Goal: Task Accomplishment & Management: Manage account settings

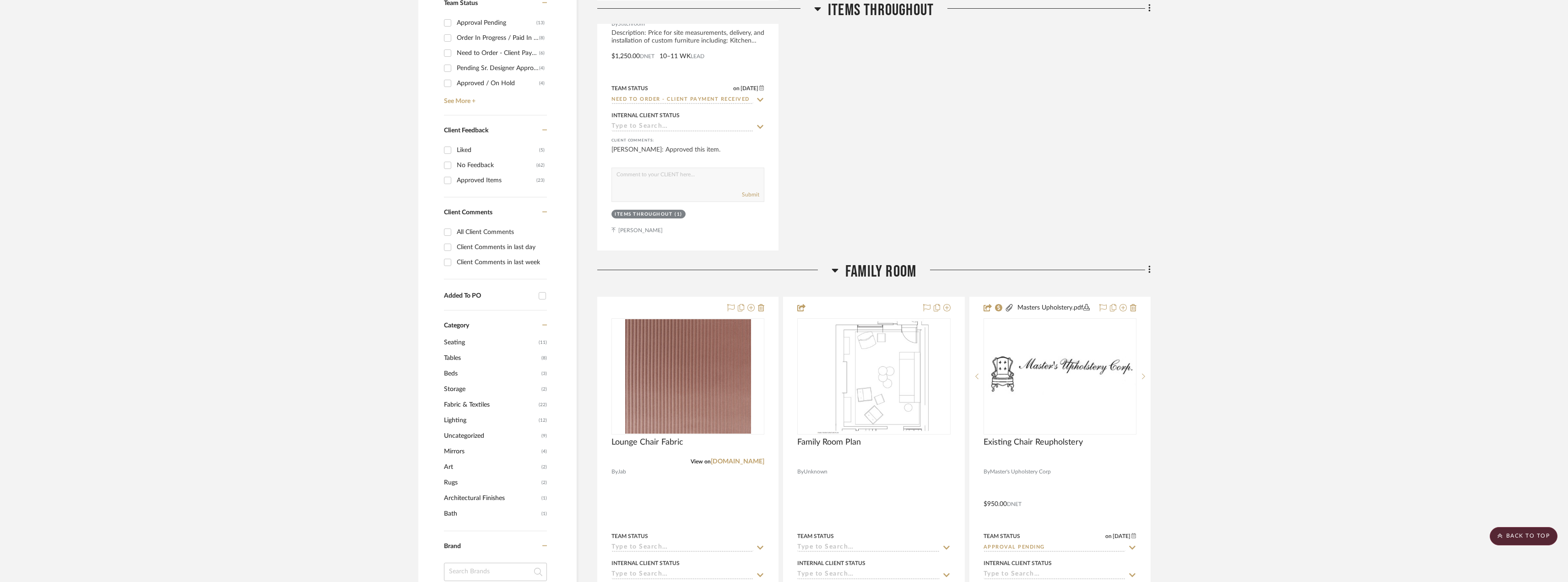
scroll to position [229, 0]
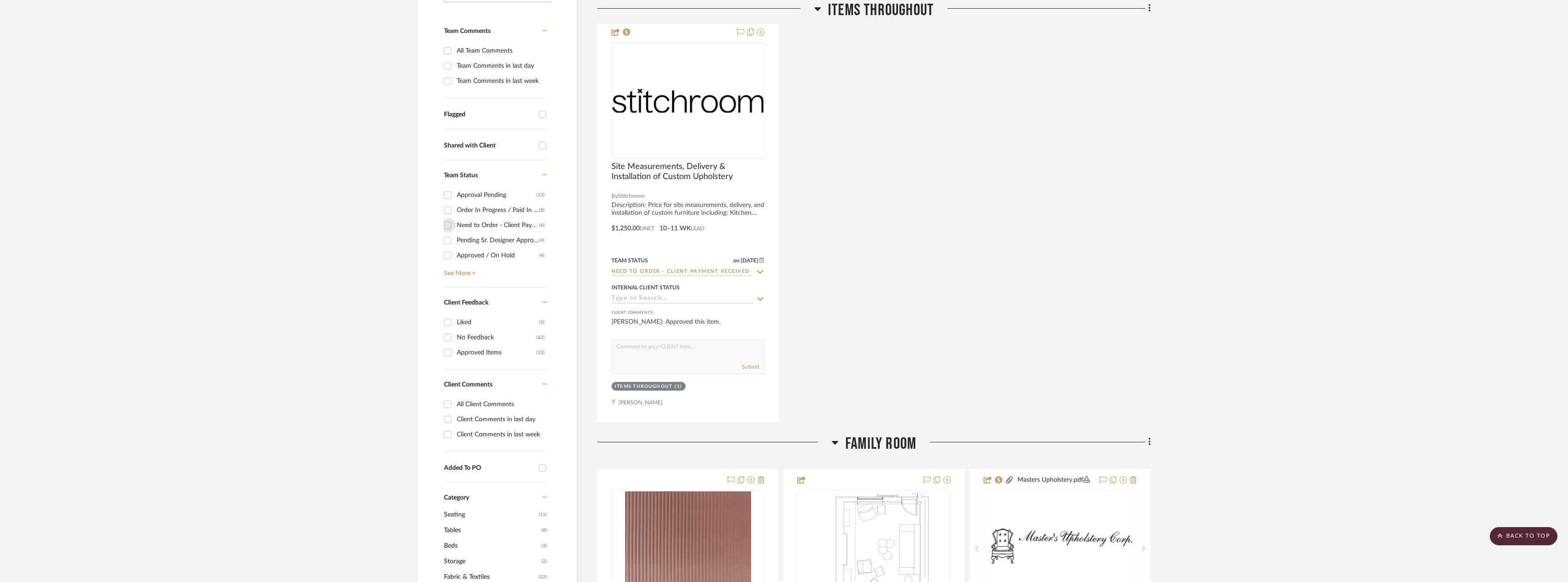
click at [449, 226] on input "Need to Order - Client Payment Received (6)" at bounding box center [447, 225] width 15 height 15
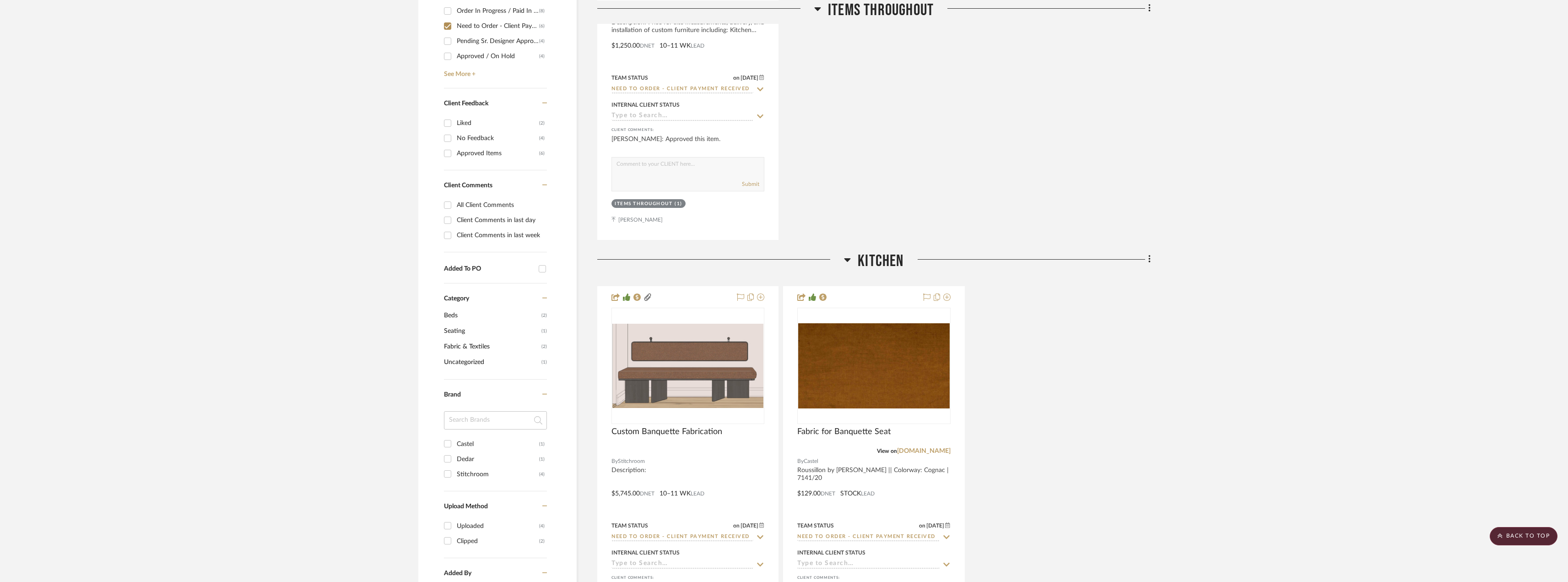
scroll to position [366, 0]
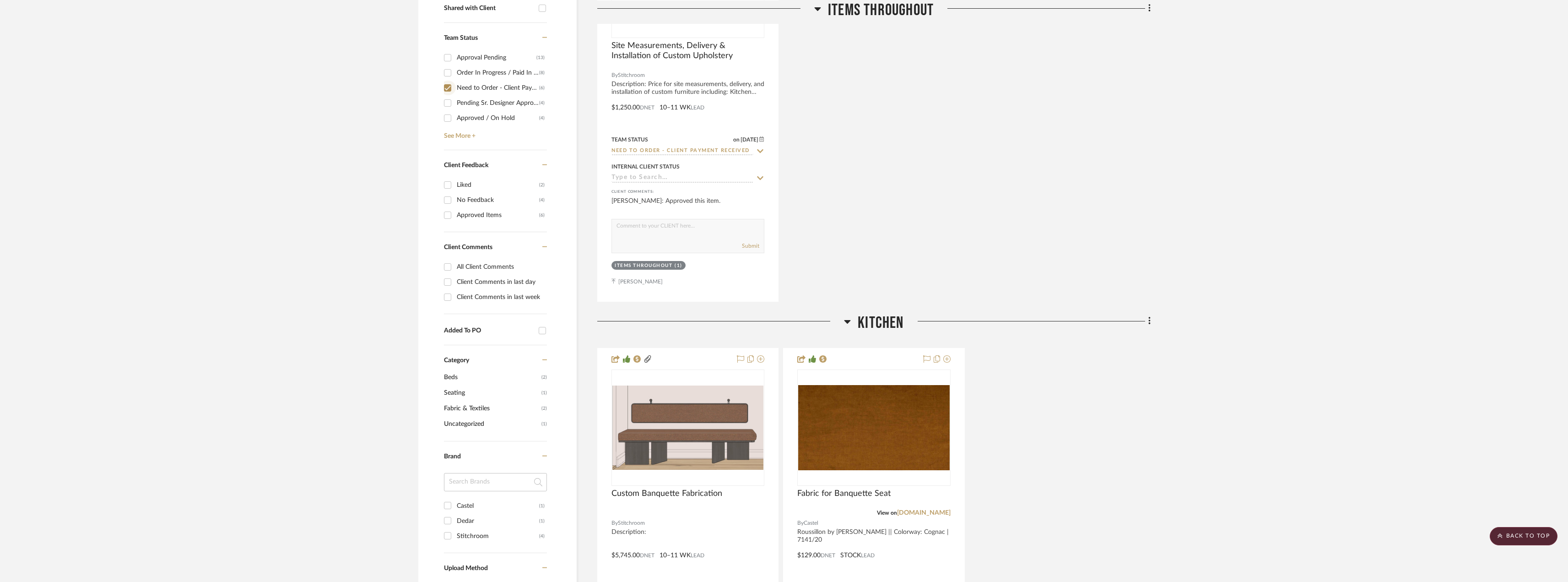
click at [447, 90] on input "Need to Order - Client Payment Received (6)" at bounding box center [447, 88] width 15 height 15
checkbox input "false"
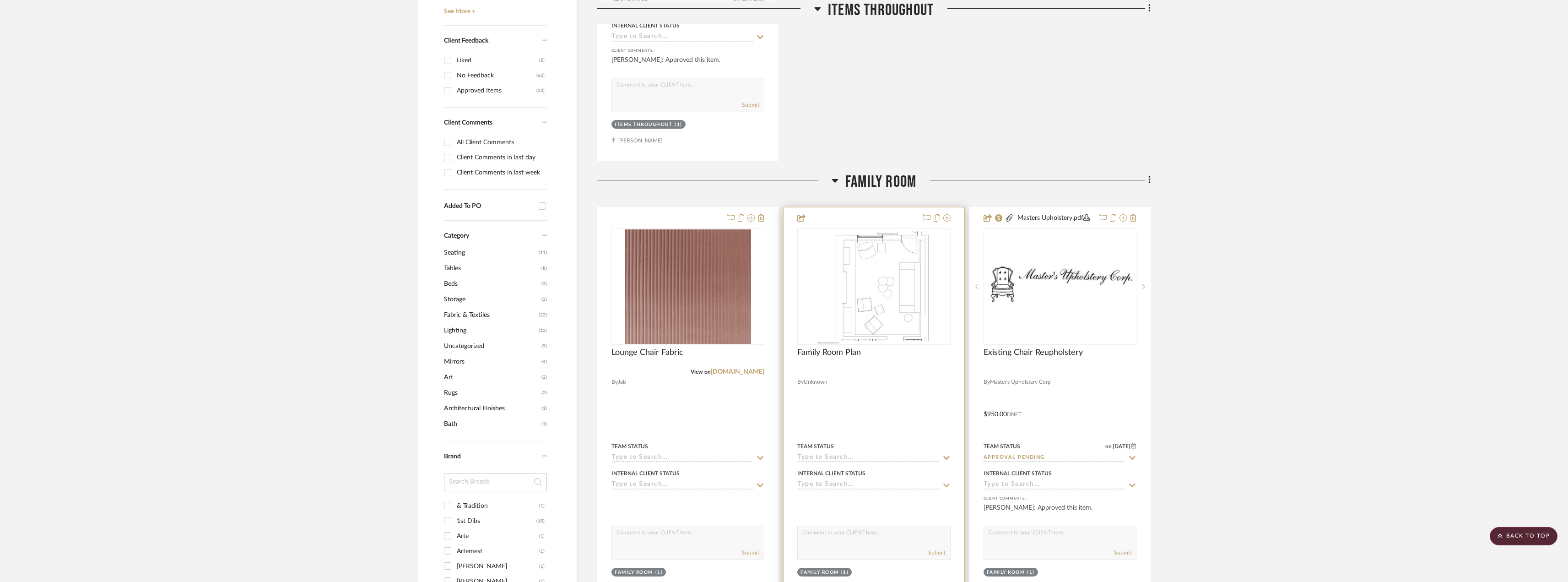
scroll to position [504, 0]
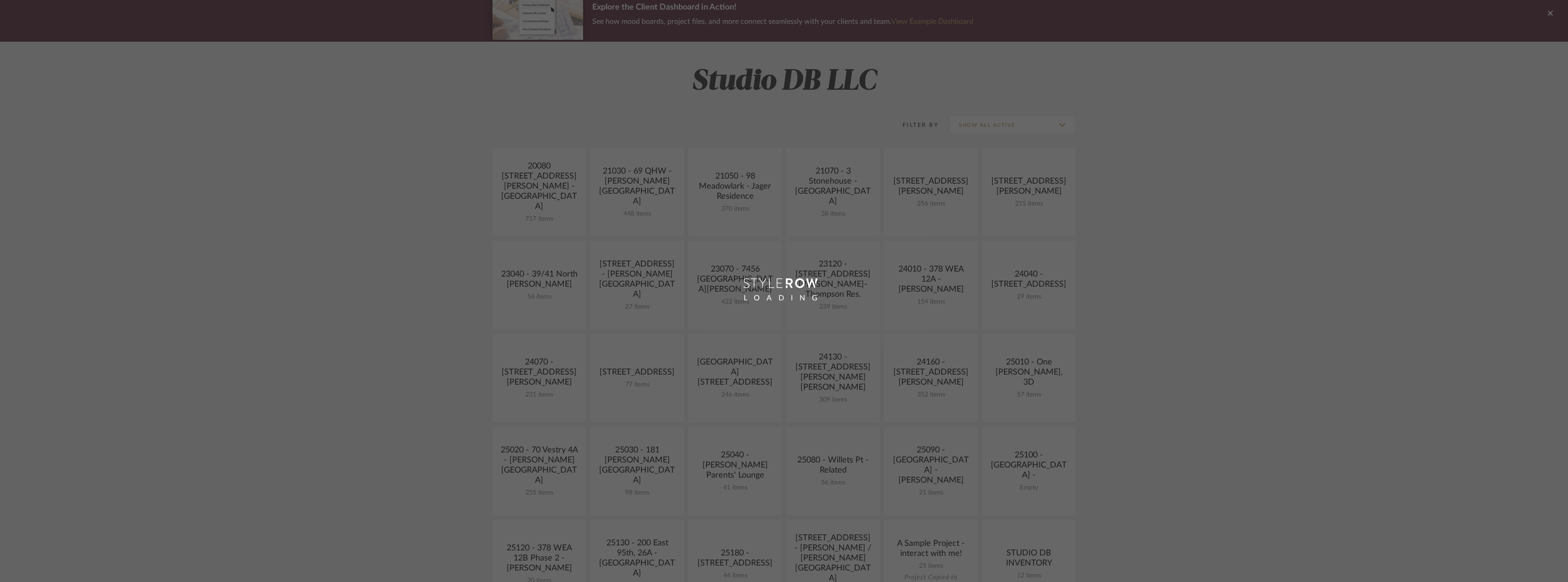
scroll to position [320, 0]
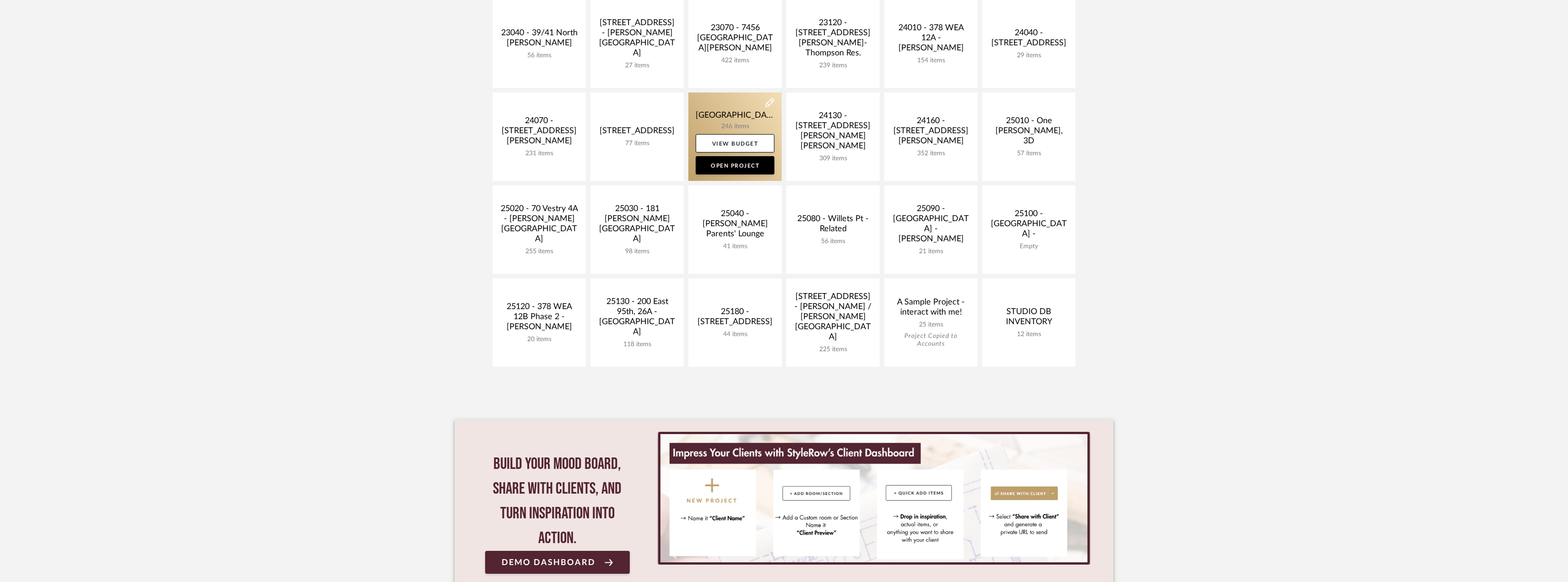
click at [709, 119] on link at bounding box center [735, 136] width 93 height 89
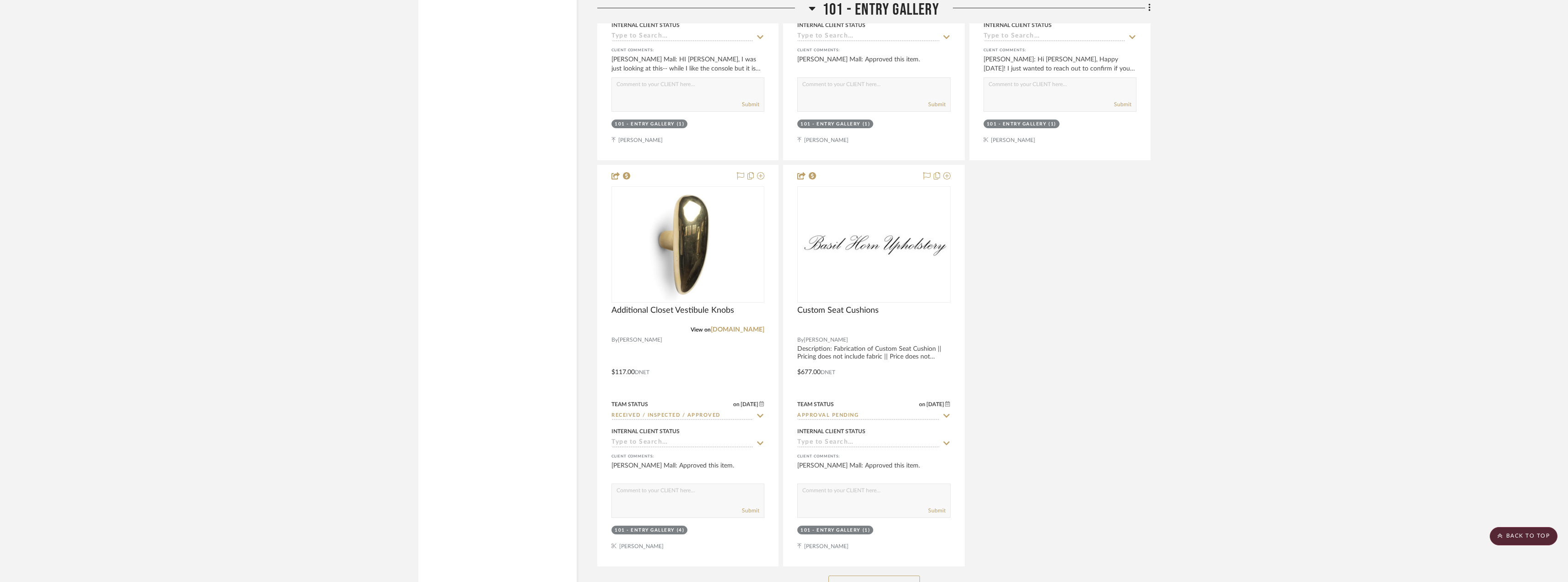
scroll to position [2655, 0]
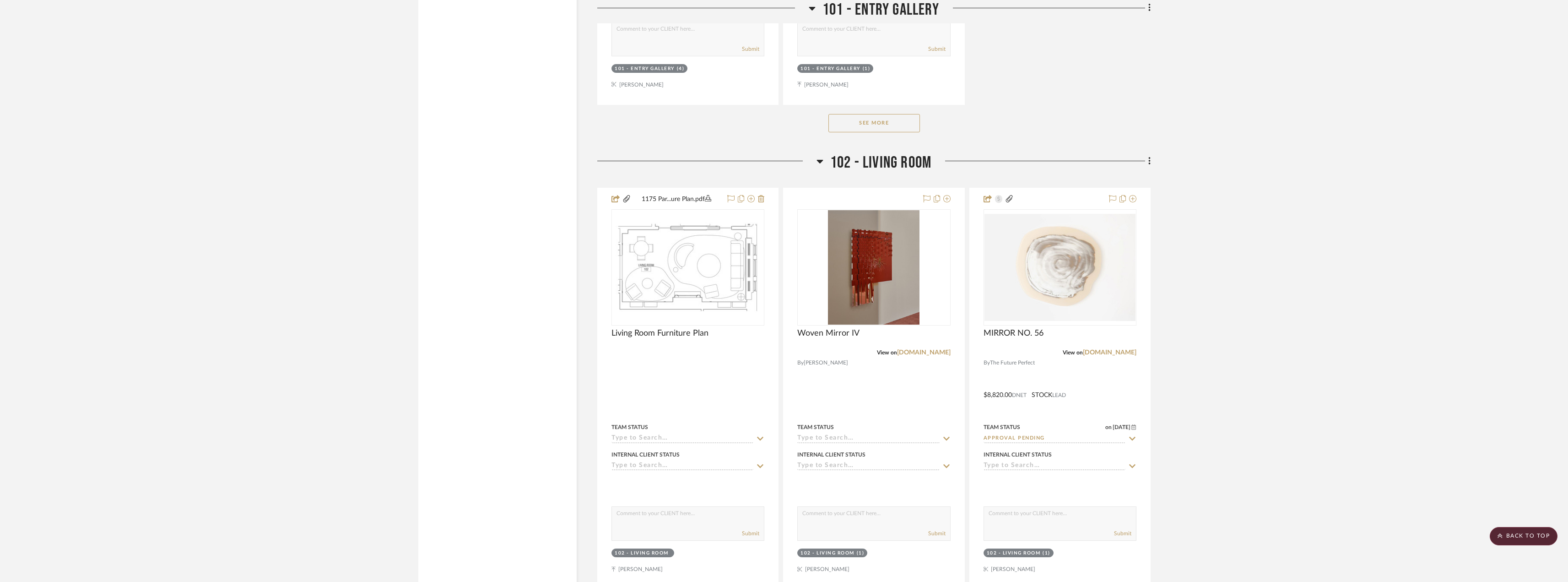
click at [863, 123] on button "See More" at bounding box center [874, 123] width 92 height 18
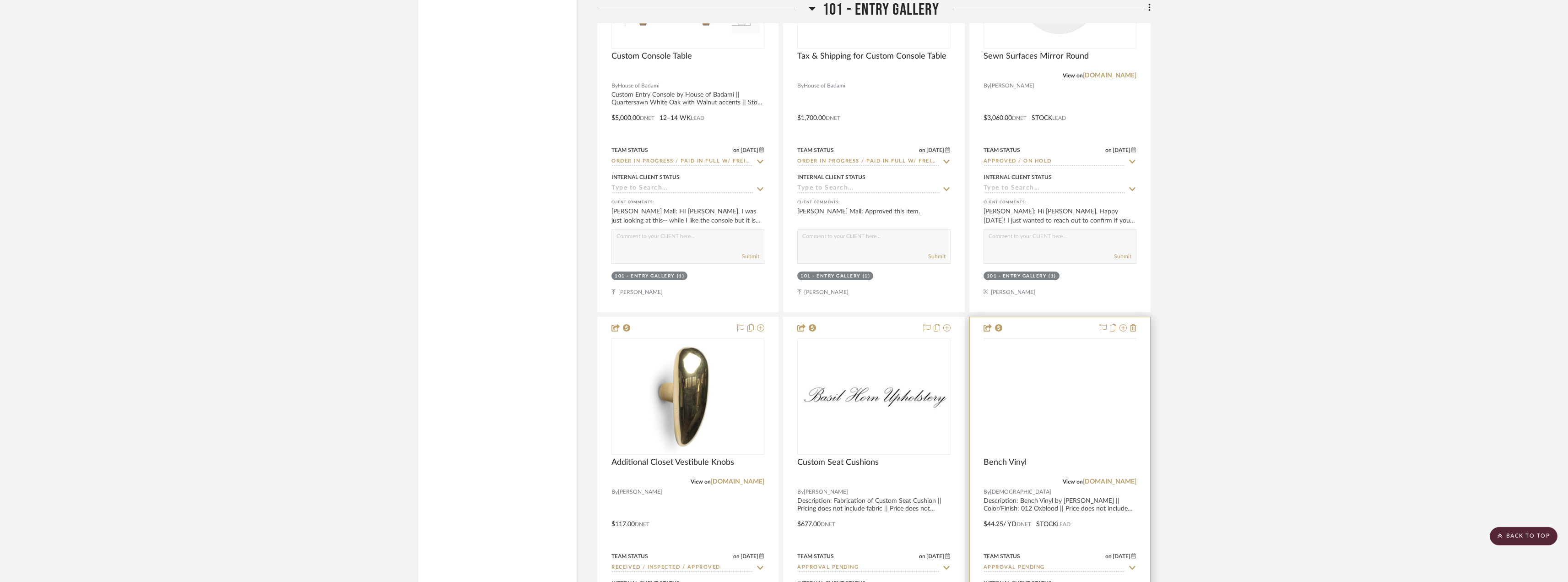
scroll to position [2243, 0]
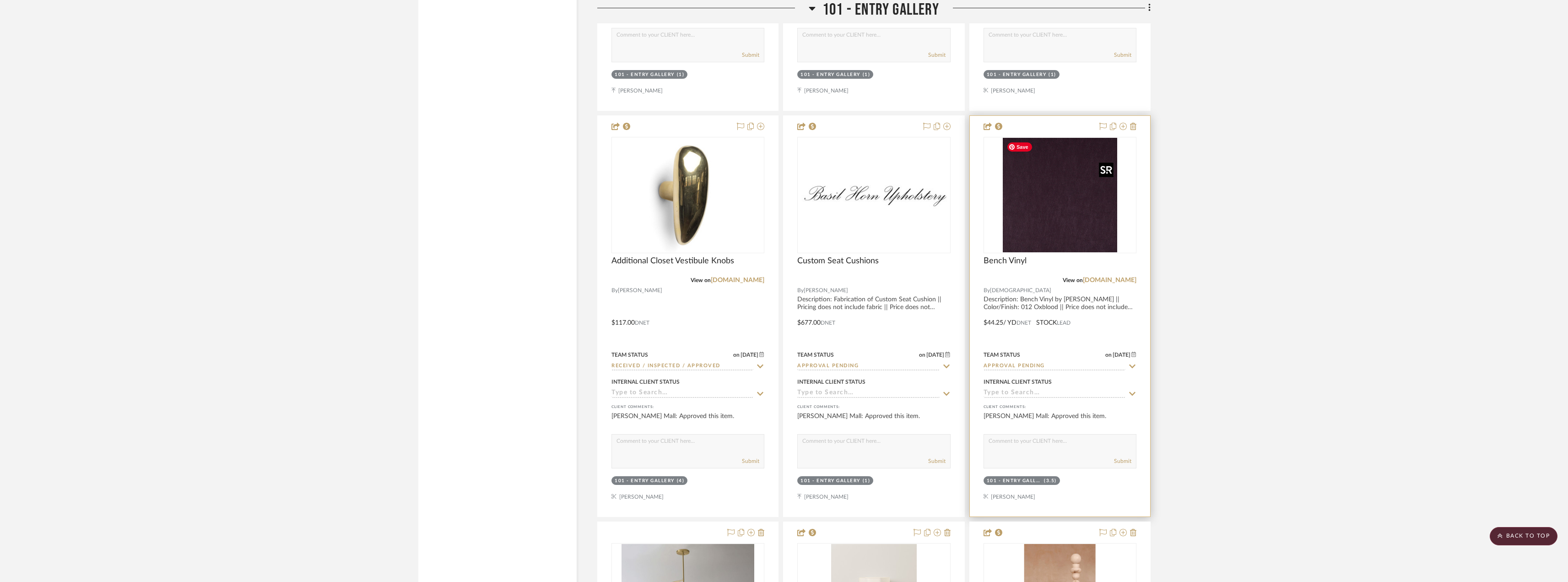
click at [1066, 214] on img "0" at bounding box center [1060, 194] width 114 height 114
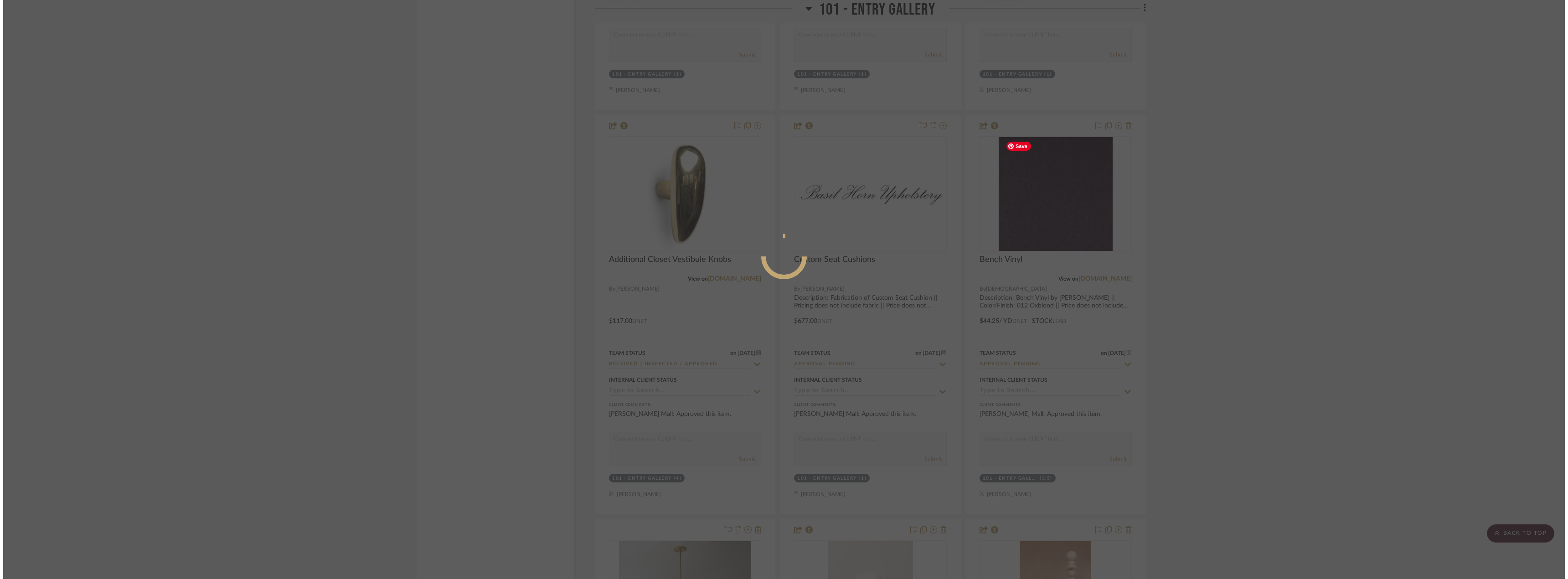
scroll to position [0, 0]
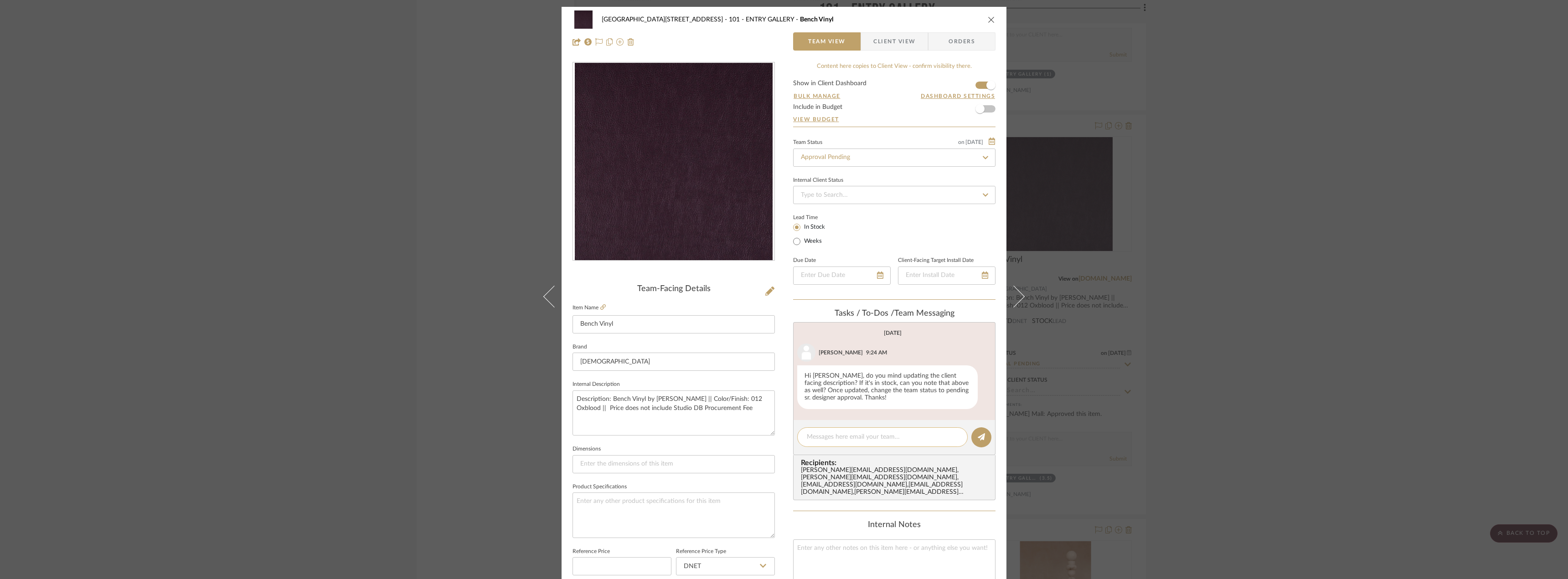
click at [850, 441] on textarea at bounding box center [882, 437] width 152 height 10
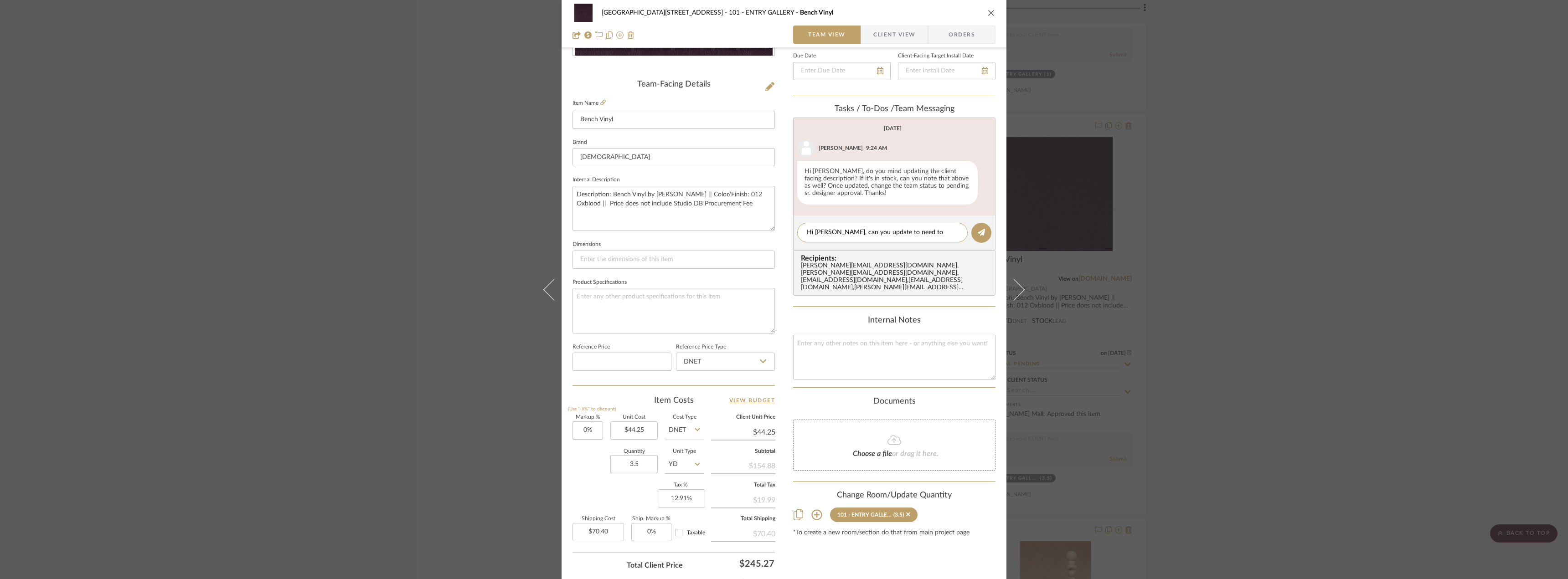
scroll to position [269, 0]
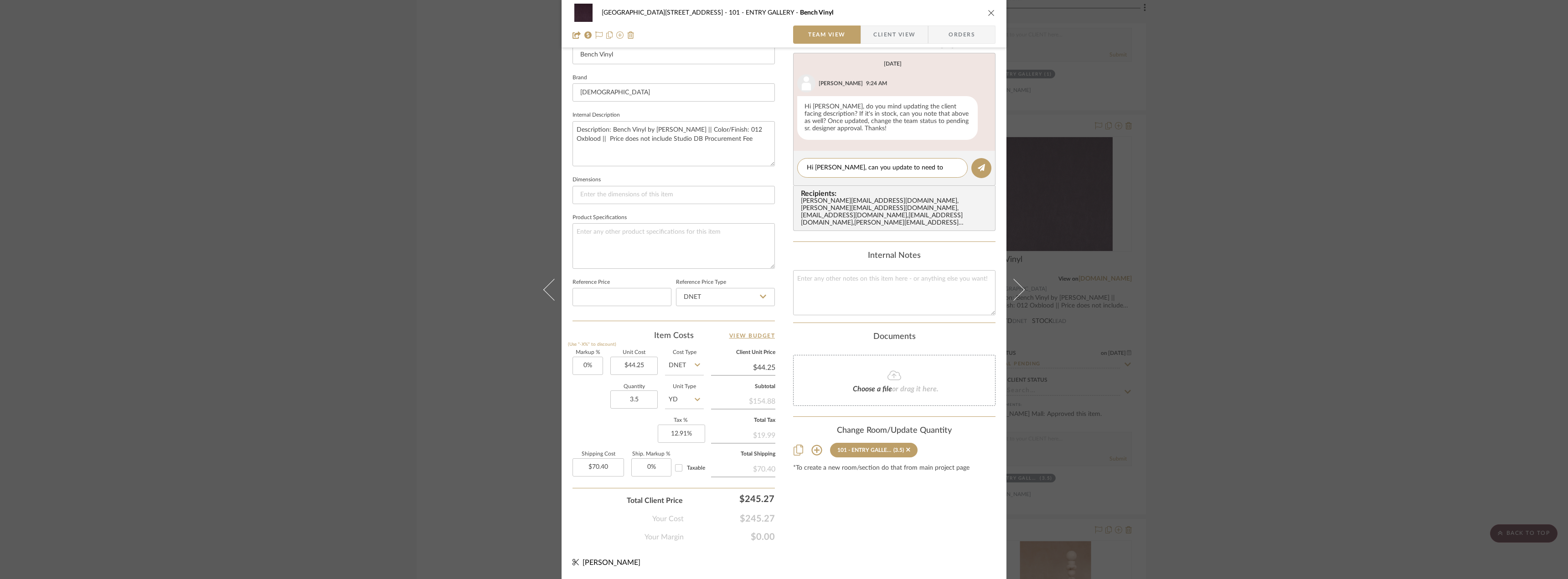
type textarea "Hi Lauren, can you update to need to order?"
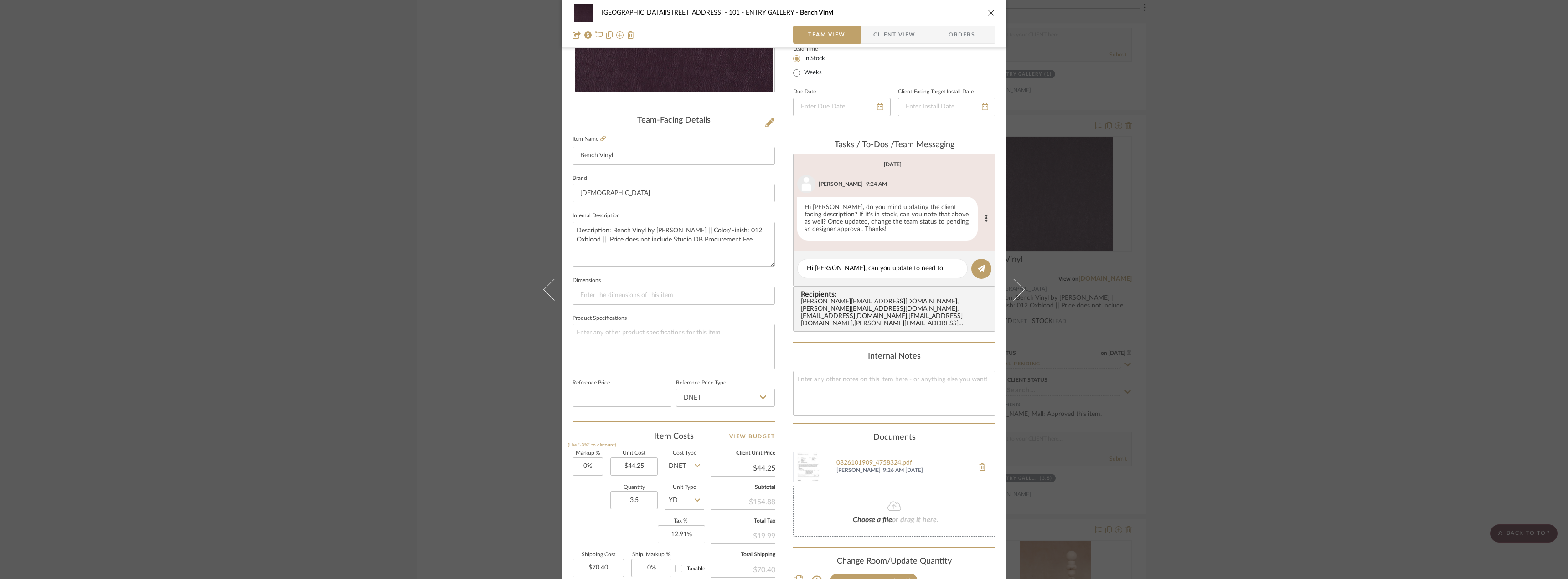
scroll to position [41, 0]
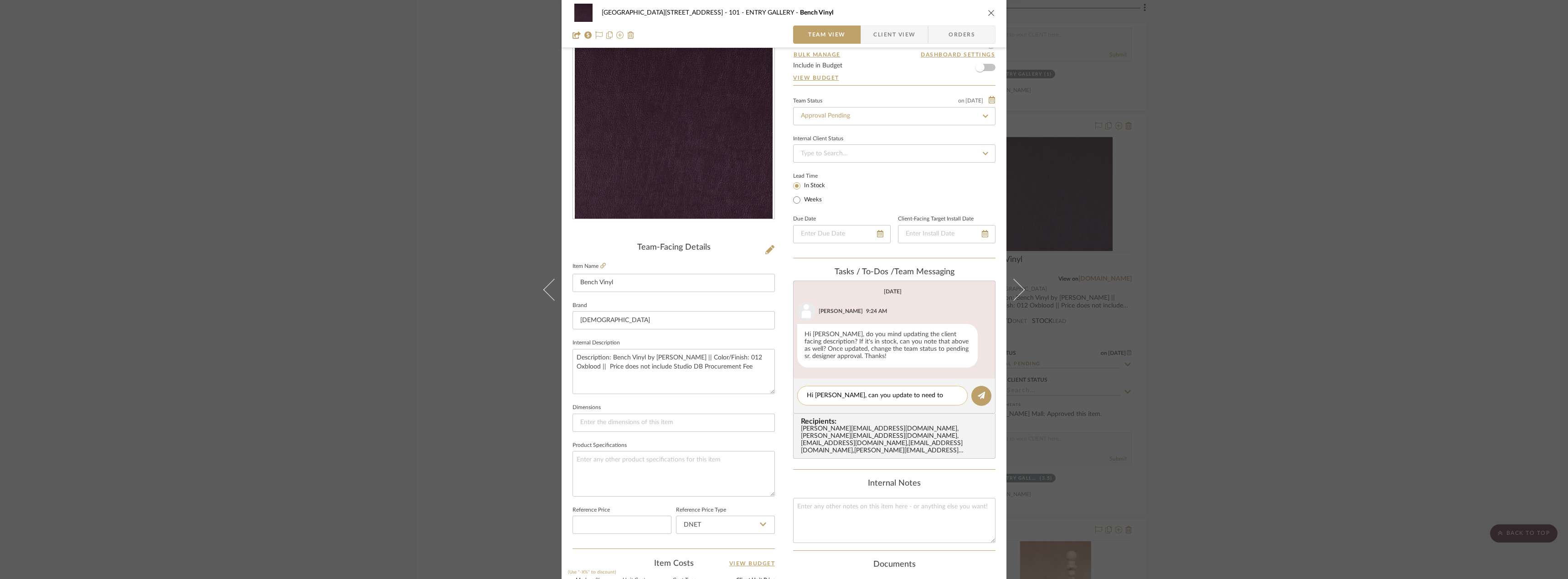
click at [938, 401] on div "Hi Lauren, can you update to need to order?" at bounding box center [883, 395] width 170 height 19
click at [940, 398] on textarea "Hi Lauren, can you update to need to order?" at bounding box center [882, 396] width 152 height 10
type textarea "Hi Lauren, can you update to need to order? Basil confirmed the final quantity …"
click at [978, 396] on icon at bounding box center [981, 395] width 7 height 7
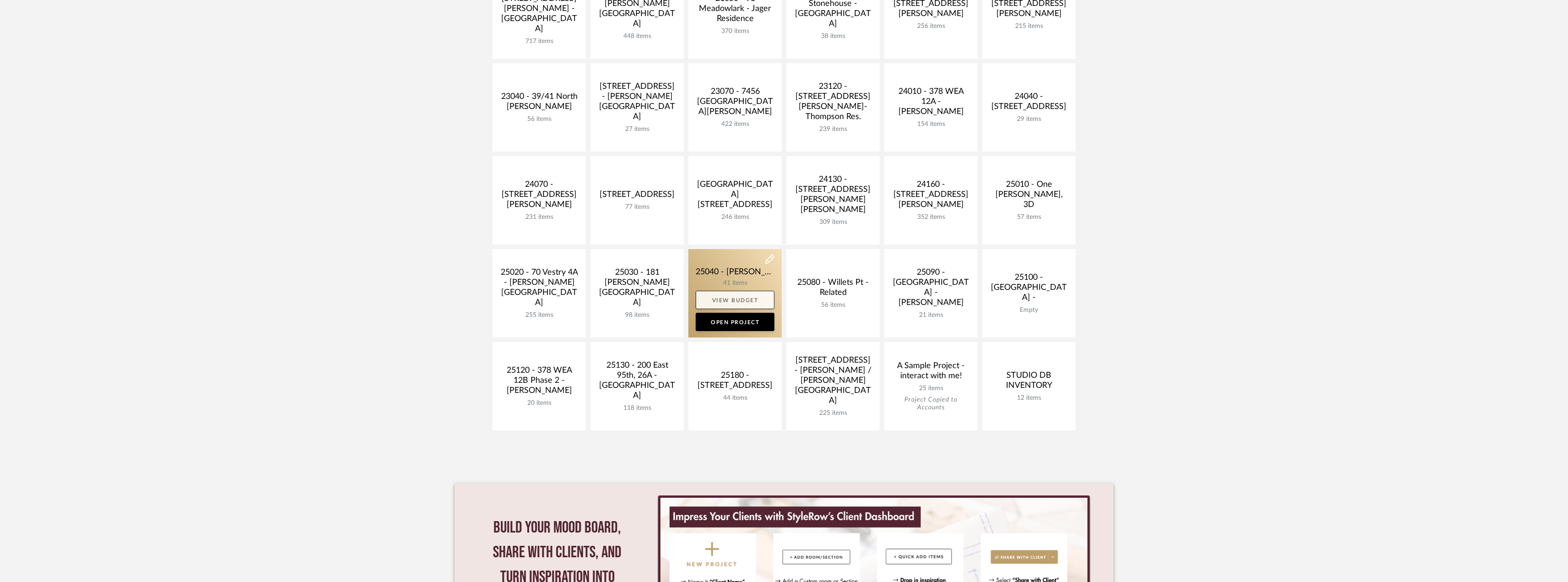
scroll to position [183, 0]
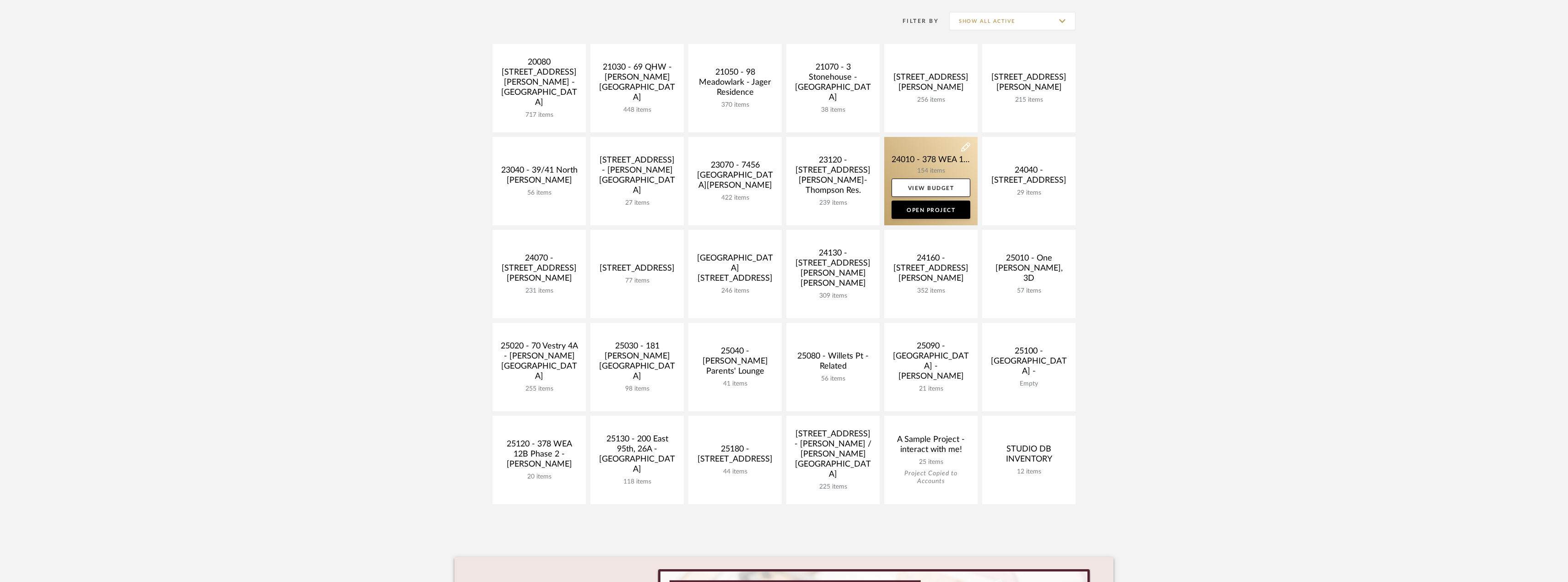
click at [930, 152] on link at bounding box center [931, 181] width 93 height 89
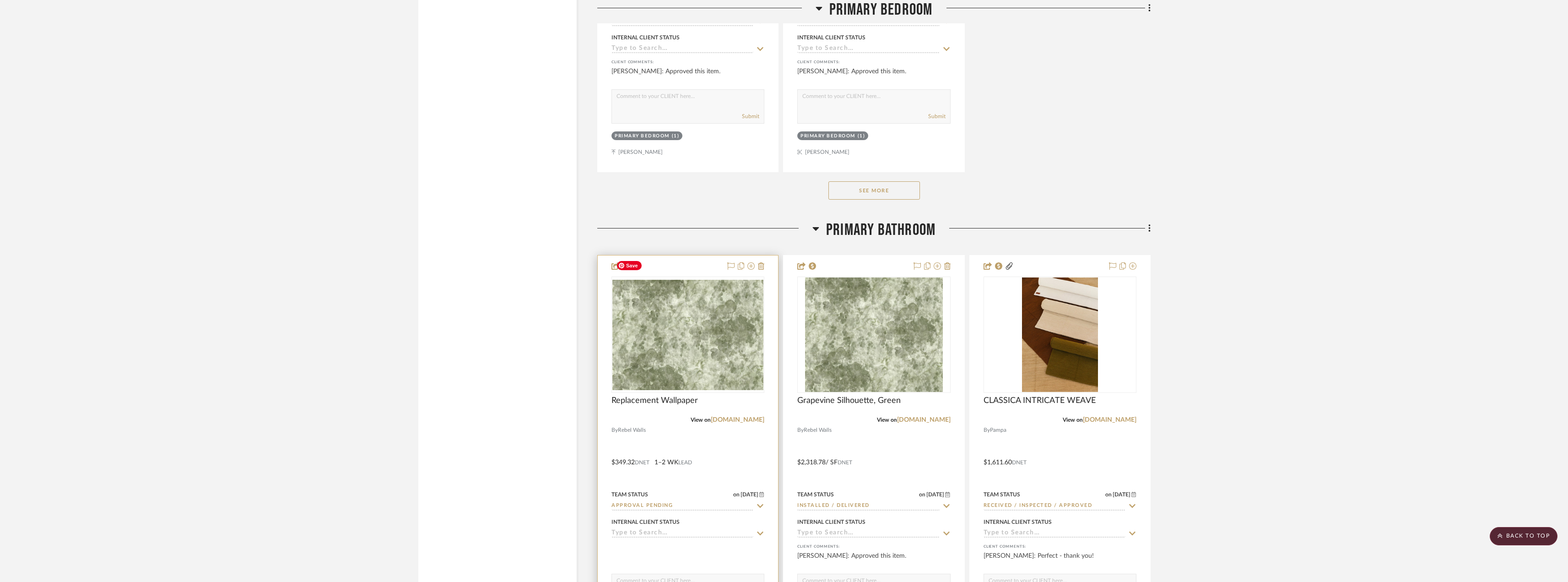
scroll to position [9156, 0]
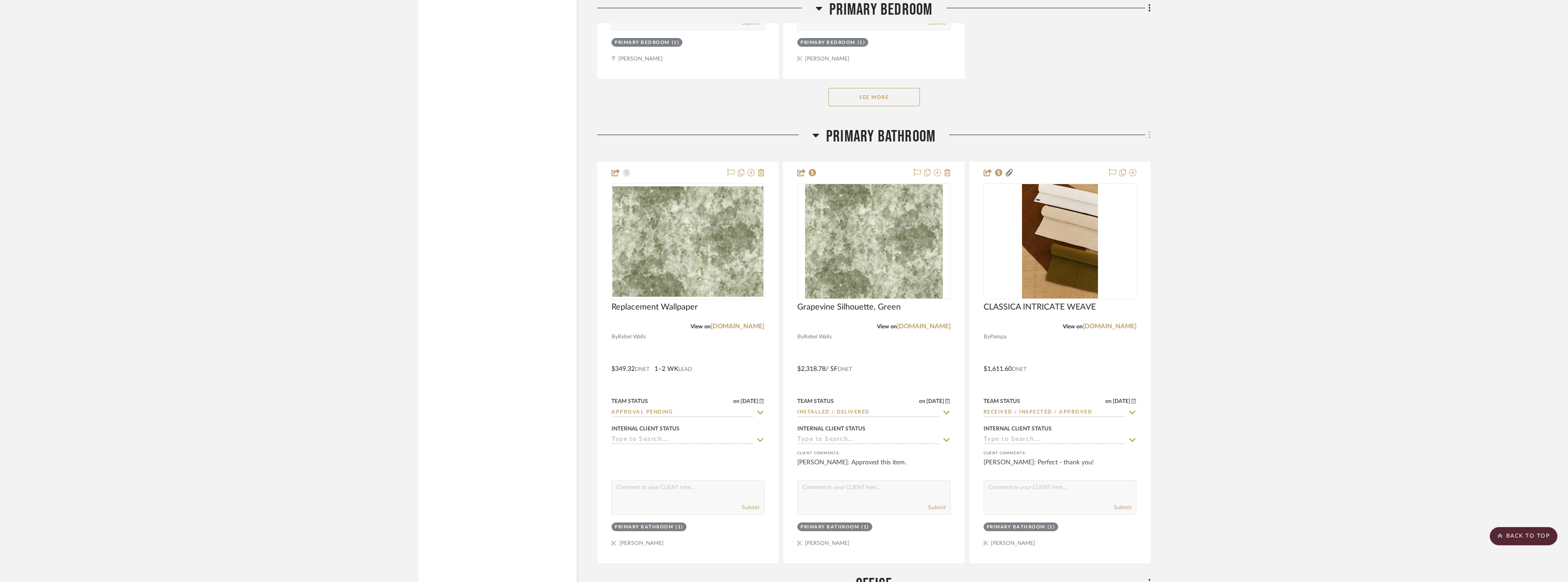
click at [1149, 131] on icon at bounding box center [1149, 134] width 2 height 8
click at [1119, 133] on span "Add New Item" at bounding box center [1102, 131] width 41 height 8
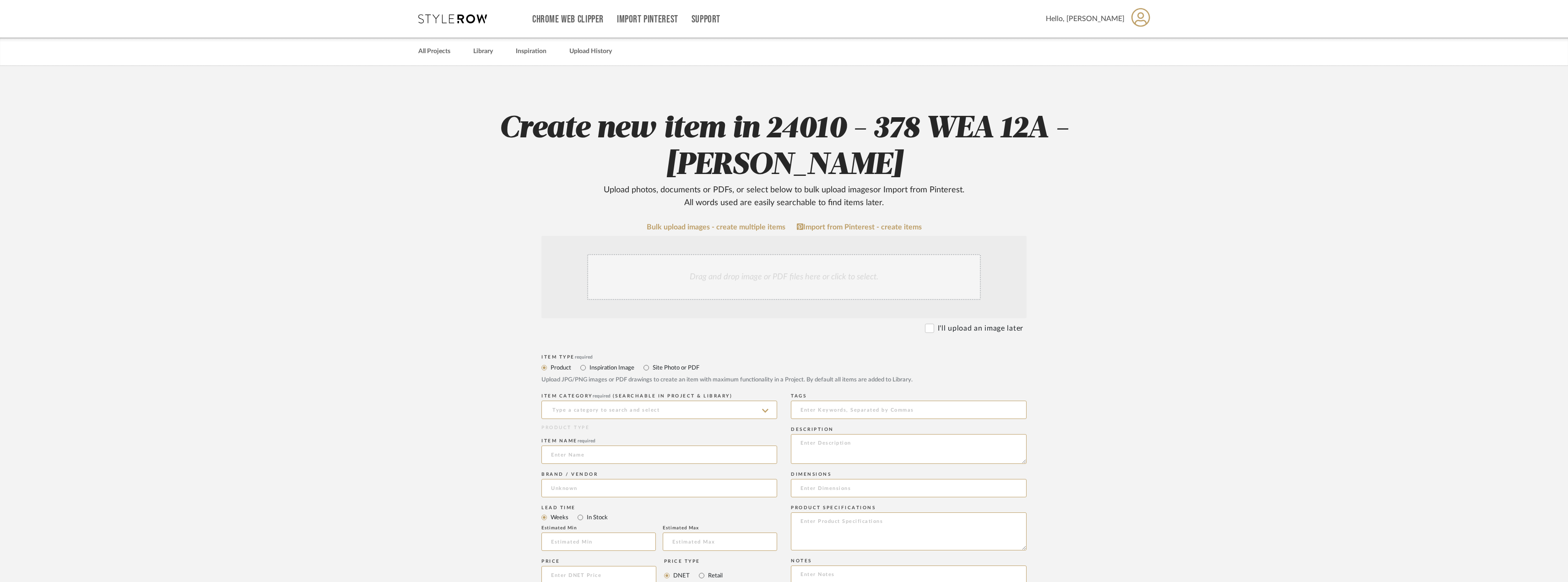
click at [860, 279] on div "Drag and drop image or PDF files here or click to select." at bounding box center [784, 277] width 394 height 46
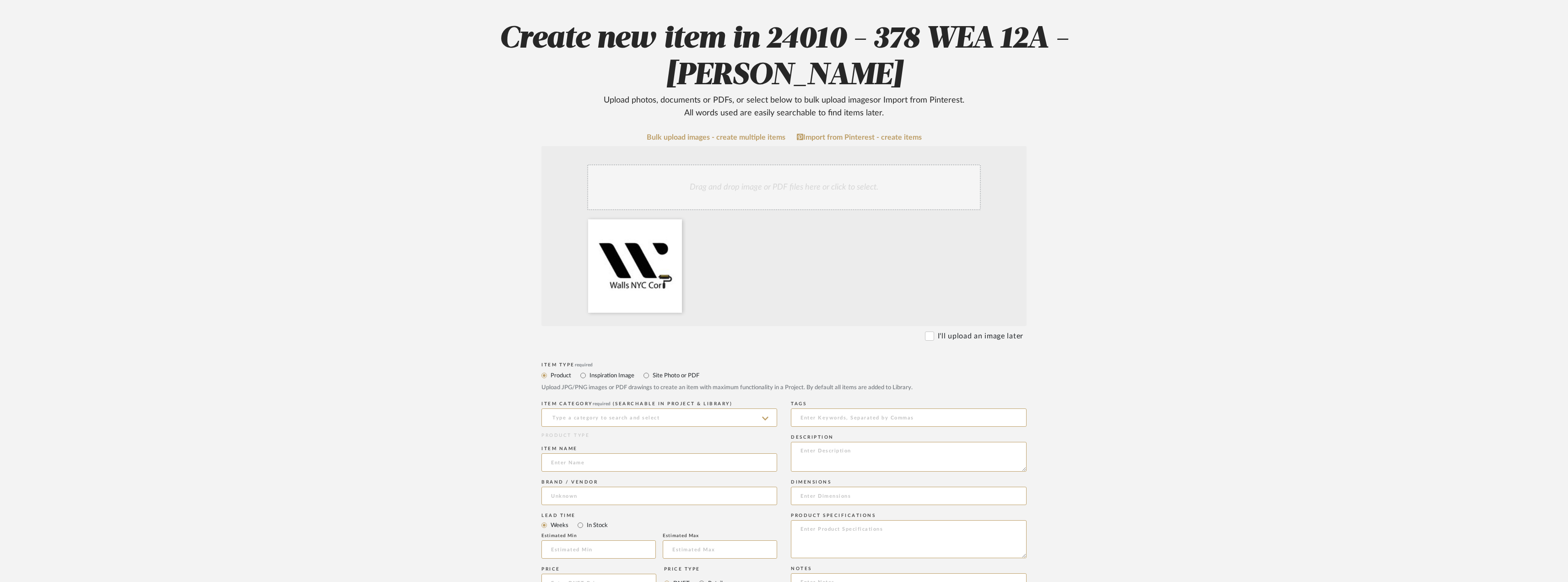
scroll to position [229, 0]
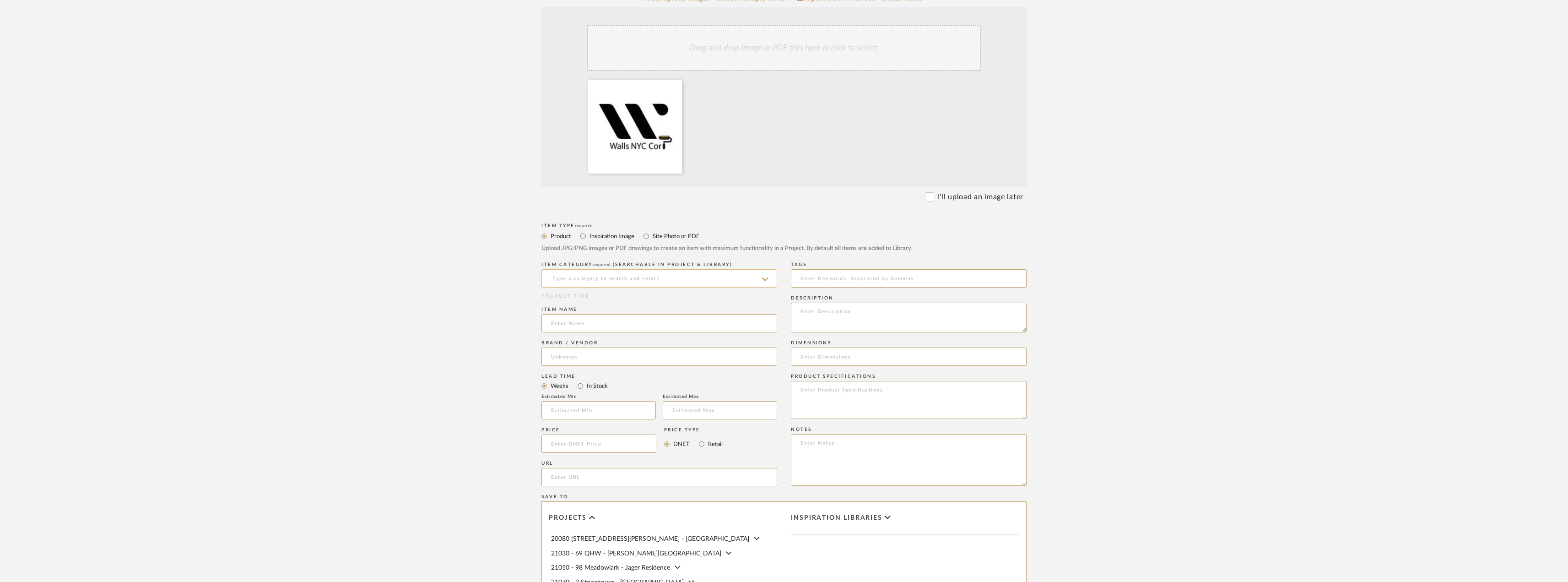
click at [629, 276] on input at bounding box center [659, 278] width 236 height 18
type input "Wallpaper"
click at [579, 307] on div "Wallpaper" at bounding box center [659, 301] width 235 height 23
click at [579, 322] on input at bounding box center [659, 323] width 236 height 18
type input "Wallpaper Installation"
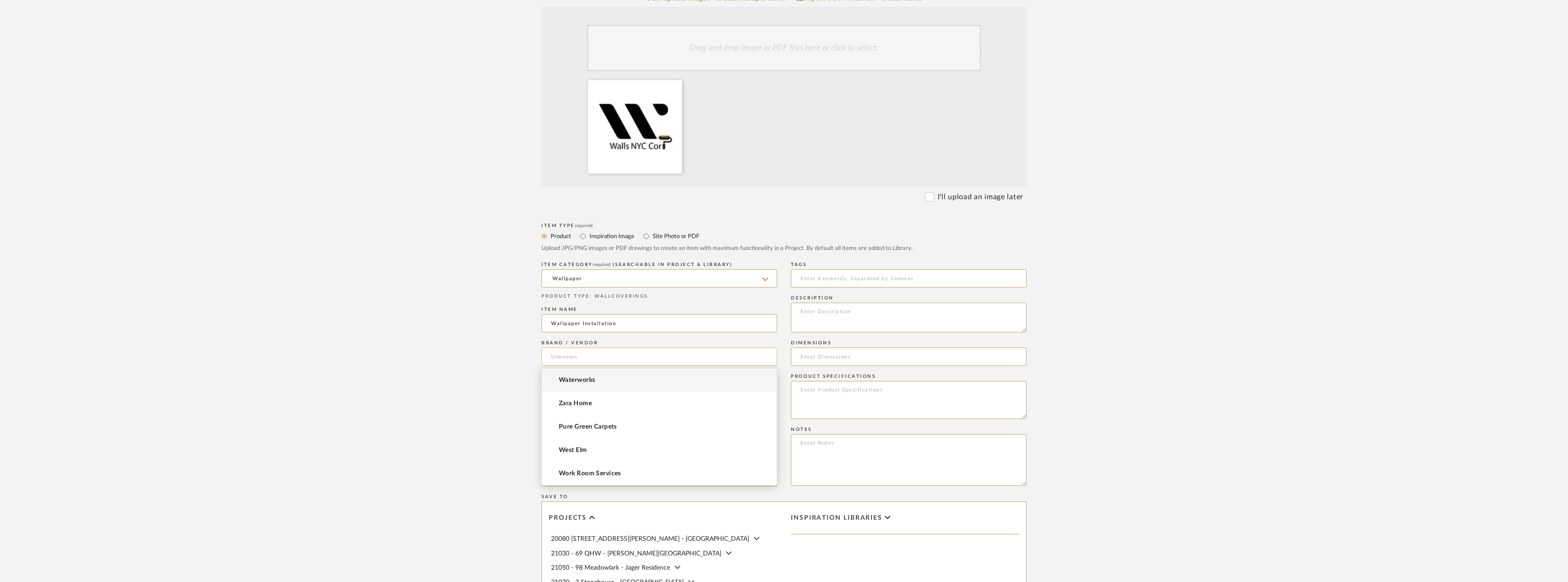
click at [579, 354] on input at bounding box center [659, 356] width 236 height 18
click at [590, 375] on mat-option "WALLS NYC CORP" at bounding box center [659, 380] width 235 height 23
type input "WALLS NYC CORP"
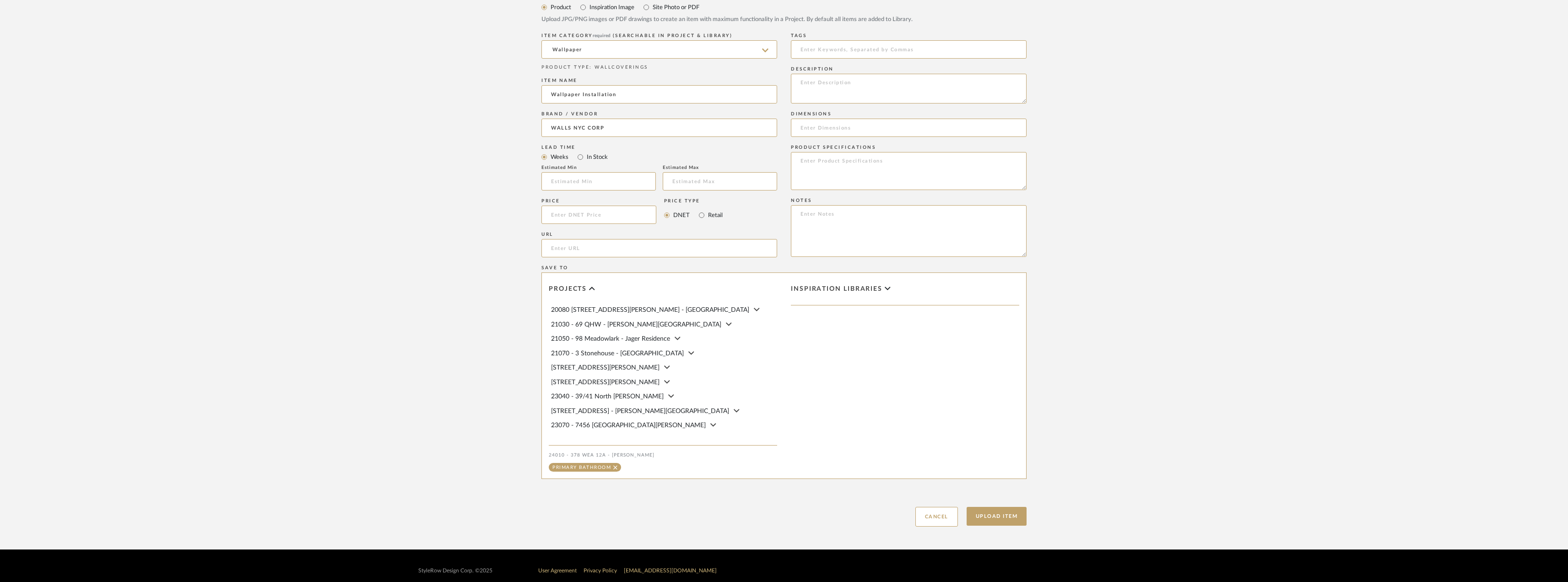
scroll to position [468, 0]
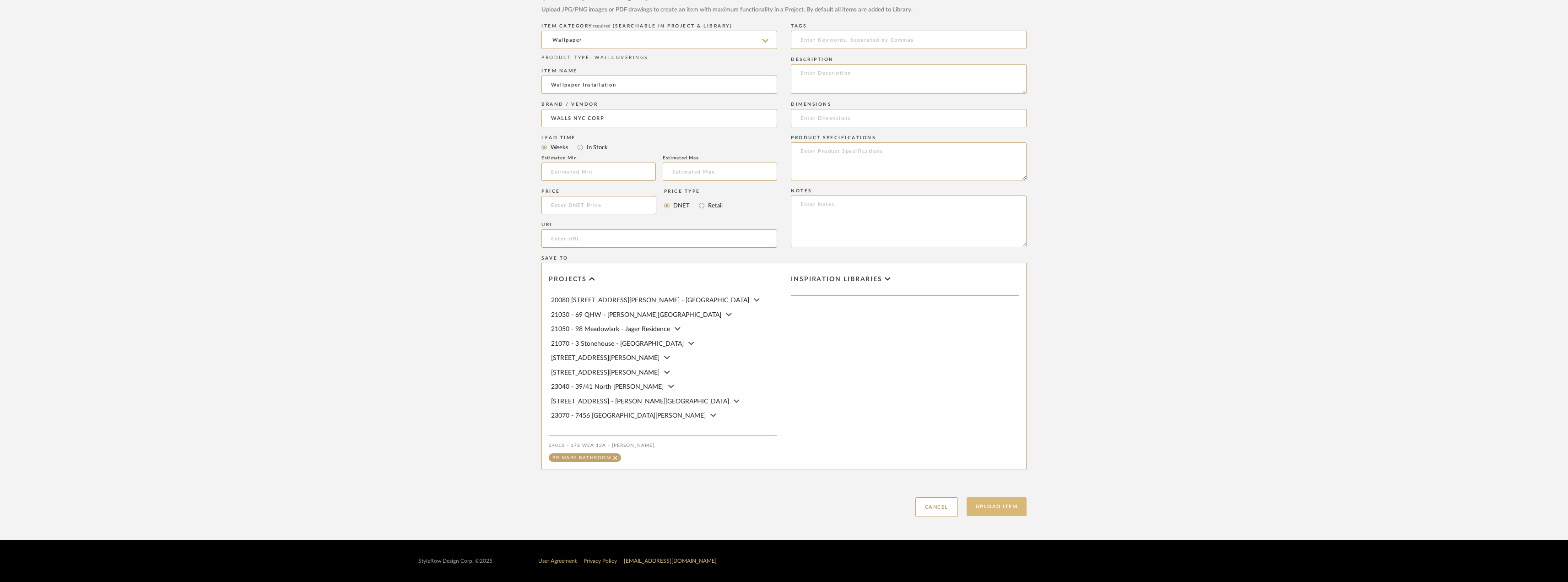
click at [998, 510] on button "Upload Item" at bounding box center [997, 506] width 60 height 19
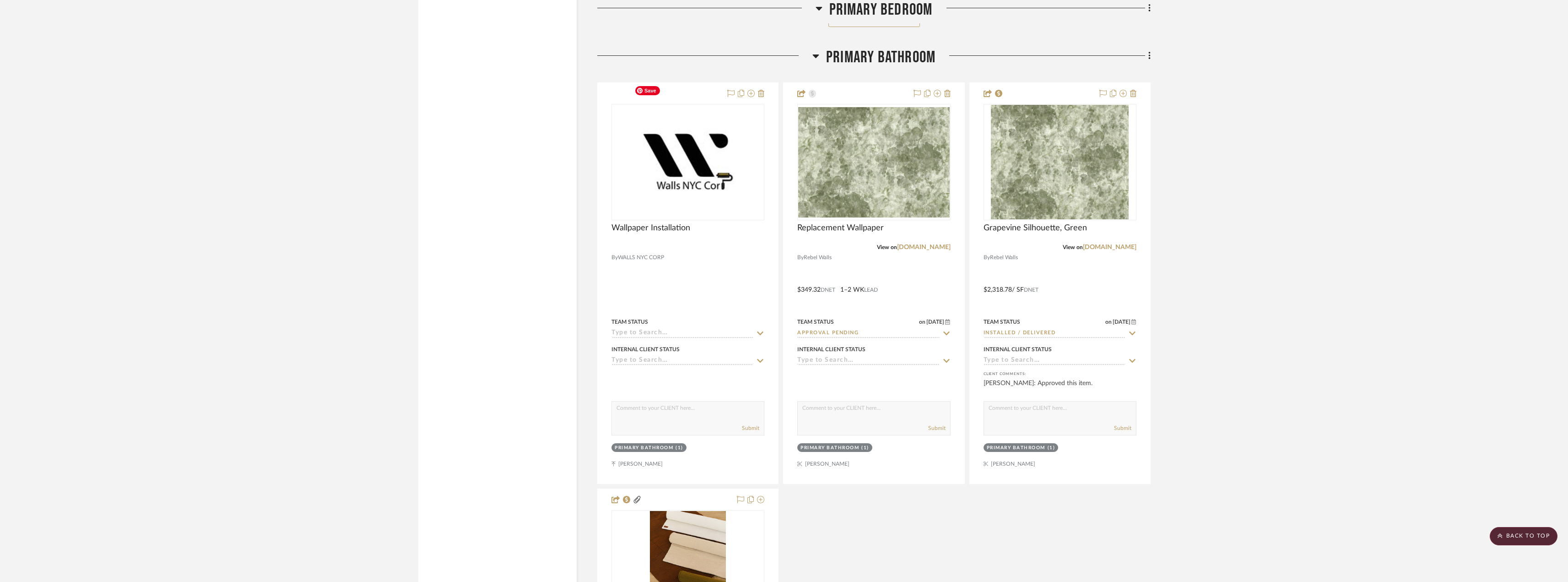
scroll to position [9242, 0]
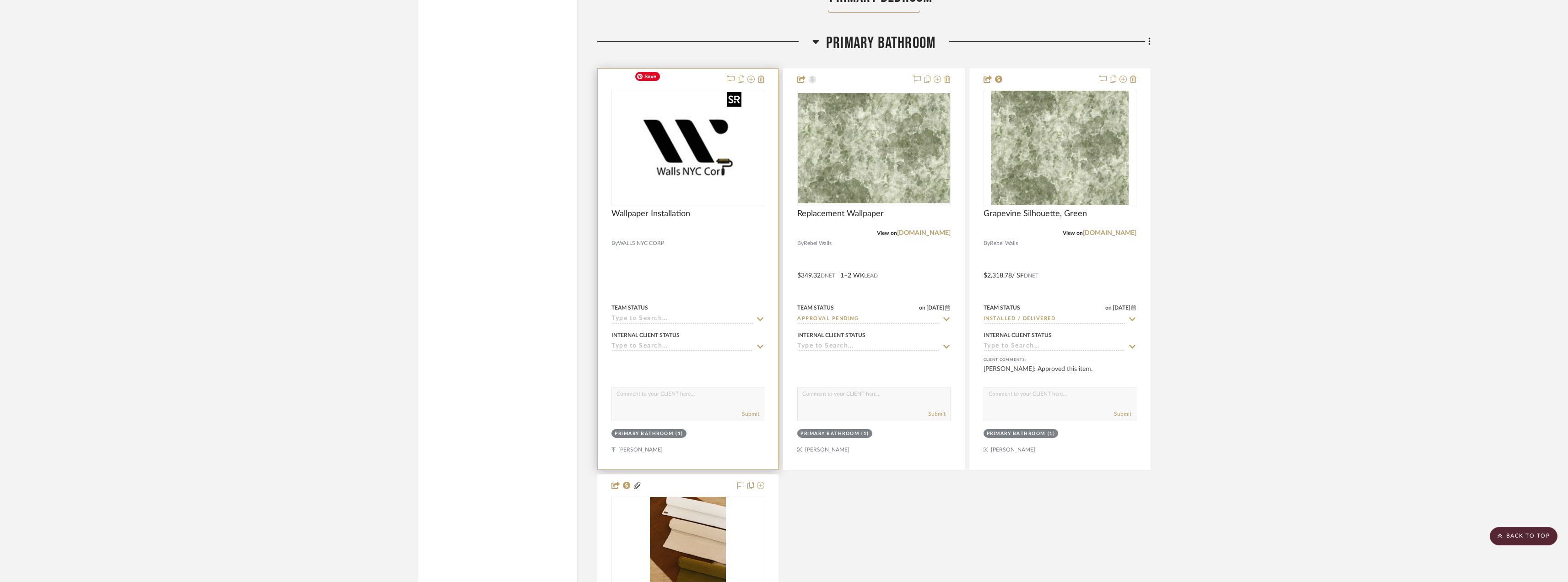
click at [697, 130] on img "0" at bounding box center [687, 147] width 114 height 114
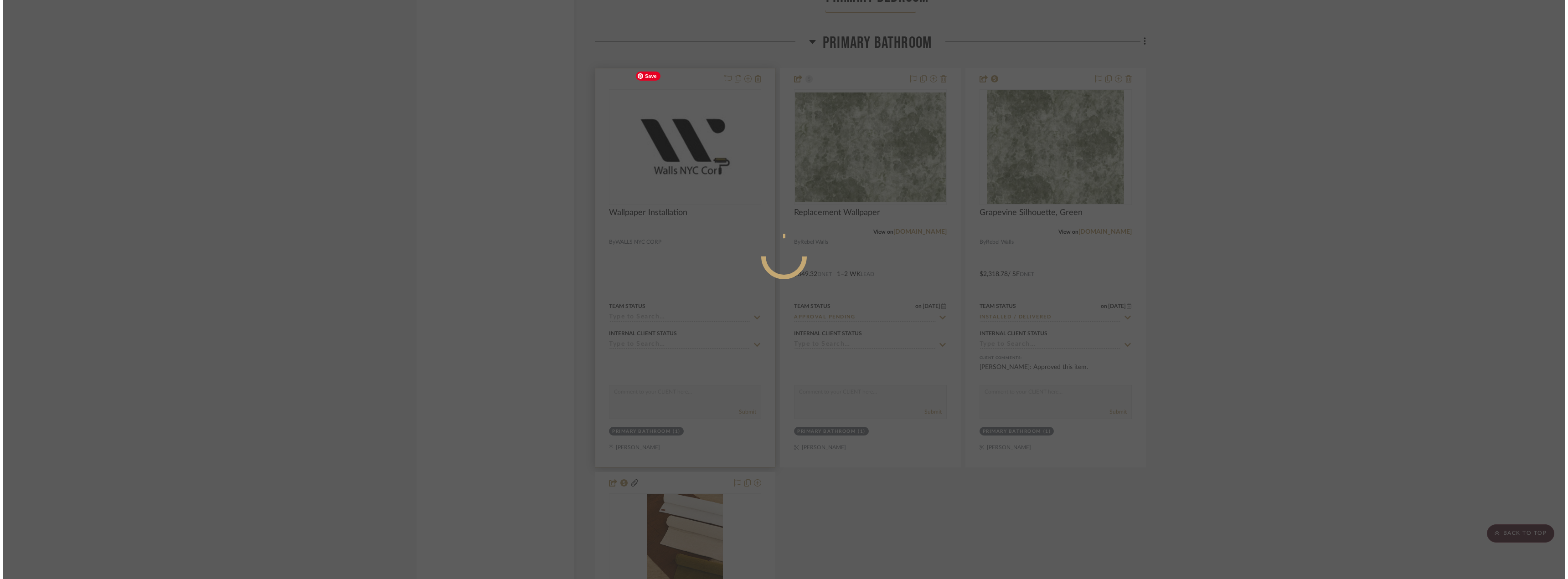
scroll to position [0, 0]
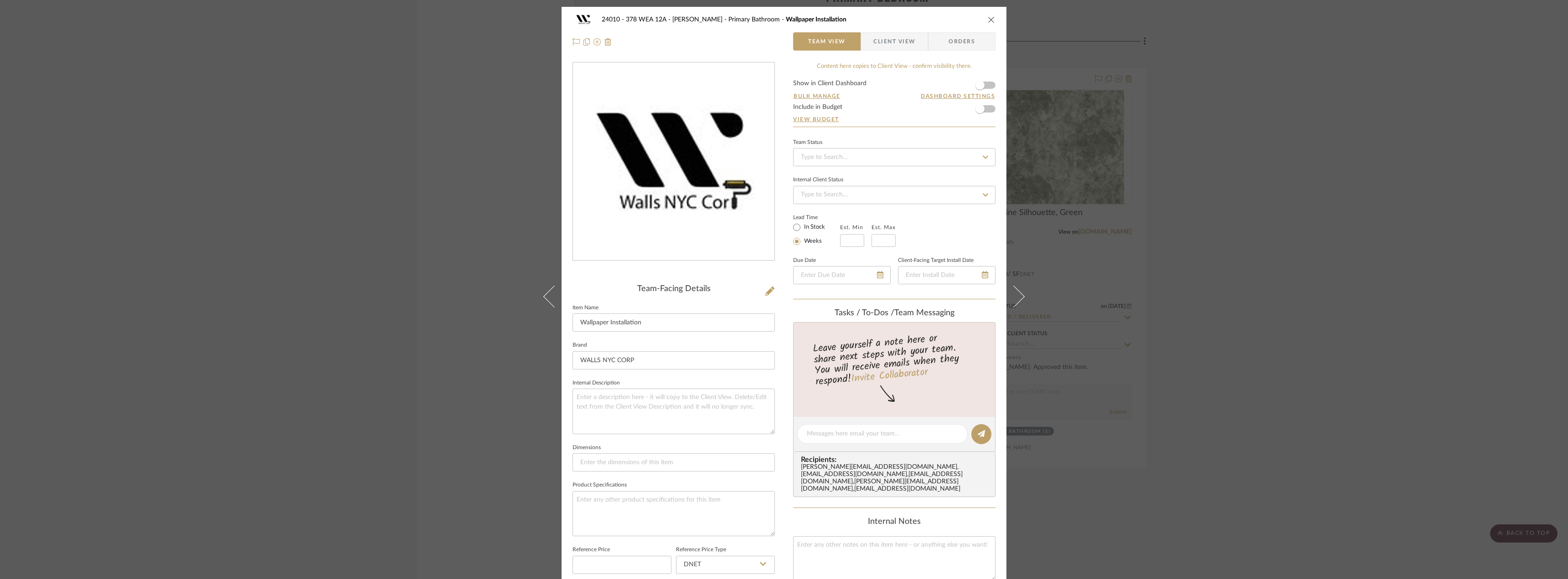
click at [883, 44] on span "Client View" at bounding box center [894, 41] width 42 height 18
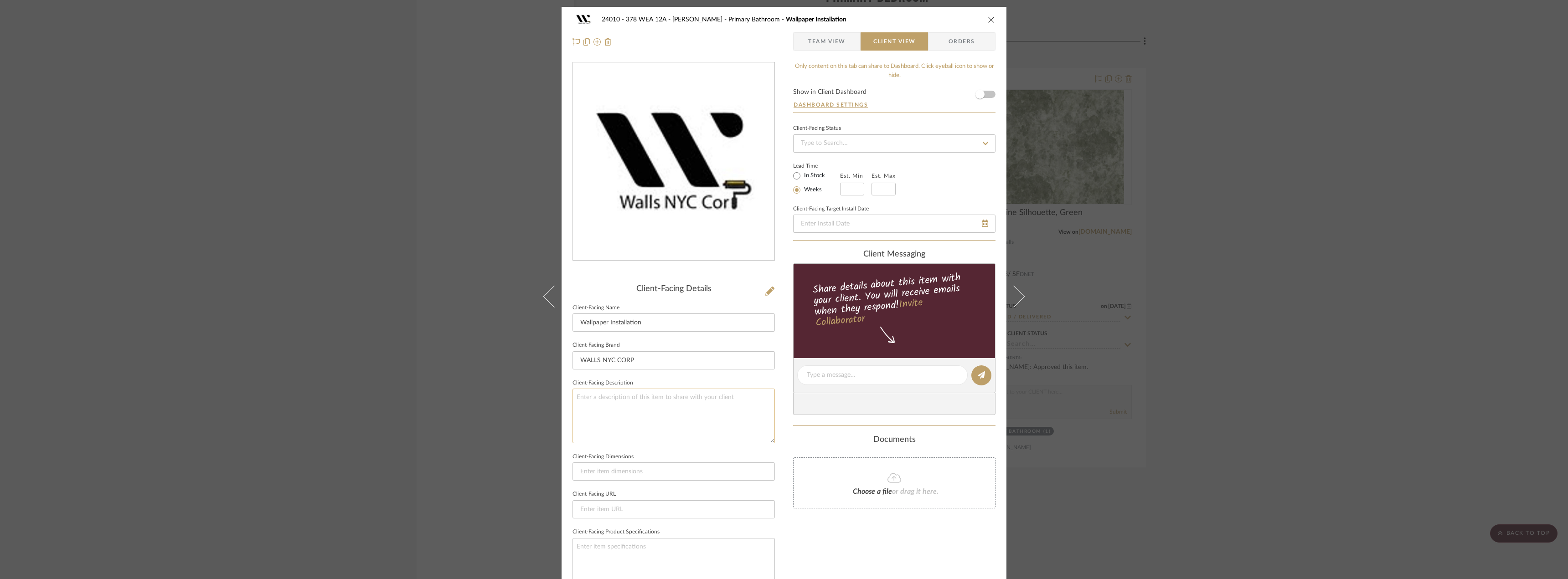
click at [622, 403] on textarea at bounding box center [674, 415] width 202 height 54
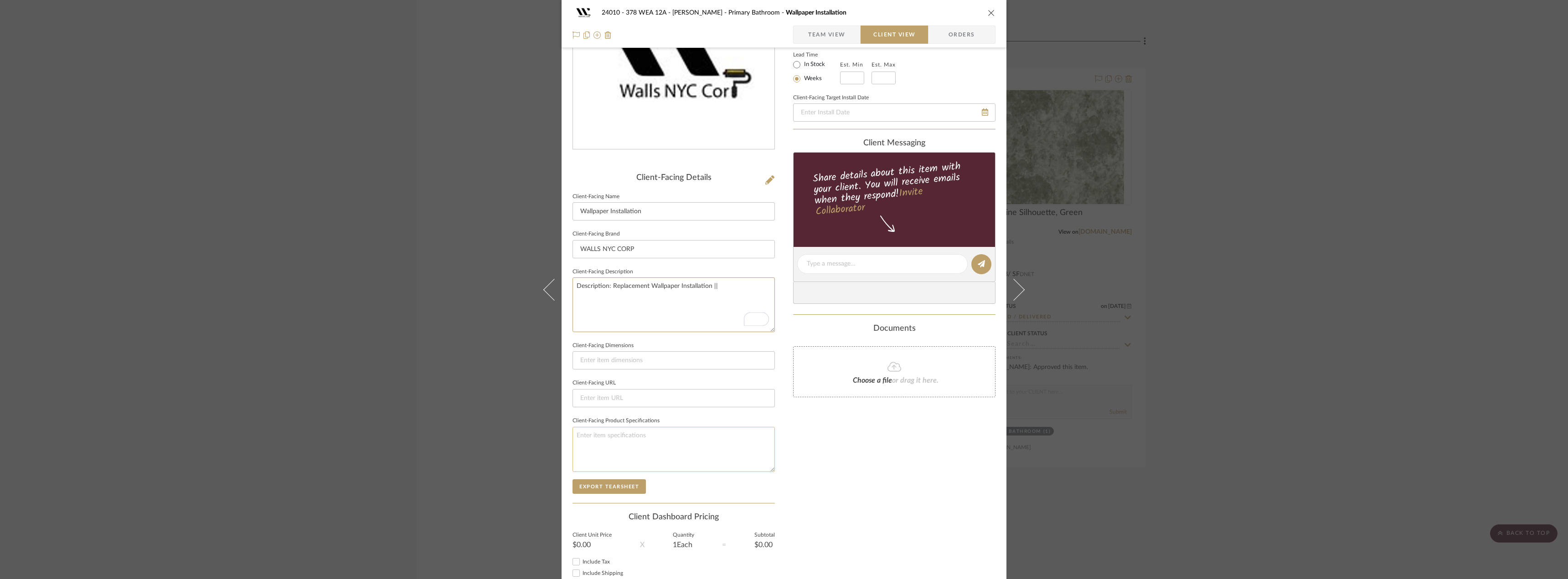
scroll to position [172, 0]
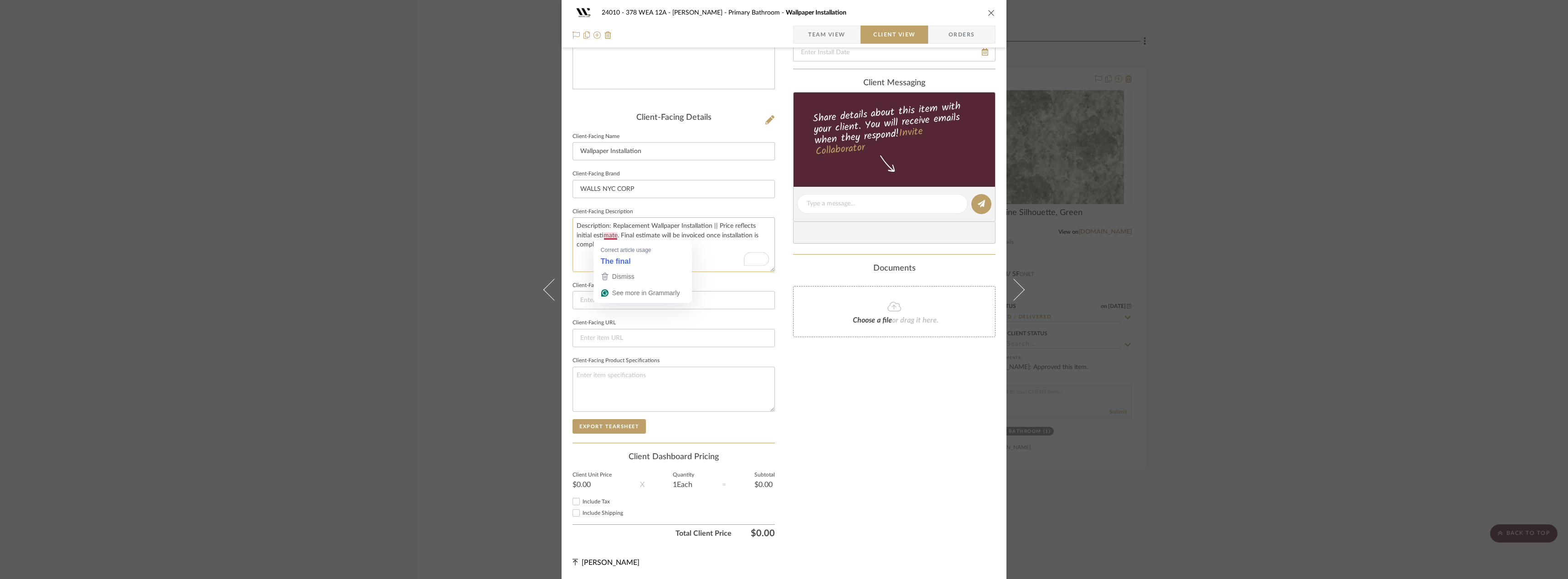
click at [611, 235] on textarea "Description: Replacement Wallpaper Installation || Price reflects initial estim…" at bounding box center [674, 244] width 202 height 54
type textarea "Description: Replacement Wallpaper Installation || Price reflects initial estim…"
click at [658, 242] on textarea "Description: Replacement Wallpaper Installation || Price reflects initial estim…" at bounding box center [674, 244] width 202 height 54
click at [607, 238] on textarea "Description: Replacement Wallpaper Installation || Price reflects initial estim…" at bounding box center [674, 244] width 202 height 54
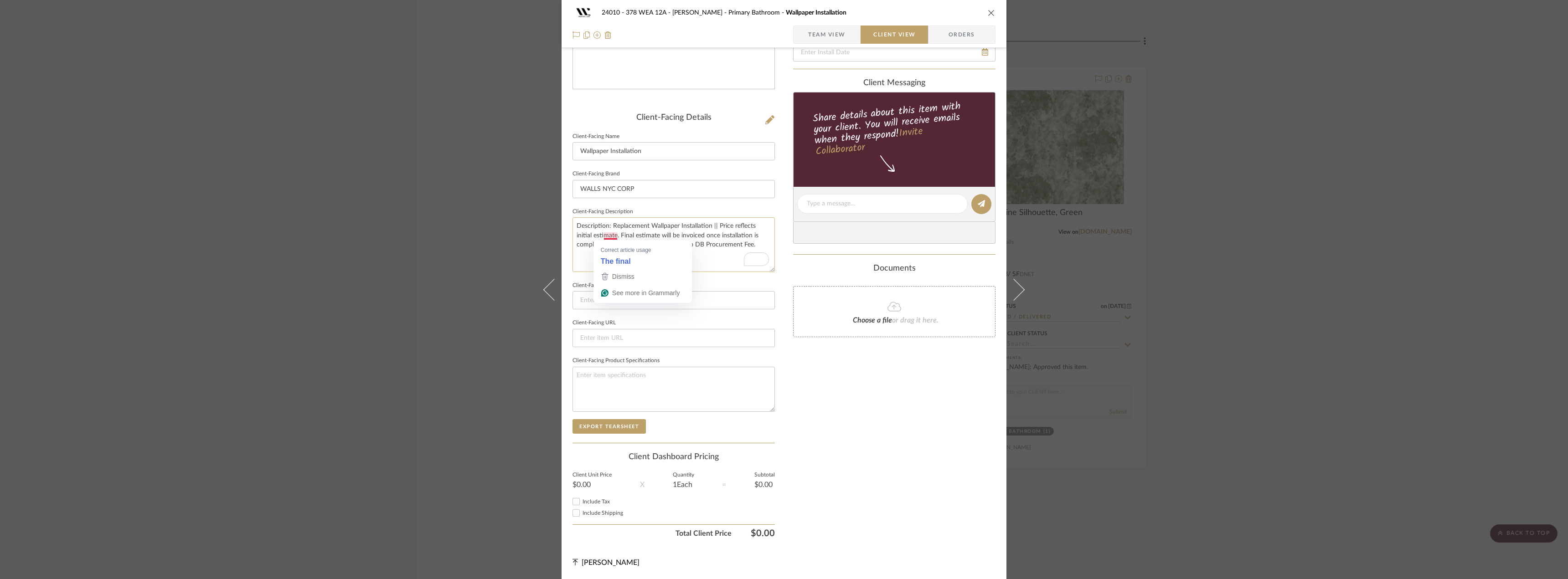
click at [603, 235] on textarea "Description: Replacement Wallpaper Installation || Price reflects initial estim…" at bounding box center [674, 244] width 202 height 54
type textarea "Description: Replacement Wallpaper Installation || Price reflects initial estim…"
drag, startPoint x: 779, startPoint y: 116, endPoint x: 778, endPoint y: 108, distance: 8.1
click at [779, 115] on div "24010 - 378 WEA 12A - Wallace Primary Bathroom Wallpaper Installation Team View…" at bounding box center [784, 207] width 445 height 743
click at [811, 32] on span "Team View" at bounding box center [827, 35] width 37 height 18
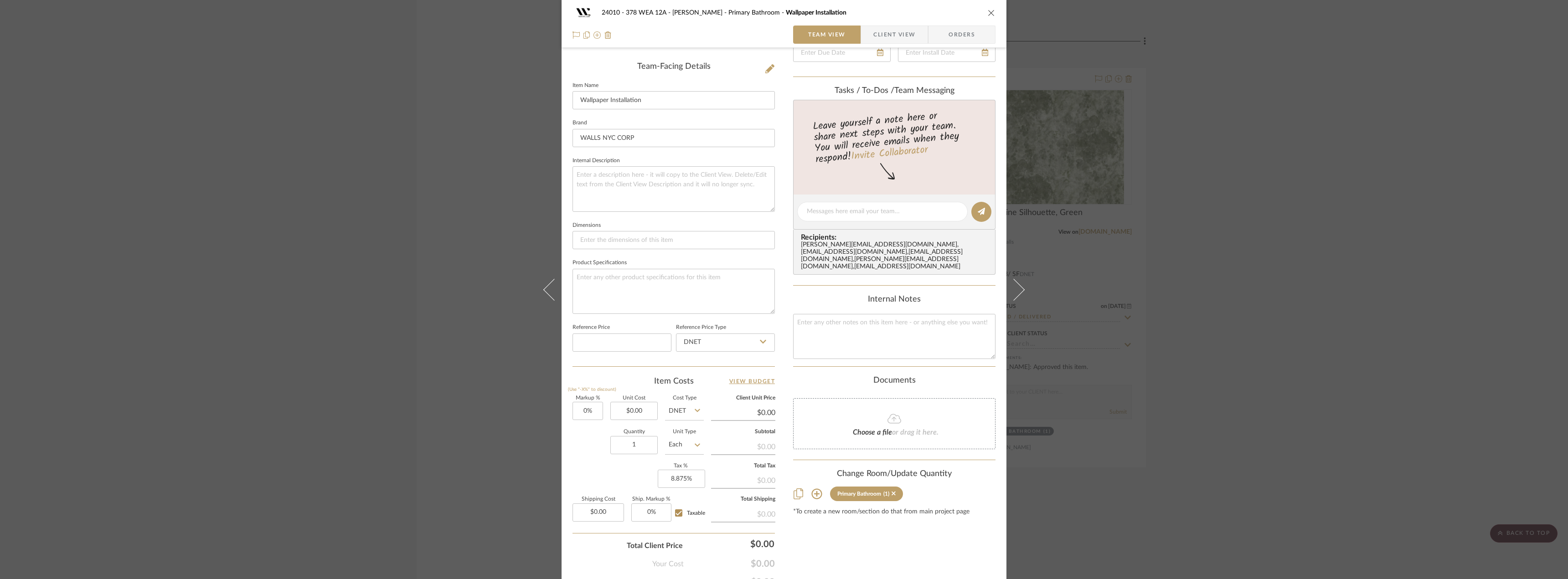
scroll to position [268, 0]
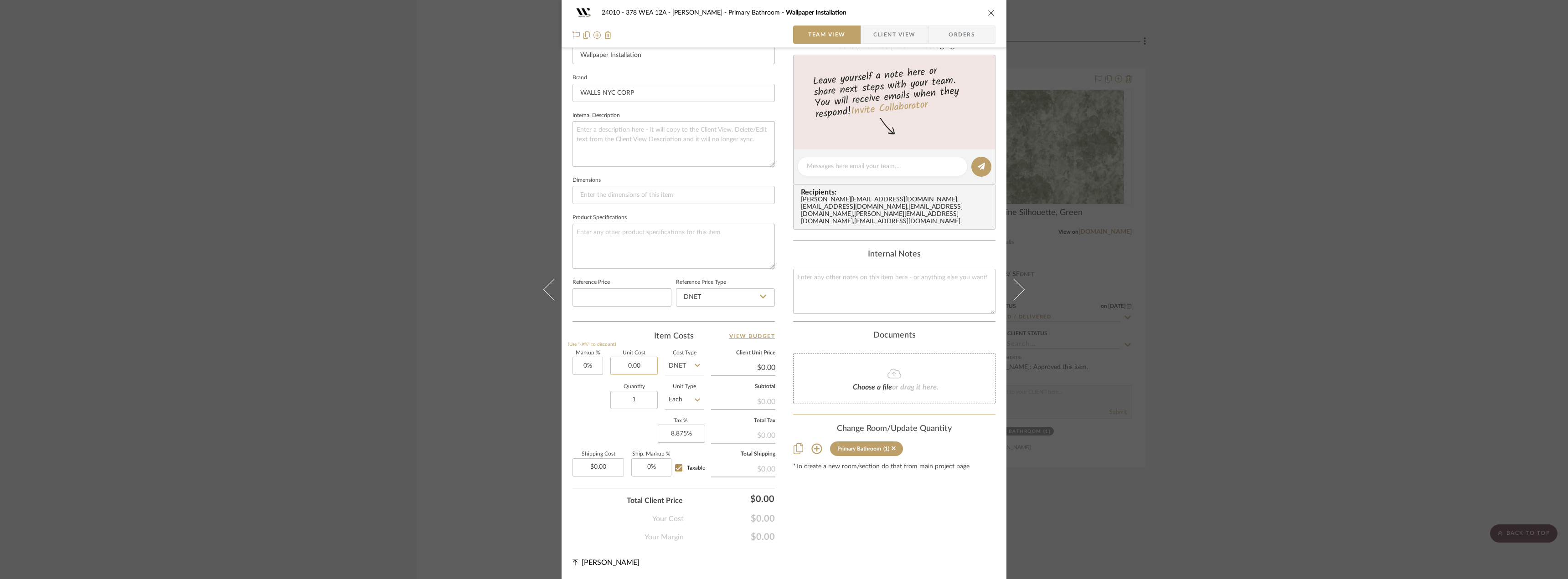
click at [644, 367] on input "0.00" at bounding box center [634, 366] width 47 height 18
type input "$700.00"
click at [657, 320] on div "Team-Facing Details Item Name Wallpaper Installation Brand WALLS NYC CORP Inter…" at bounding box center [674, 169] width 202 height 304
type input "$700.00"
click at [680, 436] on input "8.875" at bounding box center [682, 434] width 47 height 18
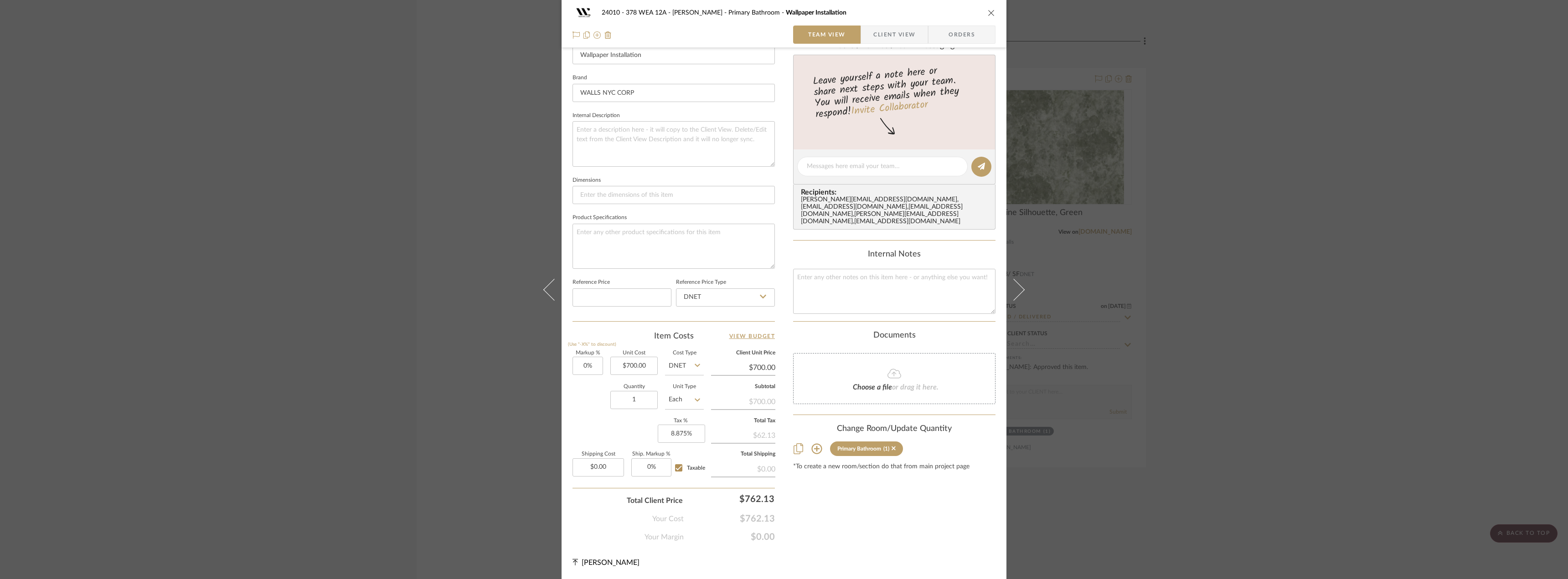
click at [703, 328] on div "Team-Facing Details Item Name Wallpaper Installation Brand WALLS NYC CORP Inter…" at bounding box center [674, 168] width 202 height 748
type input "8.875"
click at [684, 434] on input "8.875" at bounding box center [682, 434] width 47 height 18
click at [629, 327] on div "Team-Facing Details Item Name Wallpaper Installation Brand WALLS NYC CORP Inter…" at bounding box center [674, 168] width 202 height 748
type input "0%"
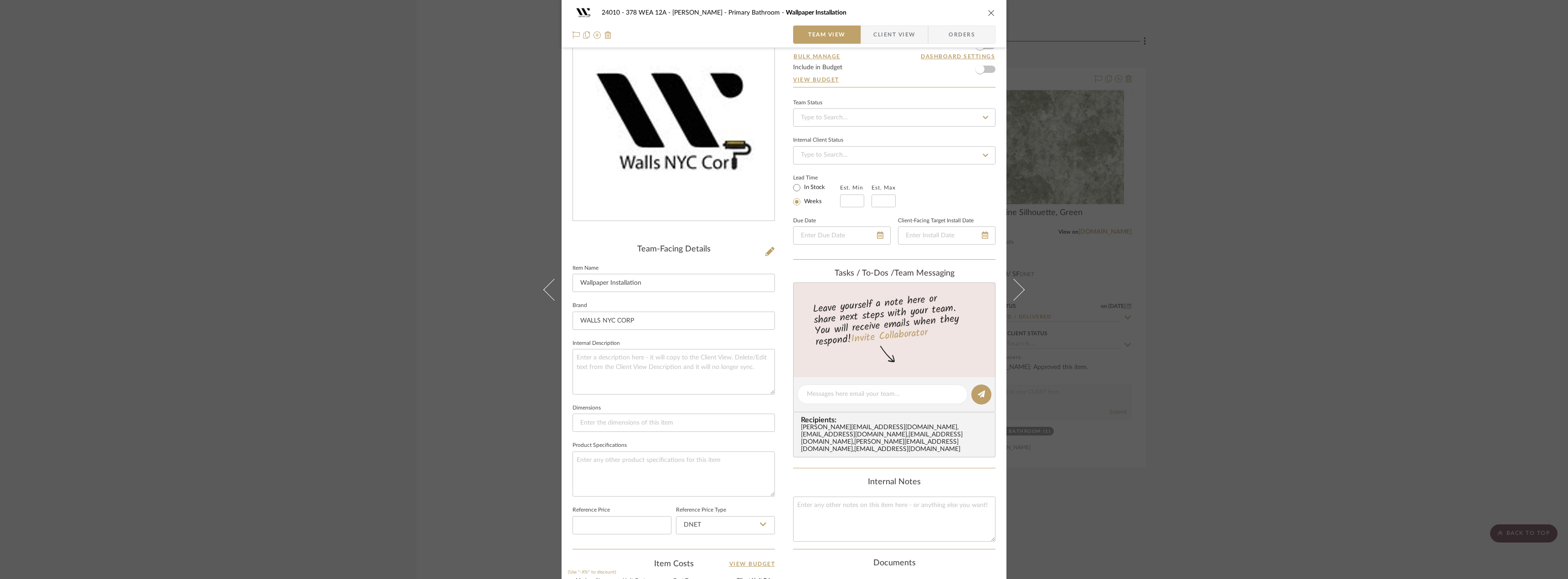
scroll to position [0, 0]
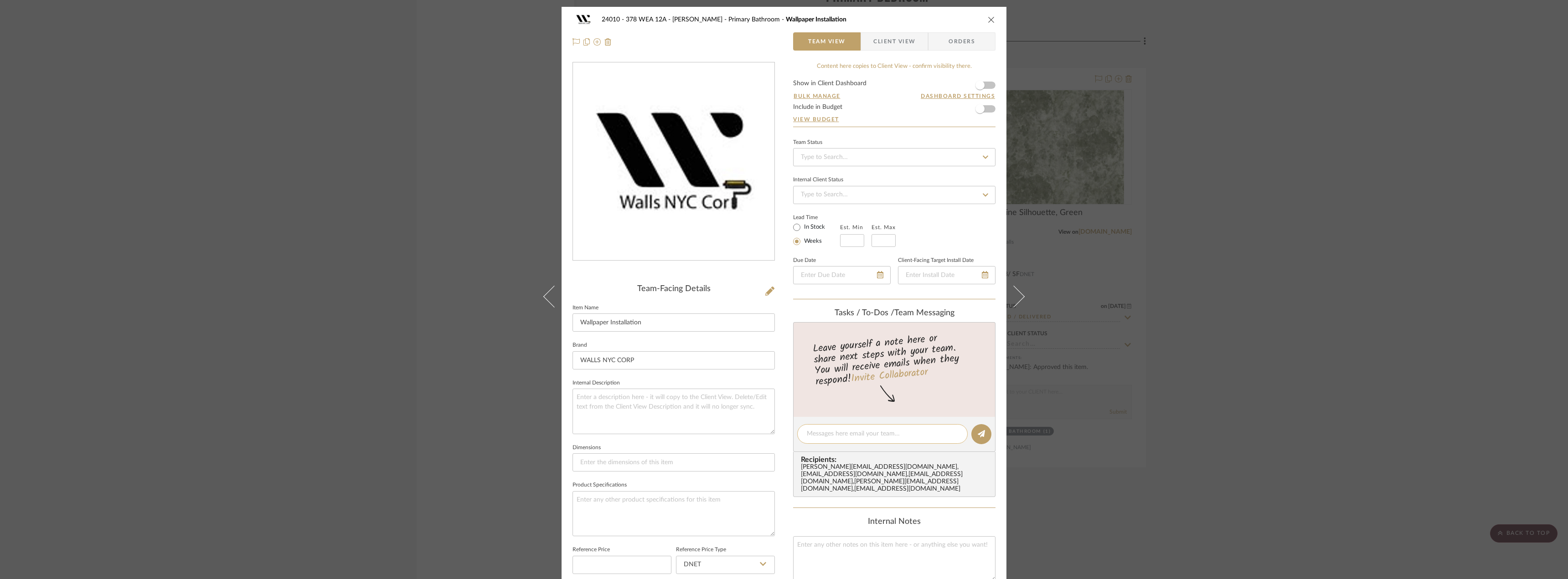
click at [839, 434] on textarea at bounding box center [882, 434] width 152 height 10
click at [844, 165] on input at bounding box center [894, 157] width 202 height 18
type input "pending"
click at [830, 178] on div "Pending Sr. Designer Approval" at bounding box center [891, 181] width 201 height 23
type input "10/15/2025"
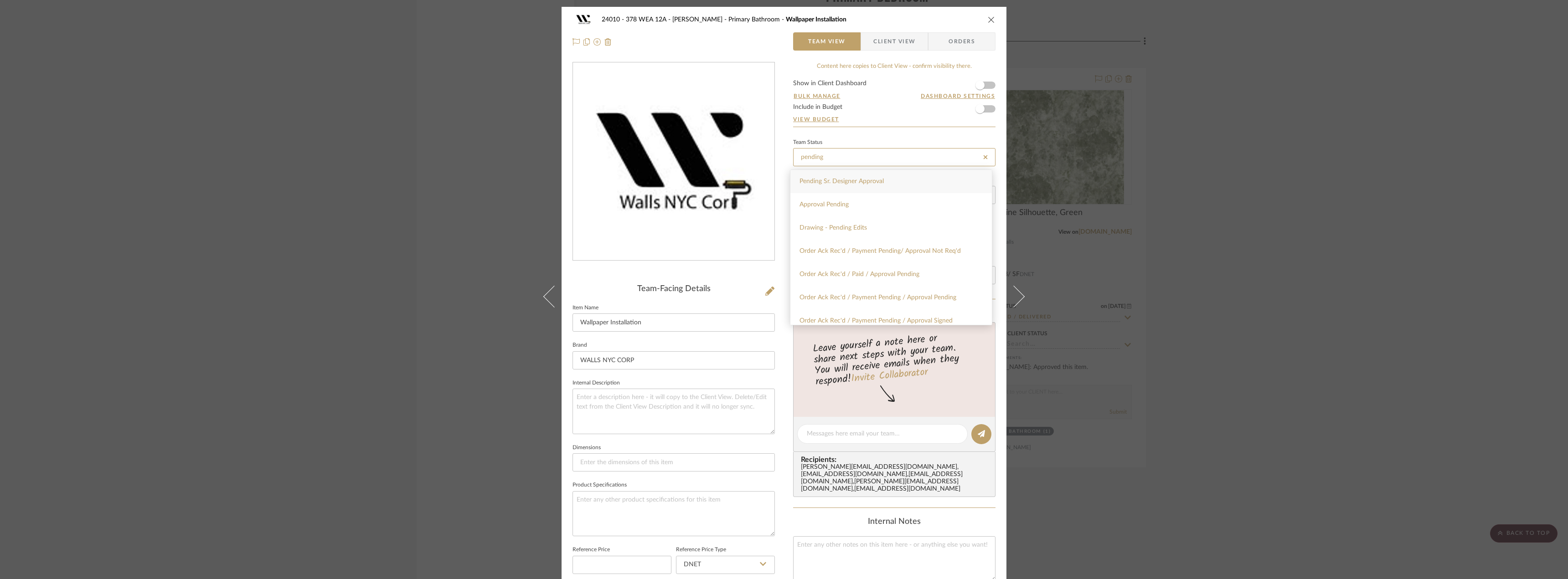
type input "Pending Sr. Designer Approval"
type input "10/15/2025"
type input "Pending Sr. Designer Approval"
click at [772, 41] on div "24010 - 378 WEA 12A - Wallace Primary Bathroom Wallpaper Installation Team View…" at bounding box center [784, 30] width 445 height 48
click at [1258, 85] on div "24010 - 378 WEA 12A - Wallace Primary Bathroom Wallpaper Installation Team View…" at bounding box center [784, 290] width 1568 height 579
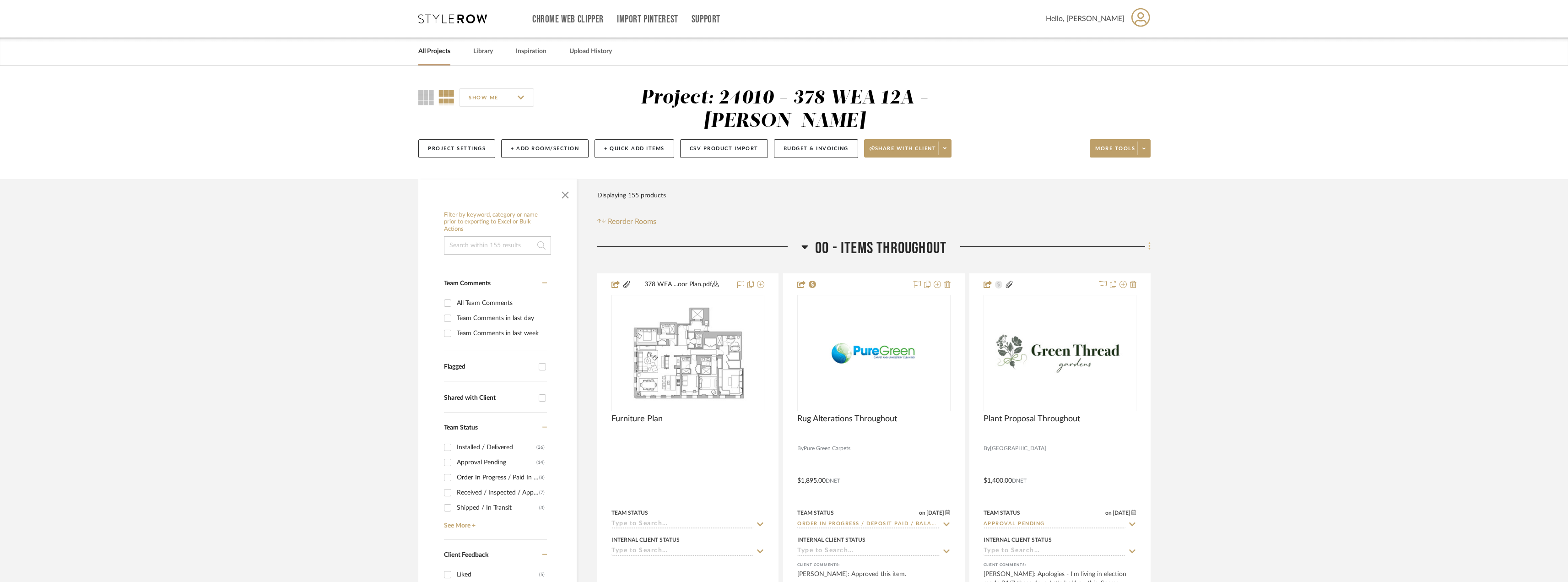
click at [1148, 241] on icon at bounding box center [1149, 246] width 2 height 10
click at [1121, 246] on span "Add New Item" at bounding box center [1102, 243] width 41 height 8
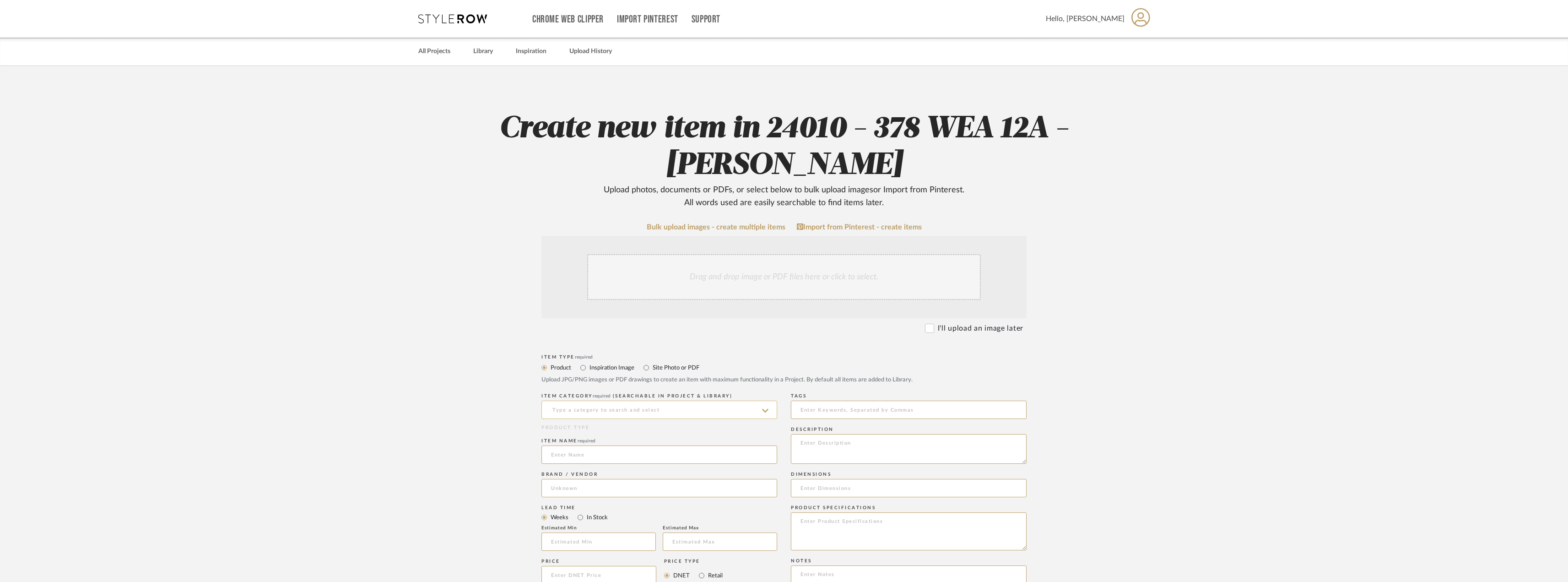
click at [650, 410] on input at bounding box center [659, 410] width 236 height 18
type input "r"
click at [596, 432] on span "Other Electronics" at bounding box center [584, 432] width 65 height 6
type input "Other Electronics"
click at [575, 460] on input at bounding box center [659, 455] width 236 height 18
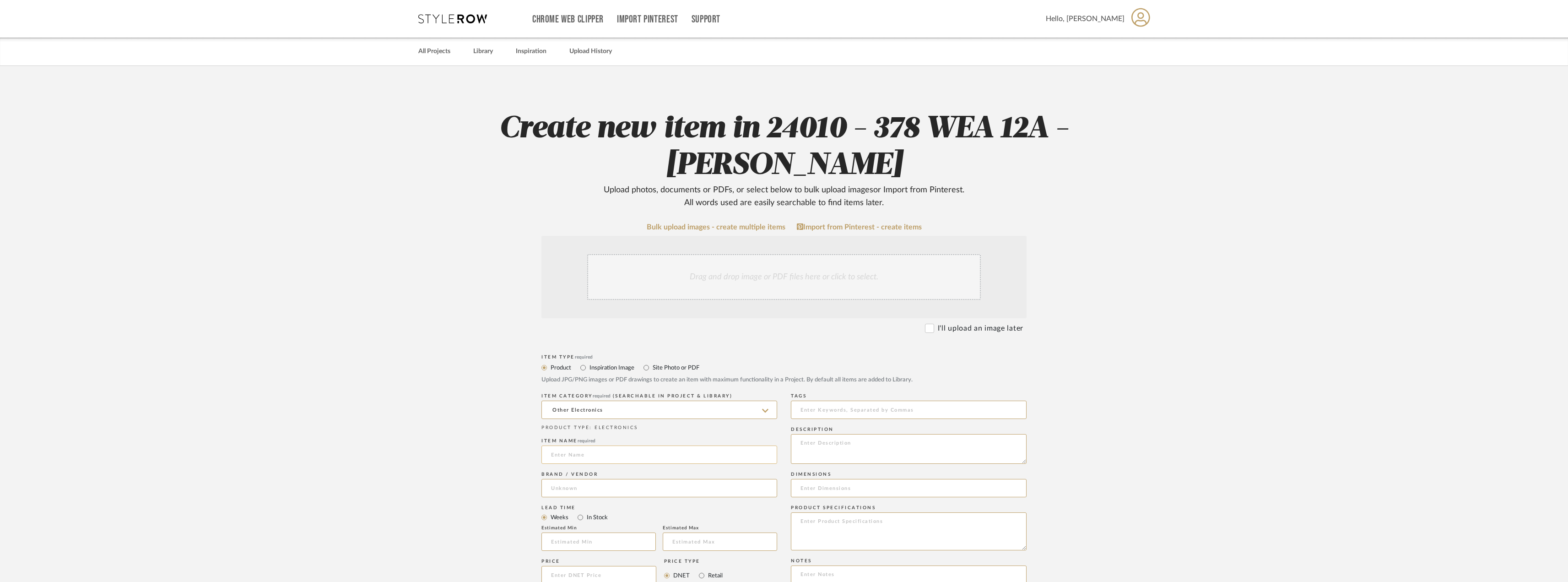
type input "e"
type input "Electrical Repairs"
click at [610, 482] on input at bounding box center [659, 488] width 236 height 18
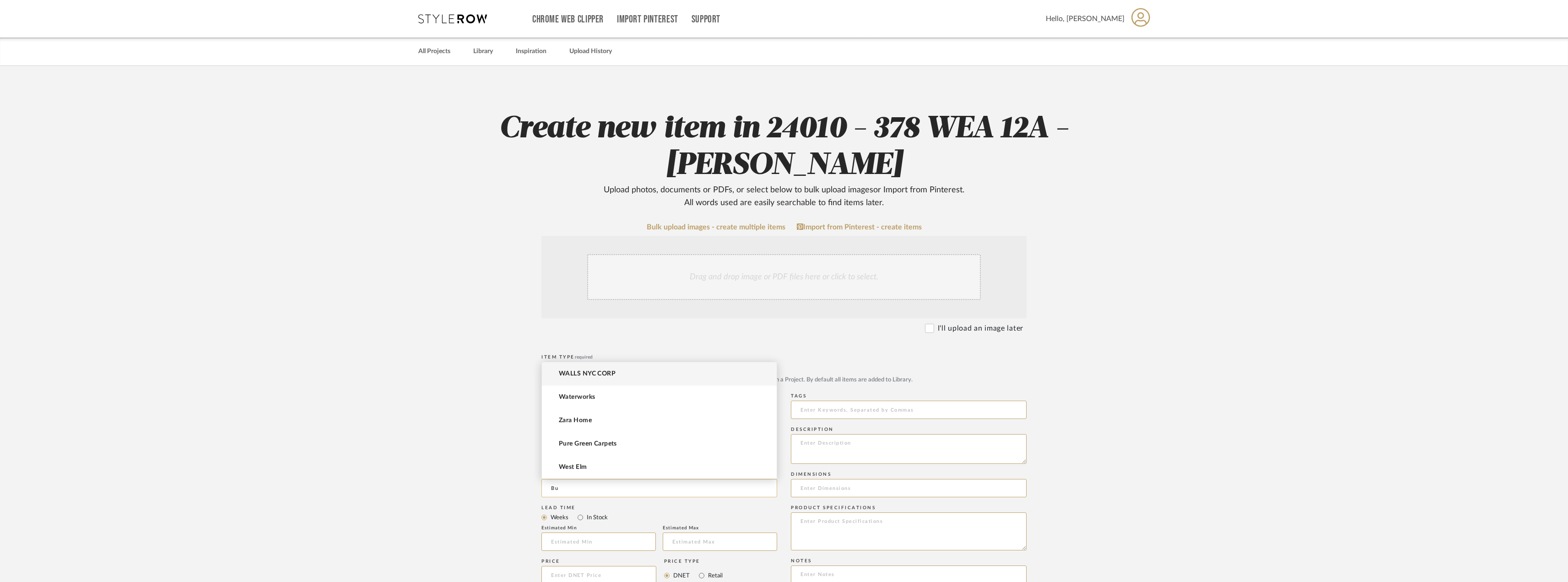
type input "B"
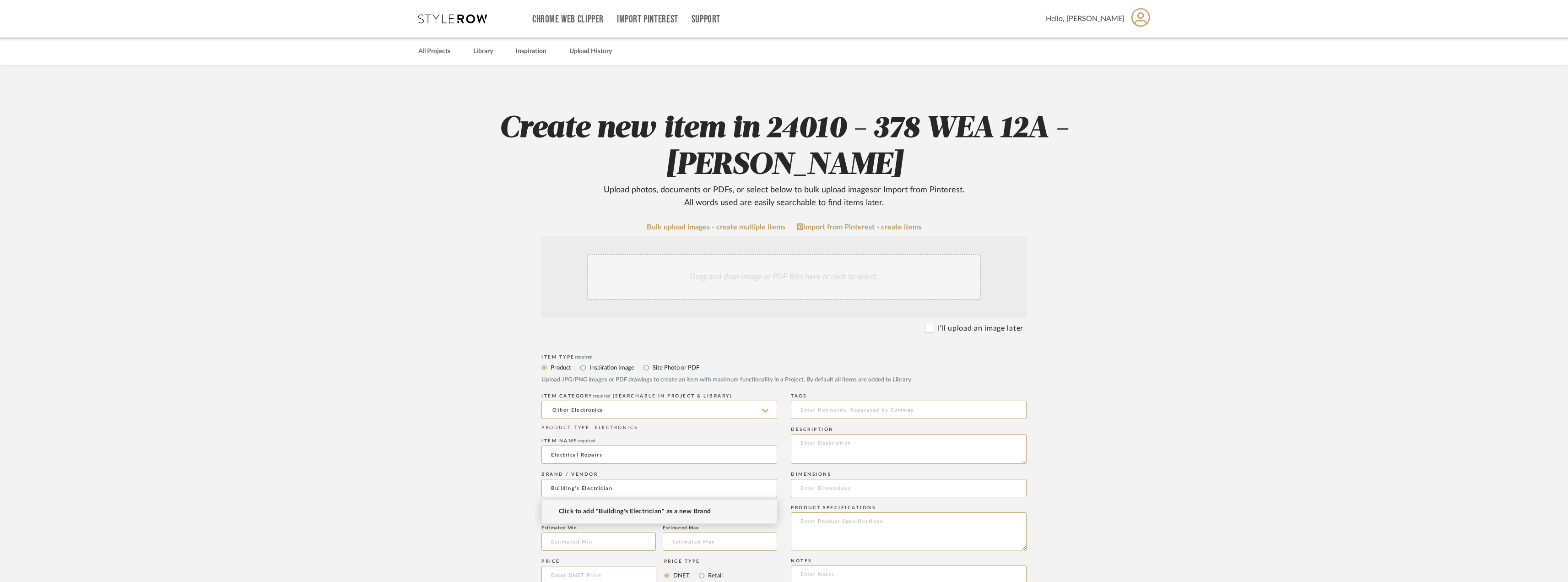
type input "Building's Electrician"
click at [637, 510] on span "Click to add "Building's Electrician" as a new Brand" at bounding box center [634, 511] width 152 height 8
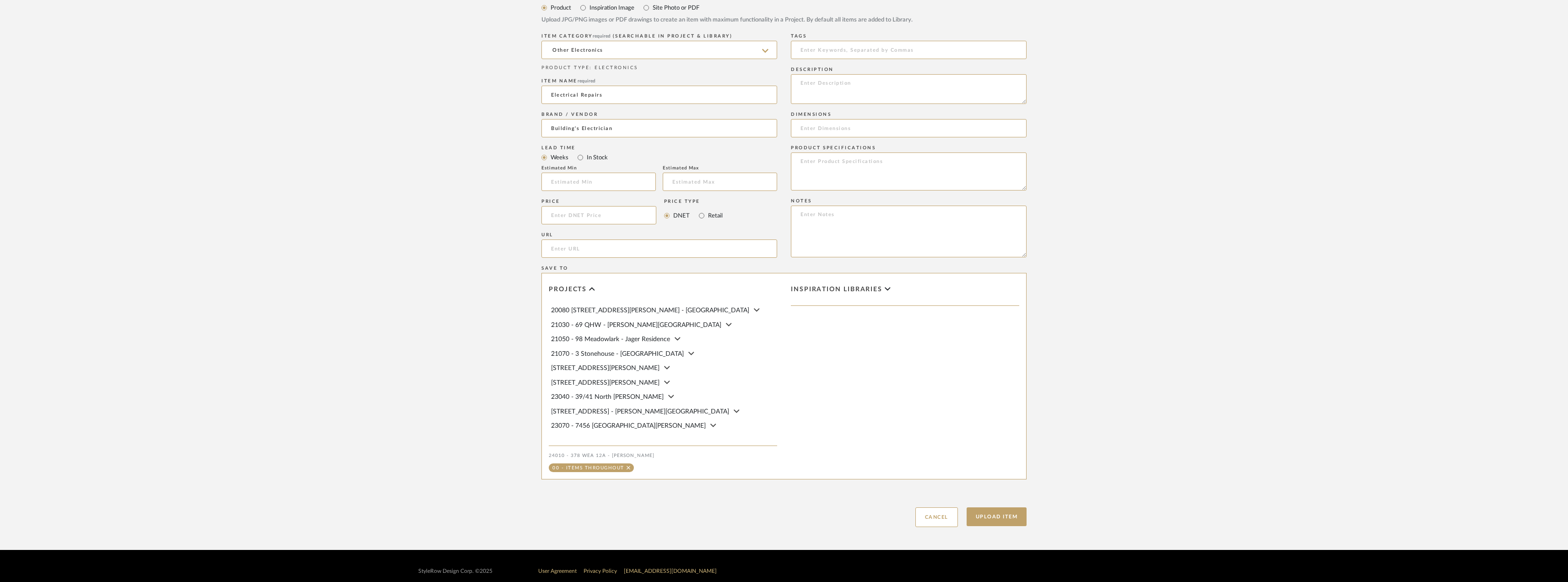
scroll to position [370, 0]
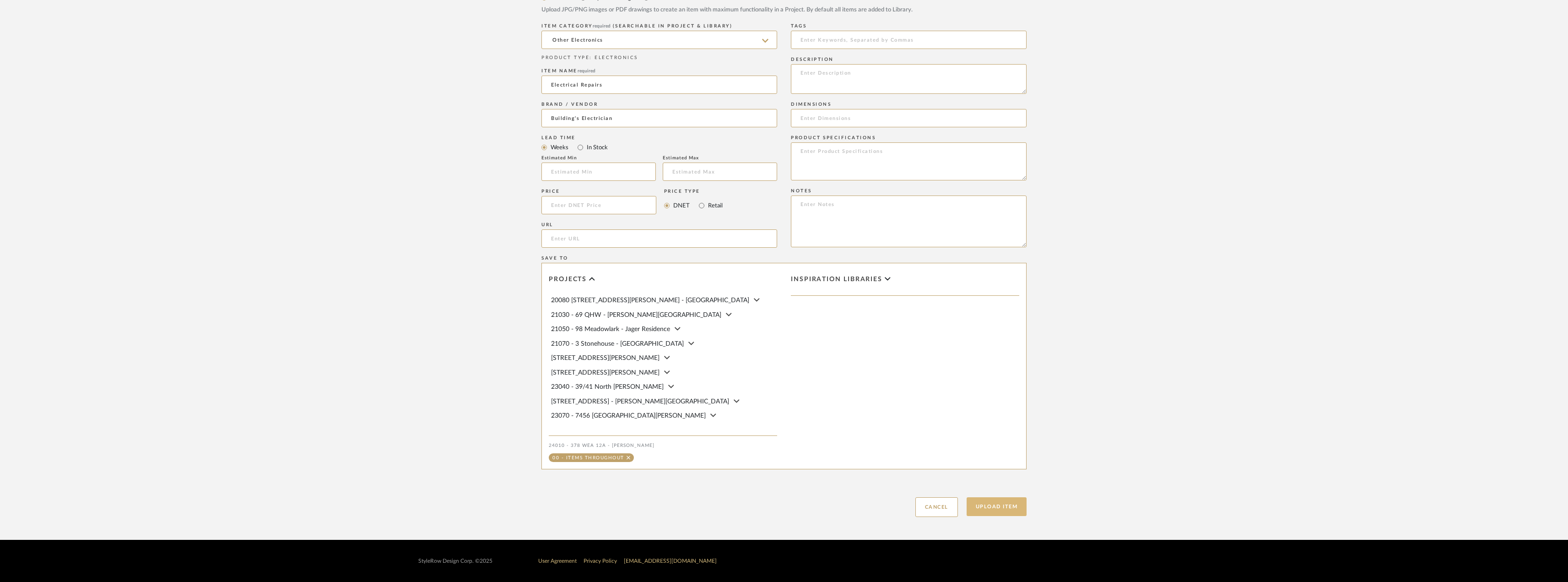
click at [1013, 506] on button "Upload Item" at bounding box center [997, 506] width 60 height 19
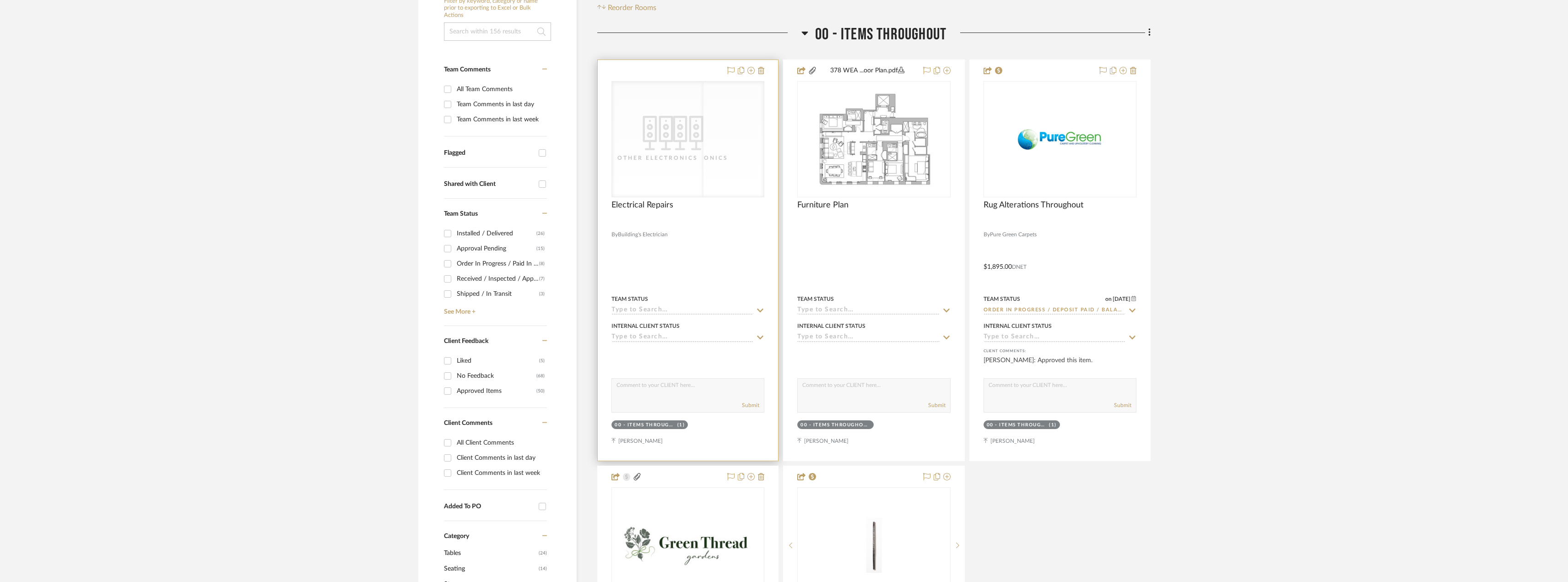
scroll to position [215, 0]
click at [686, 157] on div "CategoryIconElectronics Created with Sketch. Other Electronics" at bounding box center [687, 138] width 152 height 116
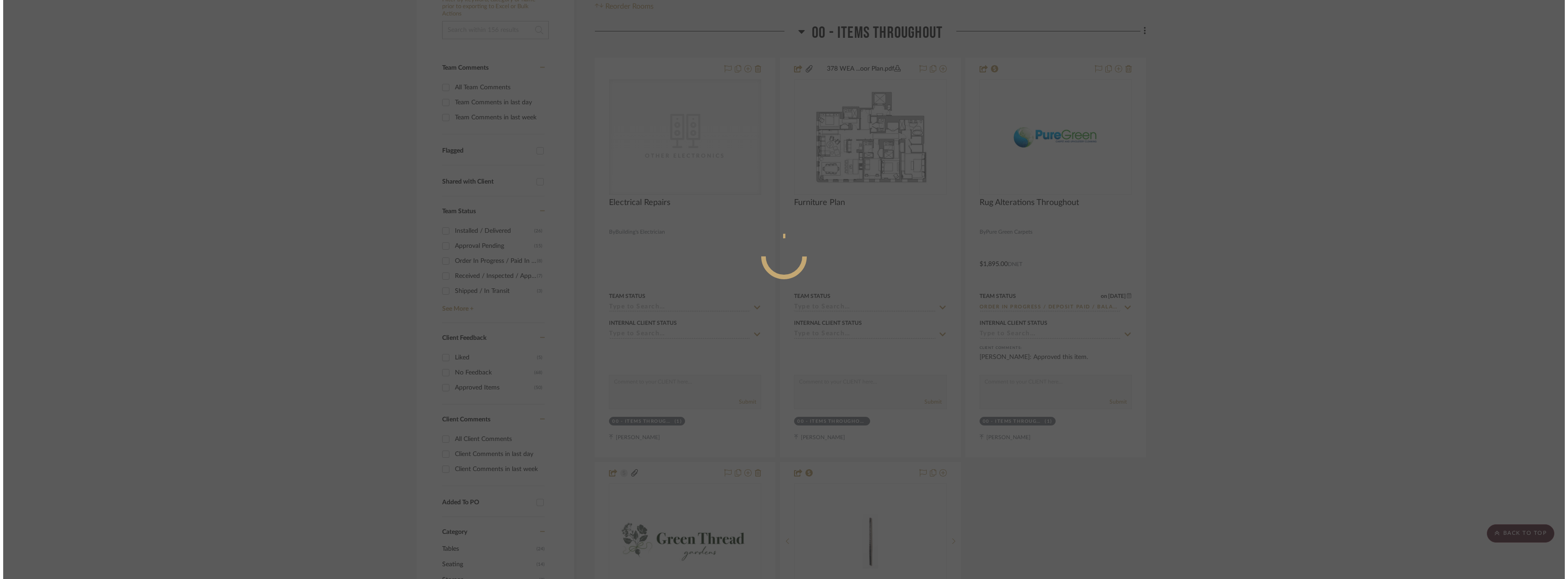
scroll to position [0, 0]
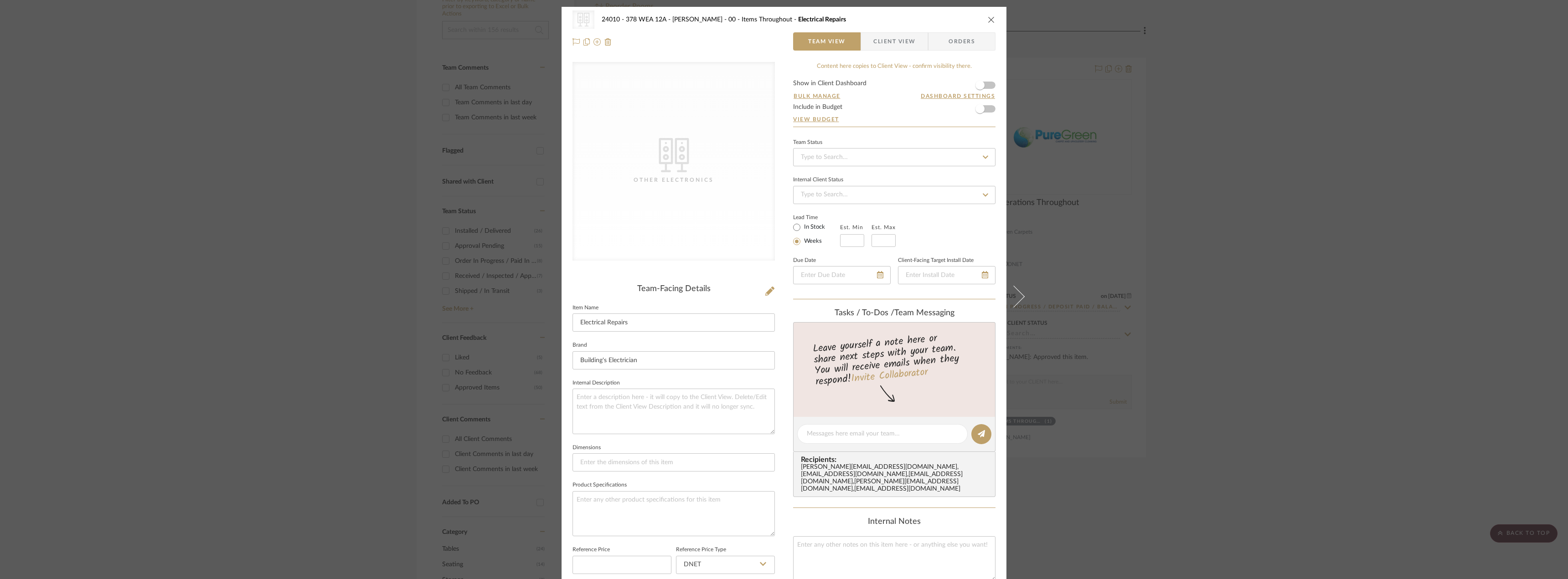
click at [901, 39] on span "Client View" at bounding box center [894, 41] width 42 height 18
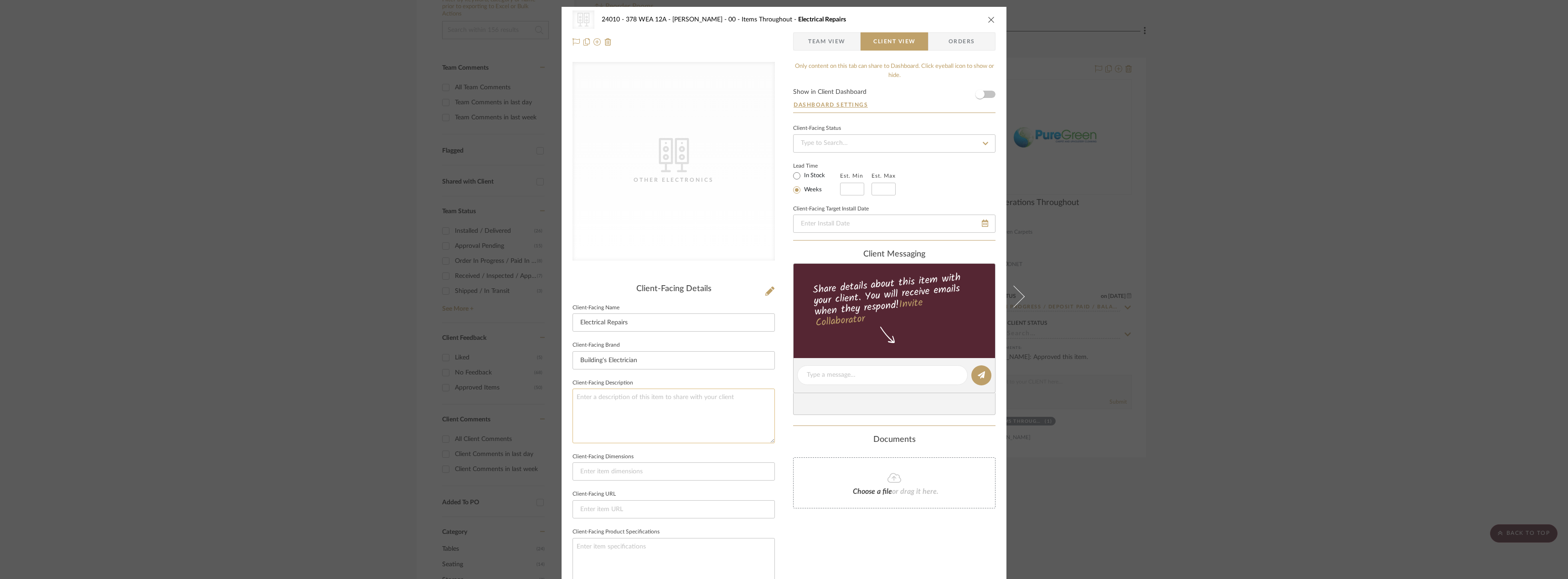
click at [662, 392] on textarea at bounding box center [674, 415] width 202 height 54
click at [741, 397] on textarea "Description: Estimate to Repair Guest Bedroom Outlet and Primary Bathroom Penda…" at bounding box center [674, 415] width 202 height 54
type textarea "Description: Estimate to Repair Guest Bedroom Outlet and Primary Bathroom Penda…"
click at [648, 400] on textarea "Description: Estimate to Repair Guest Bedroom Outlet and Primary Bathroom Penda…" at bounding box center [674, 415] width 202 height 54
drag, startPoint x: 758, startPoint y: 403, endPoint x: 741, endPoint y: 403, distance: 17.0
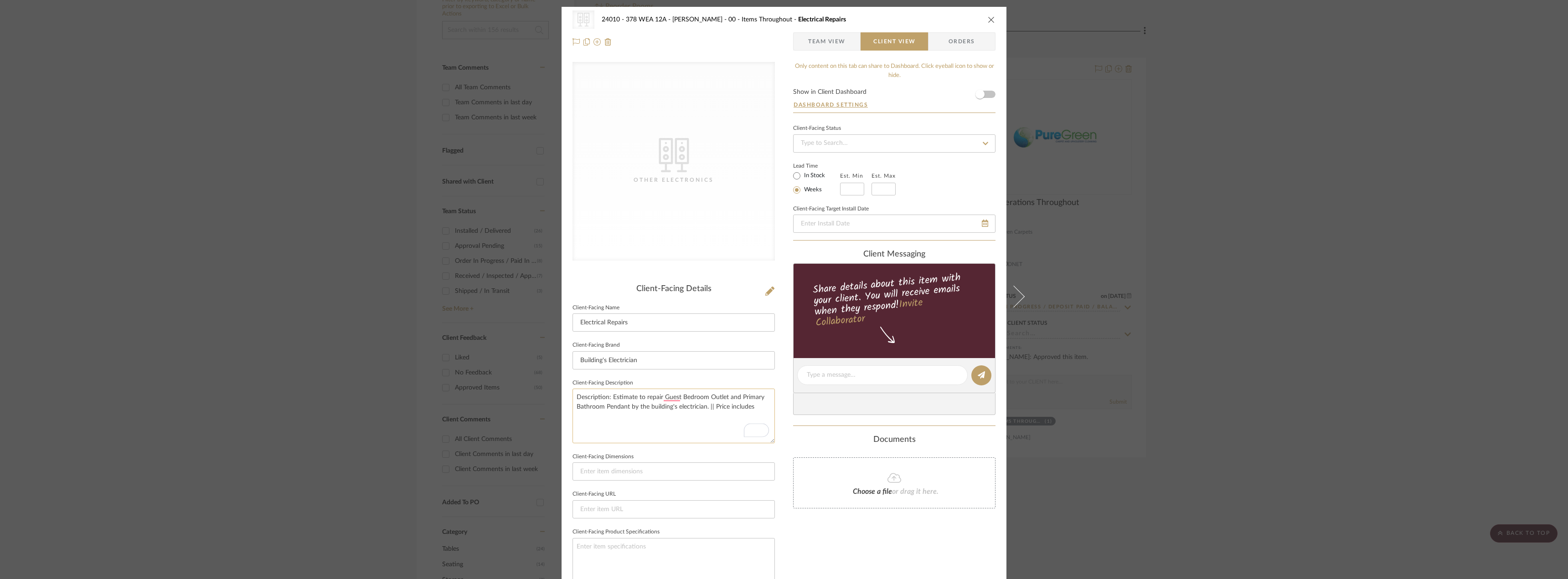
click at [758, 403] on textarea "Description: Estimate to repair Guest Bedroom Outlet and Primary Bathroom Penda…" at bounding box center [674, 415] width 202 height 54
drag, startPoint x: 719, startPoint y: 416, endPoint x: 665, endPoint y: 423, distance: 54.5
click at [665, 423] on textarea "Description: Estimate to repair Guest Bedroom Outlet and Primary Bathroom Penda…" at bounding box center [674, 415] width 202 height 54
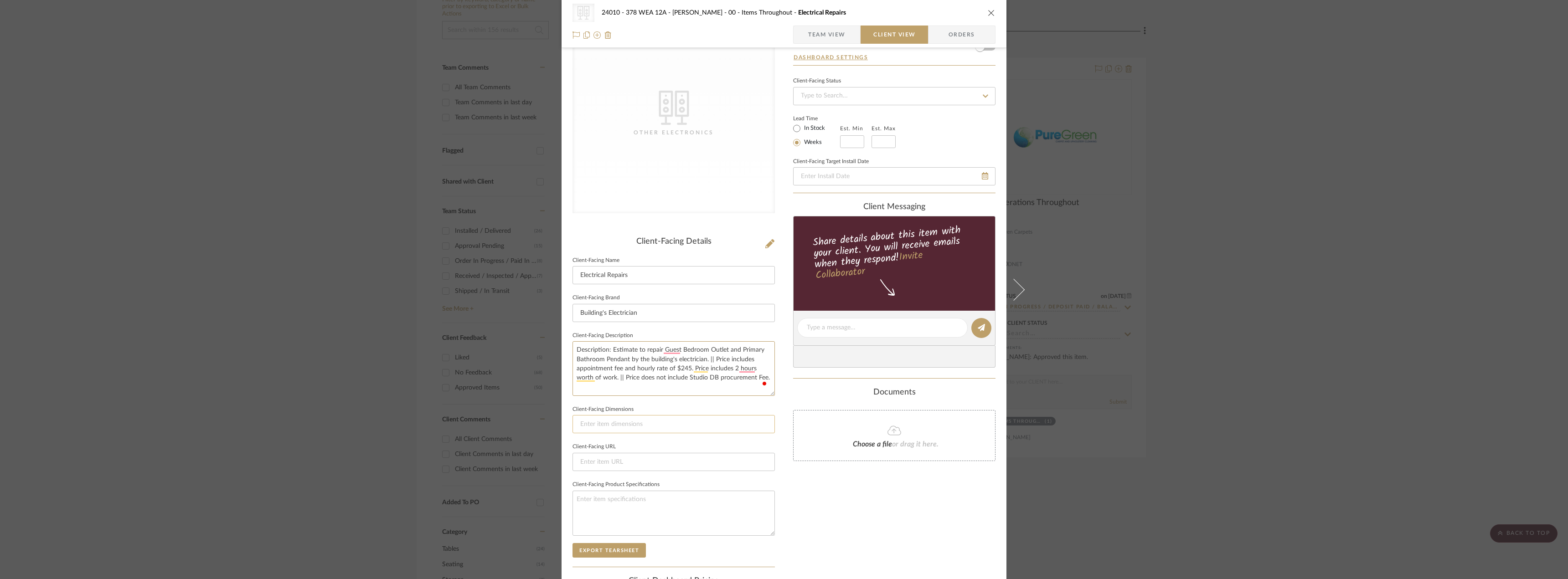
scroll to position [91, 0]
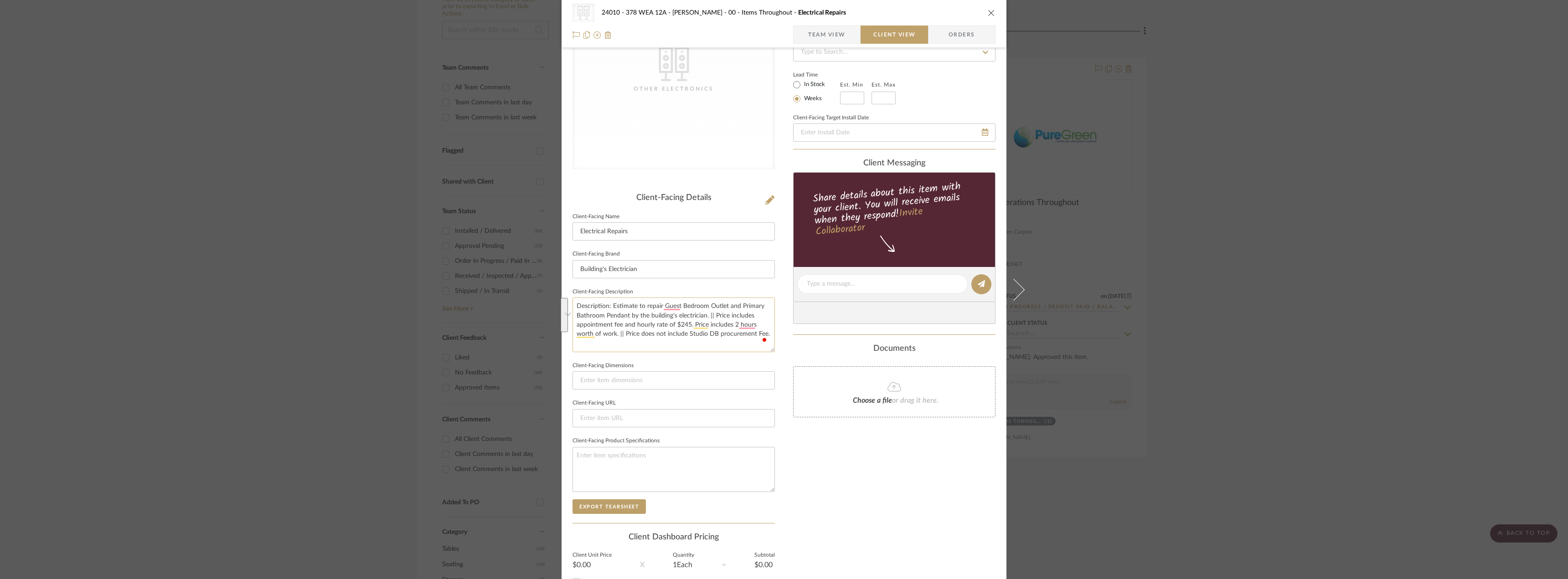
drag, startPoint x: 767, startPoint y: 335, endPoint x: 576, endPoint y: 304, distance: 193.5
click at [576, 304] on textarea "Description: Estimate to repair Guest Bedroom Outlet and Primary Bathroom Penda…" at bounding box center [674, 324] width 202 height 54
type textarea "Description: Estimate to repair Guest Bedroom Outlet and Primary Bathroom Penda…"
click at [664, 339] on textarea "Description: Estimate to repair Guest Bedroom Outlet and Primary Bathroom Penda…" at bounding box center [674, 324] width 202 height 54
drag, startPoint x: 766, startPoint y: 335, endPoint x: 611, endPoint y: 308, distance: 157.3
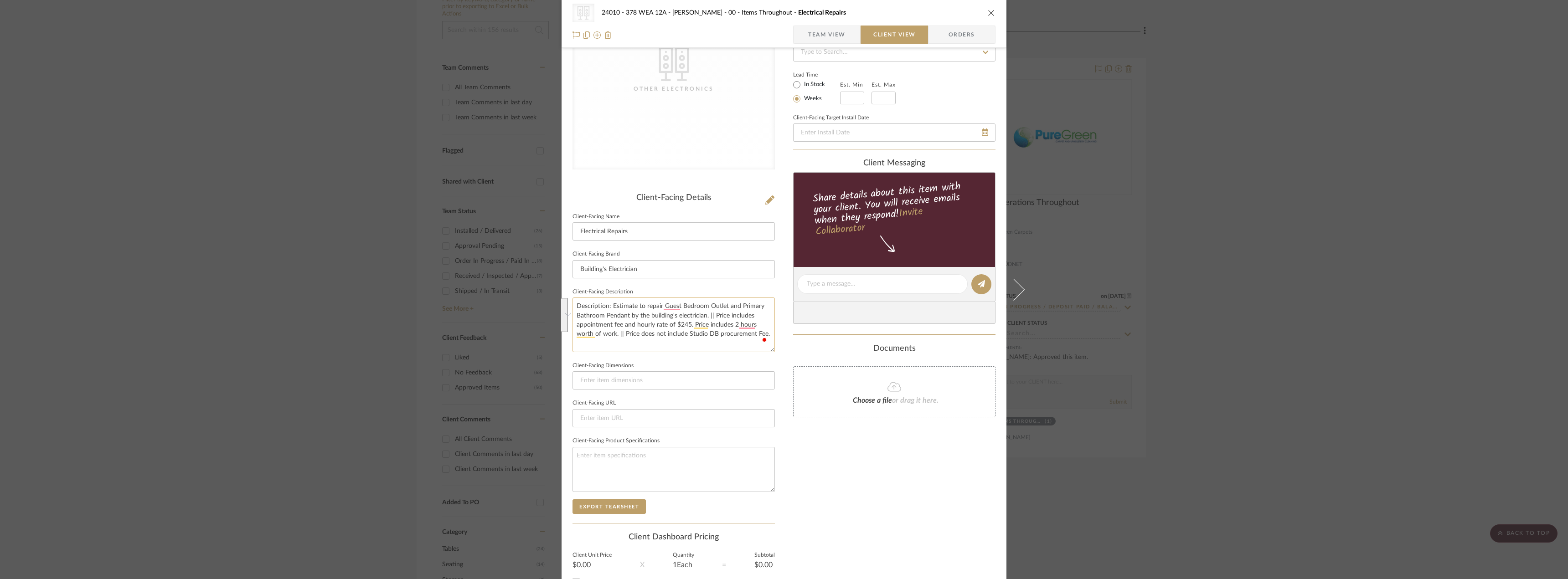
click at [611, 308] on textarea "Description: Estimate to repair Guest Bedroom Outlet and Primary Bathroom Penda…" at bounding box center [674, 324] width 202 height 54
paste textarea "the Guest Bedroom outlet and Primary Bathroom pendant by the building’s electri…"
click at [736, 316] on textarea "Description: Estimate to repair the Guest Bedroom outlet and Primary Bathroom p…" at bounding box center [674, 324] width 202 height 54
click at [575, 344] on textarea "Description: Estimate to repair the Guest Bedroom outlet and Primary Bathroom p…" at bounding box center [674, 324] width 202 height 54
drag, startPoint x: 643, startPoint y: 333, endPoint x: 618, endPoint y: 335, distance: 25.1
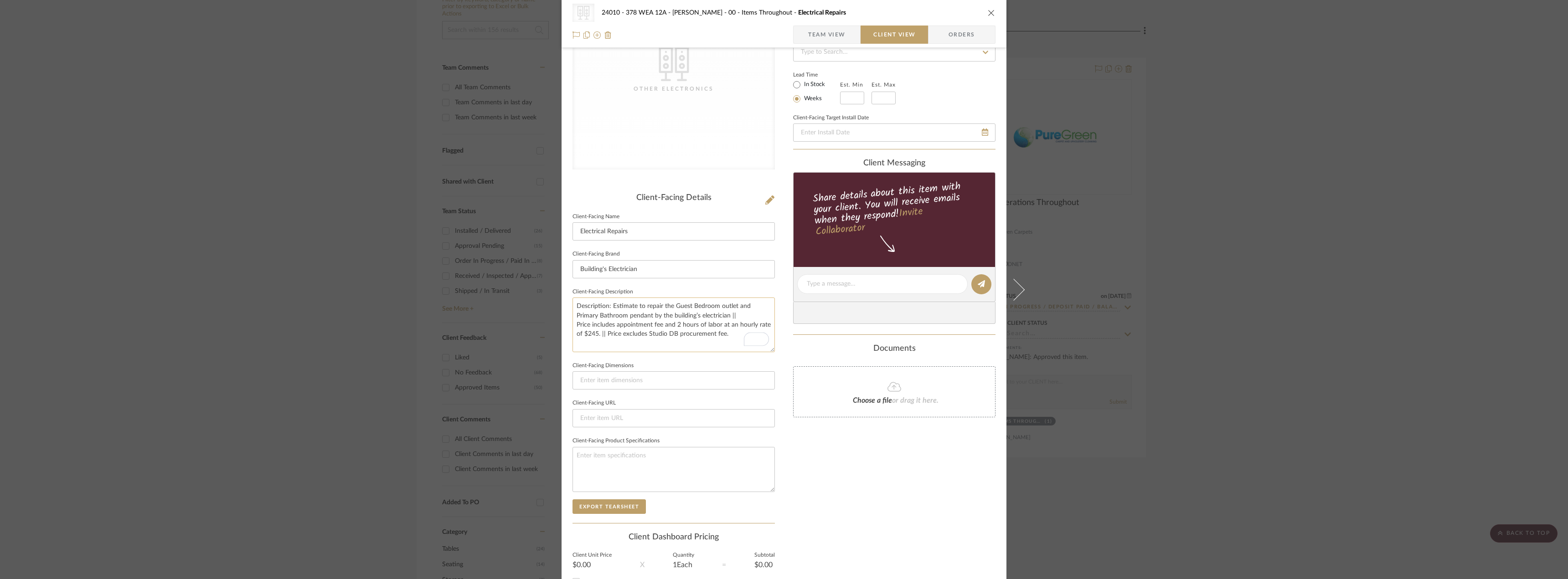
click at [618, 335] on textarea "Description: Estimate to repair the Guest Bedroom outlet and Primary Bathroom p…" at bounding box center [674, 324] width 202 height 54
type textarea "Description: Estimate to repair the Guest Bedroom outlet and Primary Bathroom p…"
click at [644, 333] on textarea "Description: Estimate to repair the Guest Bedroom outlet and Primary Bathroom p…" at bounding box center [674, 324] width 202 height 54
click at [750, 330] on textarea "Description: Estimate to repair the Guest Bedroom outlet and Primary Bathroom p…" at bounding box center [674, 324] width 202 height 54
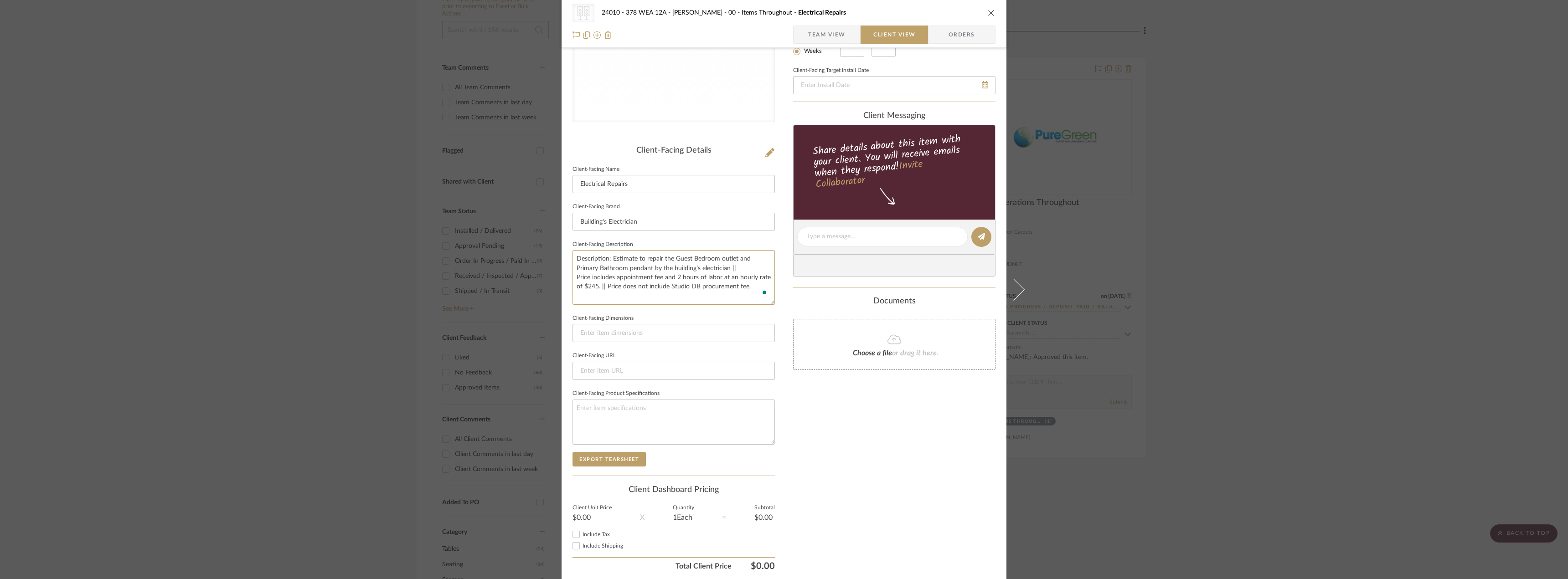
scroll to position [172, 0]
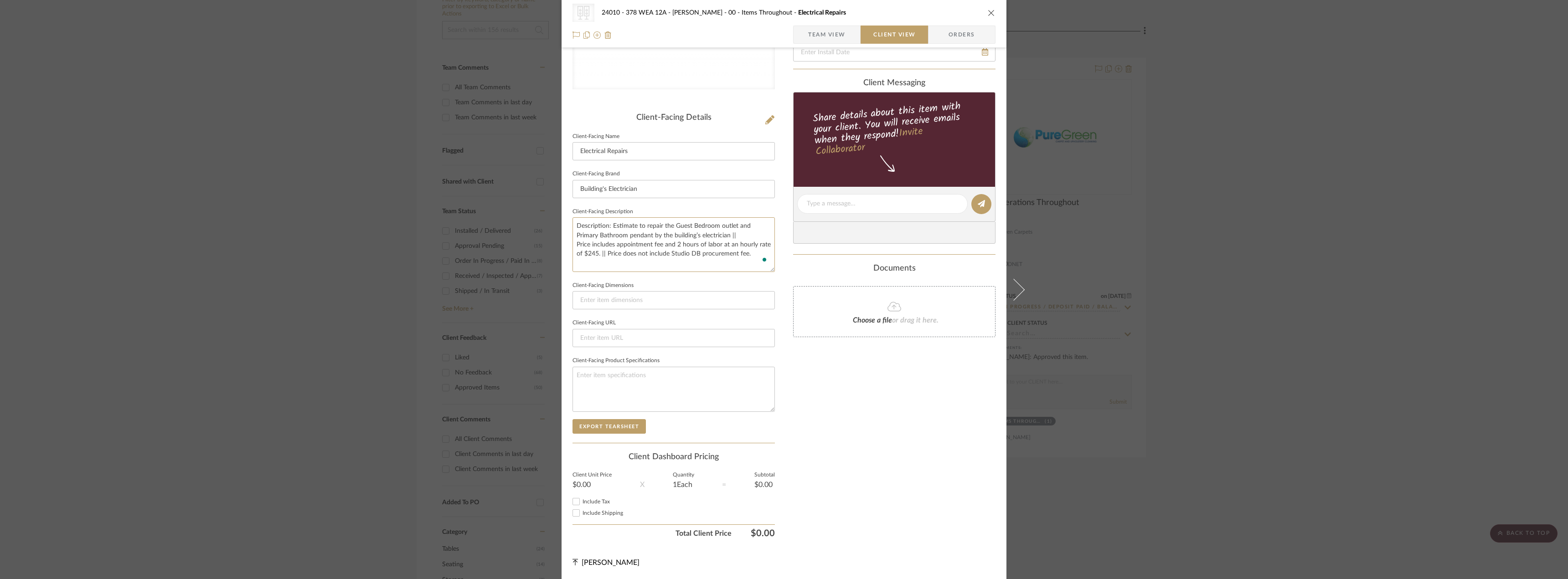
type textarea "Description: Estimate to repair the Guest Bedroom outlet and Primary Bathroom p…"
click at [804, 38] on span "button" at bounding box center [801, 35] width 15 height 18
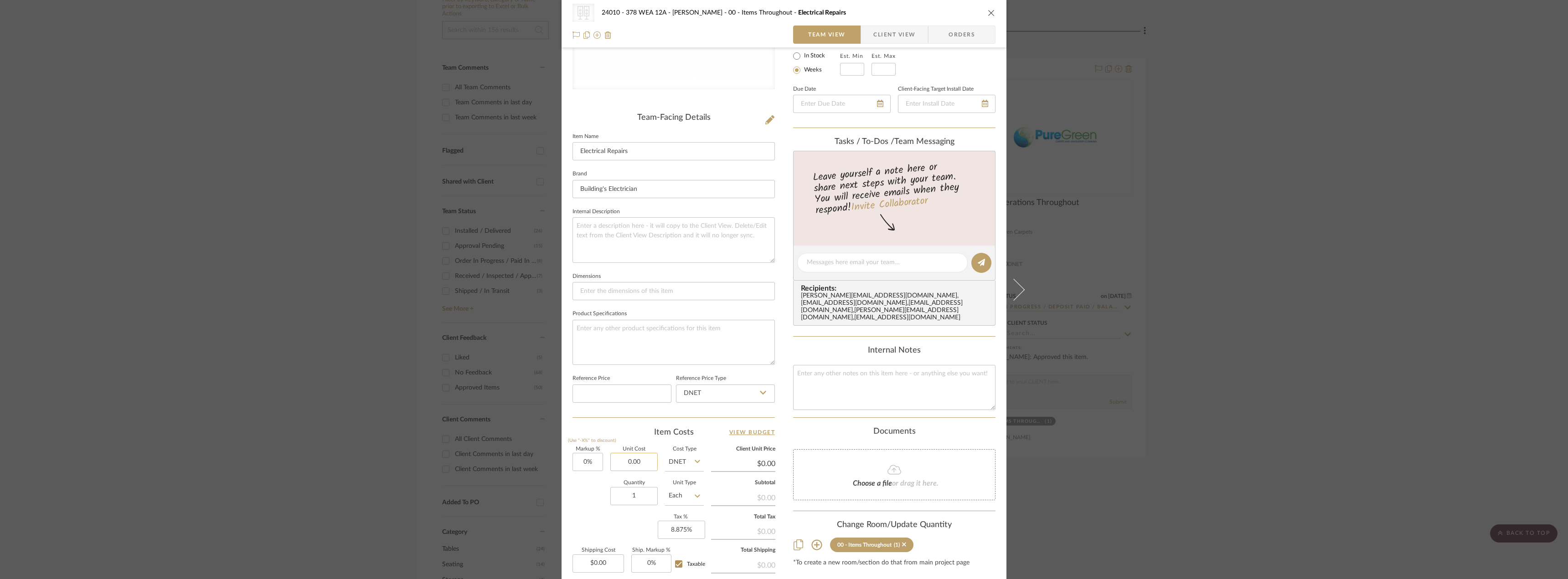
click at [626, 461] on input "0.00" at bounding box center [634, 462] width 47 height 18
type input "$600.00"
click at [637, 429] on div "Item Costs View Budget" at bounding box center [674, 432] width 202 height 11
type input "$600.00"
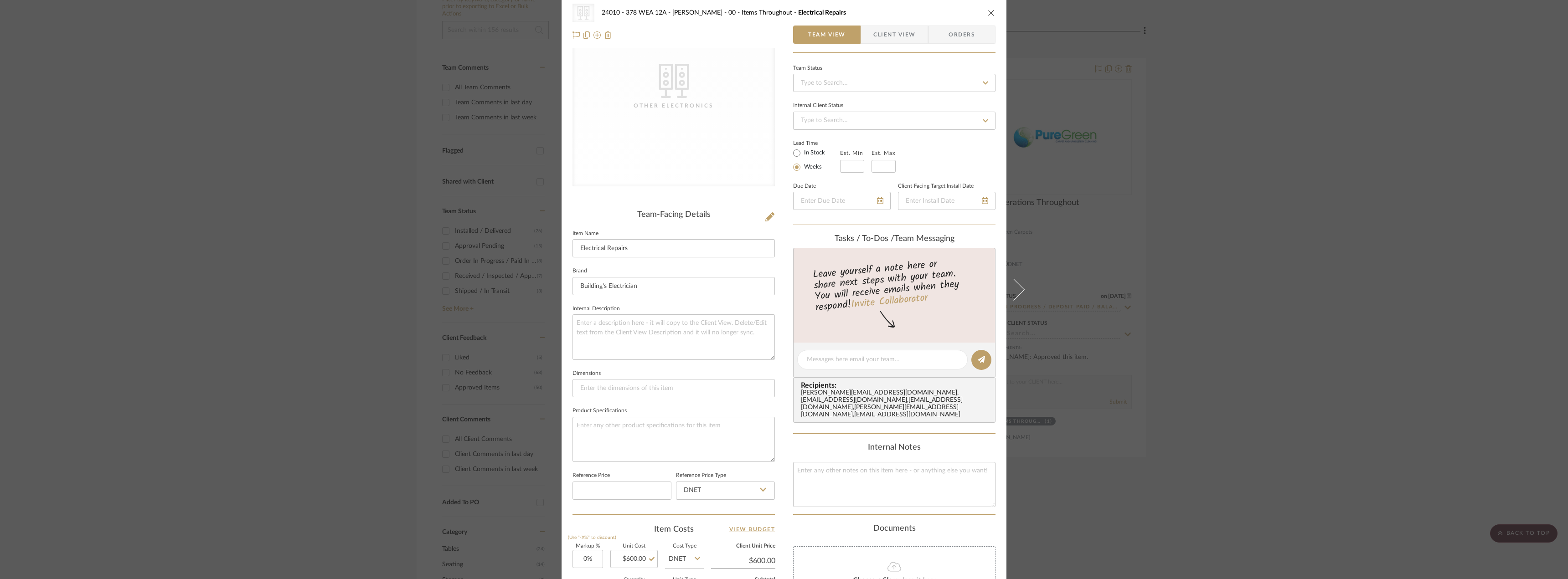
scroll to position [0, 0]
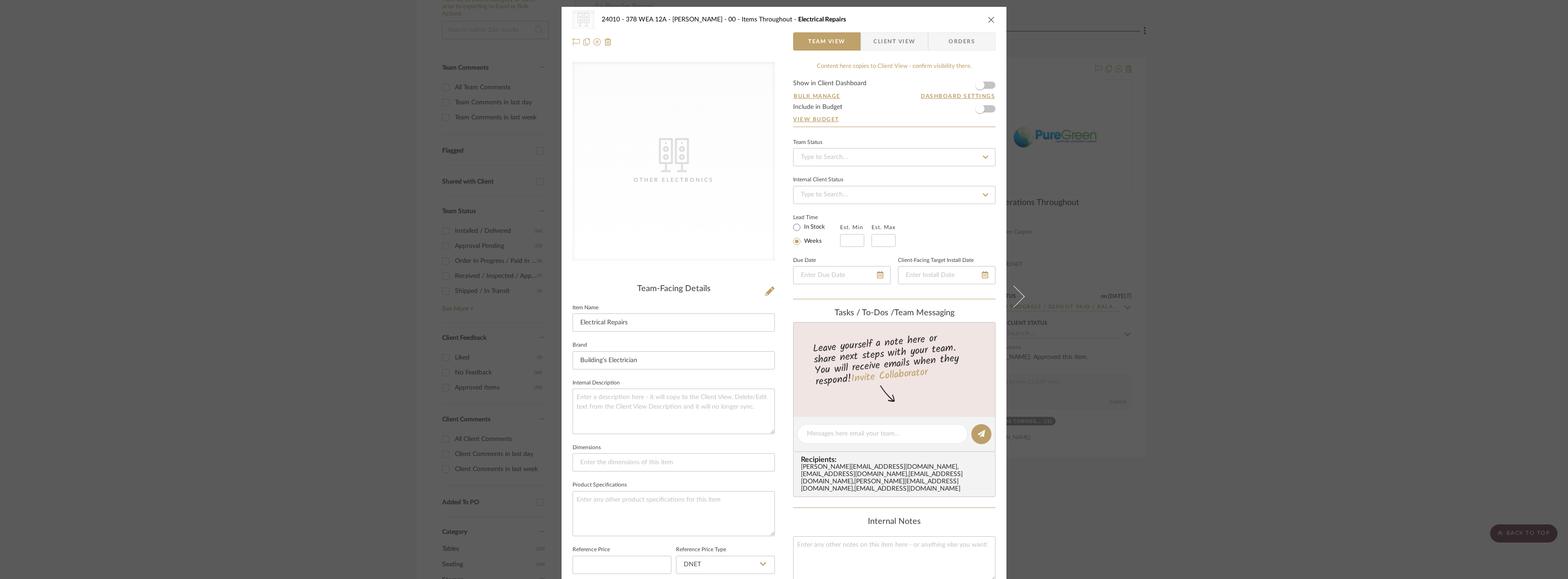
click at [772, 41] on div "CategoryIconElectronics Created with Sketch. Other Electronics 24010 - 378 WEA …" at bounding box center [784, 30] width 445 height 48
click at [884, 35] on span "Client View" at bounding box center [894, 41] width 42 height 18
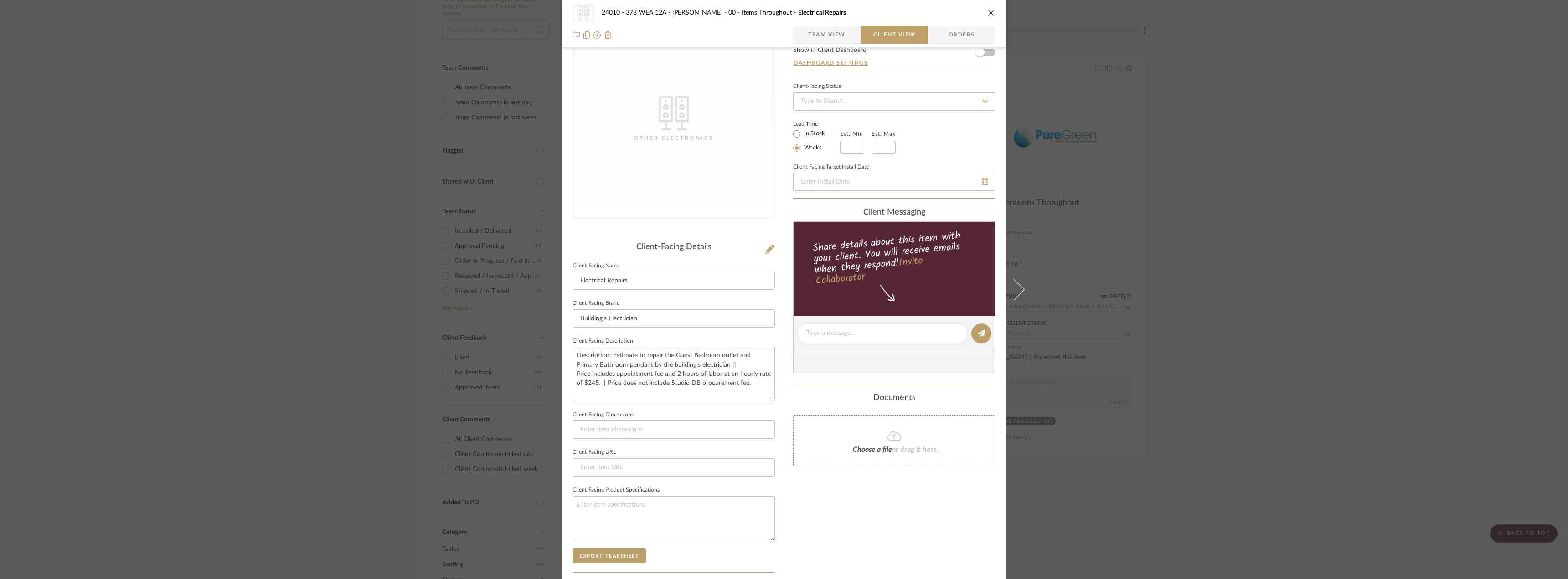
scroll to position [172, 0]
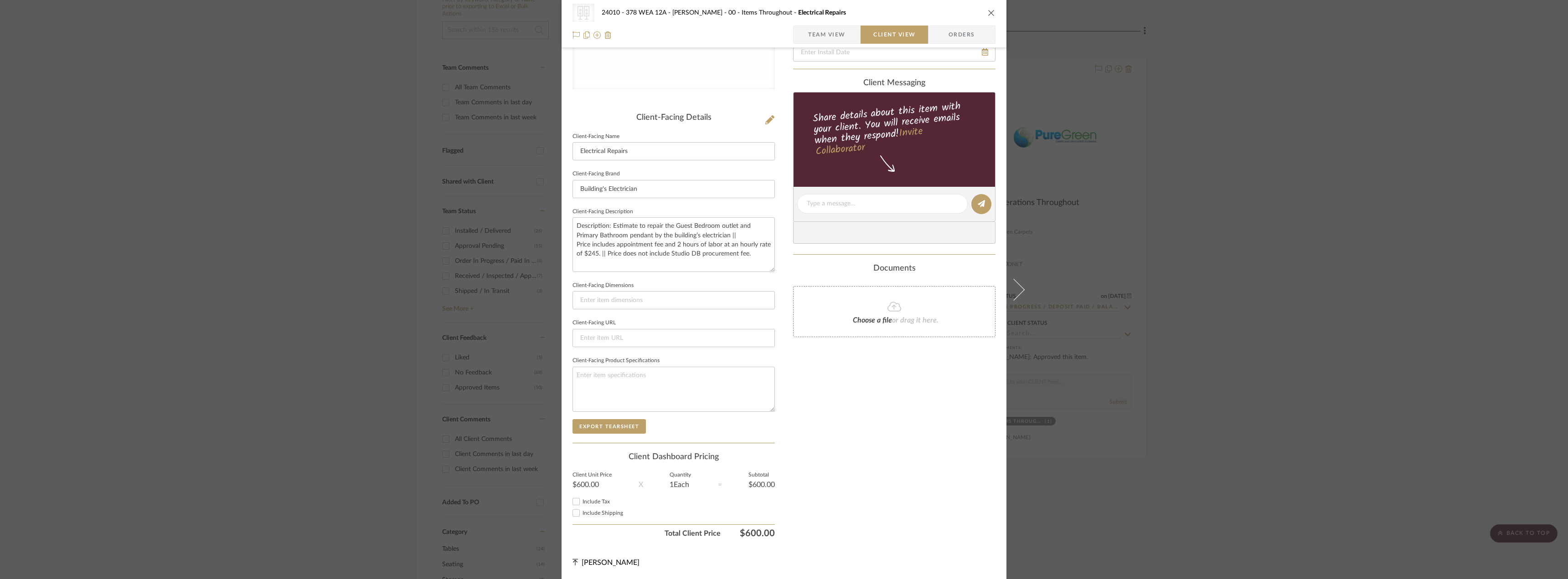
click at [573, 502] on input "Include Tax" at bounding box center [576, 501] width 11 height 11
checkbox input "true"
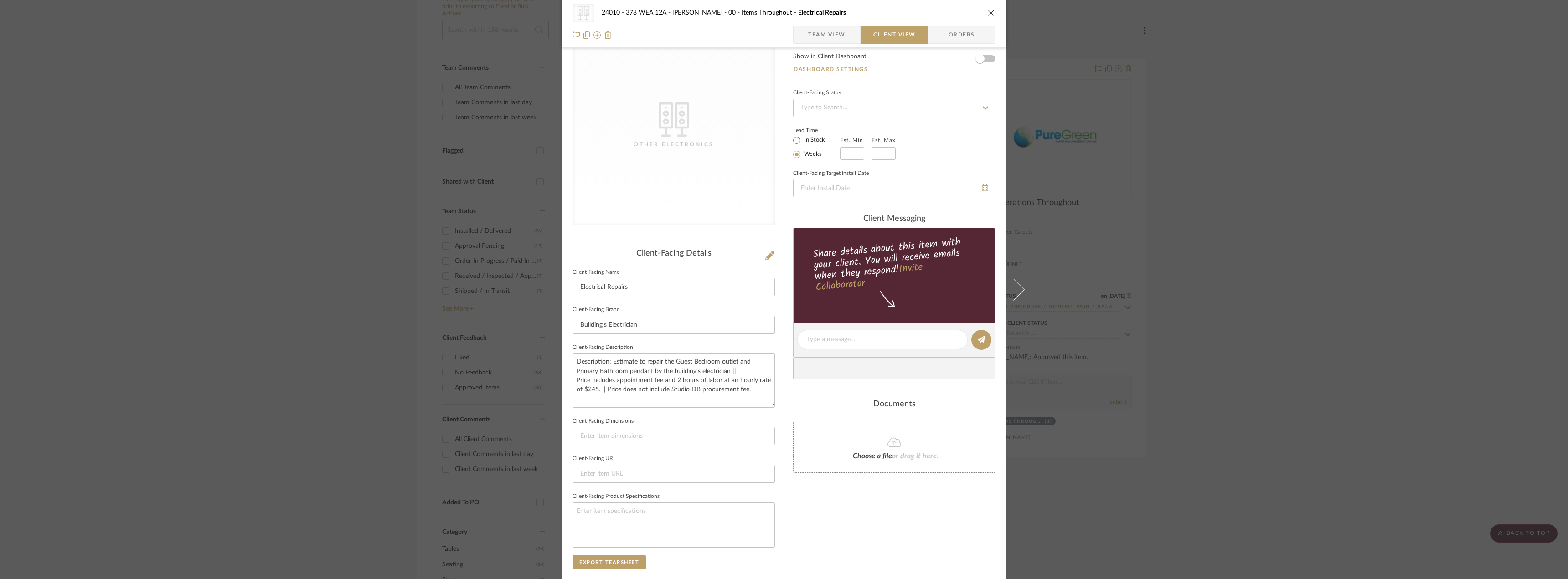
scroll to position [35, 0]
drag, startPoint x: 338, startPoint y: 140, endPoint x: 803, endPoint y: 164, distance: 465.6
click at [338, 141] on div "CategoryIconElectronics Created with Sketch. Other Electronics 24010 - 378 WEA …" at bounding box center [784, 290] width 1568 height 579
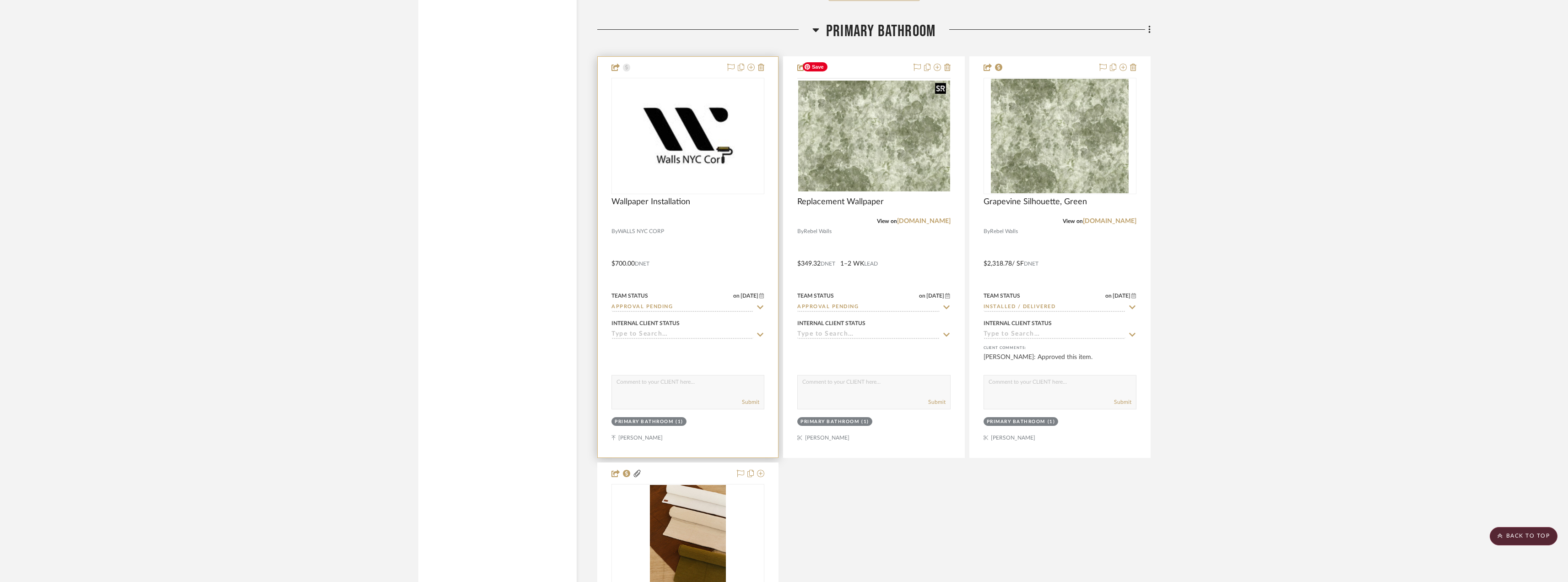
scroll to position [9142, 0]
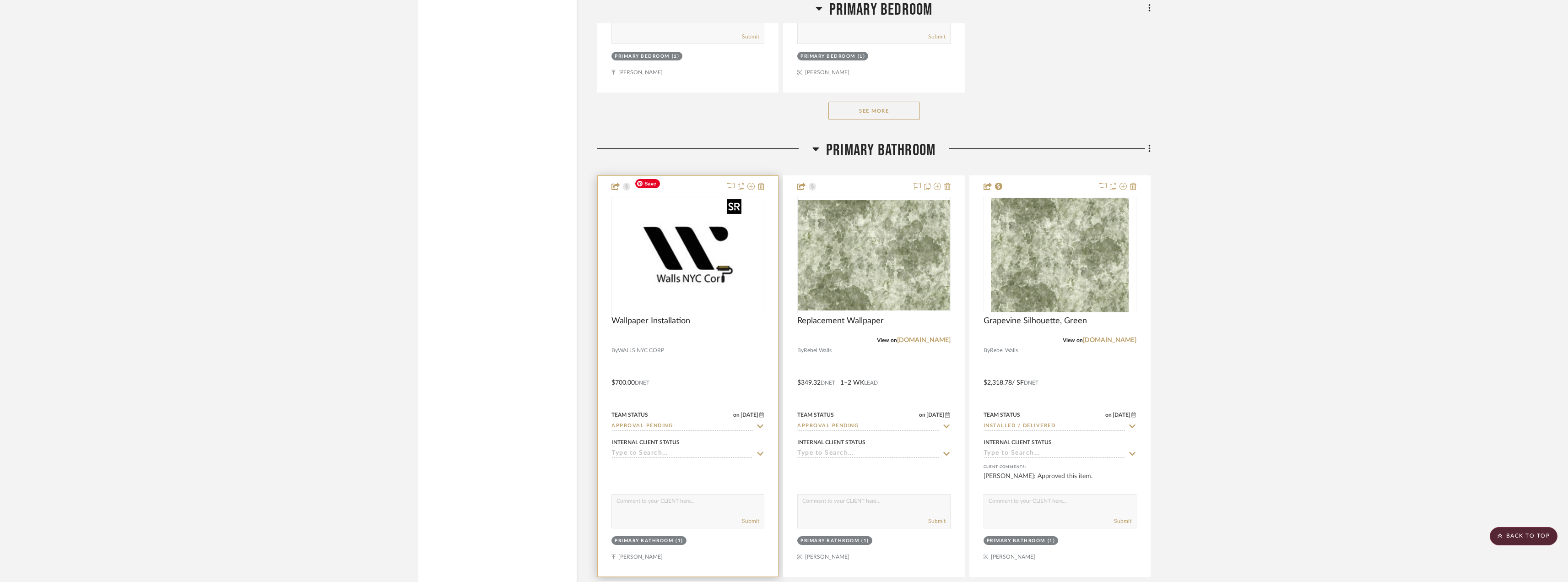
click at [0, 0] on img at bounding box center [0, 0] width 0 height 0
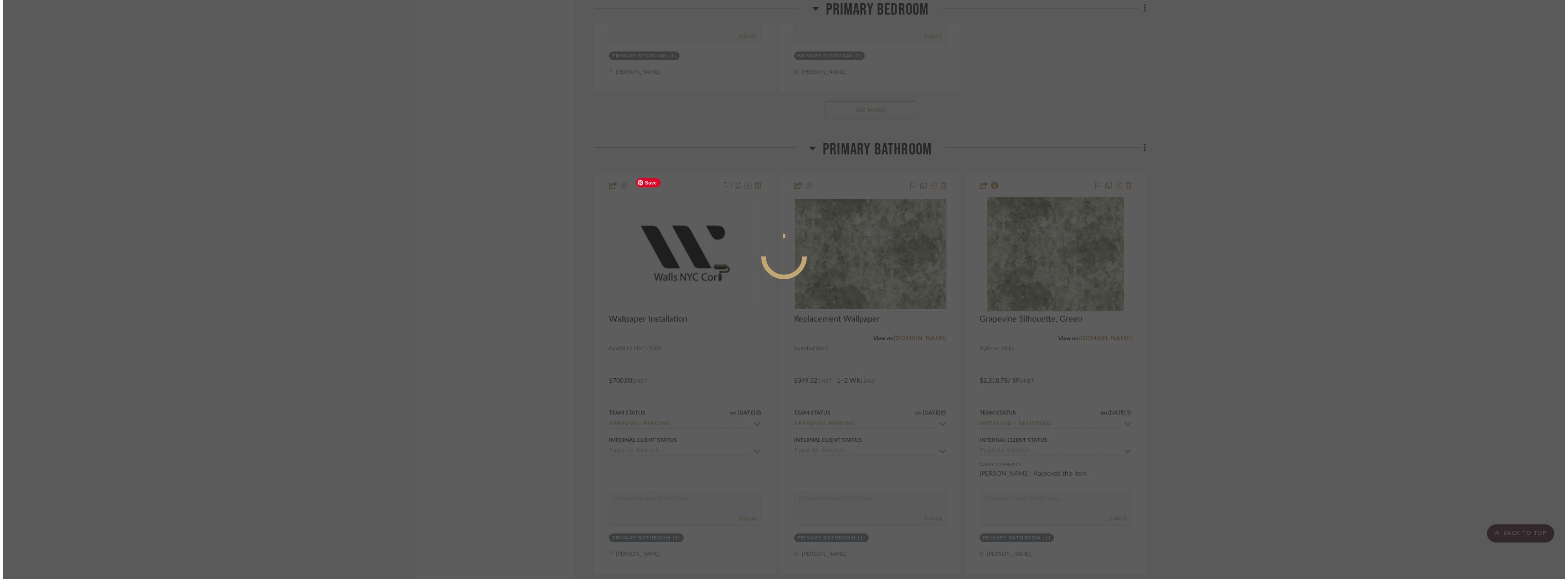
scroll to position [0, 0]
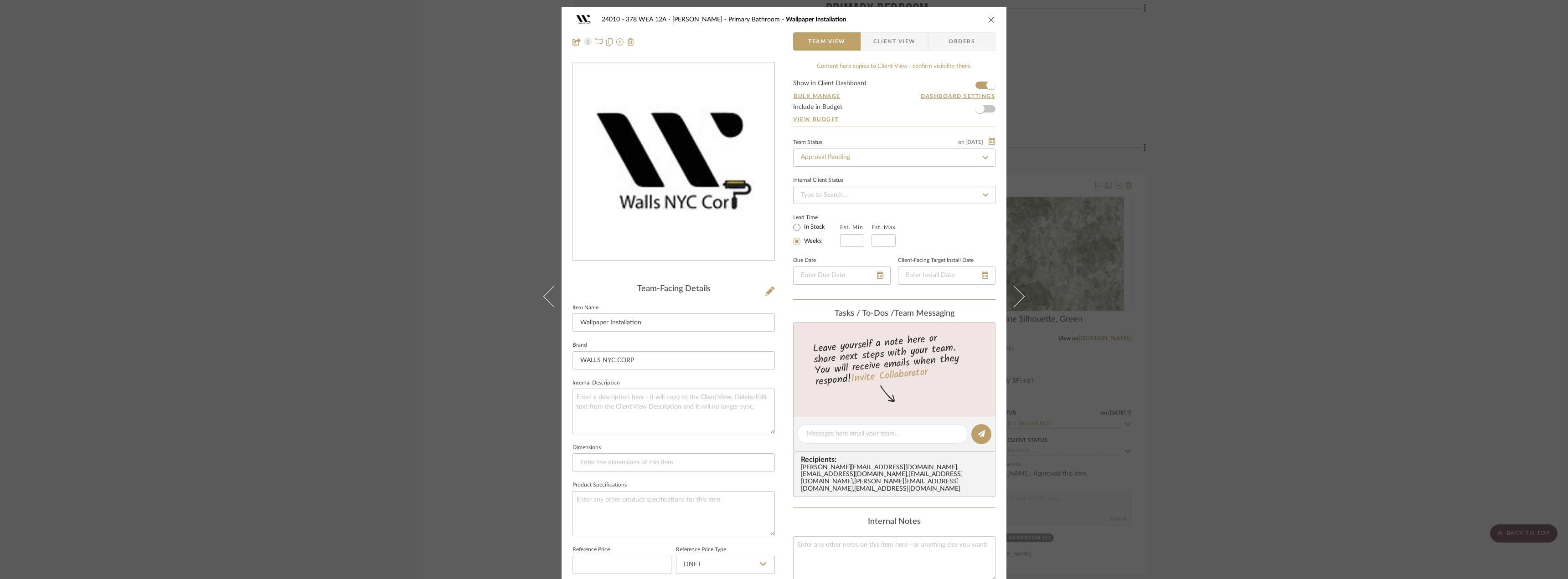
click at [895, 44] on span "Client View" at bounding box center [894, 41] width 42 height 18
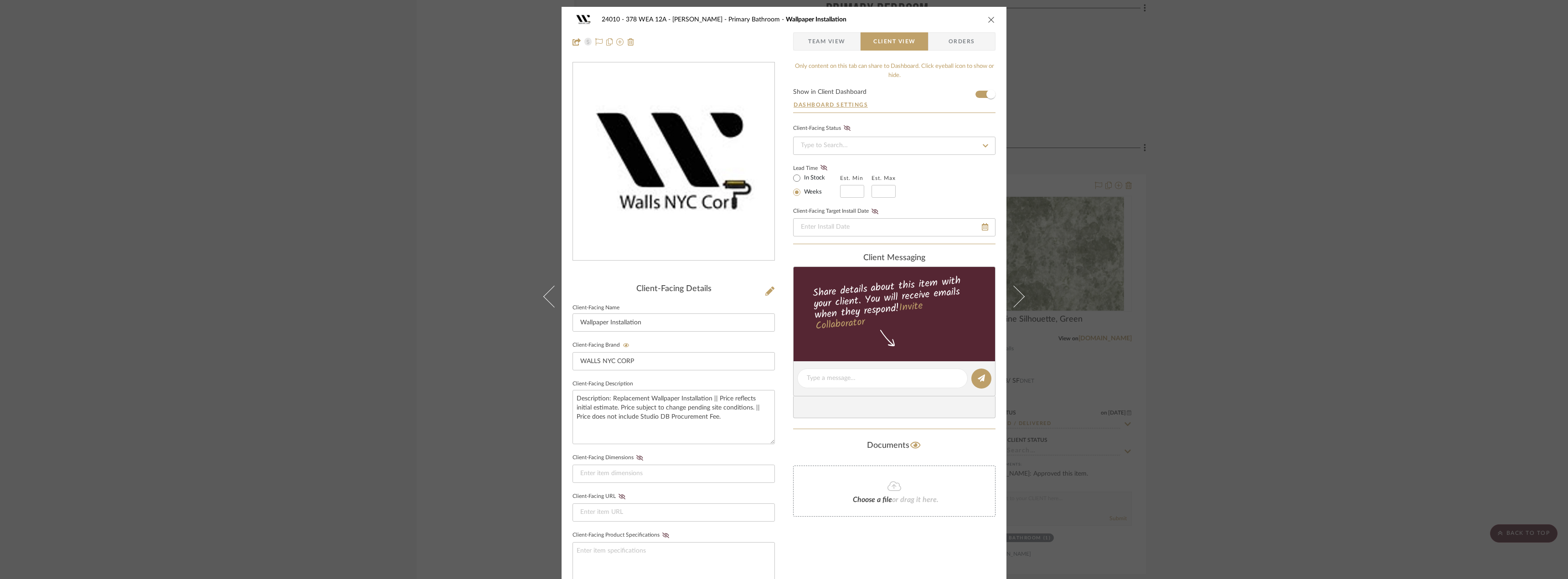
click at [1239, 199] on div "24010 - 378 WEA 12A - Wallace Primary Bathroom Wallpaper Installation Team View…" at bounding box center [784, 290] width 1568 height 579
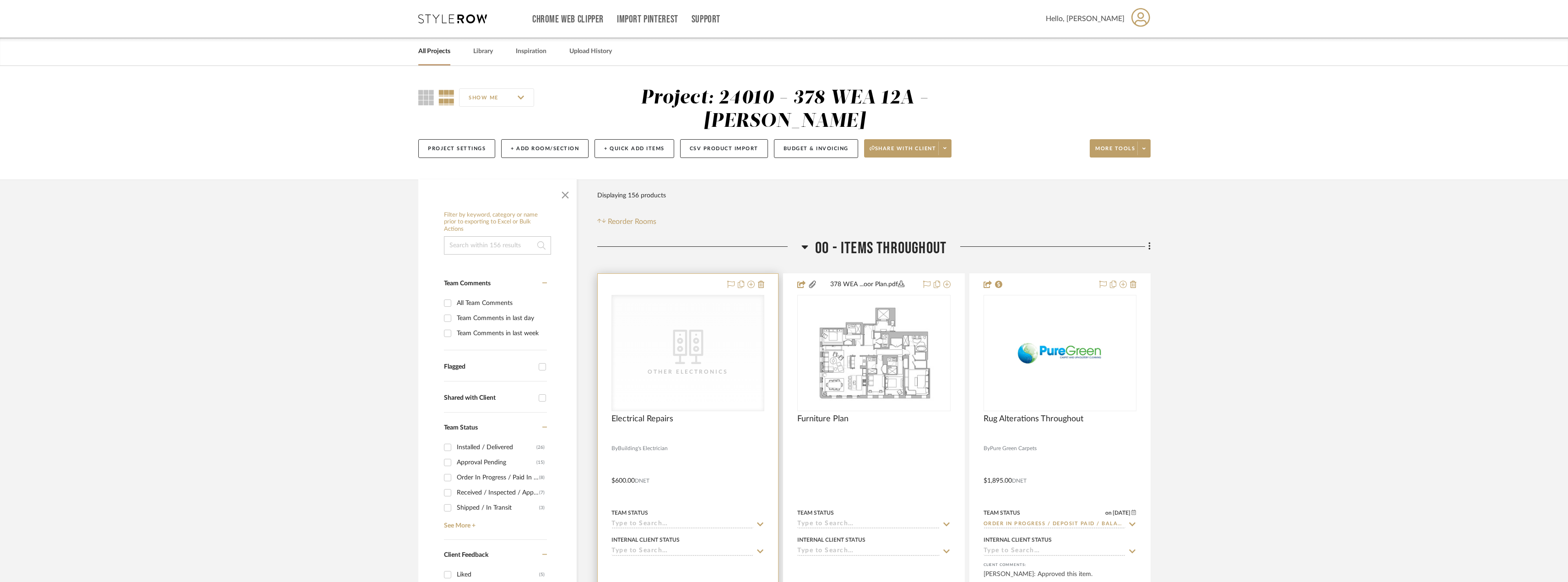
click at [676, 358] on div "CategoryIconElectronics Created with Sketch. Other Electronics" at bounding box center [687, 353] width 152 height 116
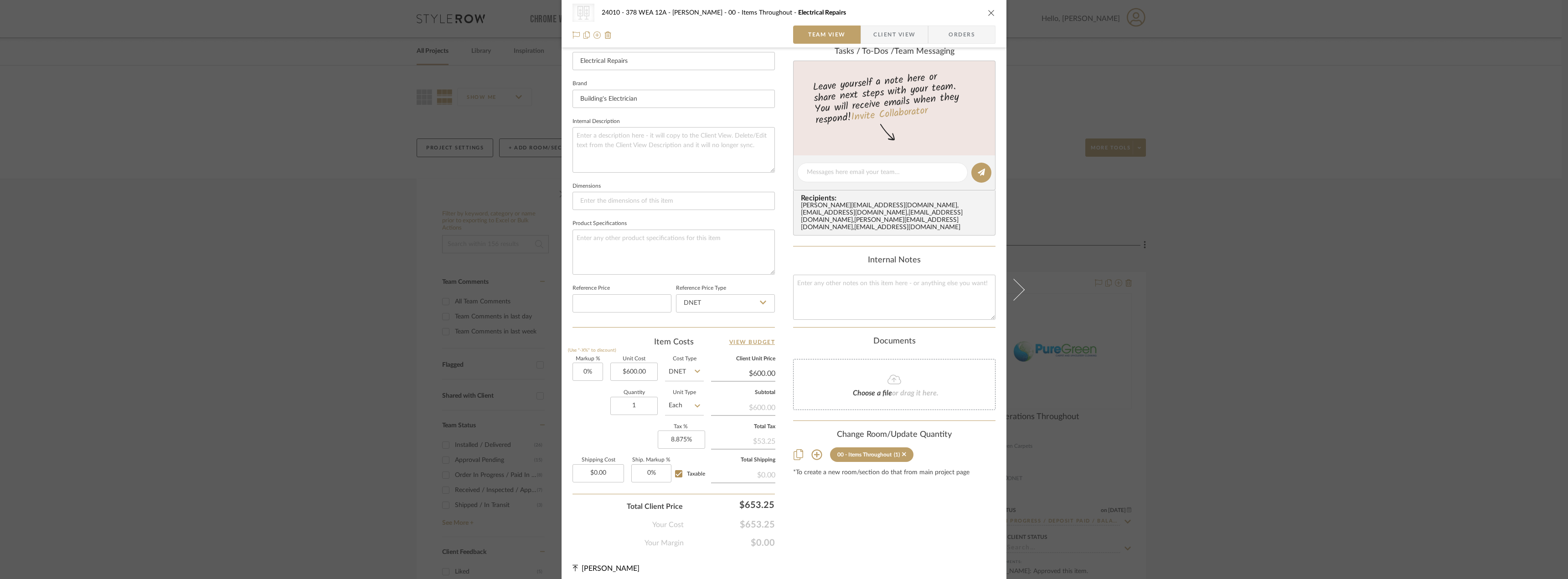
scroll to position [268, 0]
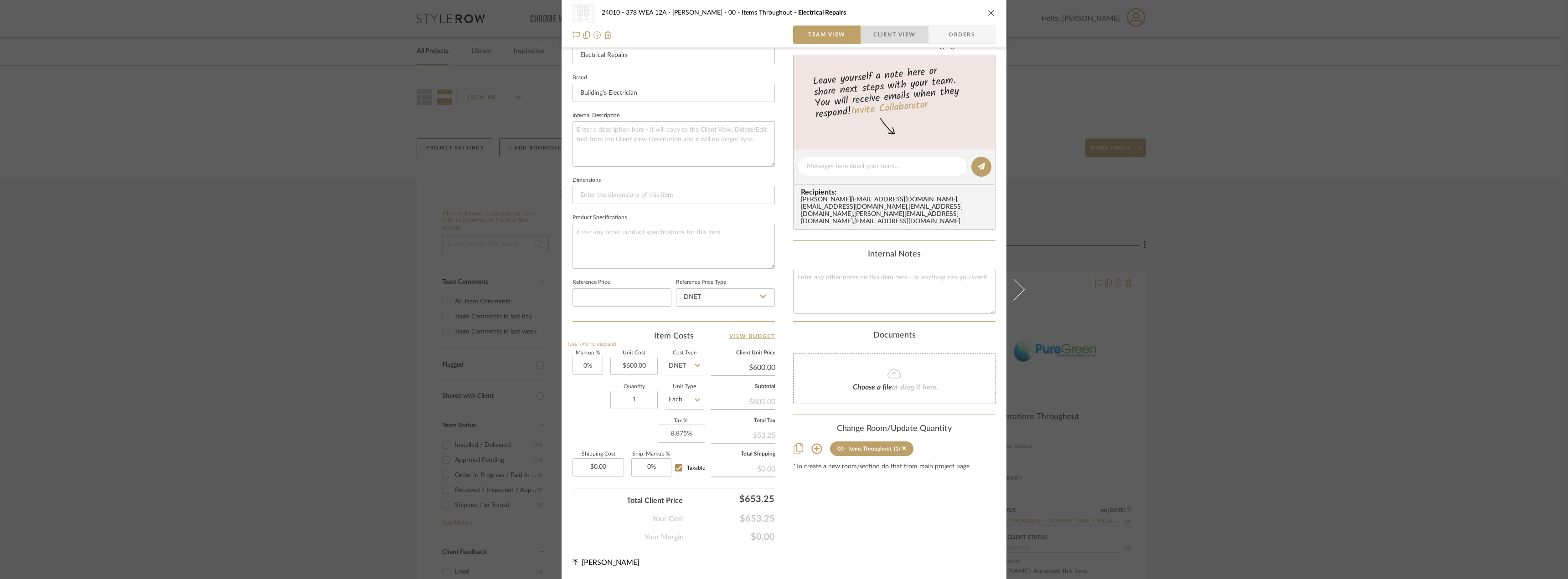
click at [887, 35] on span "Client View" at bounding box center [894, 35] width 42 height 18
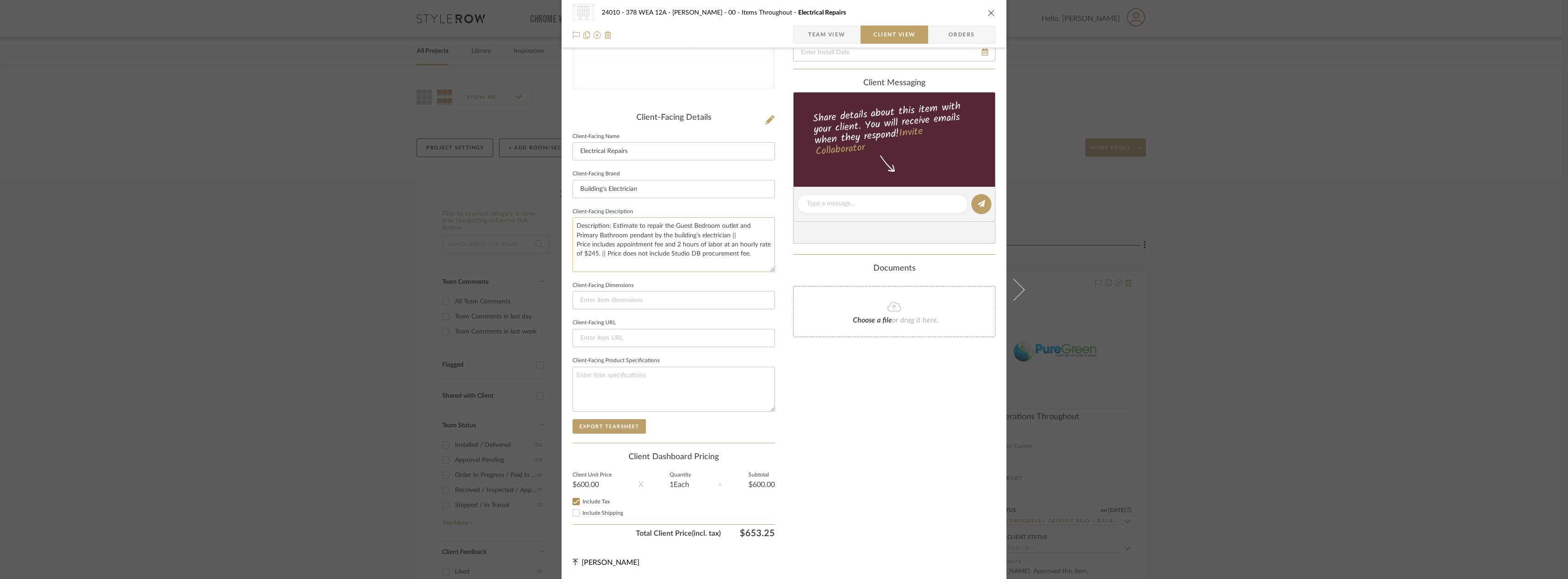
click at [604, 254] on textarea "Description: Estimate to repair the Guest Bedroom outlet and Primary Bathroom p…" at bounding box center [674, 244] width 202 height 54
click at [719, 255] on textarea "Description: Estimate to repair the Guest Bedroom outlet and Primary Bathroom p…" at bounding box center [674, 244] width 202 height 54
type textarea "Description: Estimate to repair the Guest Bedroom outlet and Primary Bathroom p…"
click at [588, 264] on textarea "Description: Estimate to repair the Guest Bedroom outlet and Primary Bathroom p…" at bounding box center [674, 244] width 202 height 54
click at [743, 253] on textarea "Description: Estimate to repair the Guest Bedroom outlet and Primary Bathroom p…" at bounding box center [674, 244] width 202 height 54
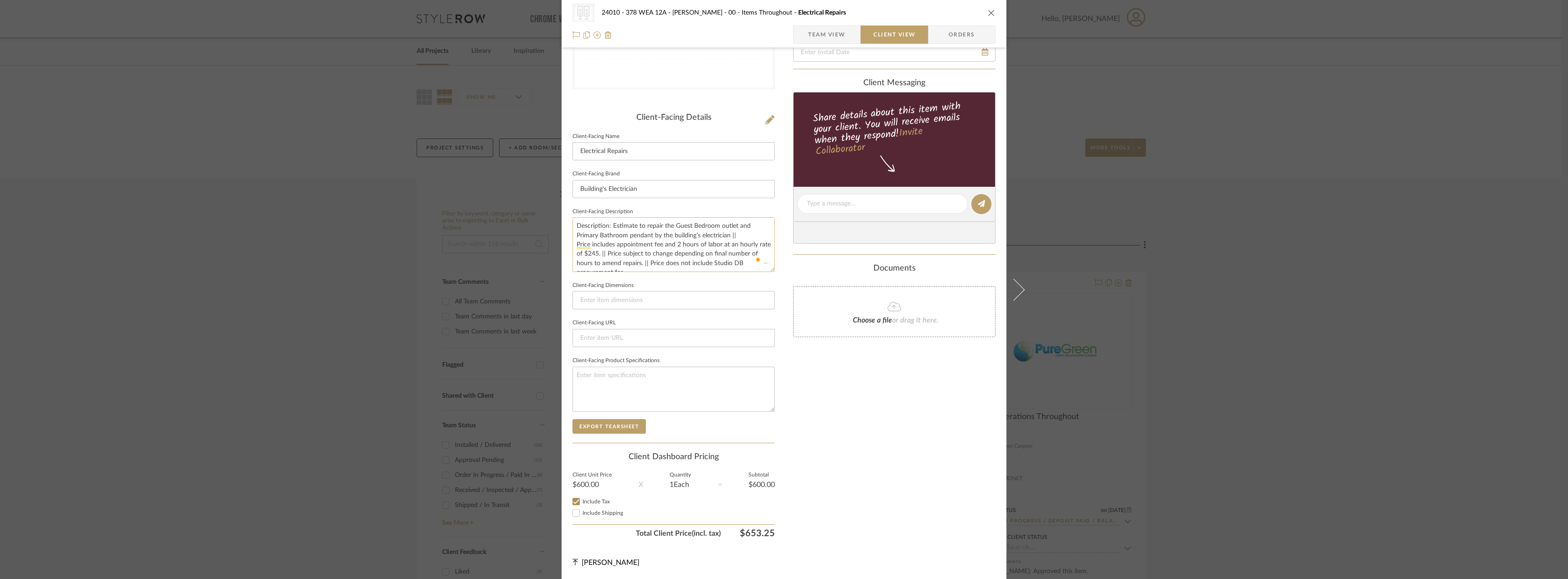
type textarea "Description: Estimate to repair the Guest Bedroom outlet and Primary Bathroom p…"
click at [742, 255] on textarea "Description: Estimate to repair the Guest Bedroom outlet and Primary Bathroom p…" at bounding box center [674, 244] width 202 height 54
click at [760, 254] on textarea "Description: Estimate to repair the Guest Bedroom outlet and Primary Bathroom p…" at bounding box center [674, 244] width 202 height 54
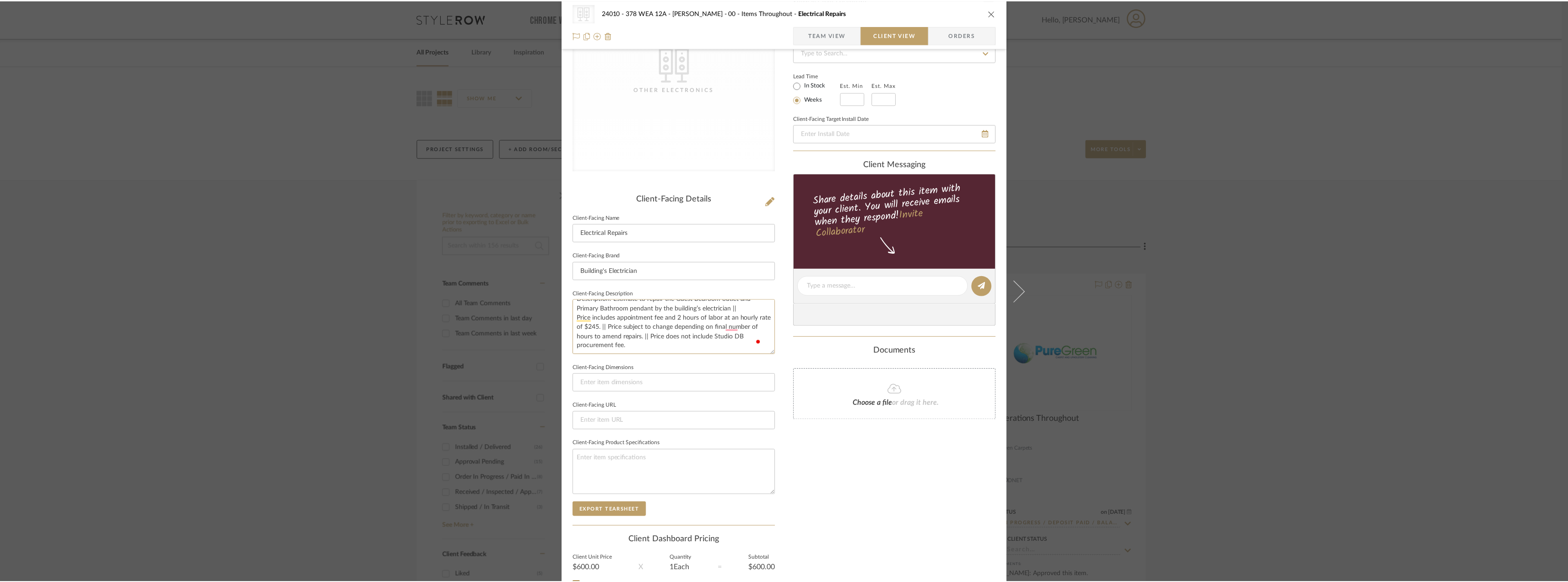
scroll to position [0, 0]
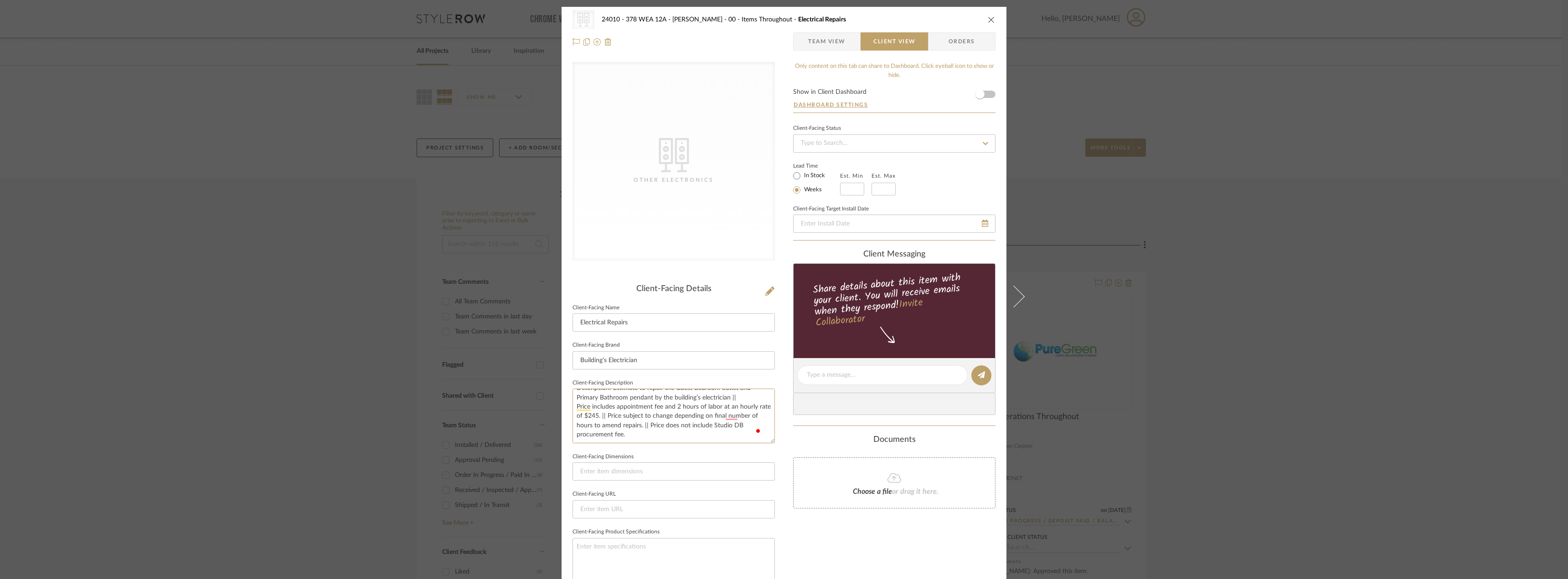
type textarea "Description: Estimate to repair the Guest Bedroom outlet and Primary Bathroom p…"
drag, startPoint x: 825, startPoint y: 44, endPoint x: 839, endPoint y: 94, distance: 51.9
click at [825, 45] on span "Team View" at bounding box center [827, 41] width 37 height 18
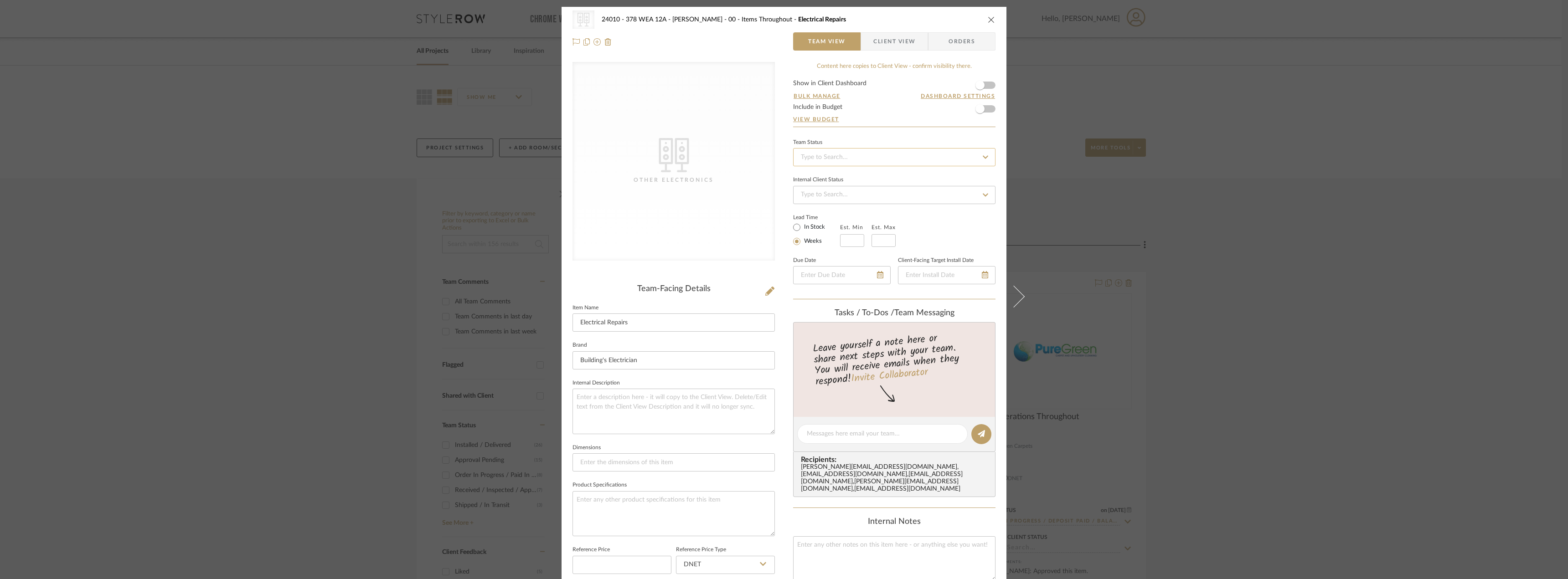
click at [847, 161] on input at bounding box center [894, 157] width 202 height 18
type input "pending"
click at [851, 177] on div "Pending Sr. Designer Approval" at bounding box center [891, 181] width 201 height 23
type input "10/15/2025"
type input "Pending Sr. Designer Approval"
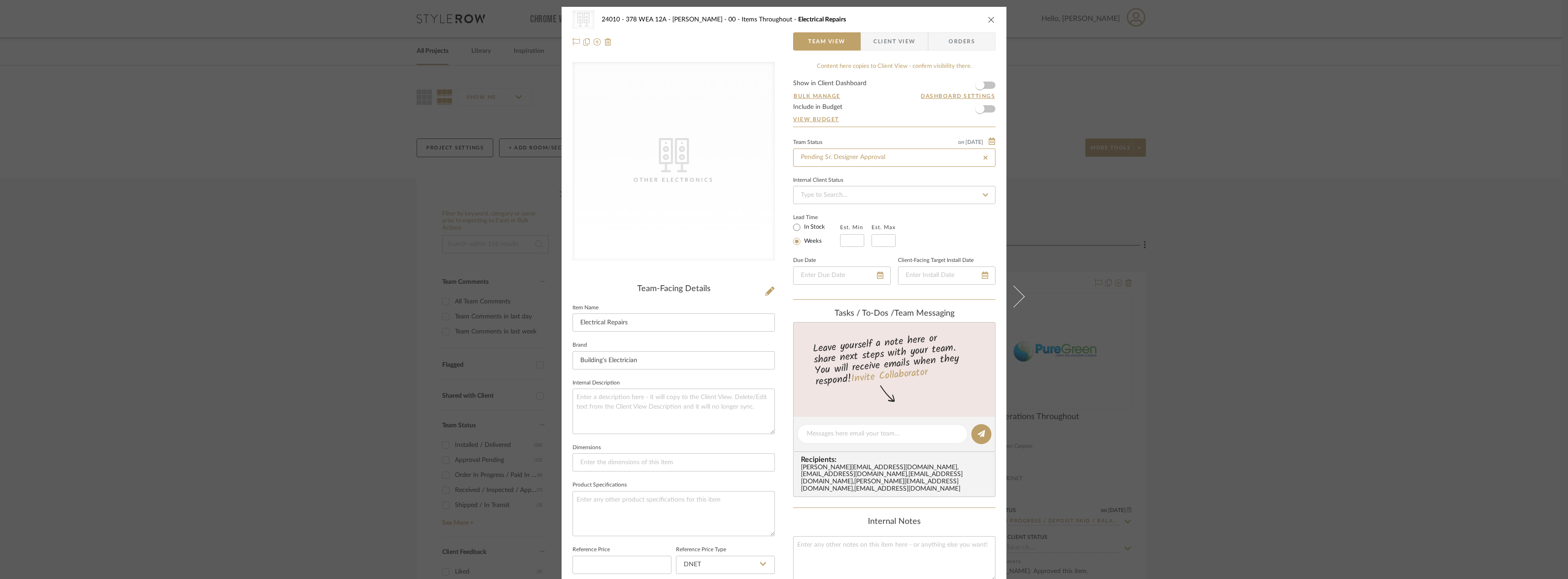
type input "10/15/2025"
type input "Pending Sr. Designer Approval"
click at [1277, 209] on div "CategoryIconElectronics Created with Sketch. Other Electronics 24010 - 378 WEA …" at bounding box center [784, 290] width 1568 height 579
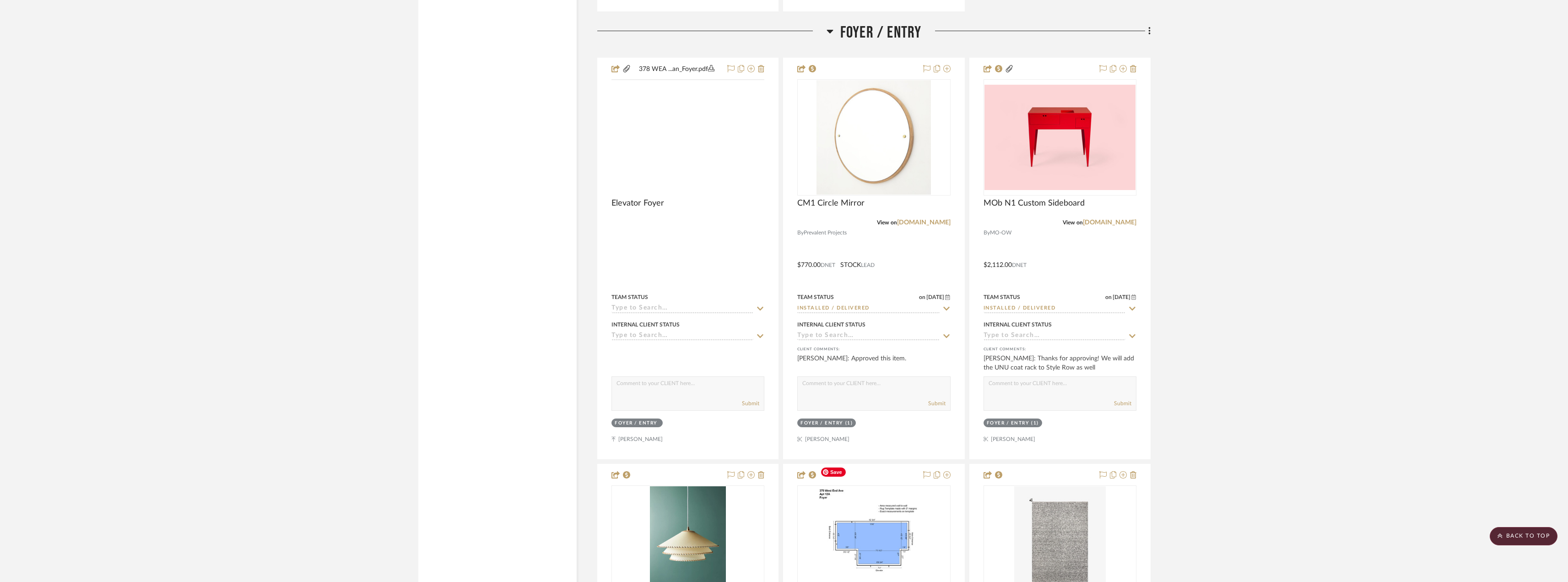
scroll to position [1923, 0]
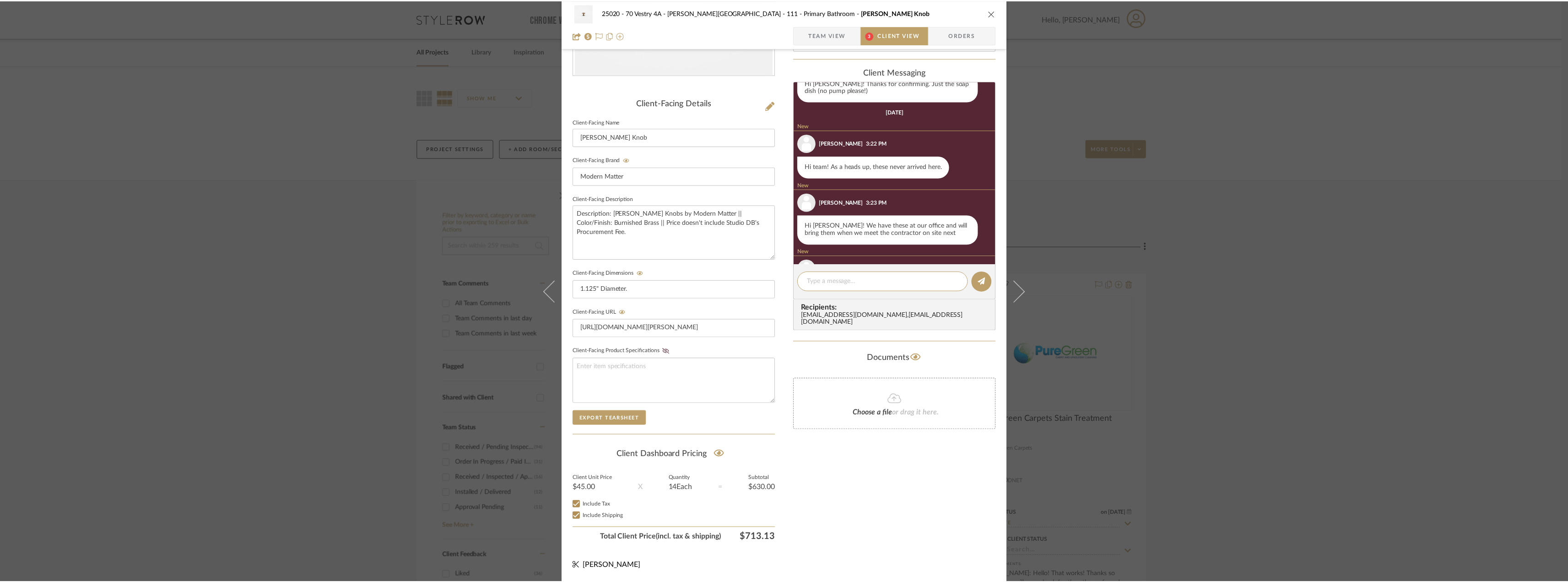
scroll to position [528, 0]
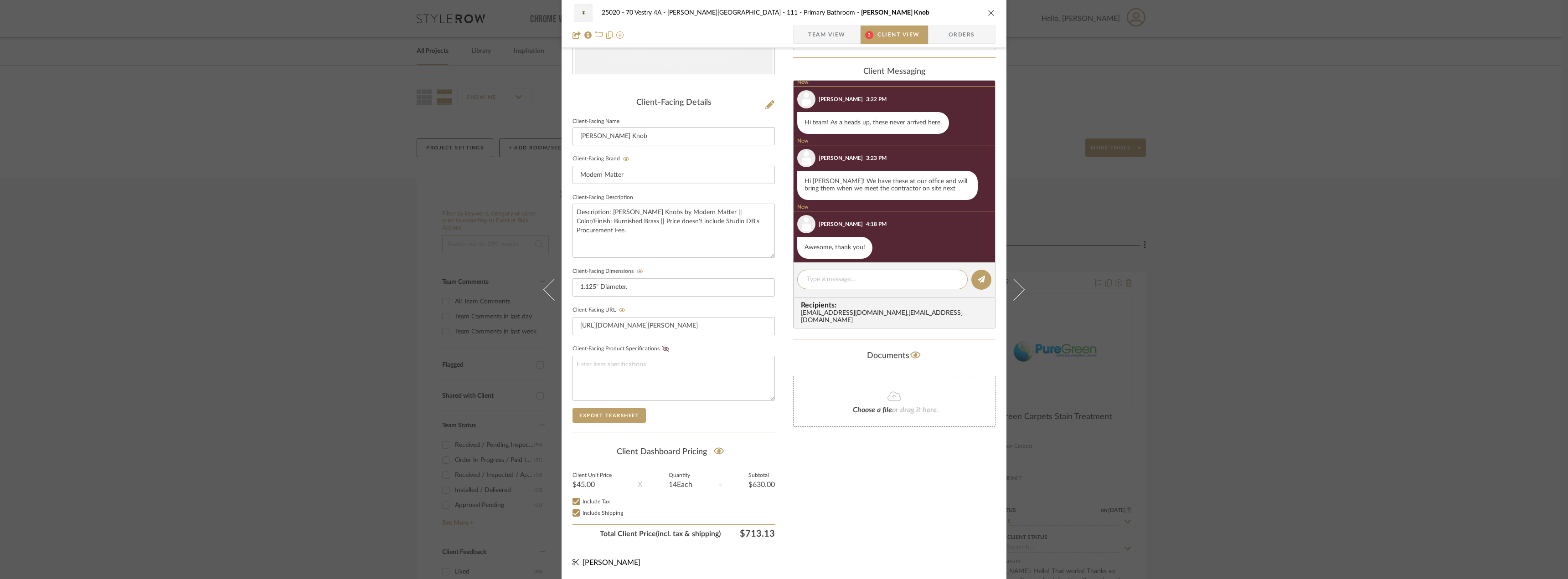
click at [1360, 194] on div "25020 - 70 Vestry 4A - Grant-Stanleigh 111 - Primary Bathroom Marcelle Knob Tea…" at bounding box center [784, 290] width 1568 height 579
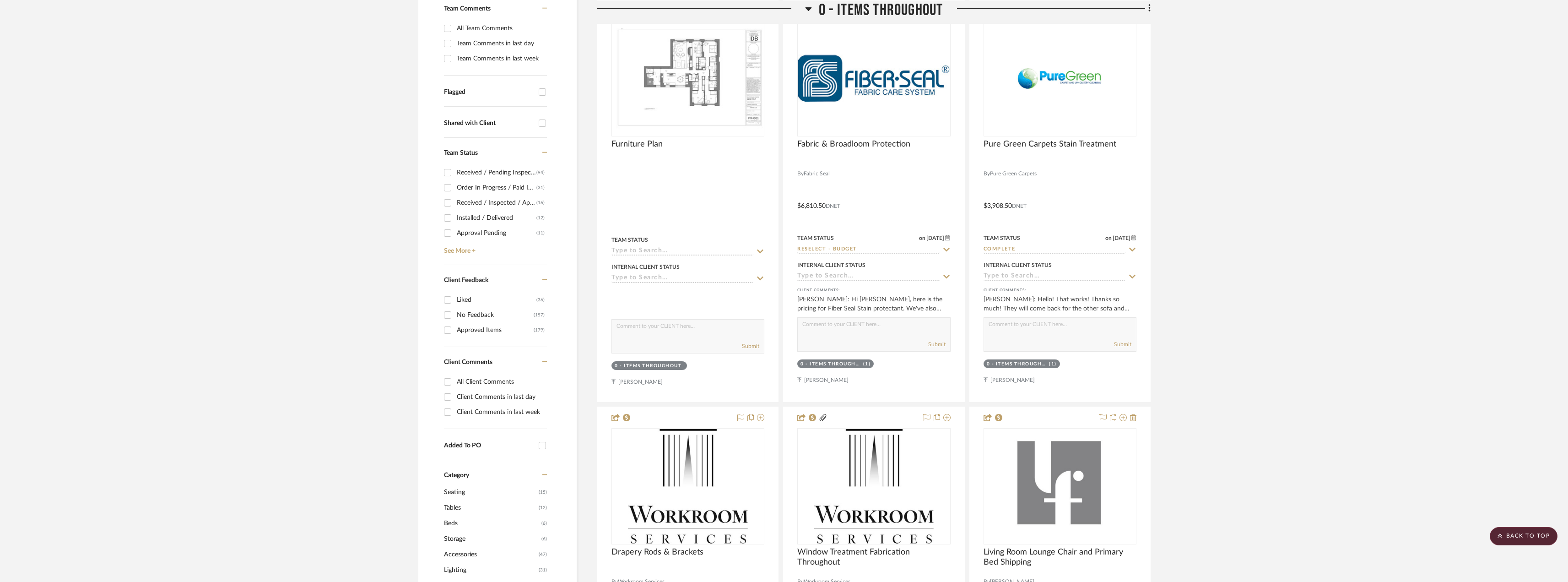
scroll to position [92, 0]
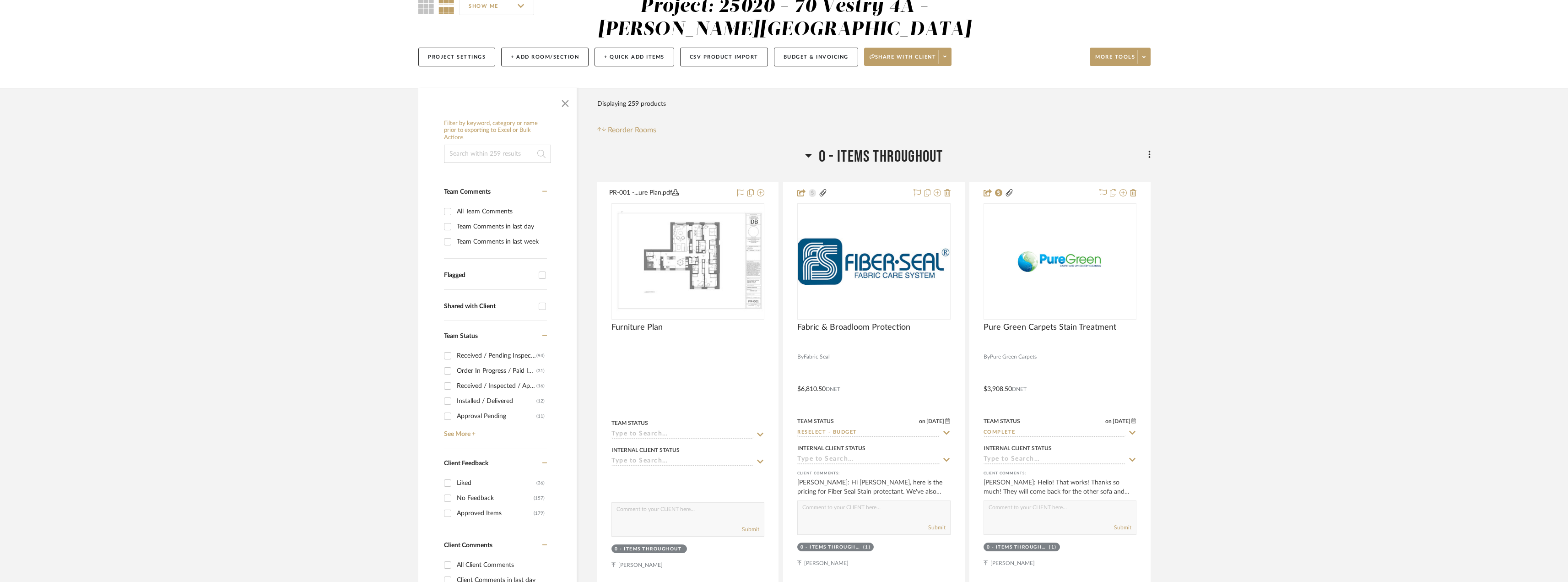
click at [445, 242] on input "Team Comments in last week" at bounding box center [447, 241] width 15 height 15
checkbox input "true"
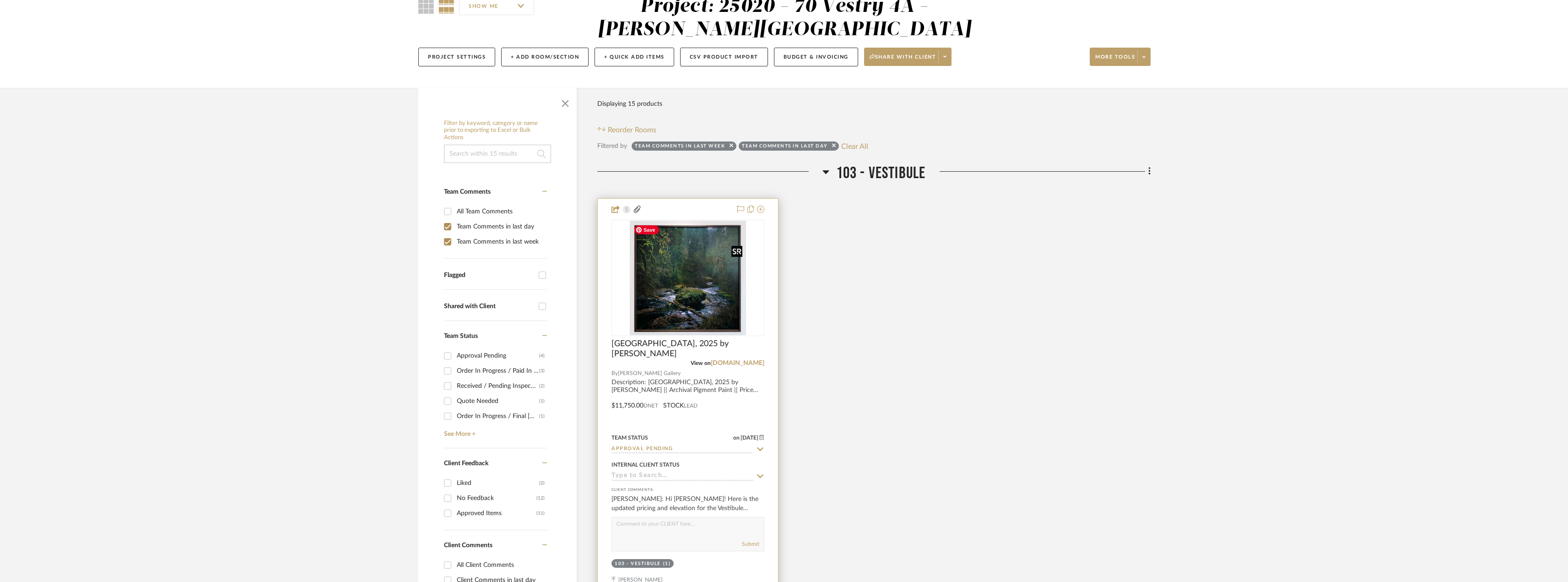
click at [703, 281] on img "0" at bounding box center [687, 278] width 116 height 114
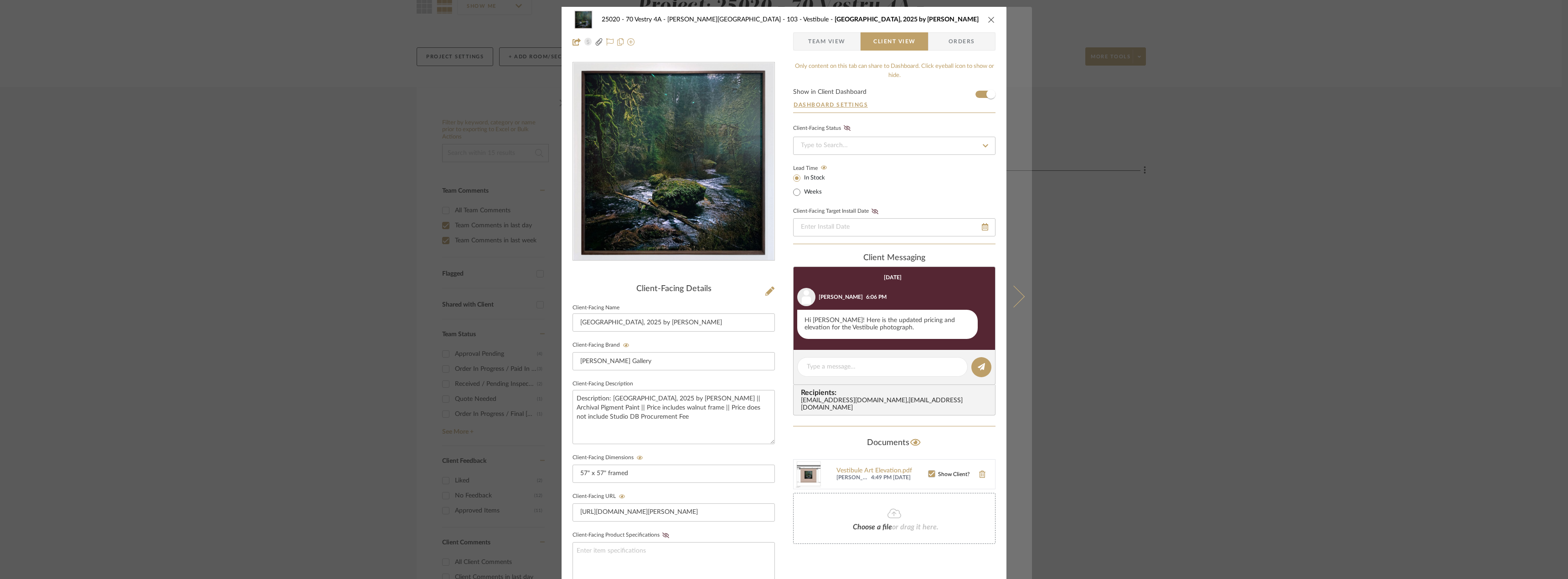
click at [1020, 294] on button at bounding box center [1019, 296] width 26 height 579
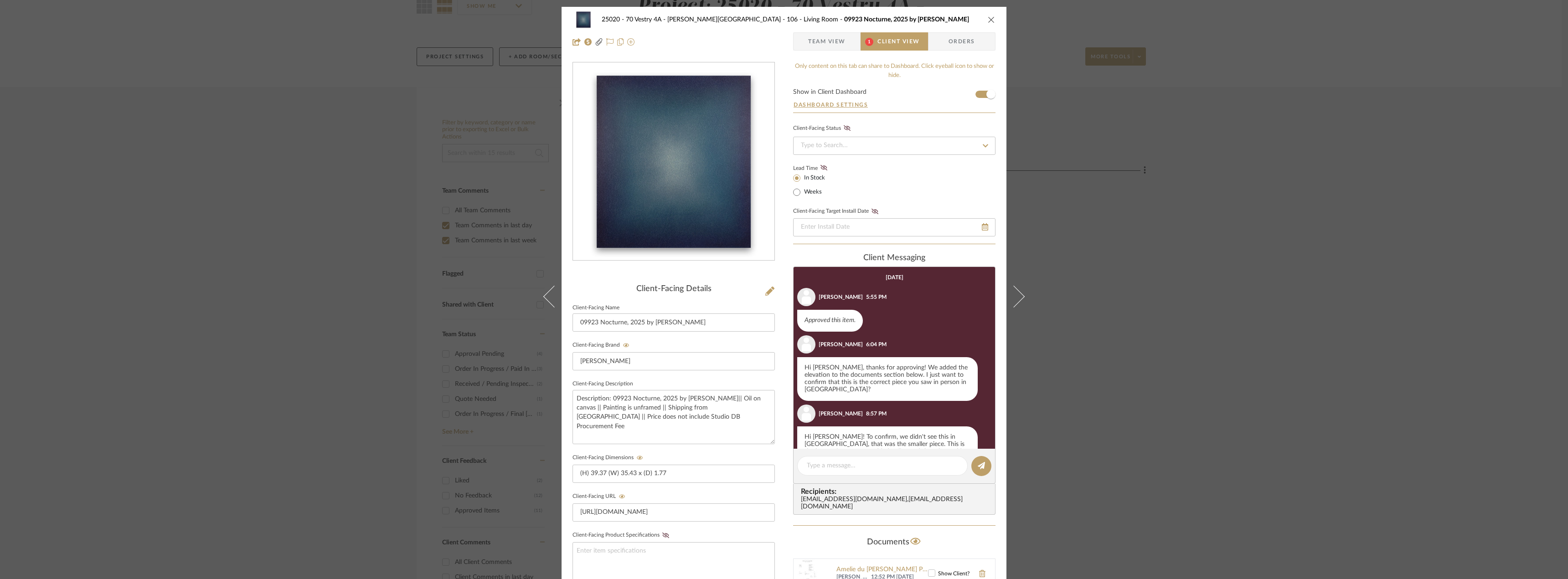
scroll to position [108, 0]
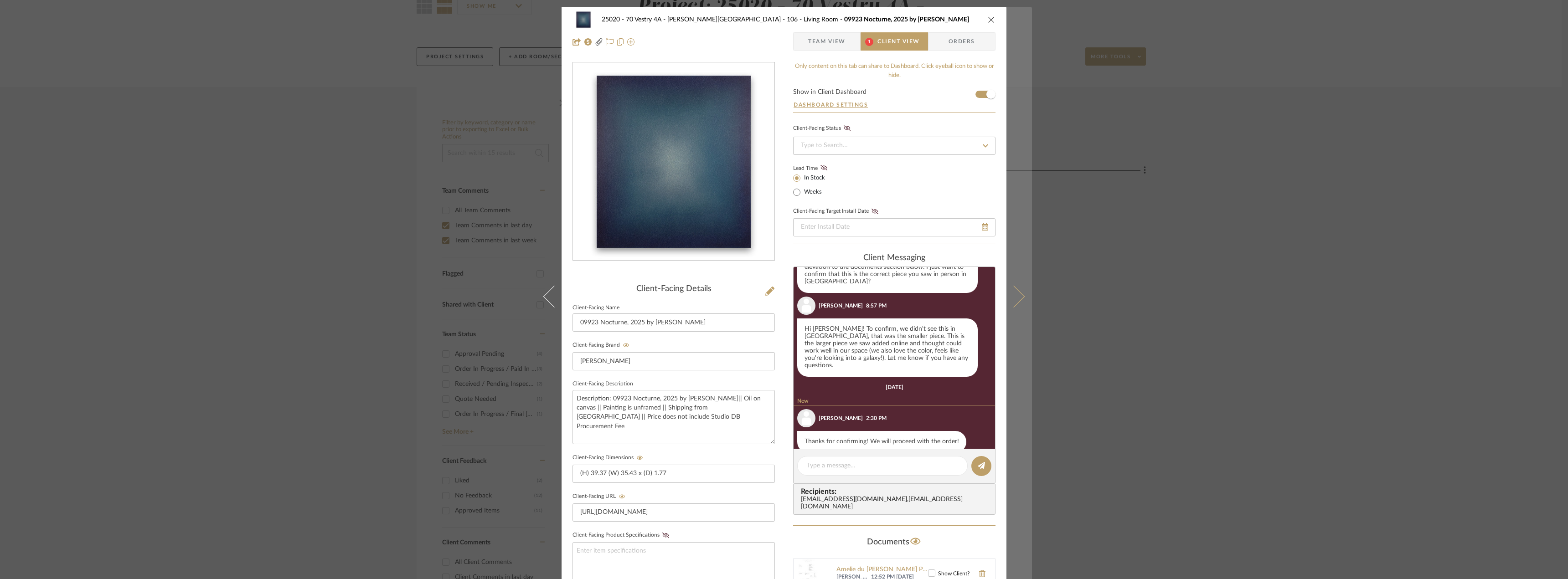
click at [1021, 288] on button at bounding box center [1019, 296] width 26 height 579
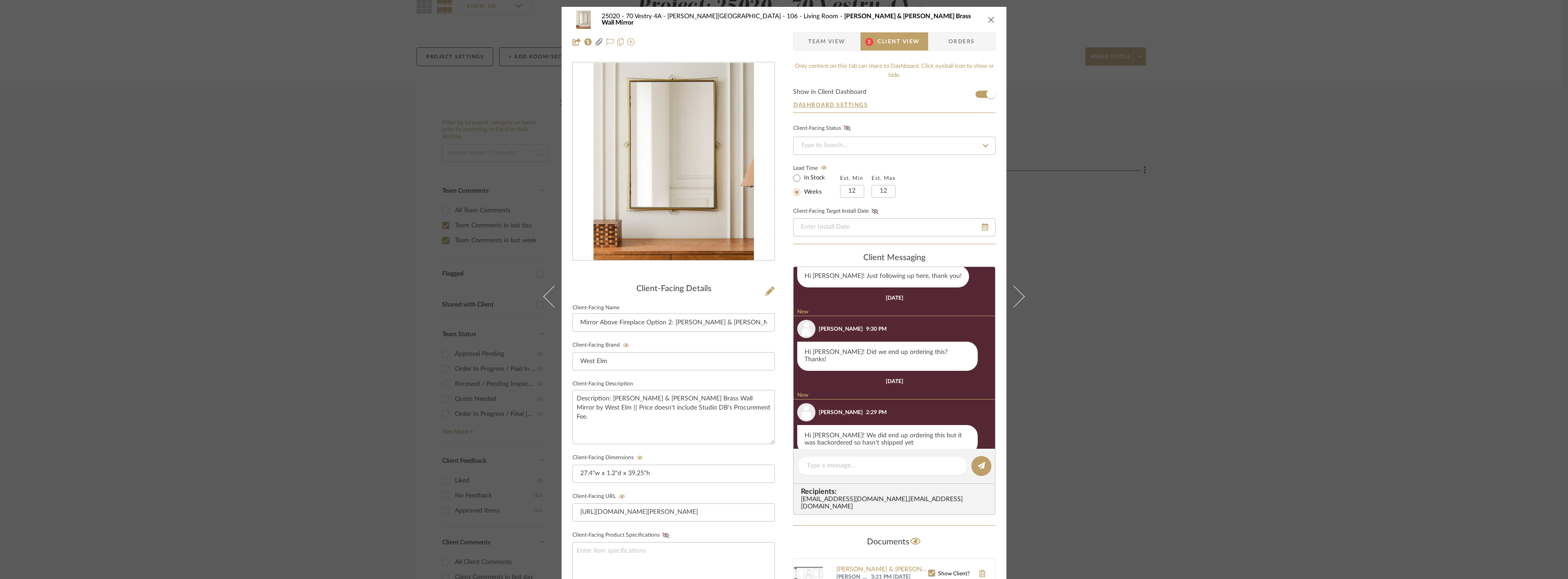
scroll to position [234, 0]
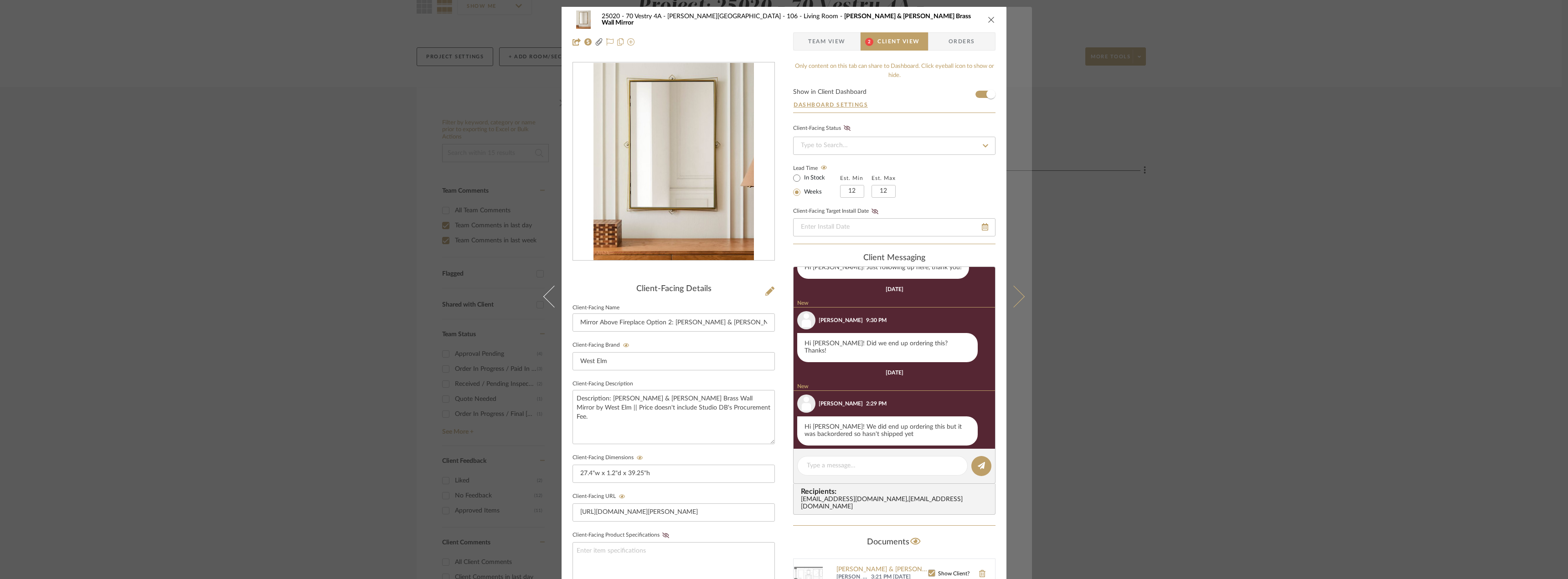
click at [1021, 298] on button at bounding box center [1019, 296] width 26 height 579
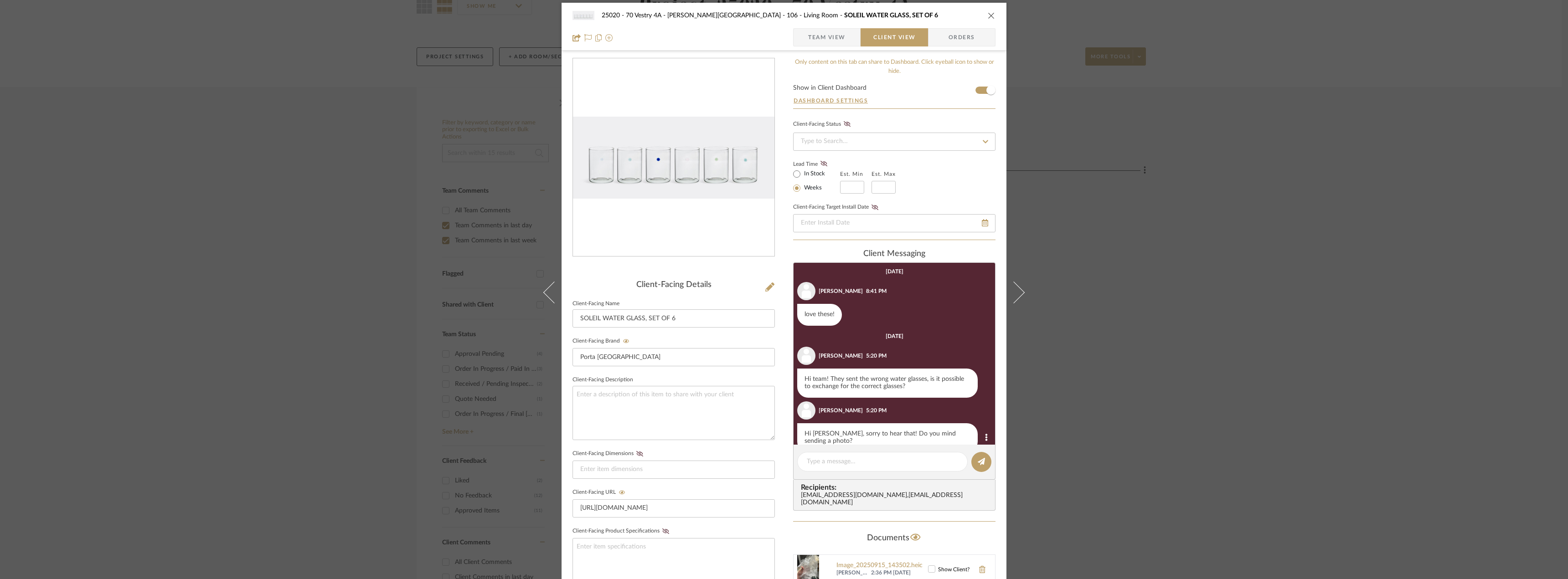
scroll to position [0, 0]
click at [825, 41] on span "Team View" at bounding box center [827, 37] width 37 height 18
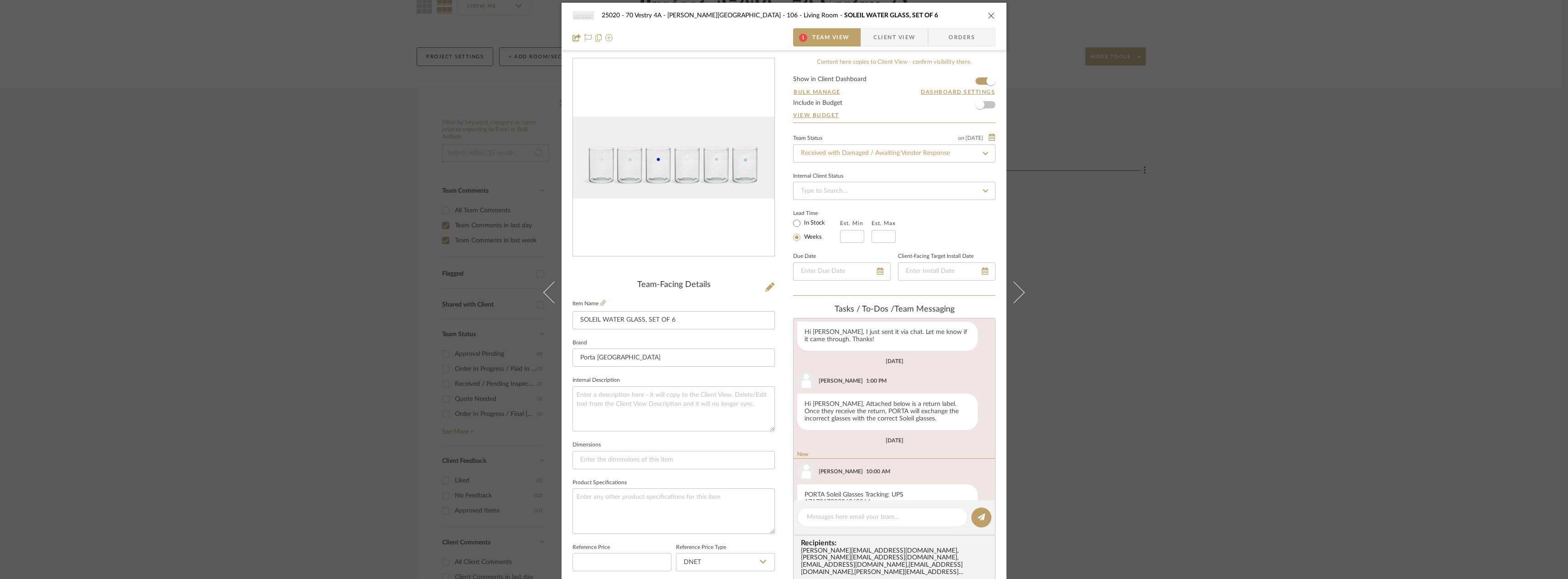
scroll to position [309, 0]
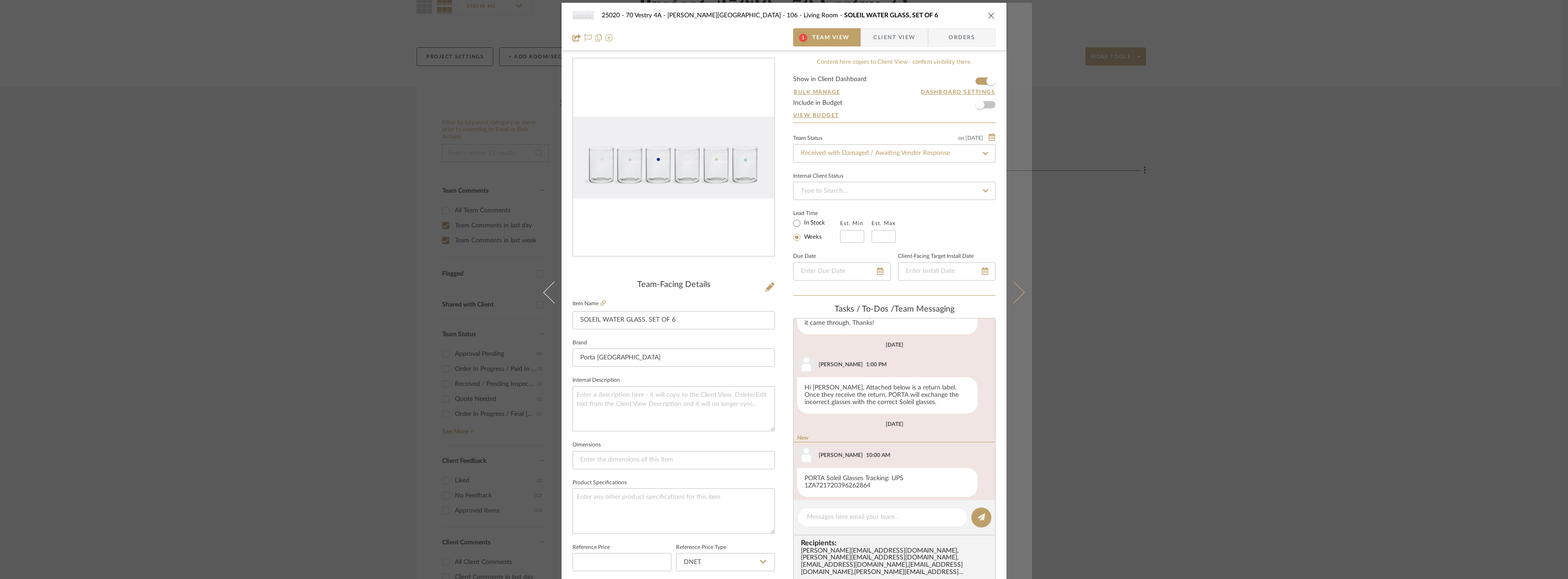
click at [1023, 289] on button at bounding box center [1019, 292] width 26 height 579
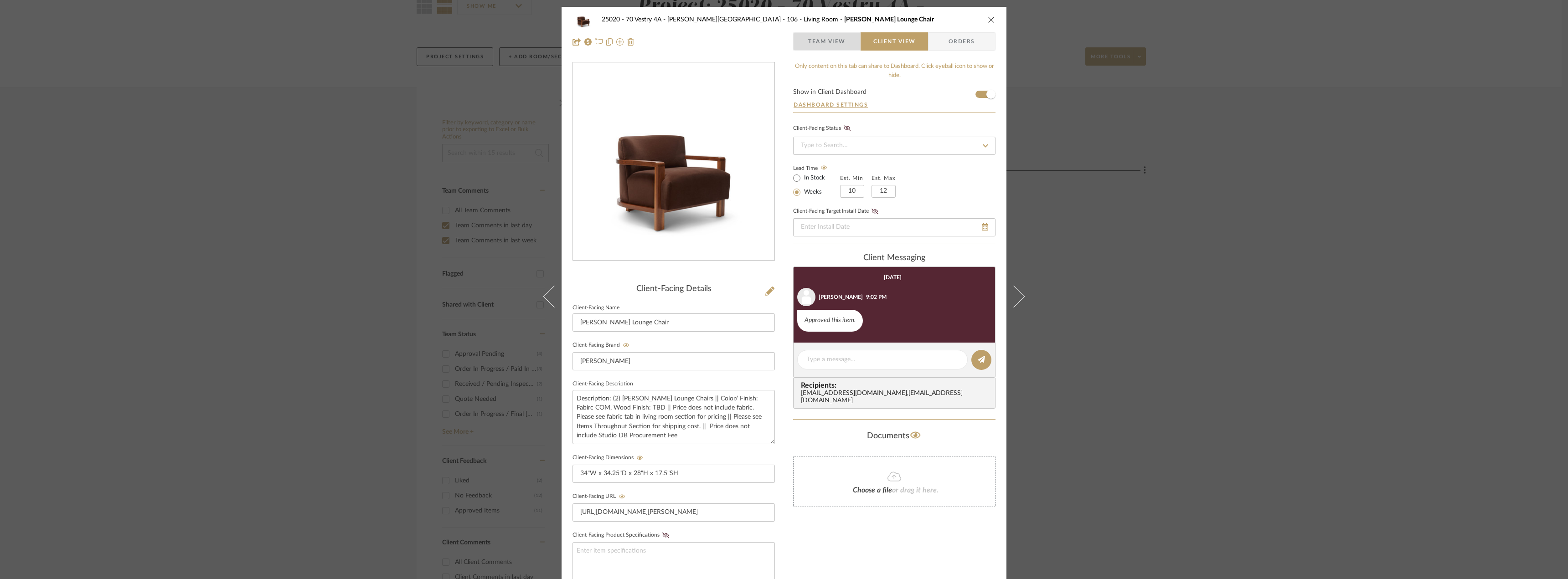
click at [838, 45] on span "Team View" at bounding box center [827, 41] width 37 height 18
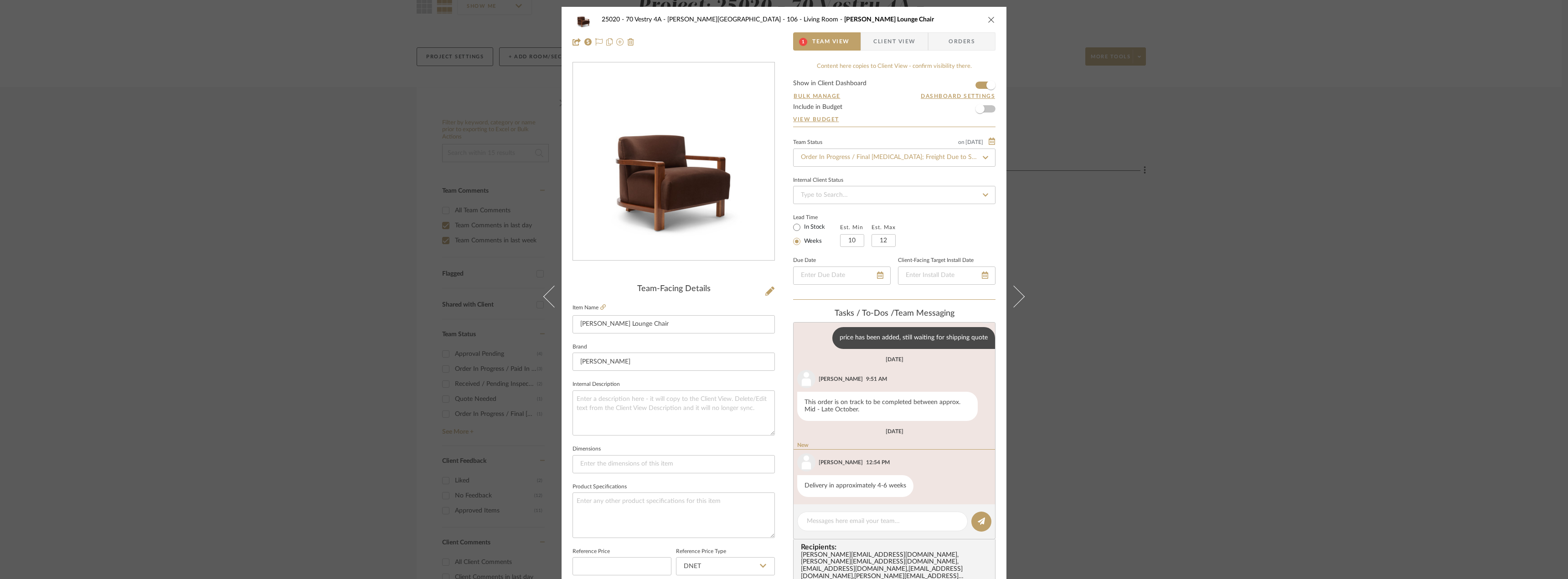
scroll to position [121, 0]
click at [866, 41] on span "button" at bounding box center [867, 41] width 12 height 18
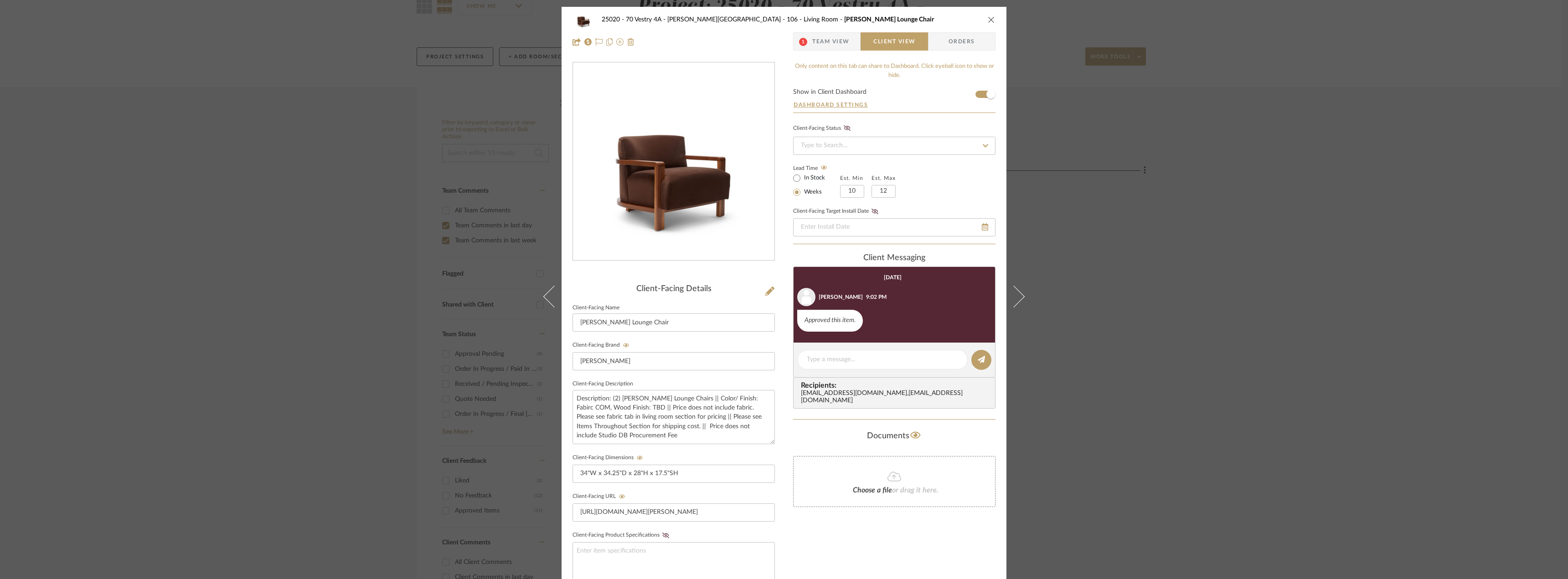
click at [812, 41] on span "Team View" at bounding box center [830, 41] width 37 height 18
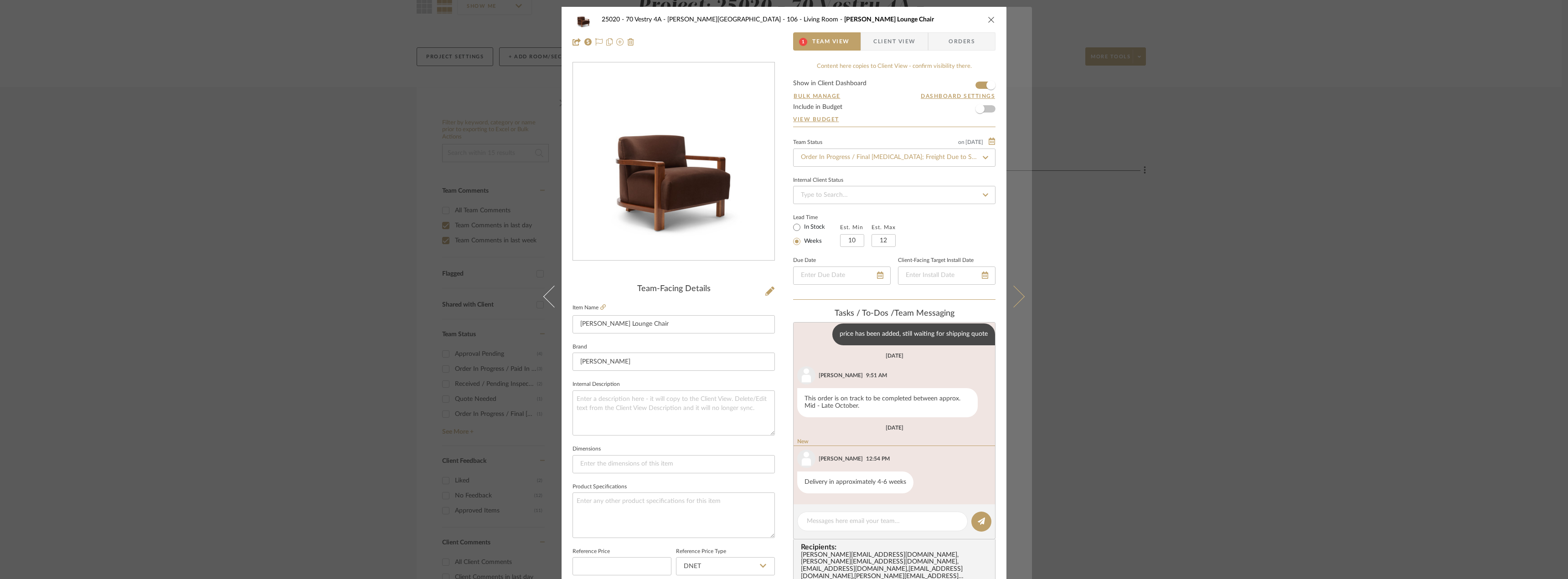
click at [1014, 298] on icon at bounding box center [1013, 296] width 22 height 22
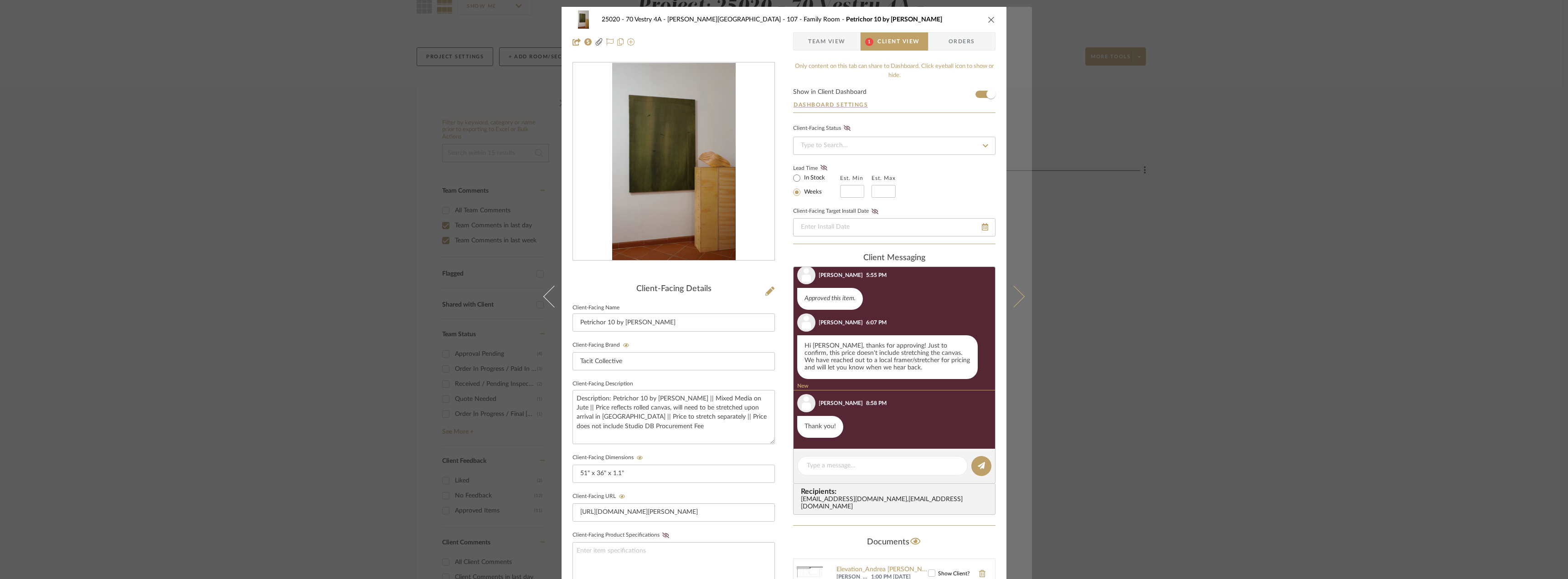
scroll to position [10, 0]
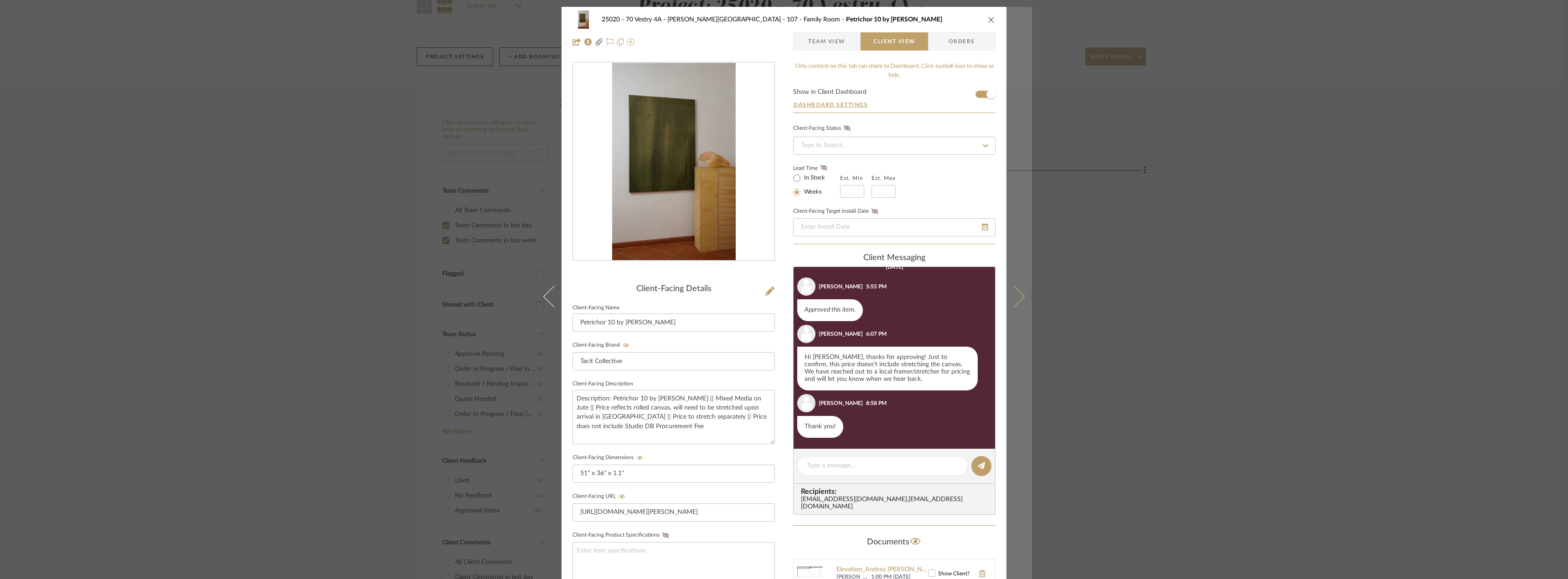
click at [1018, 296] on icon at bounding box center [1013, 296] width 22 height 22
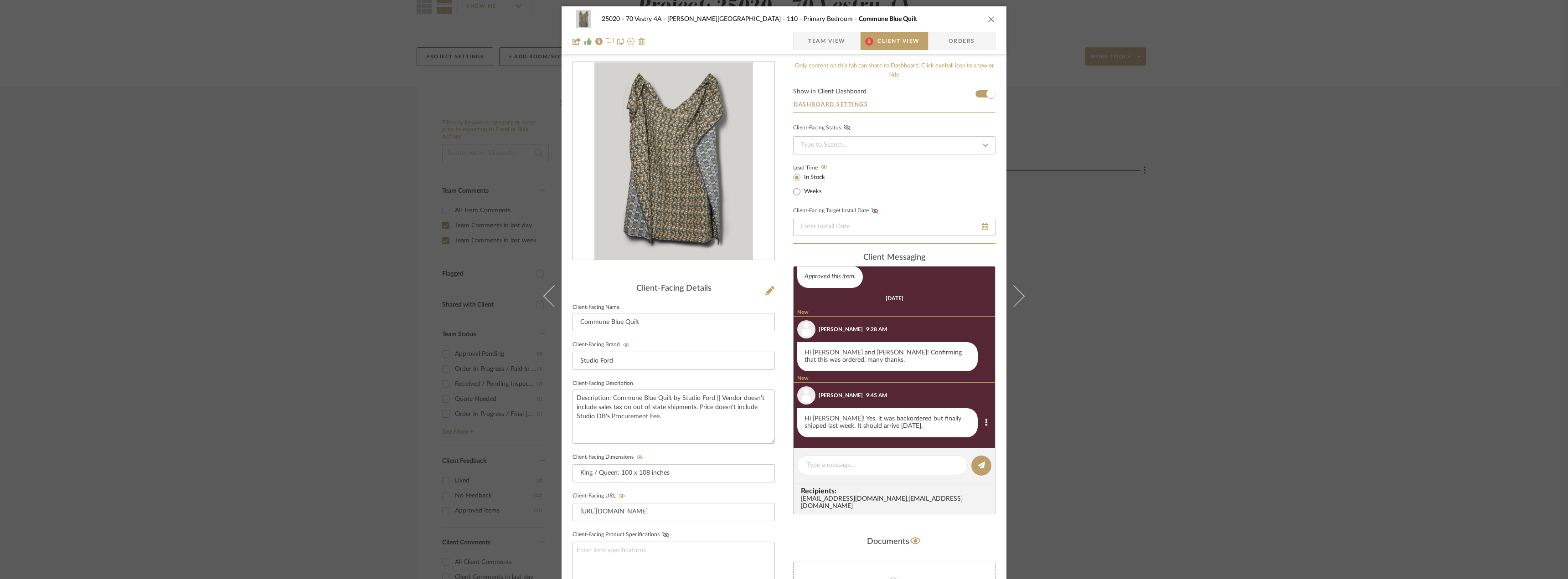
scroll to position [0, 0]
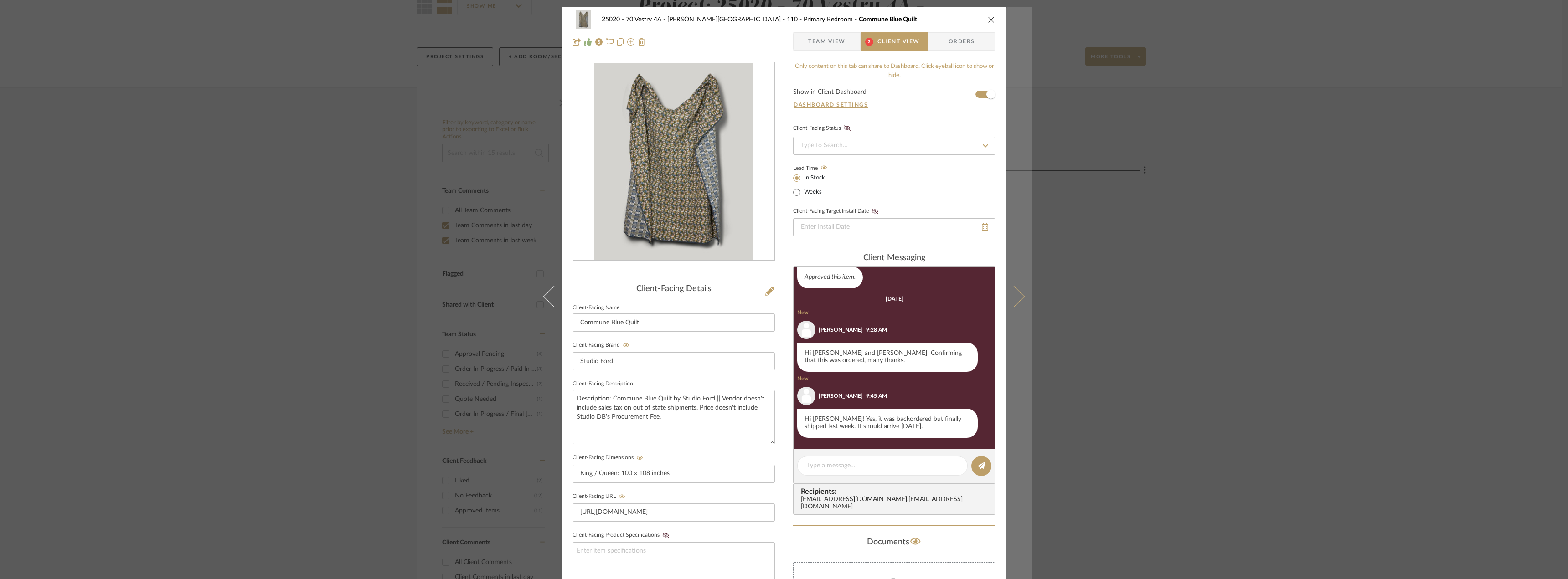
click at [1018, 302] on button at bounding box center [1019, 296] width 26 height 579
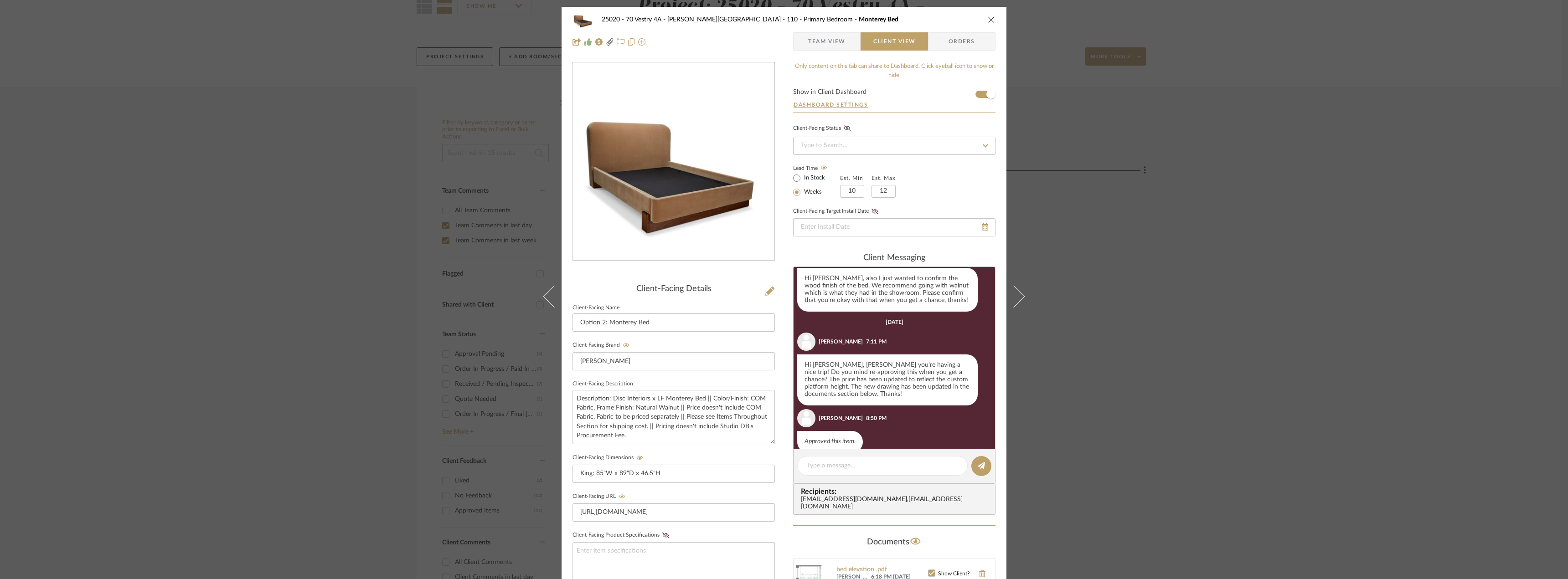
scroll to position [898, 0]
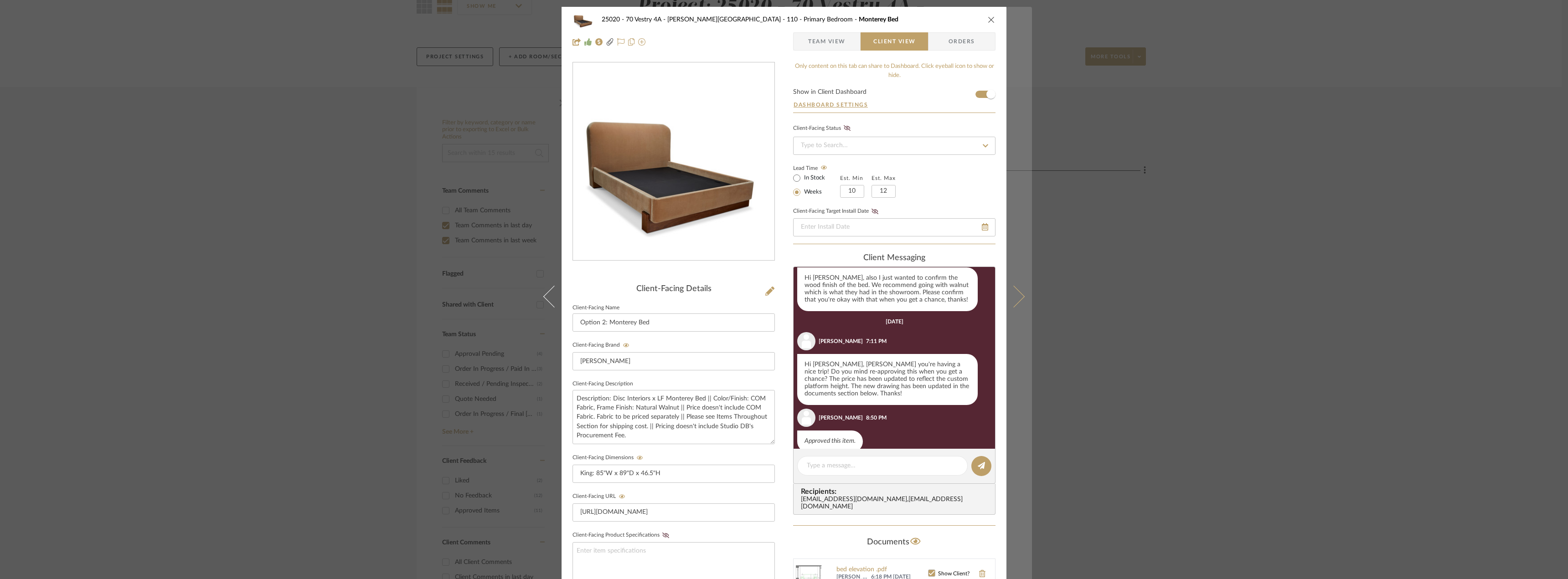
click at [1011, 293] on icon at bounding box center [1013, 296] width 22 height 22
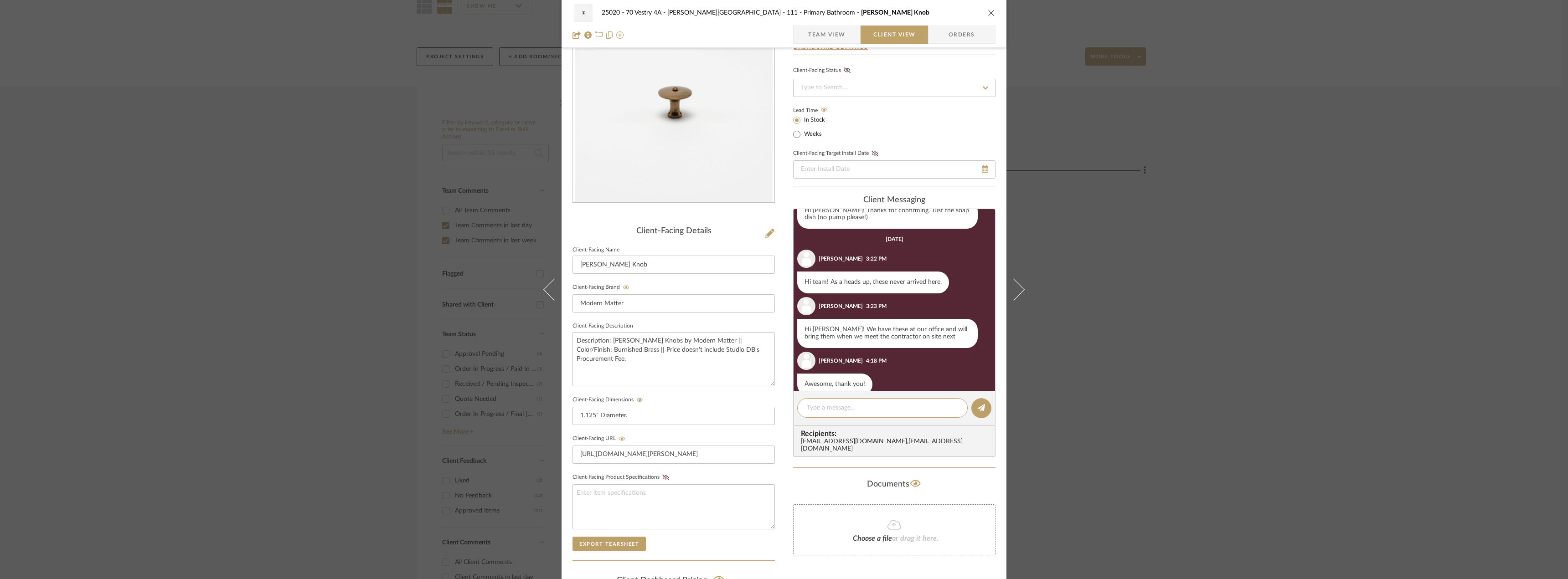
scroll to position [491, 0]
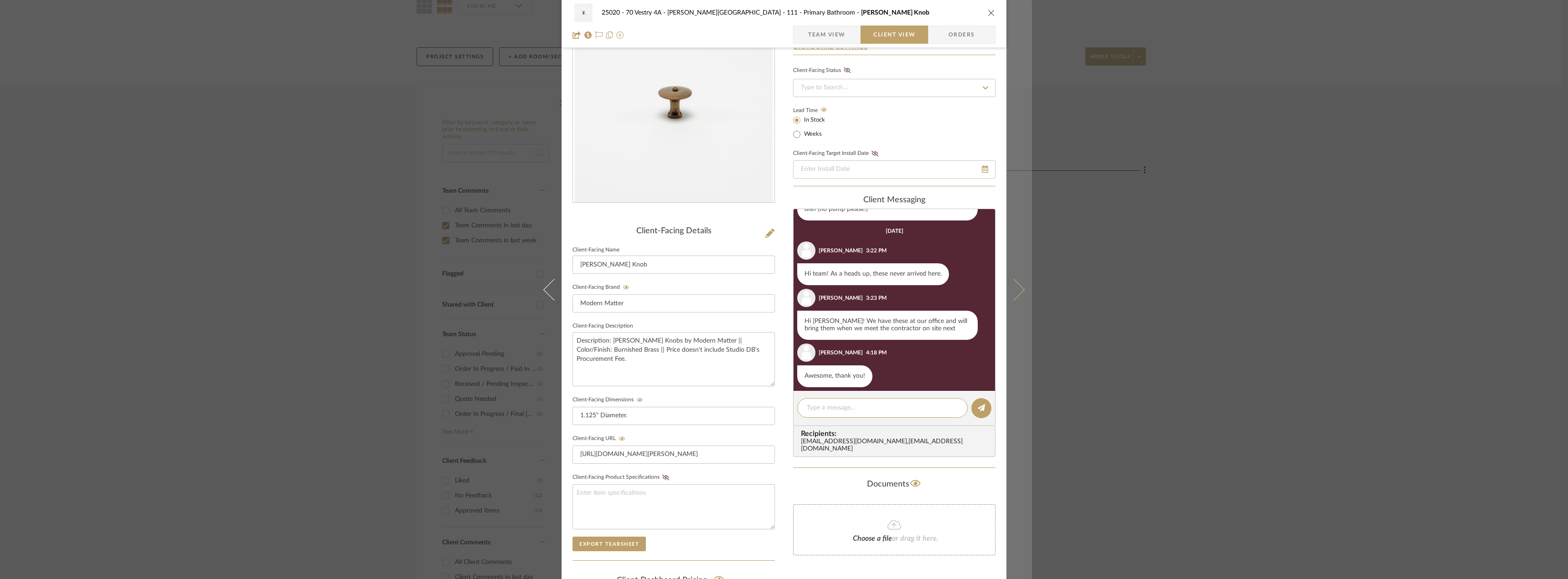
click at [1020, 283] on button at bounding box center [1019, 290] width 26 height 579
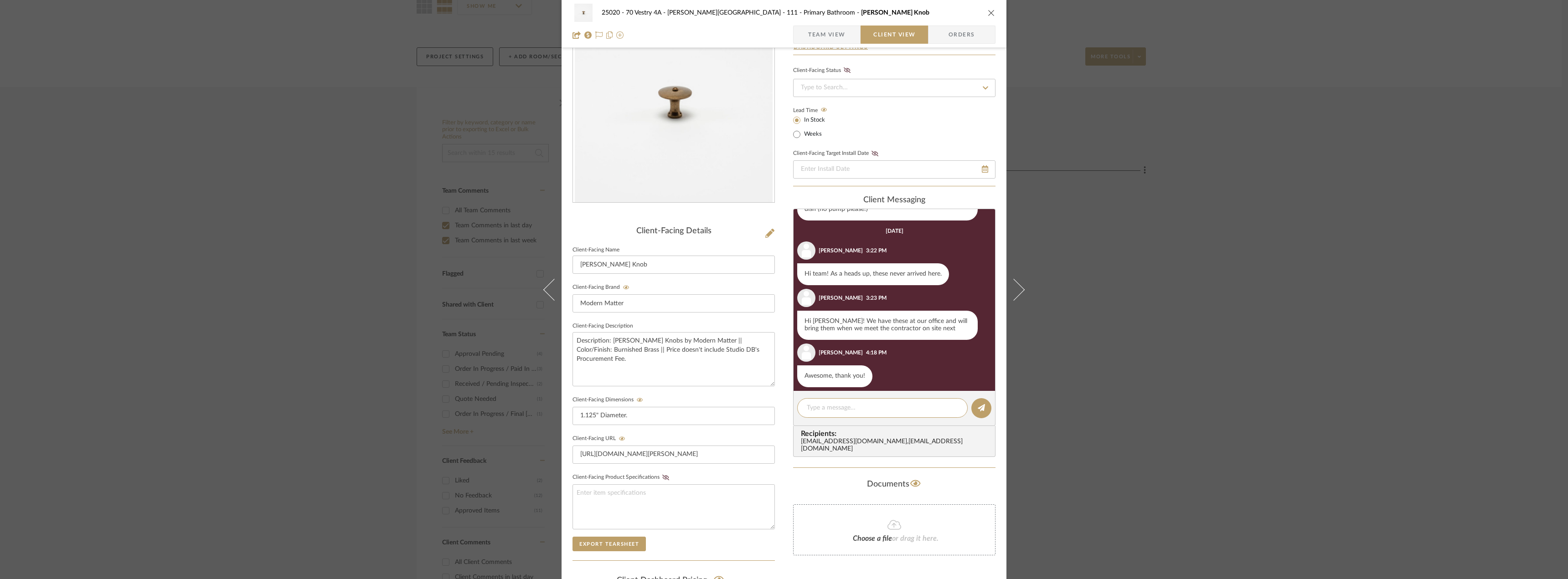
scroll to position [0, 0]
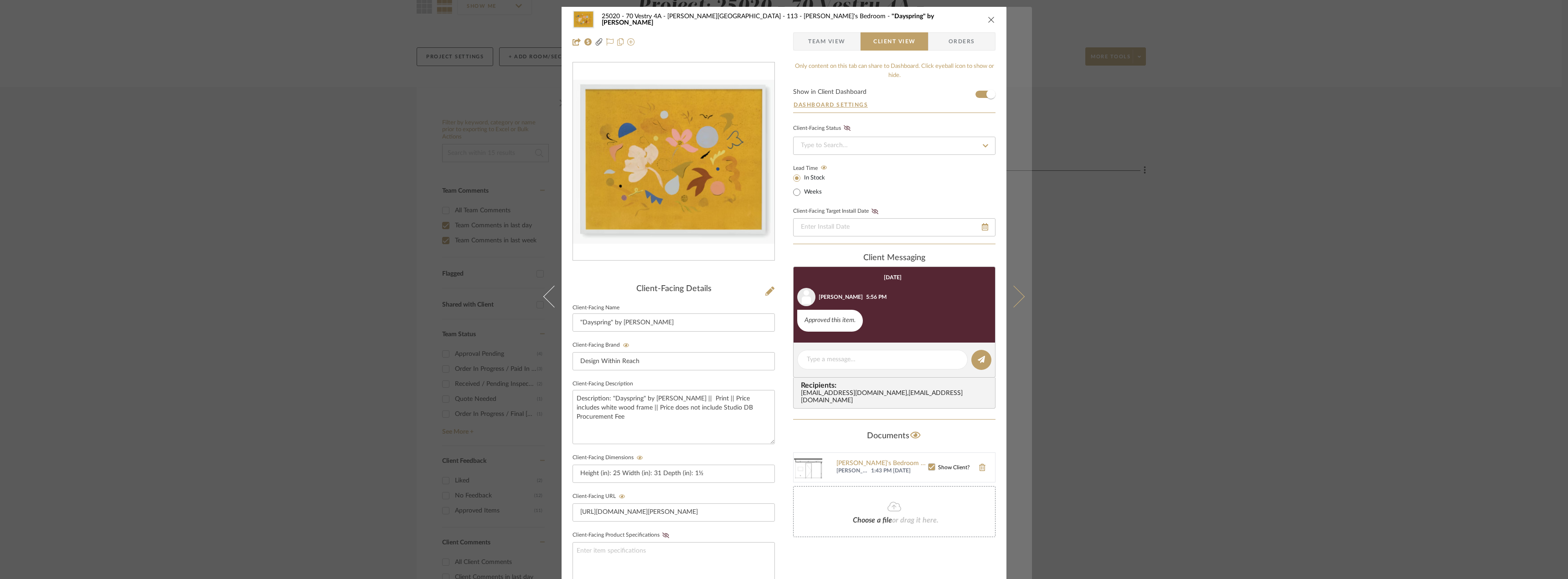
click at [1006, 280] on button at bounding box center [1019, 296] width 26 height 579
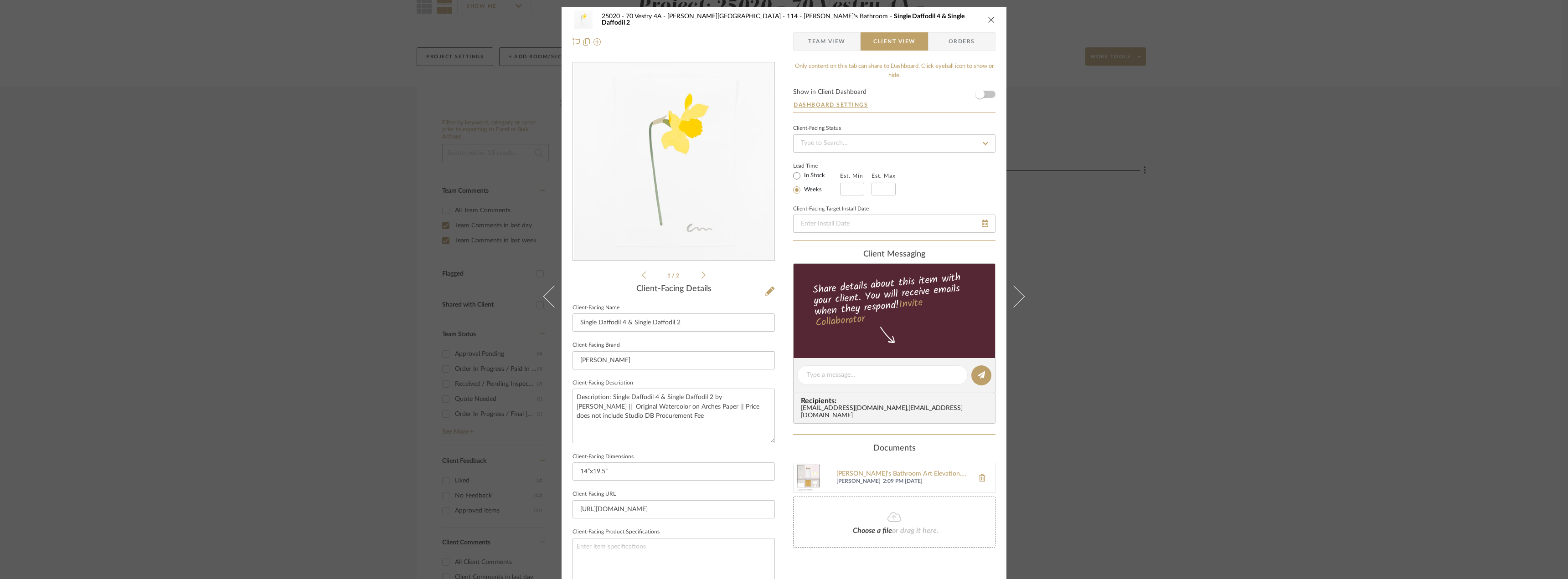
drag, startPoint x: 1024, startPoint y: 288, endPoint x: 1019, endPoint y: 291, distance: 5.8
click at [1024, 288] on button at bounding box center [1019, 296] width 26 height 579
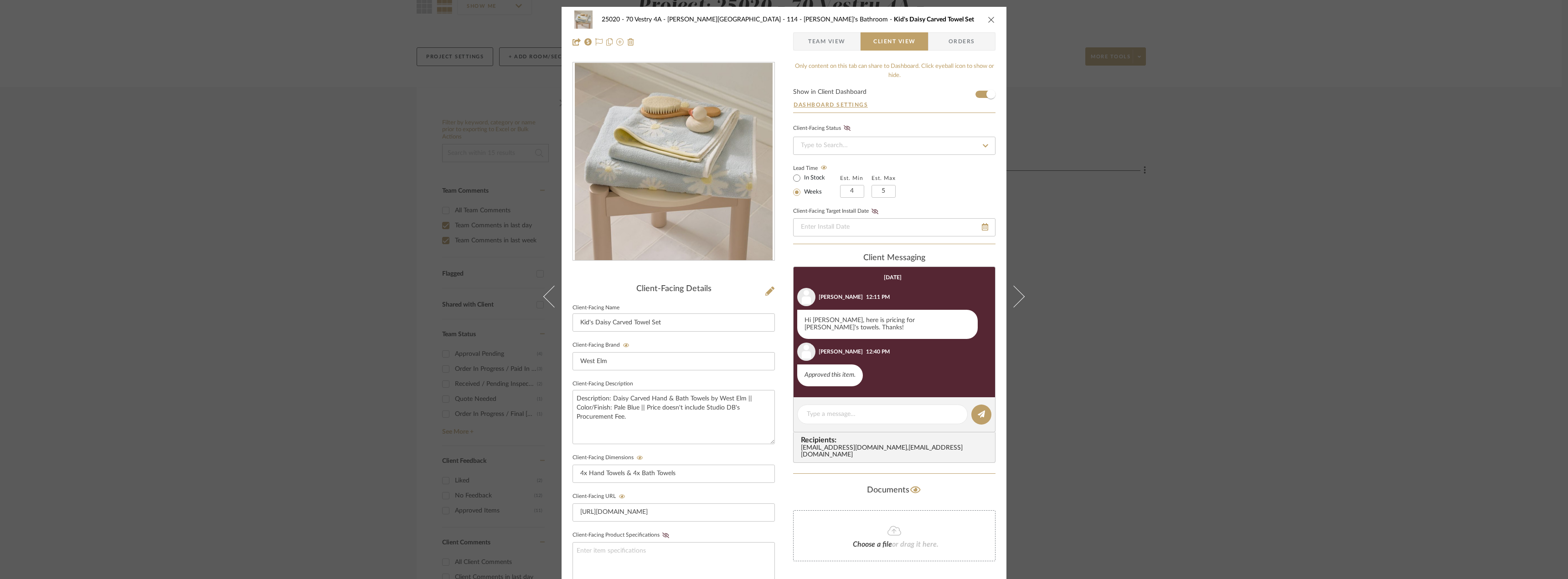
click at [1016, 292] on icon at bounding box center [1013, 296] width 22 height 22
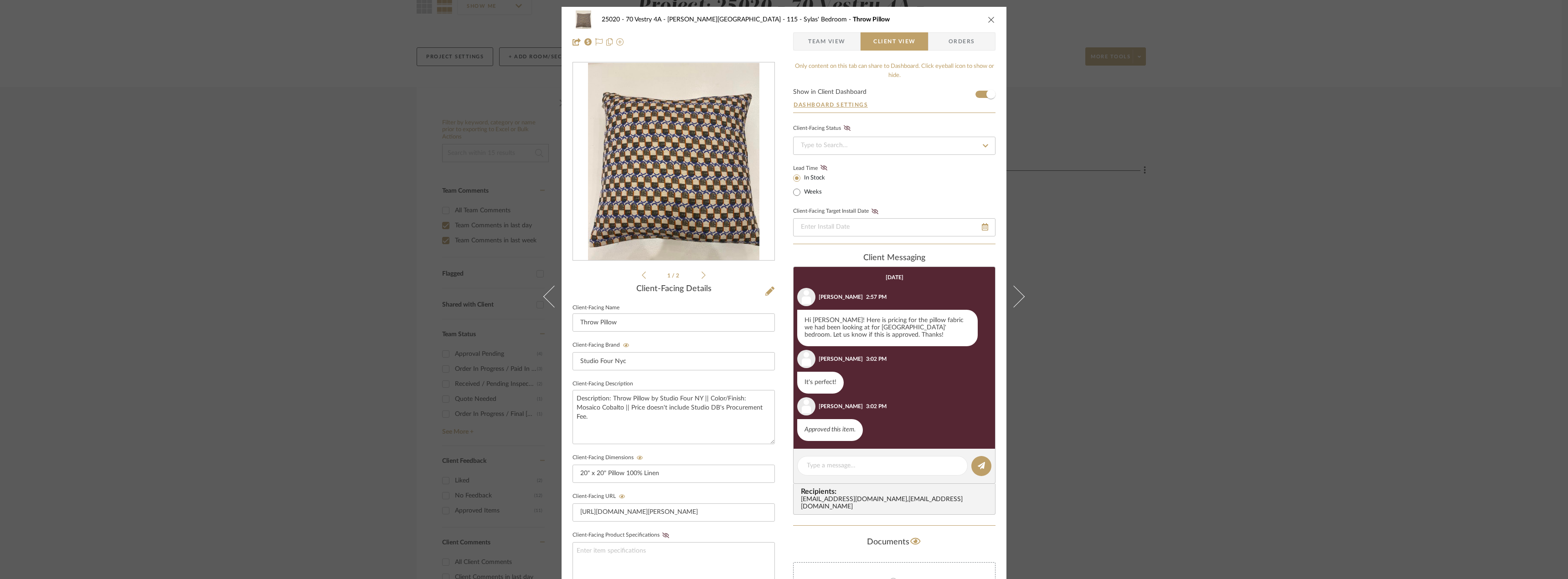
click at [1024, 303] on button at bounding box center [1019, 296] width 26 height 579
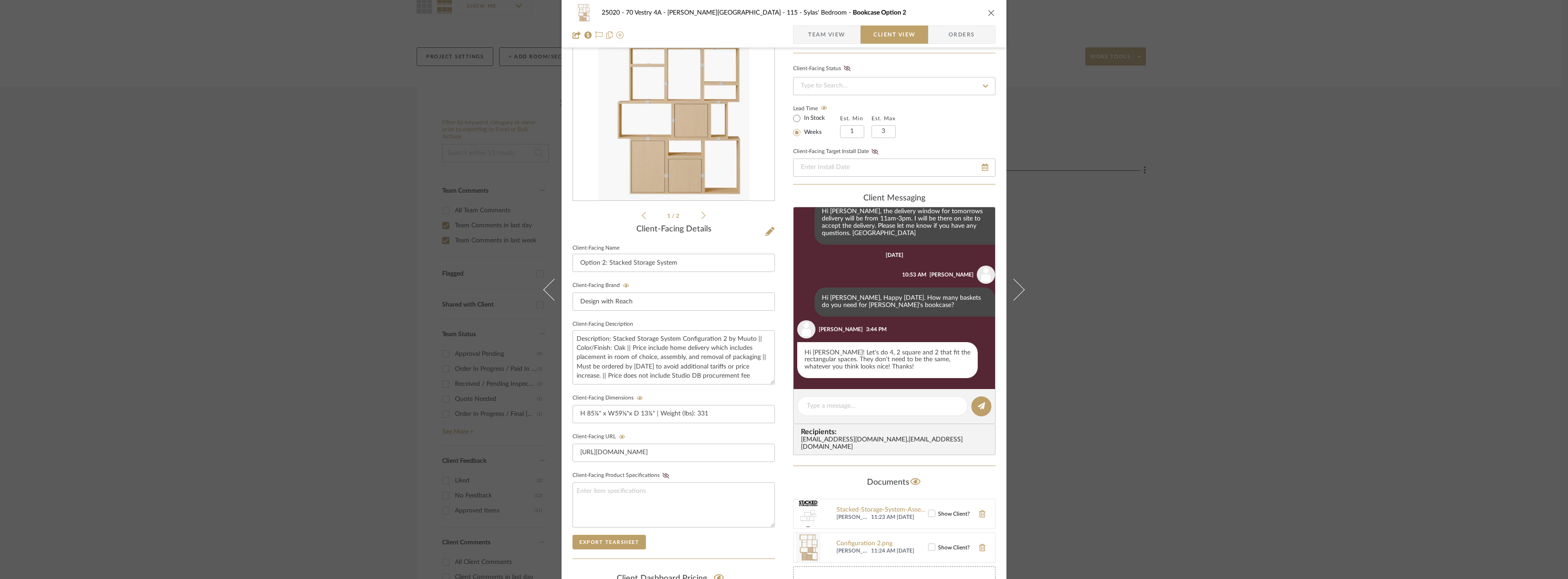
scroll to position [46, 0]
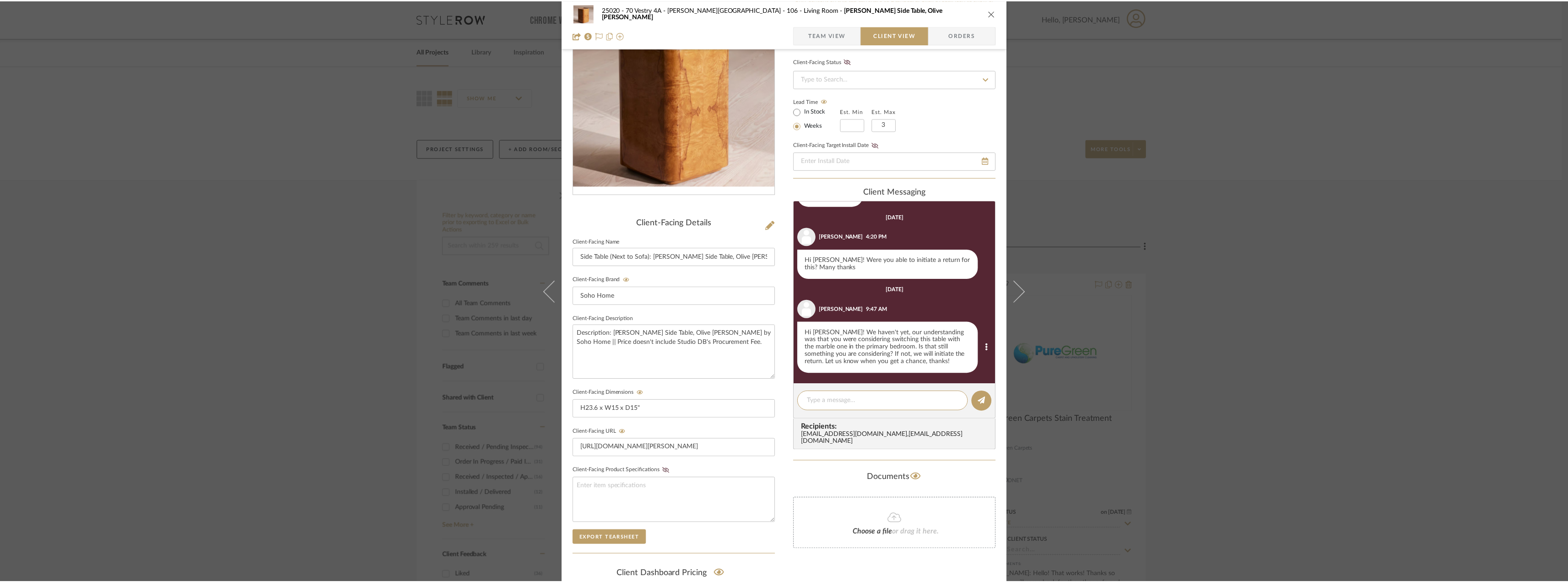
scroll to position [147, 0]
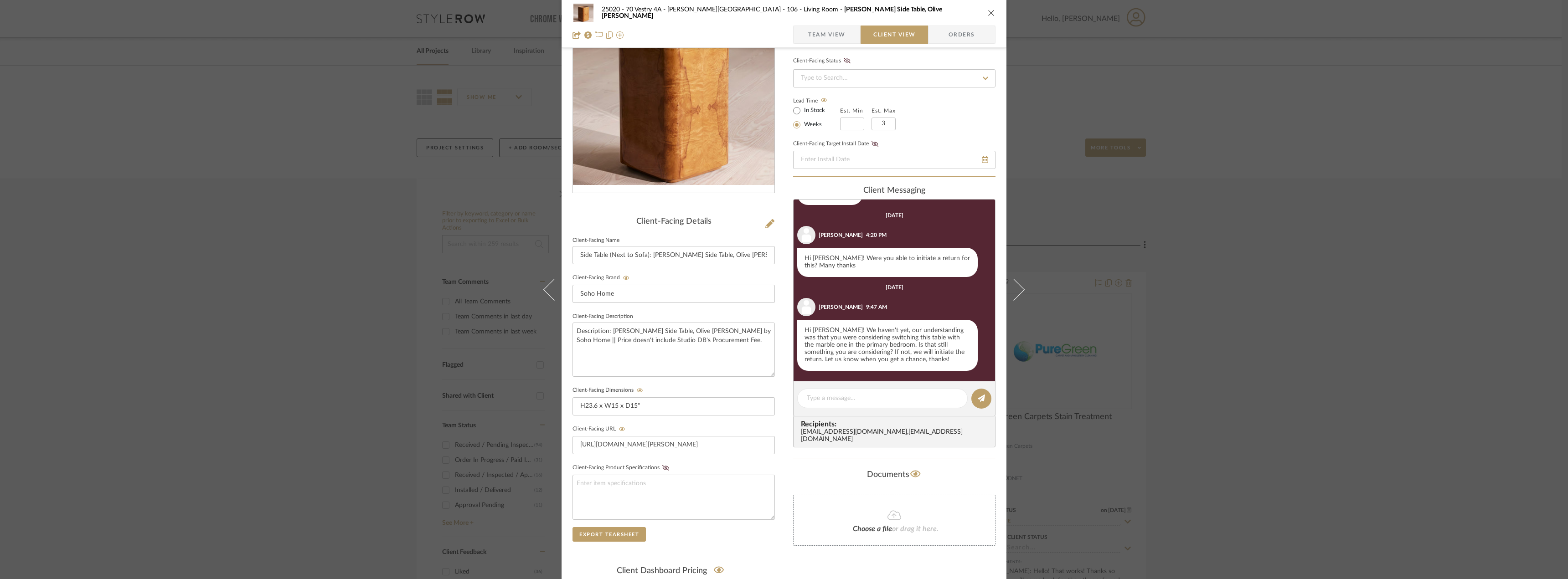
drag, startPoint x: 1191, startPoint y: 124, endPoint x: 1175, endPoint y: 129, distance: 16.8
click at [1190, 124] on div "25020 - 70 Vestry 4A - Grant-Stanleigh 106 - Living Room Dawson Side Table, Oli…" at bounding box center [784, 290] width 1568 height 579
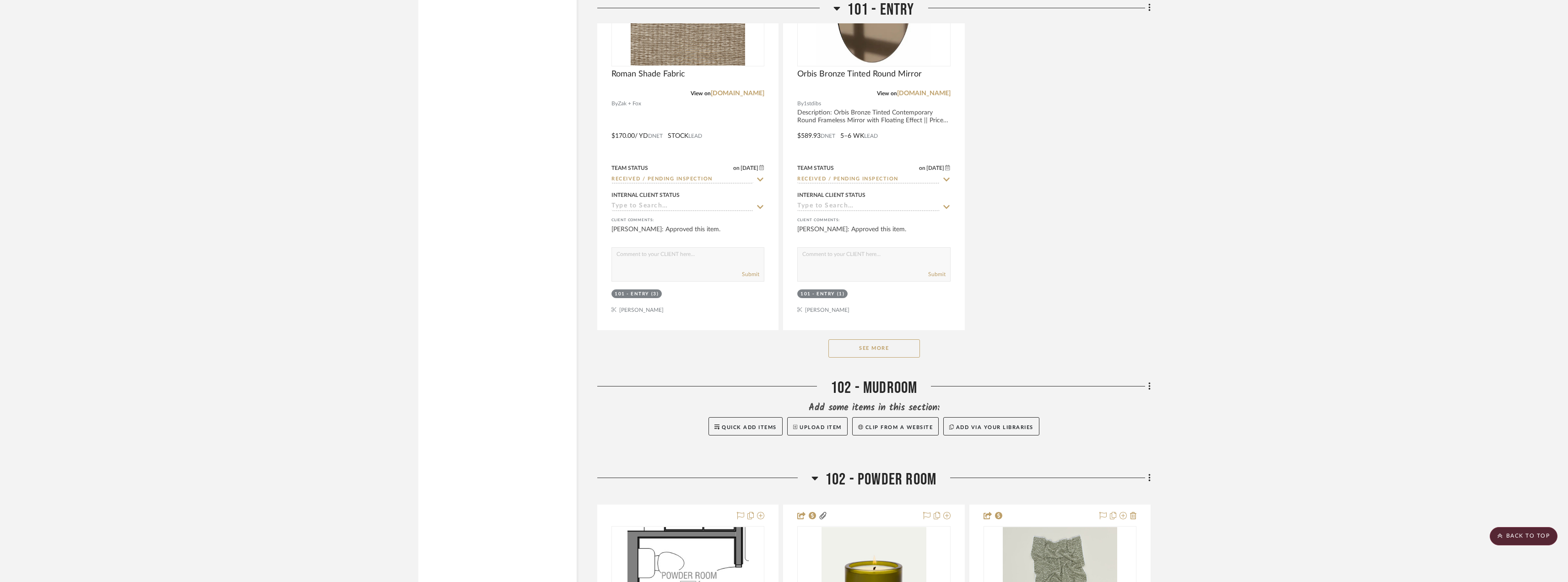
scroll to position [2335, 0]
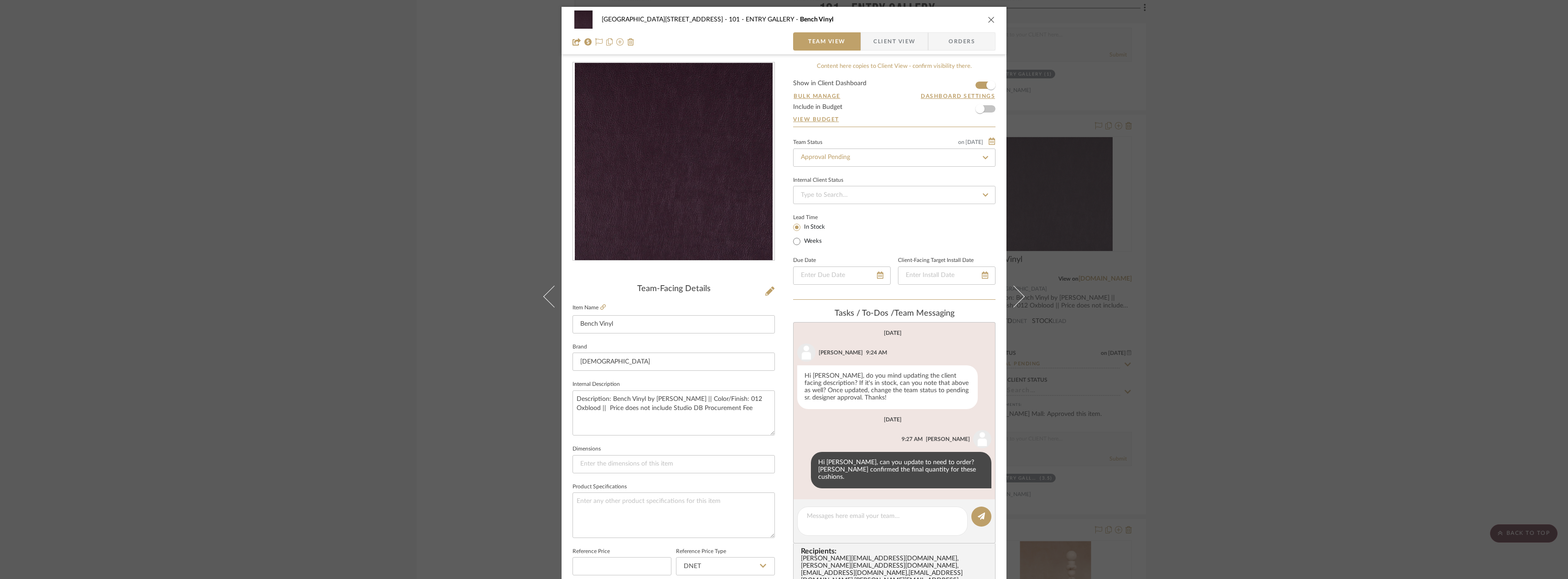
scroll to position [41, 0]
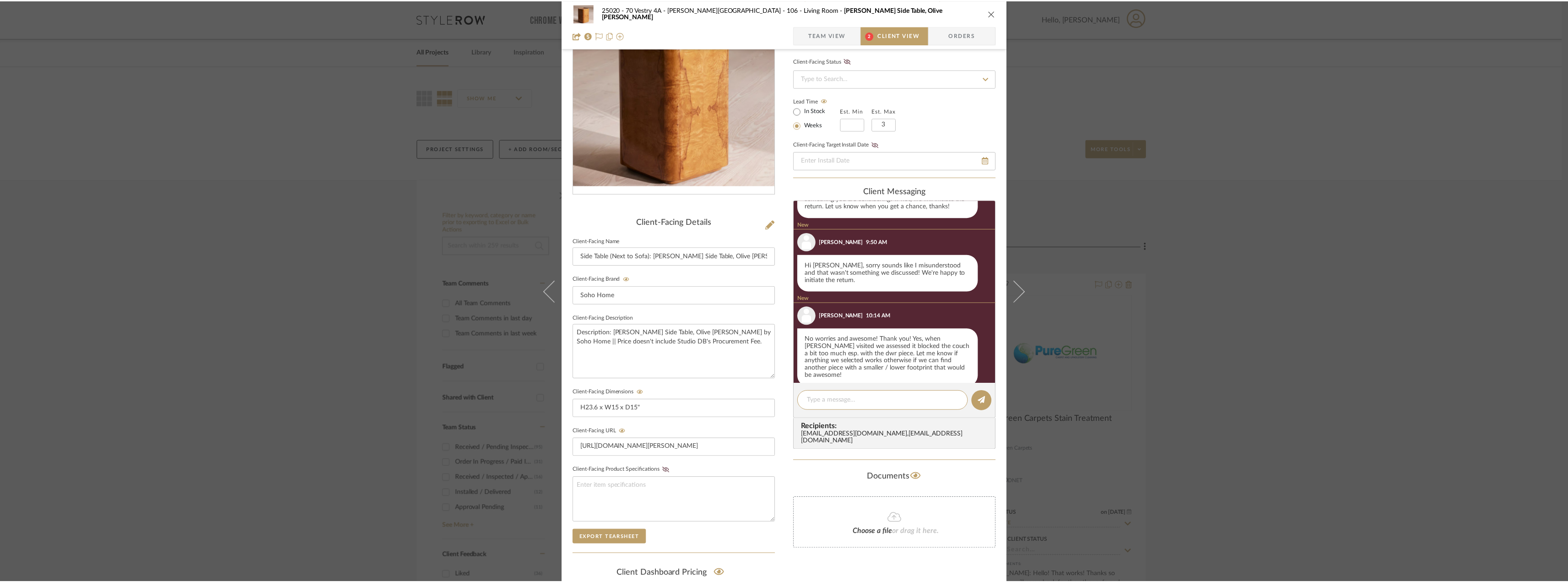
scroll to position [278, 0]
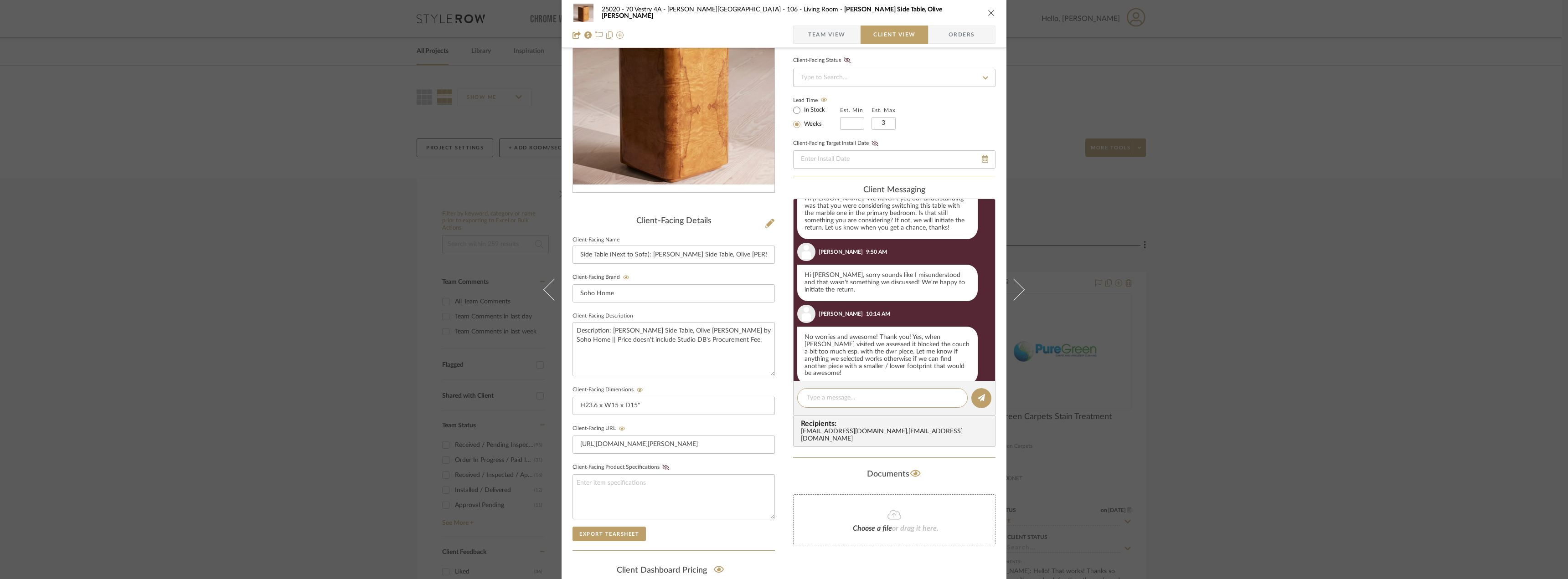
drag, startPoint x: 153, startPoint y: 144, endPoint x: 147, endPoint y: 131, distance: 14.3
click at [153, 141] on div "25020 - 70 Vestry 4A - [PERSON_NAME] 106 - Living Room [PERSON_NAME] Side Table…" at bounding box center [784, 290] width 1568 height 579
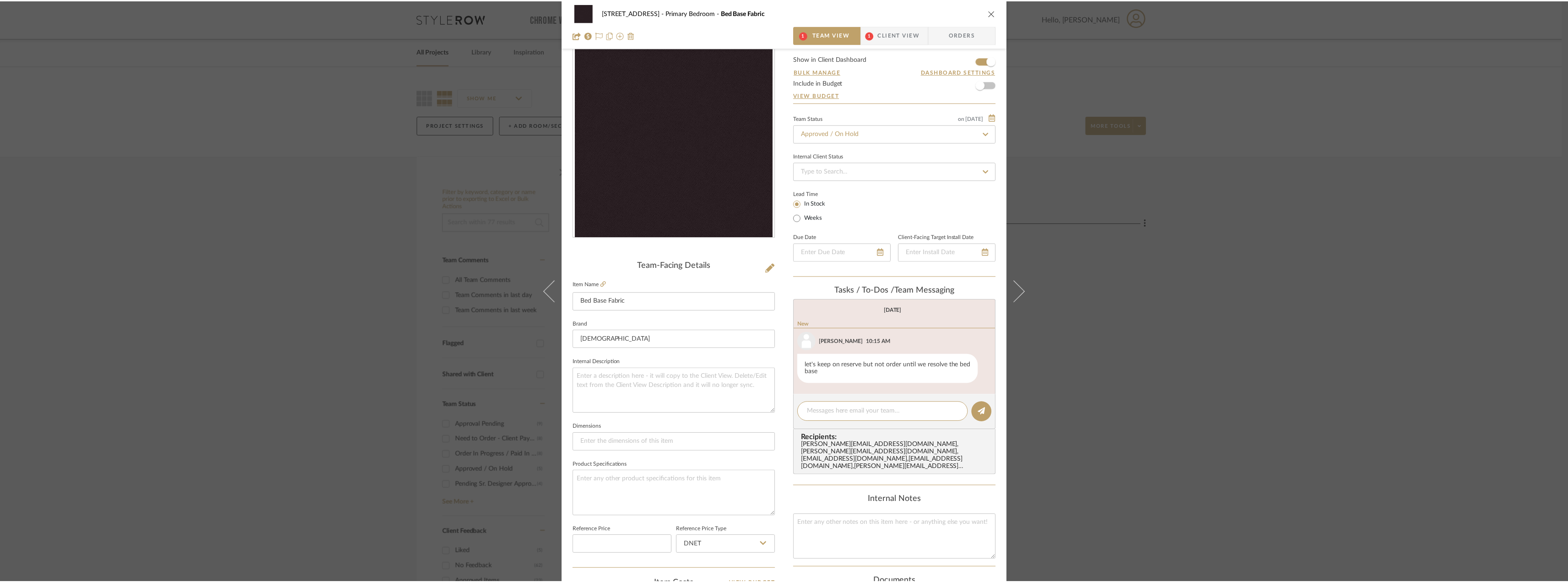
scroll to position [46, 0]
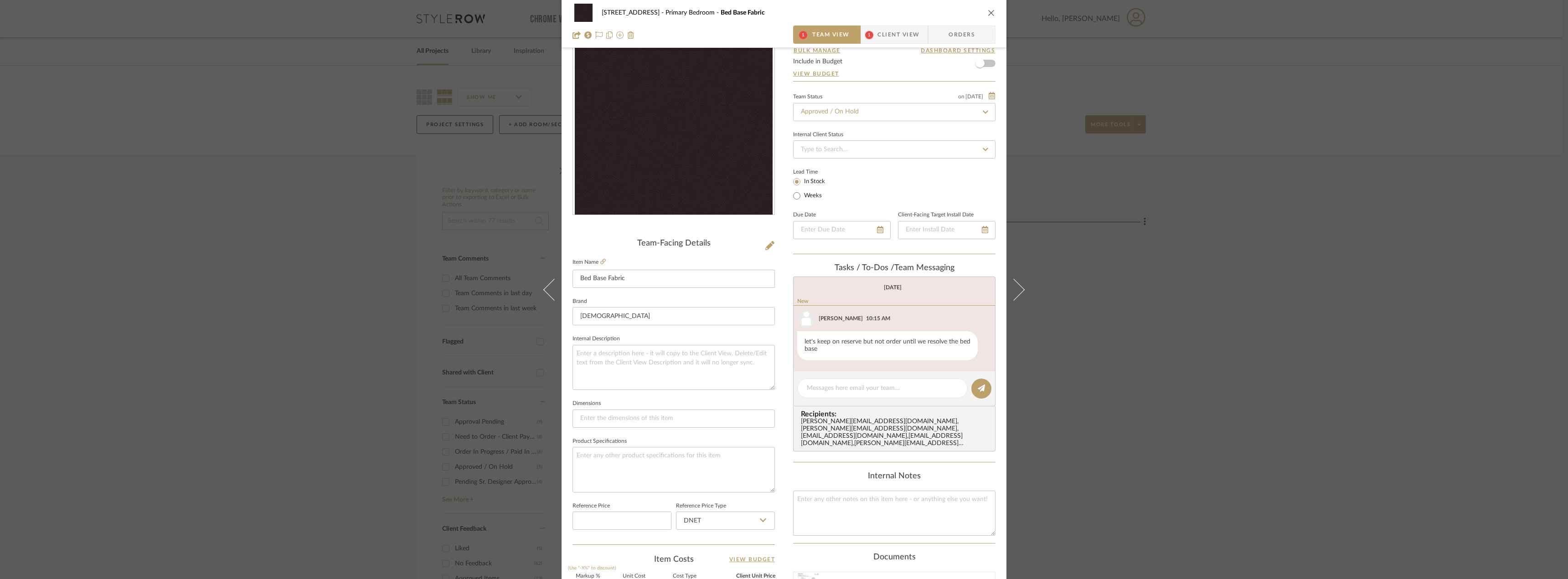
drag, startPoint x: 1207, startPoint y: 305, endPoint x: 957, endPoint y: 286, distance: 250.7
click at [1202, 305] on div "24080 - [STREET_ADDRESS] Primary Bedroom Bed Base Fabric 1 Team View 1 Client V…" at bounding box center [784, 290] width 1568 height 579
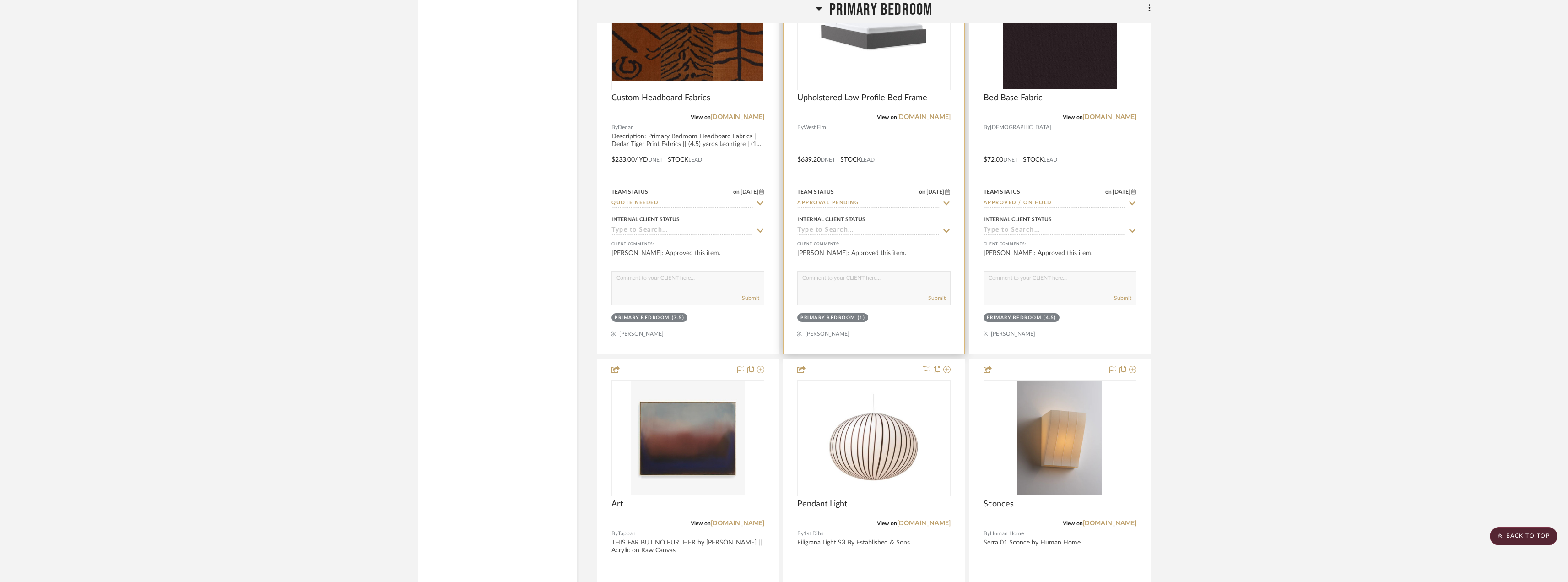
scroll to position [7004, 0]
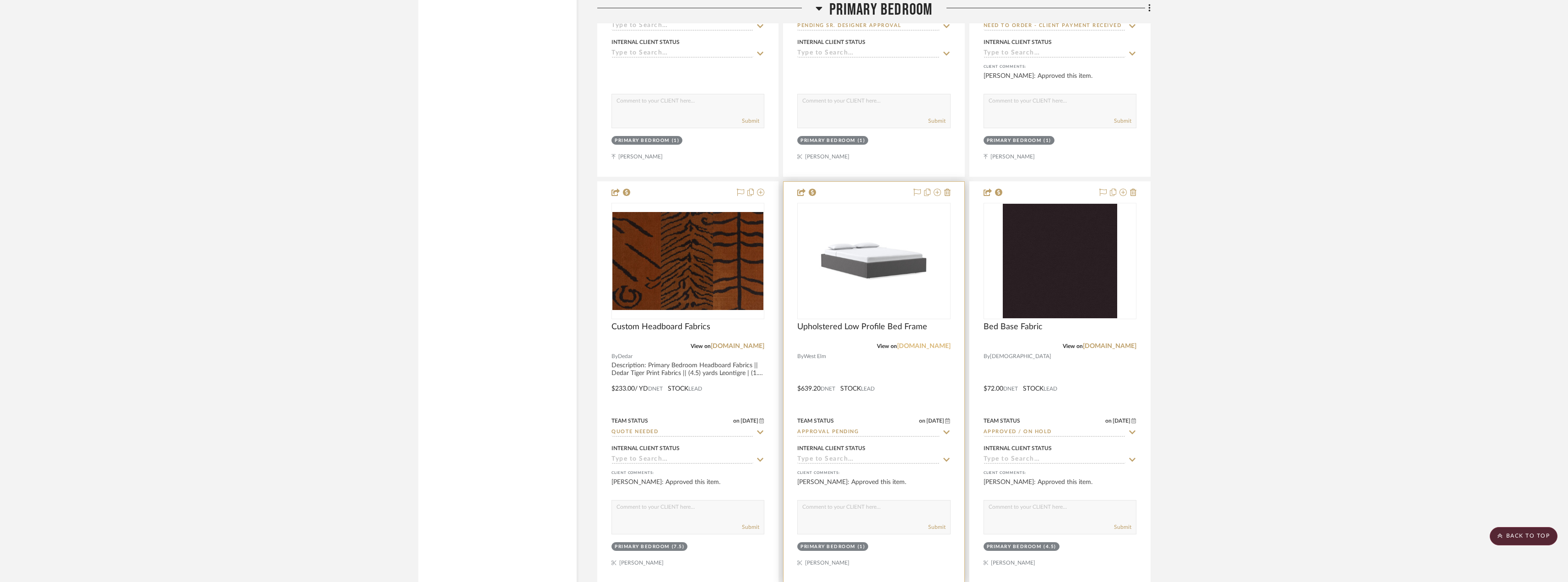
click at [925, 344] on link "[DOMAIN_NAME]" at bounding box center [924, 346] width 54 height 6
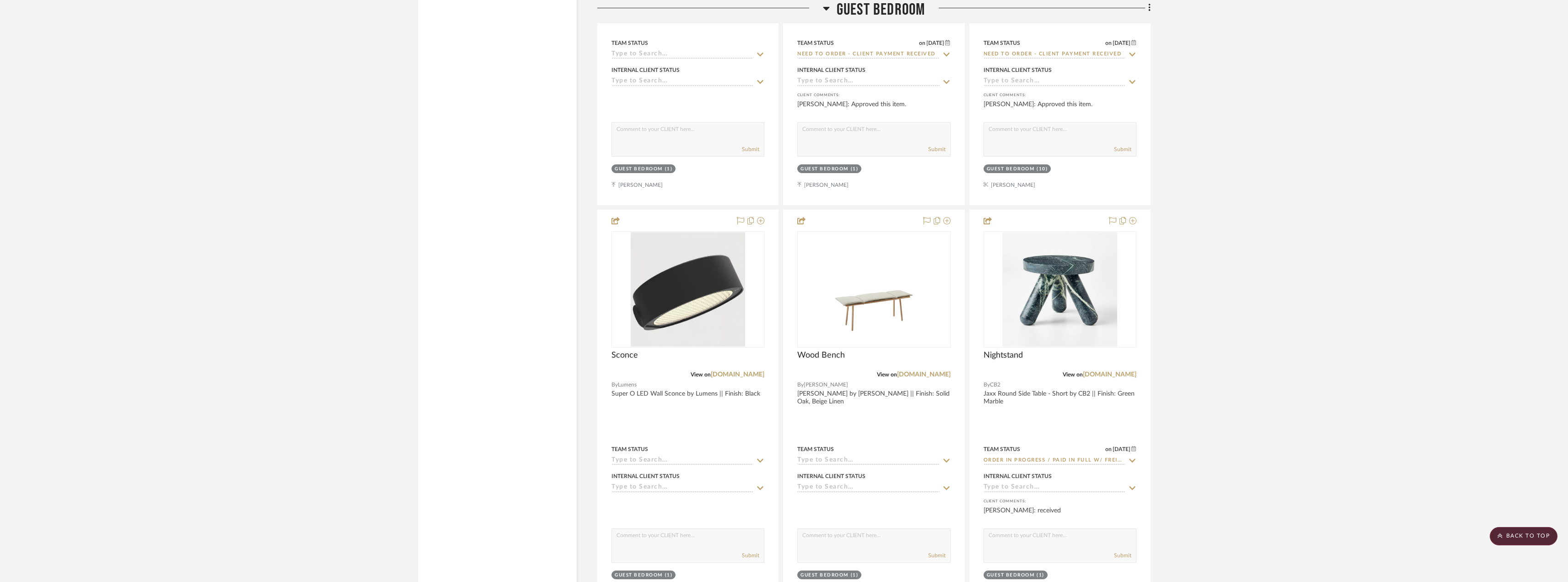
scroll to position [5677, 0]
click at [1530, 541] on scroll-to-top-button "BACK TO TOP" at bounding box center [1523, 536] width 68 height 18
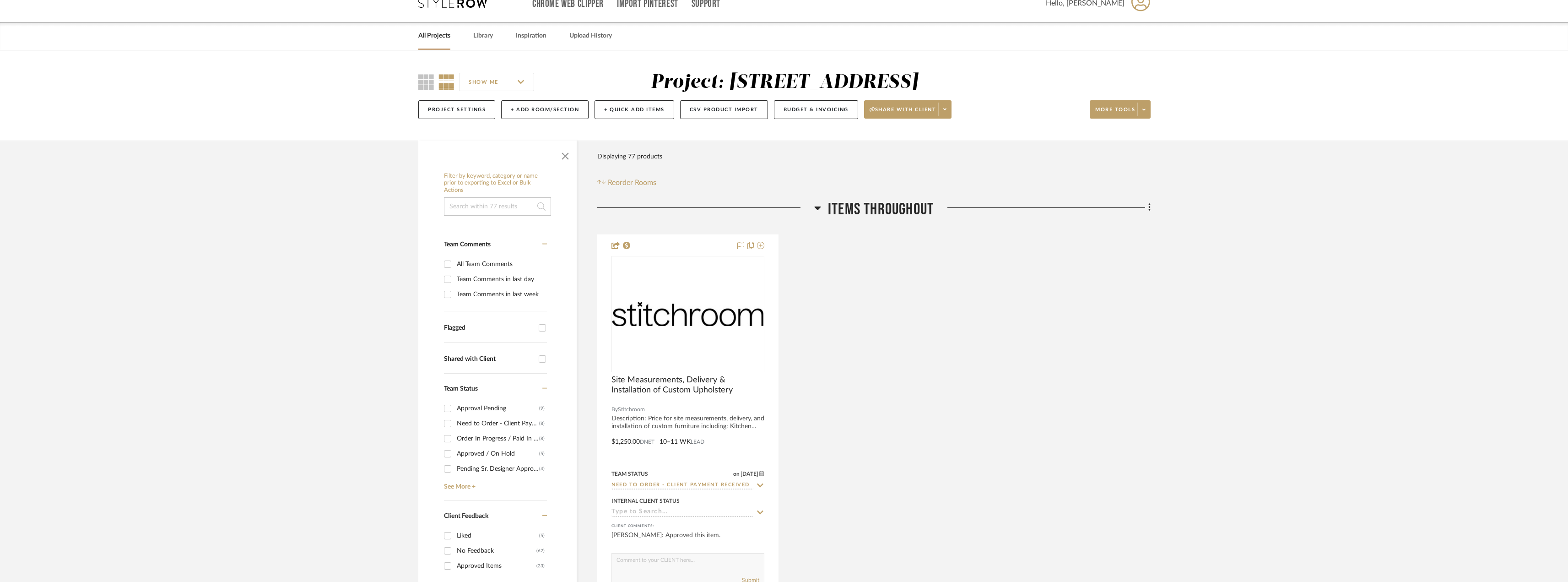
scroll to position [0, 0]
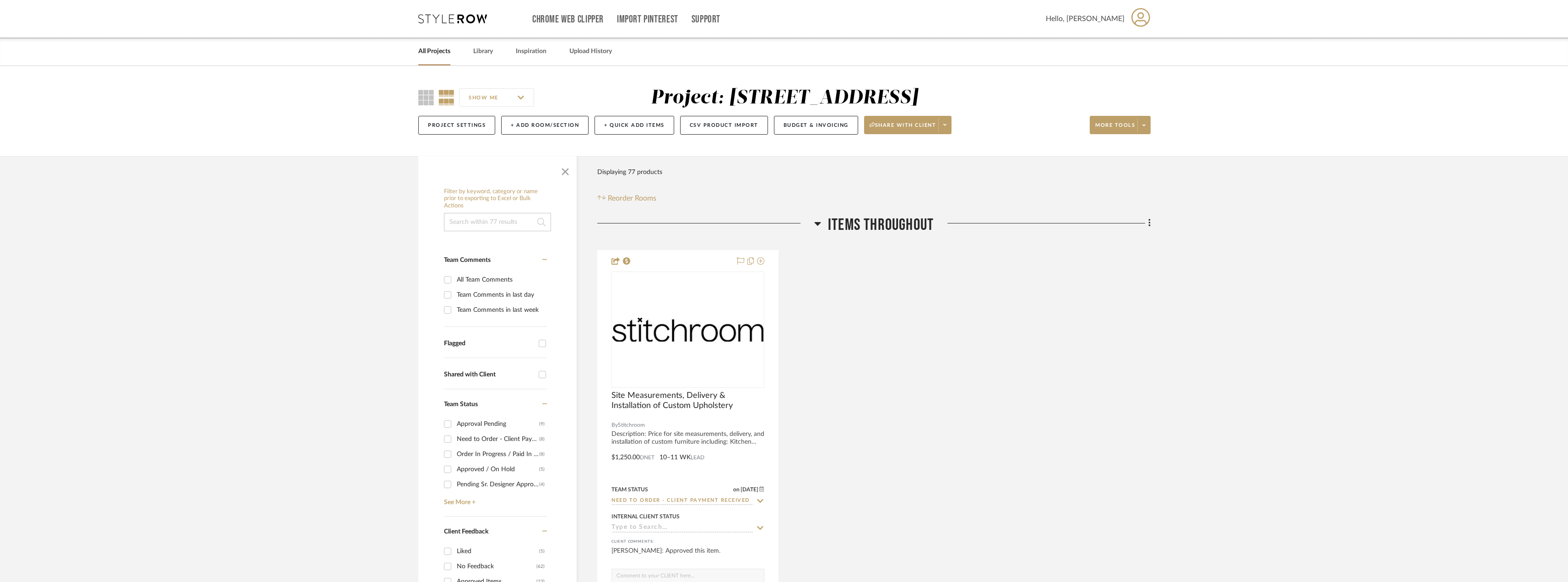
click at [450, 438] on input "Need to Order - Client Payment Received (8)" at bounding box center [447, 439] width 15 height 15
checkbox input "true"
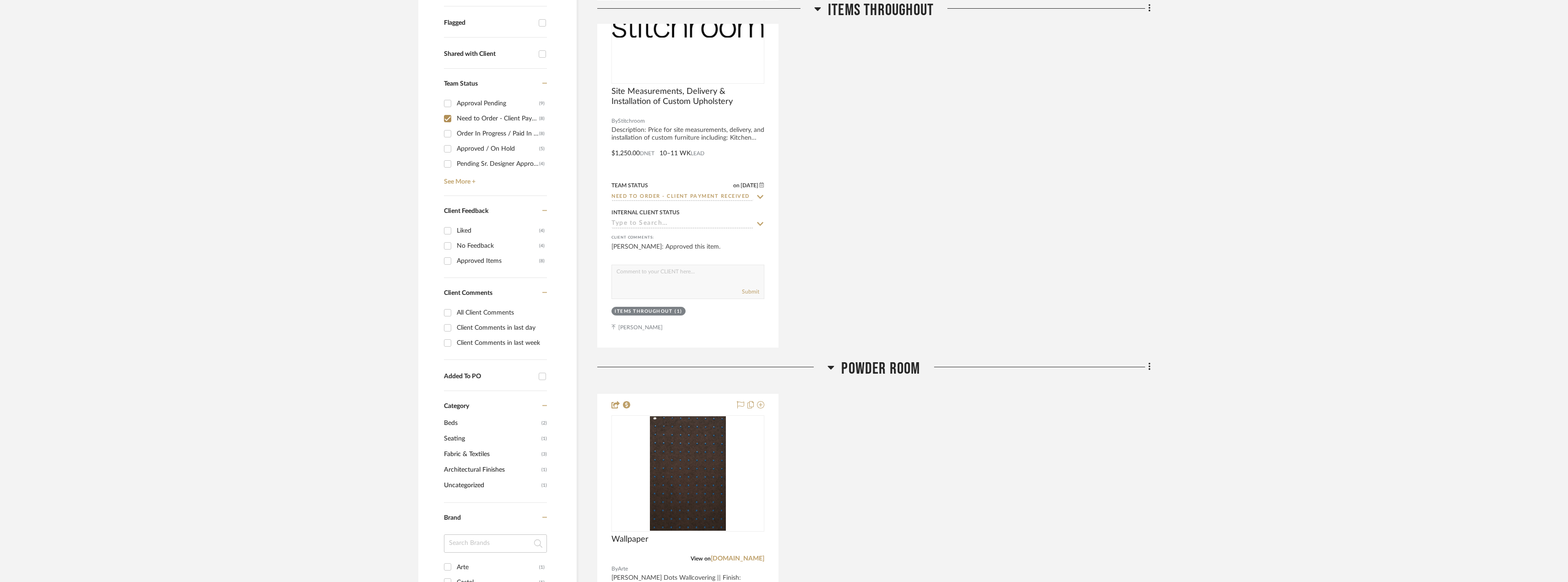
scroll to position [595, 0]
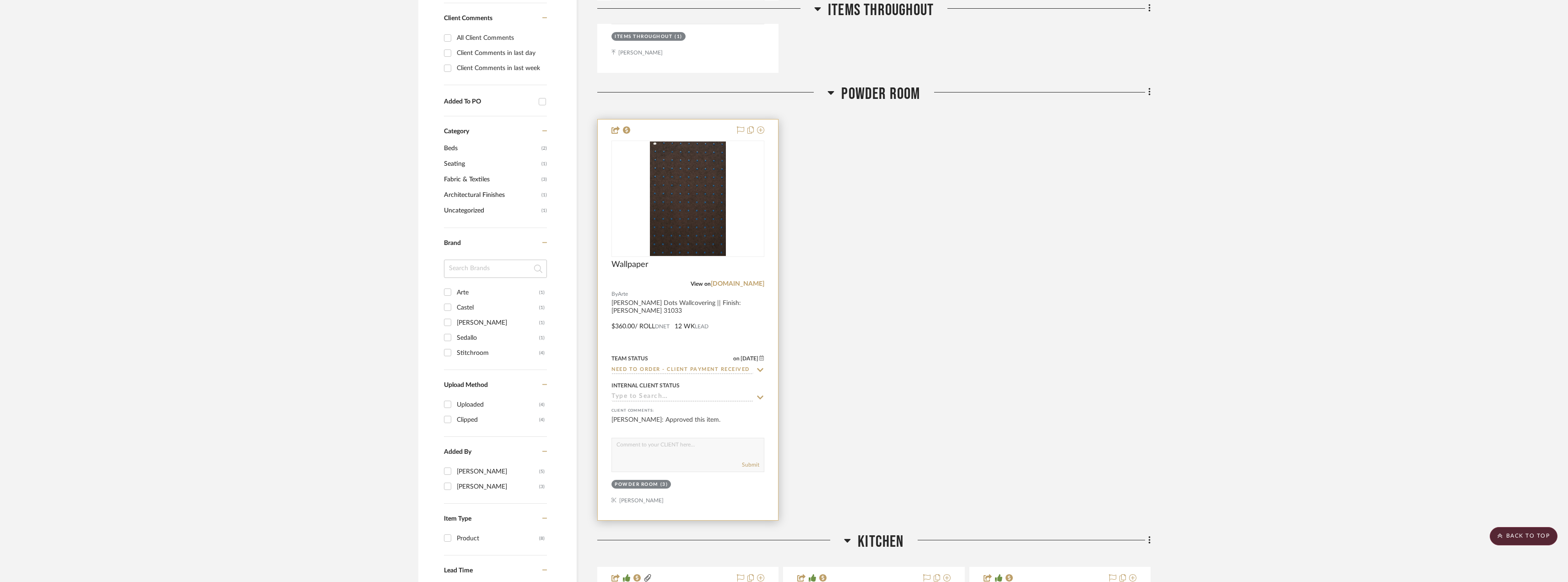
click at [735, 370] on input "Need to Order - Client Payment Received" at bounding box center [682, 370] width 142 height 9
type input "Order In Progress / Paid In Full w/ Freight, No Balance due"
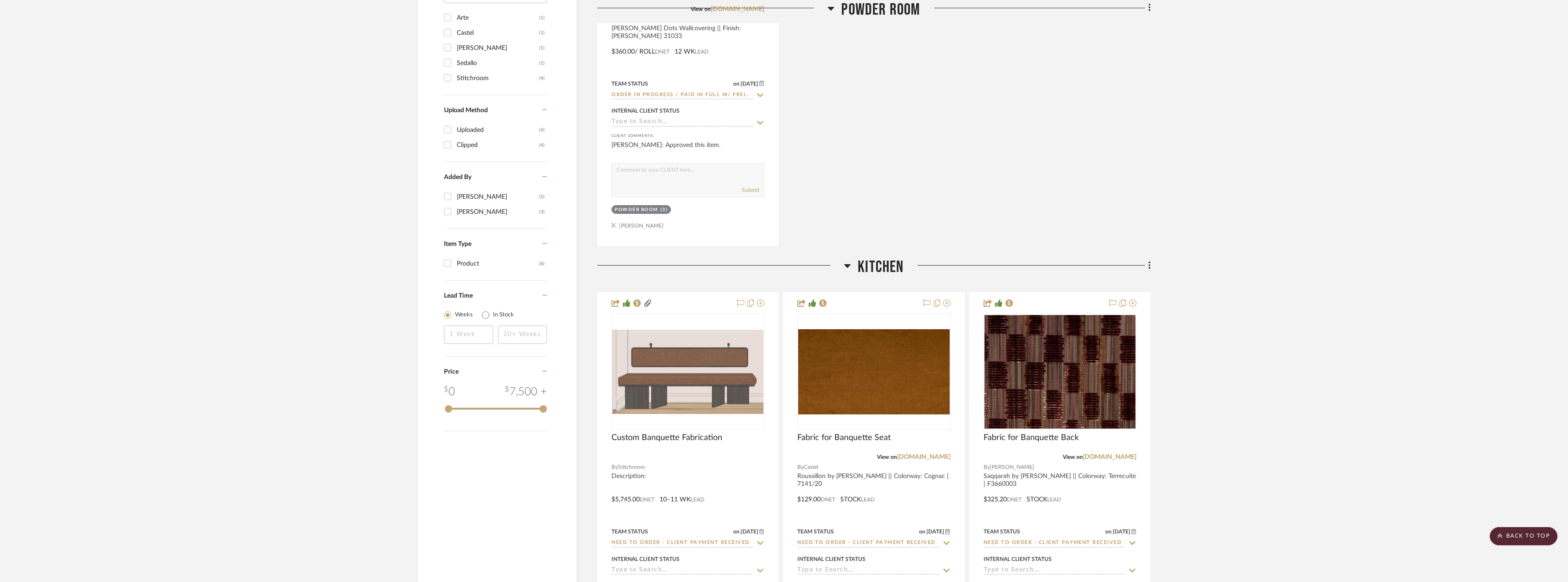
scroll to position [1099, 0]
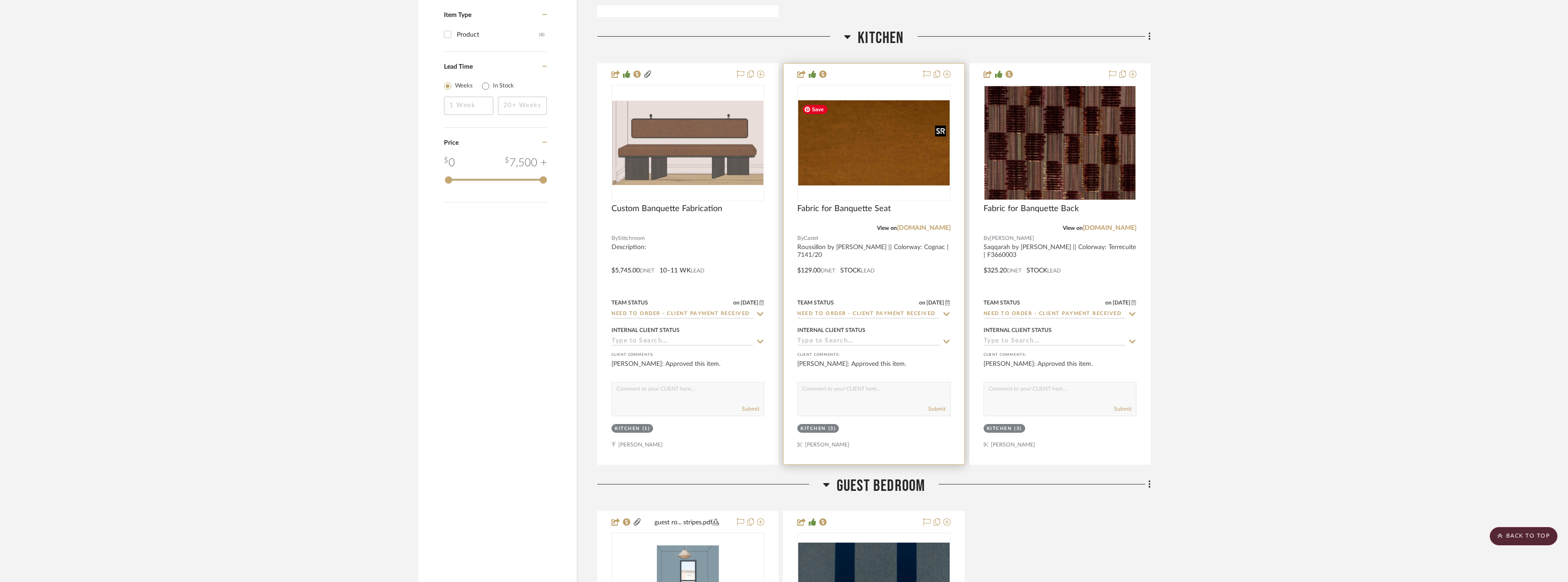
click at [894, 180] on img "0" at bounding box center [873, 142] width 151 height 85
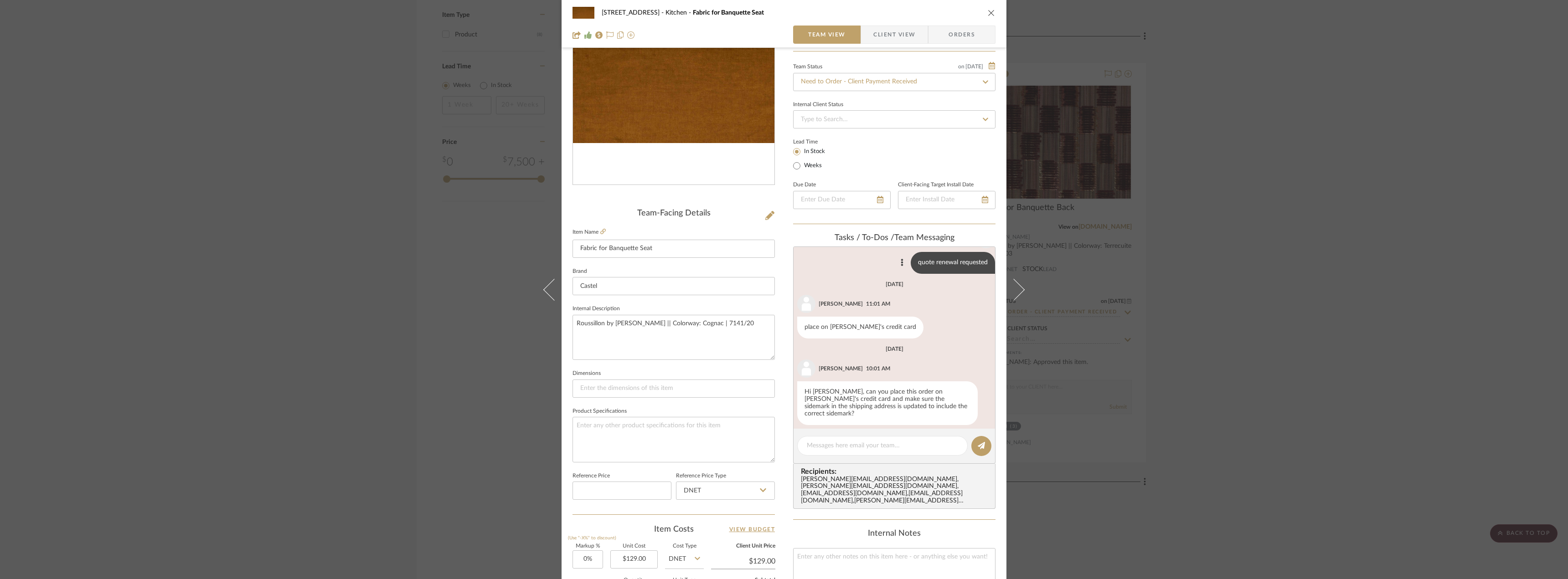
scroll to position [0, 0]
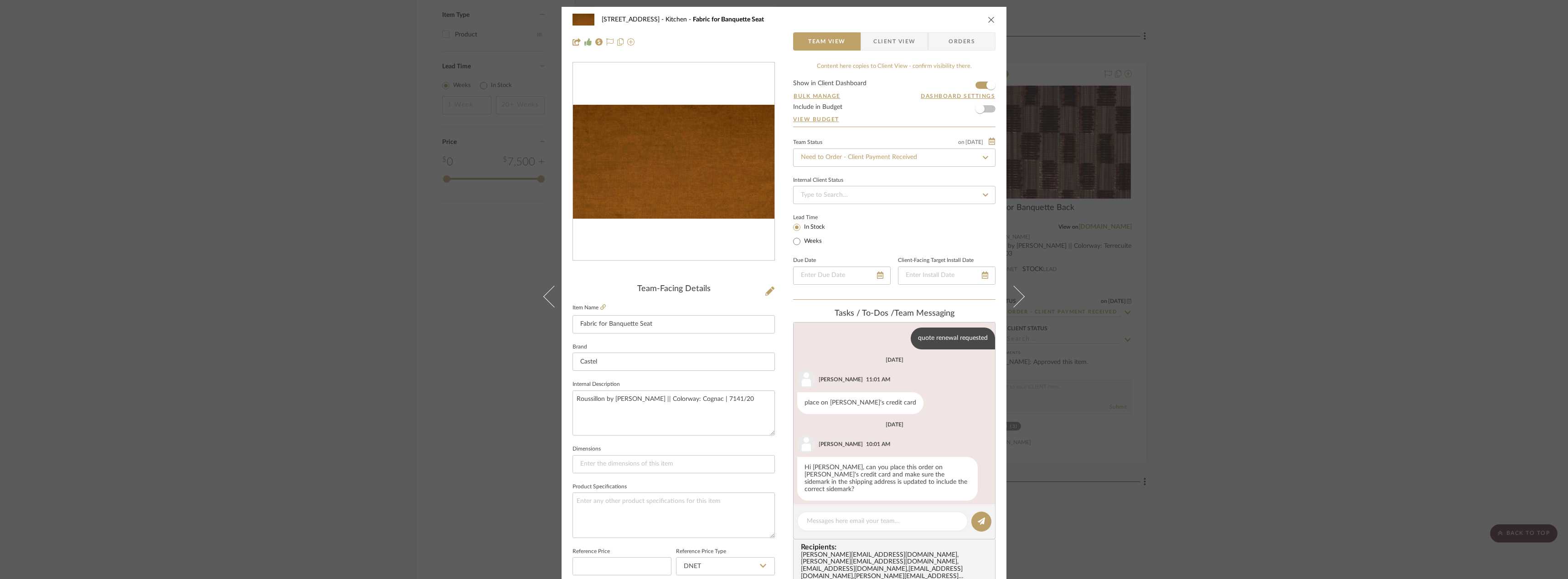
click at [891, 42] on span "Client View" at bounding box center [894, 41] width 42 height 18
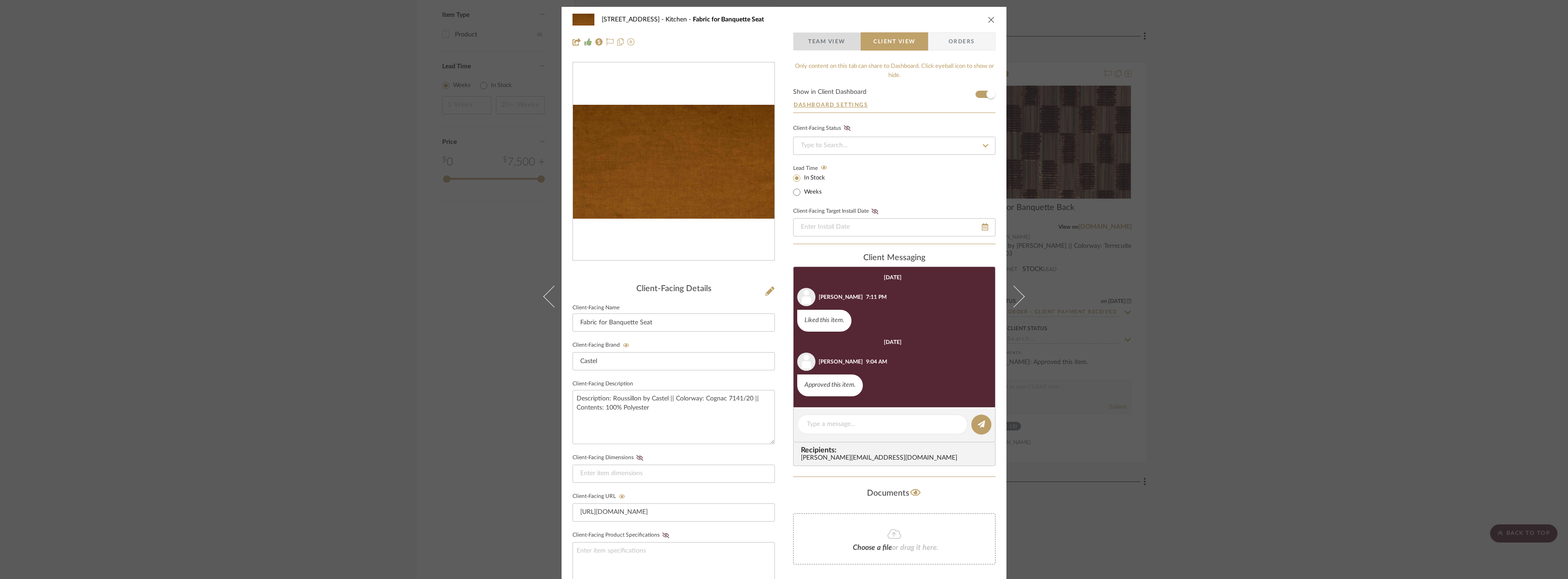
click at [835, 42] on span "Team View" at bounding box center [827, 41] width 37 height 18
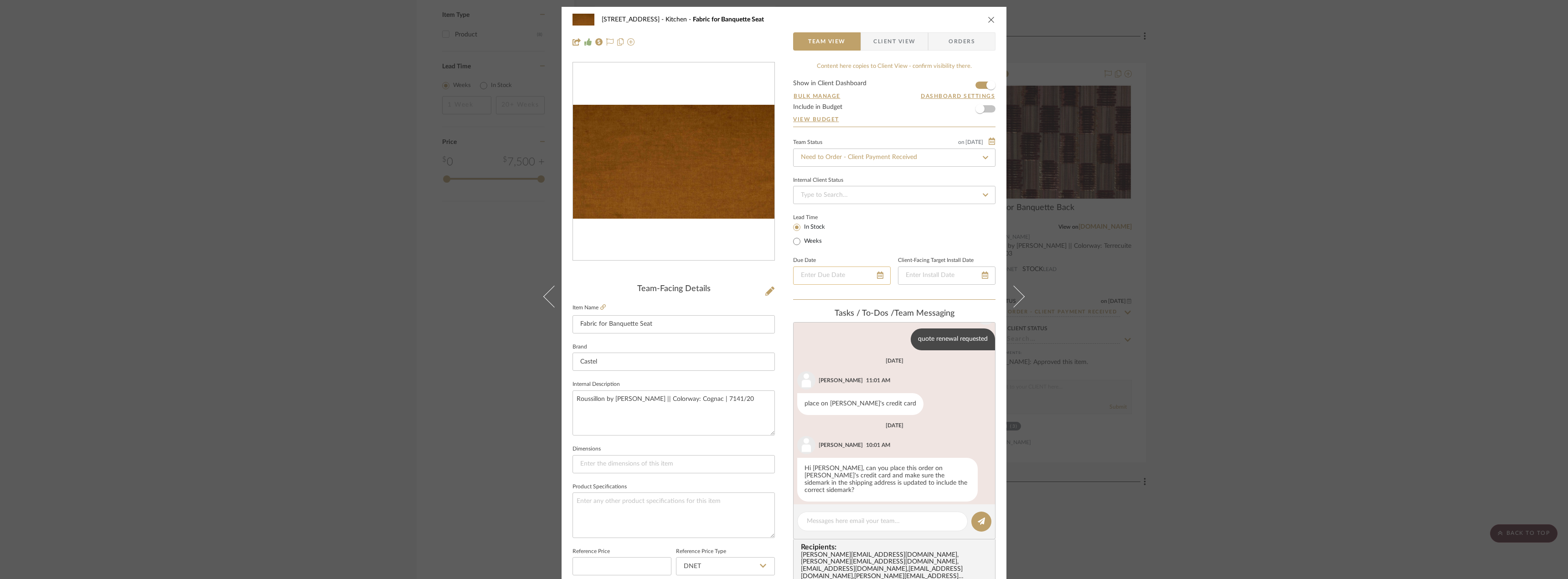
scroll to position [109, 0]
click at [887, 526] on textarea at bounding box center [882, 521] width 152 height 10
paste textarea "https://secure.castelmaison.com/paymentgateway/index.php/pay/25100018"
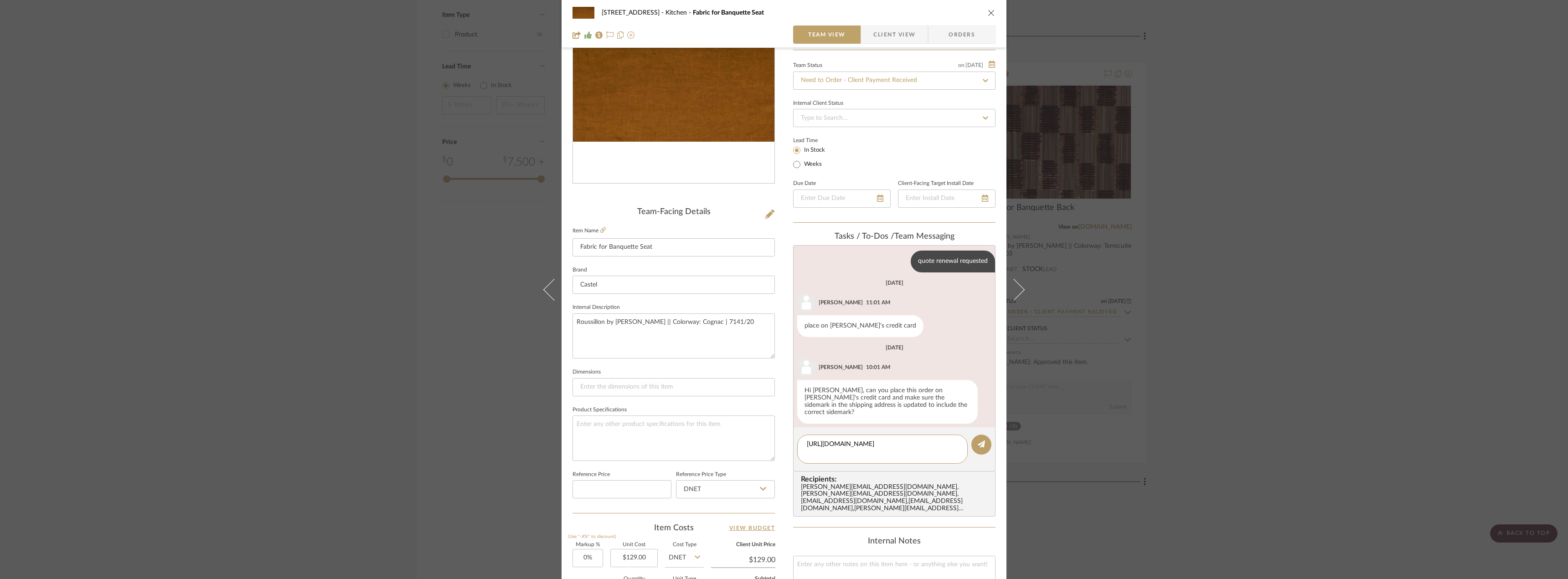
scroll to position [137, 0]
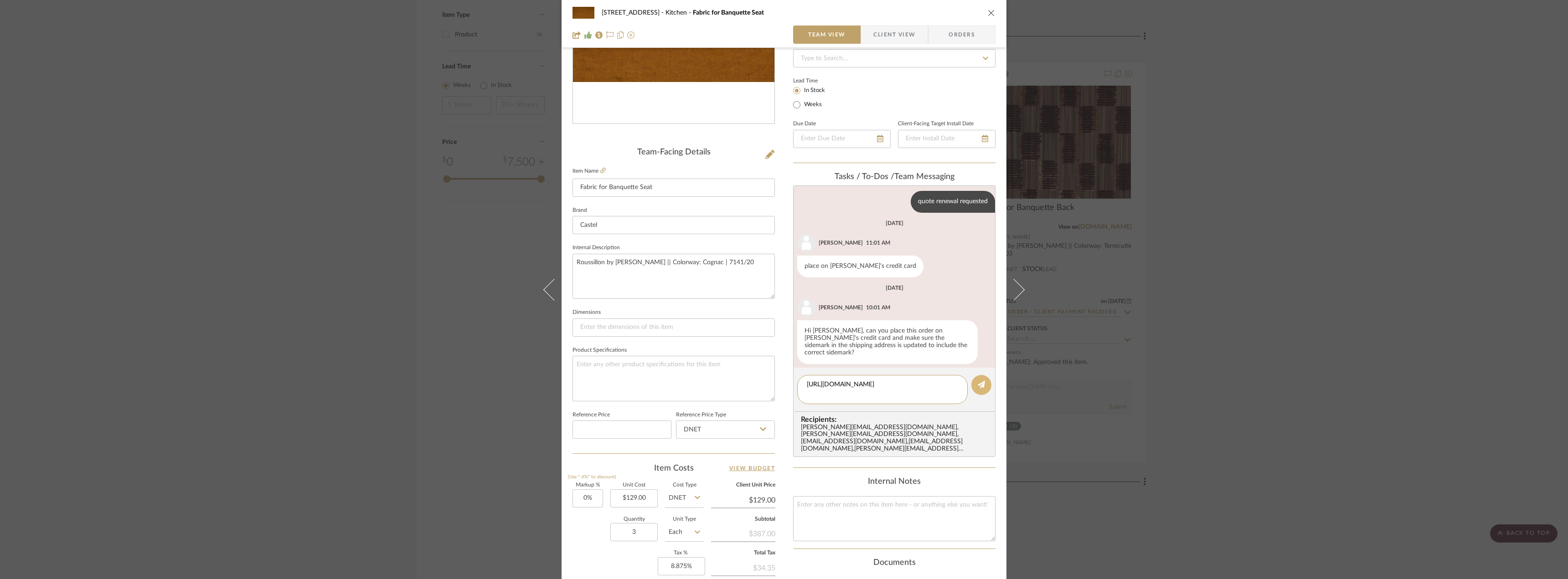
type textarea "https://secure.castelmaison.com/paymentgateway/index.php/pay/25100018"
click at [971, 386] on button at bounding box center [981, 384] width 20 height 20
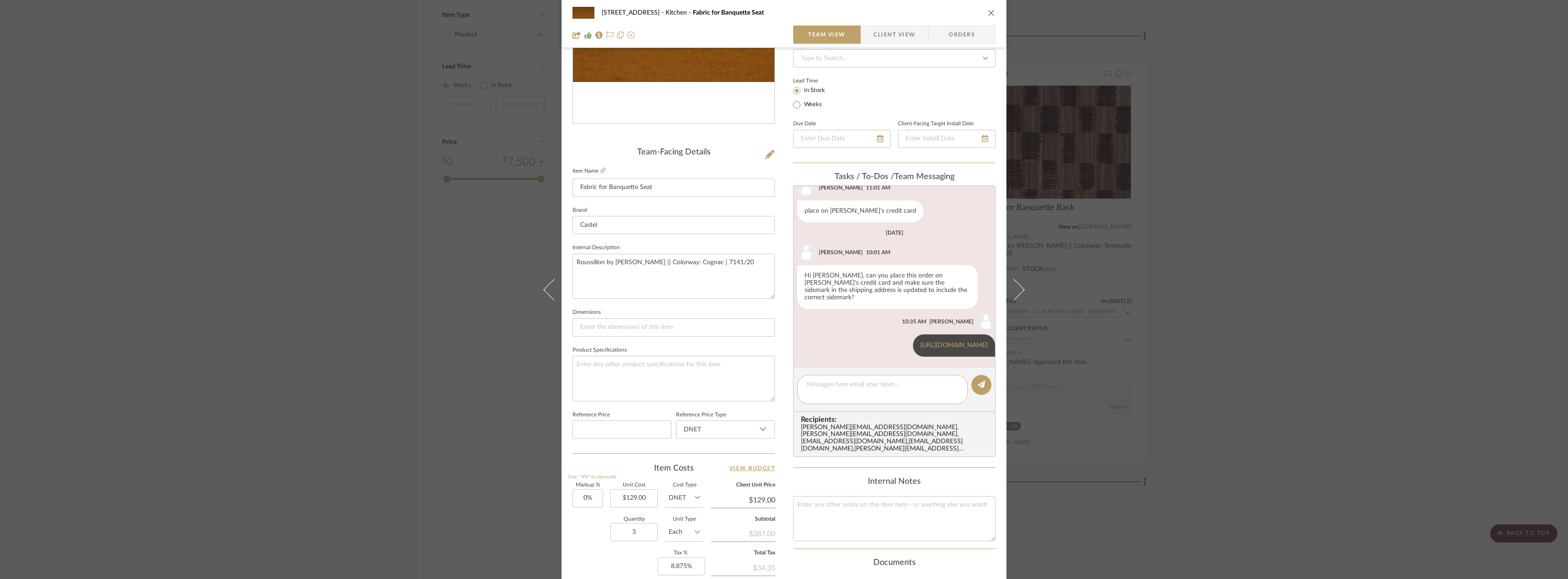
click at [863, 384] on textarea at bounding box center [882, 389] width 152 height 19
type textarea "C"
drag, startPoint x: 873, startPoint y: 395, endPoint x: 840, endPoint y: 393, distance: 33.1
click at [840, 393] on textarea "Hi Lauren, can you review the final invoice in the payment link before" at bounding box center [882, 389] width 152 height 19
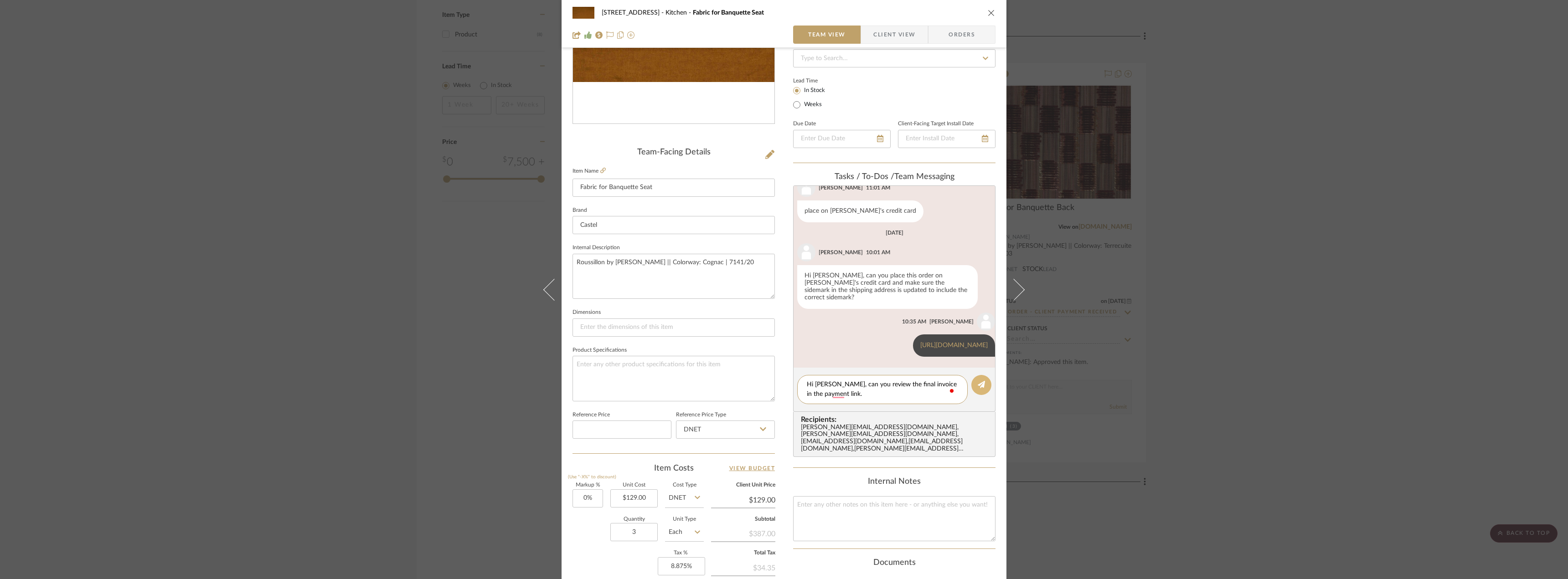
type textarea "Hi Lauren, can you review the final invoice in the payment link."
click at [971, 382] on button at bounding box center [981, 384] width 20 height 20
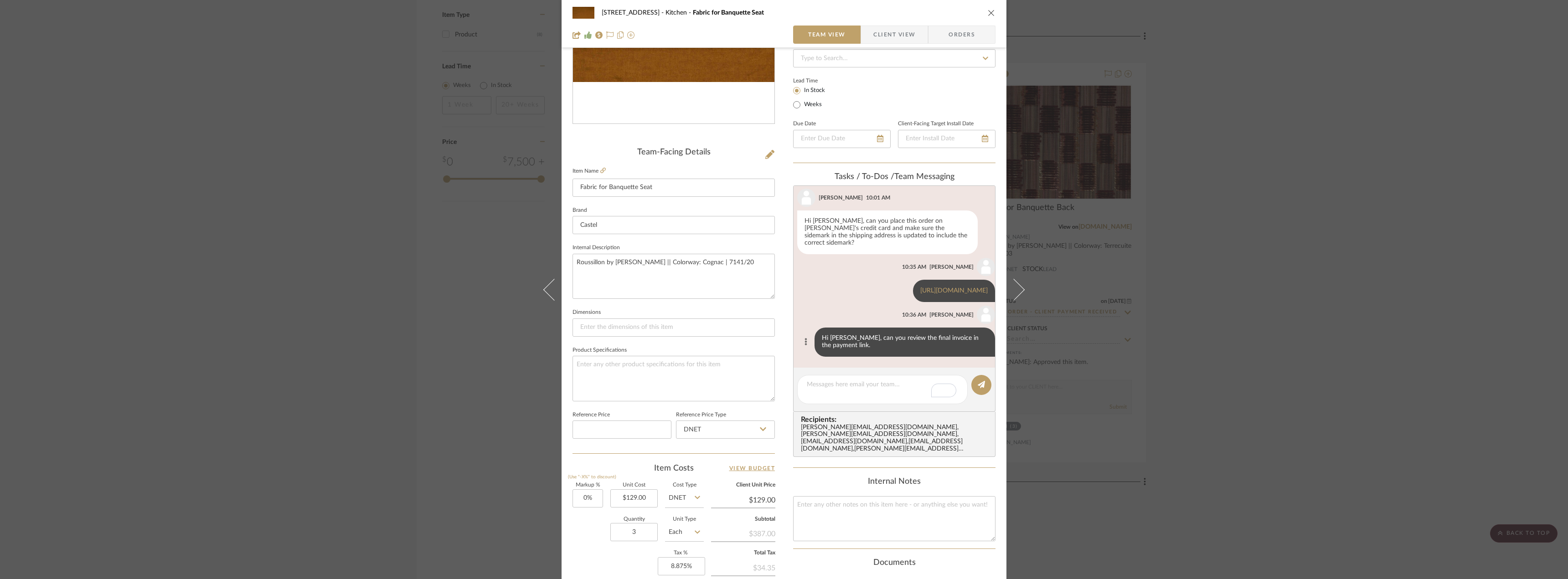
click at [800, 336] on button at bounding box center [806, 342] width 11 height 11
click at [771, 332] on span "Edit Message" at bounding box center [756, 331] width 37 height 8
click at [977, 340] on textarea "Hi Lauren, can you review the final invoice in the payment link." at bounding box center [894, 338] width 186 height 7
type textarea "Hi Lauren, can you review the final invoice in the payment link?"
click at [981, 380] on button at bounding box center [981, 384] width 20 height 20
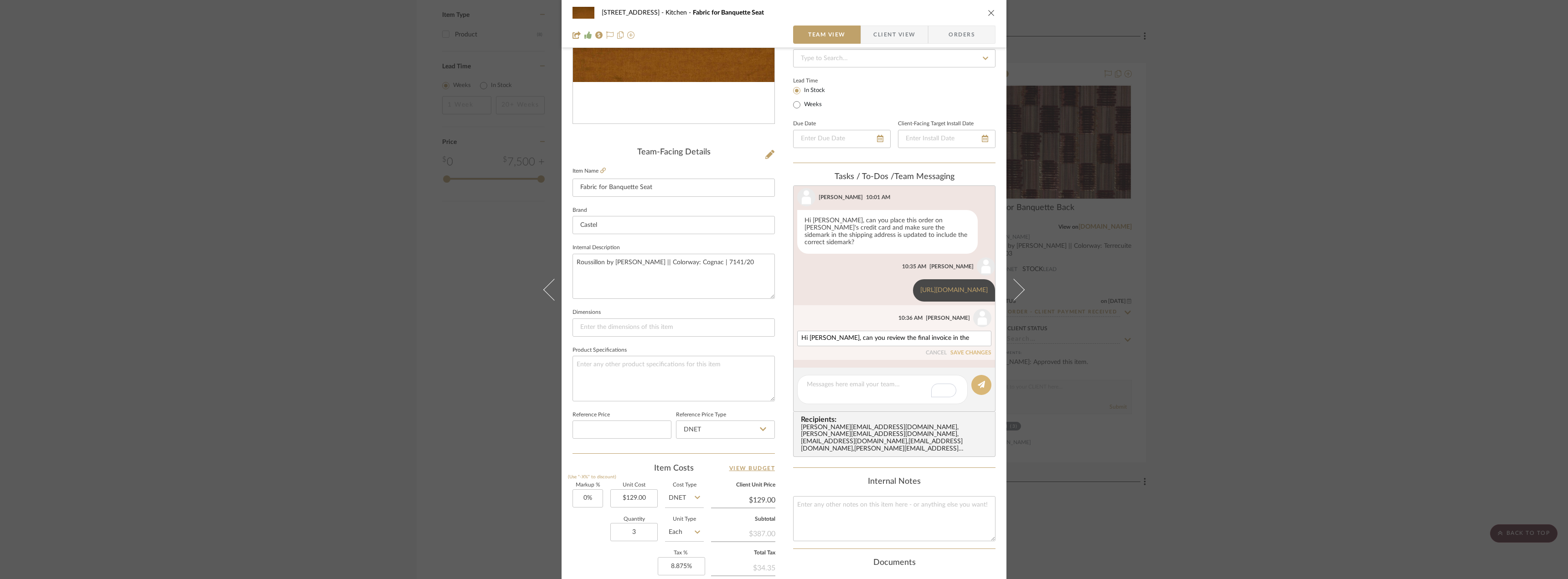
click at [984, 386] on button at bounding box center [981, 384] width 20 height 20
click at [978, 387] on icon at bounding box center [981, 384] width 7 height 7
click at [973, 353] on button "SAVE CHANGES" at bounding box center [970, 353] width 41 height 6
drag, startPoint x: 1311, startPoint y: 311, endPoint x: 1303, endPoint y: 311, distance: 8.0
click at [1310, 311] on div "24080 - 323 Pacific Avenue Kitchen Fabric for Banquette Seat Team View Client V…" at bounding box center [784, 290] width 1568 height 579
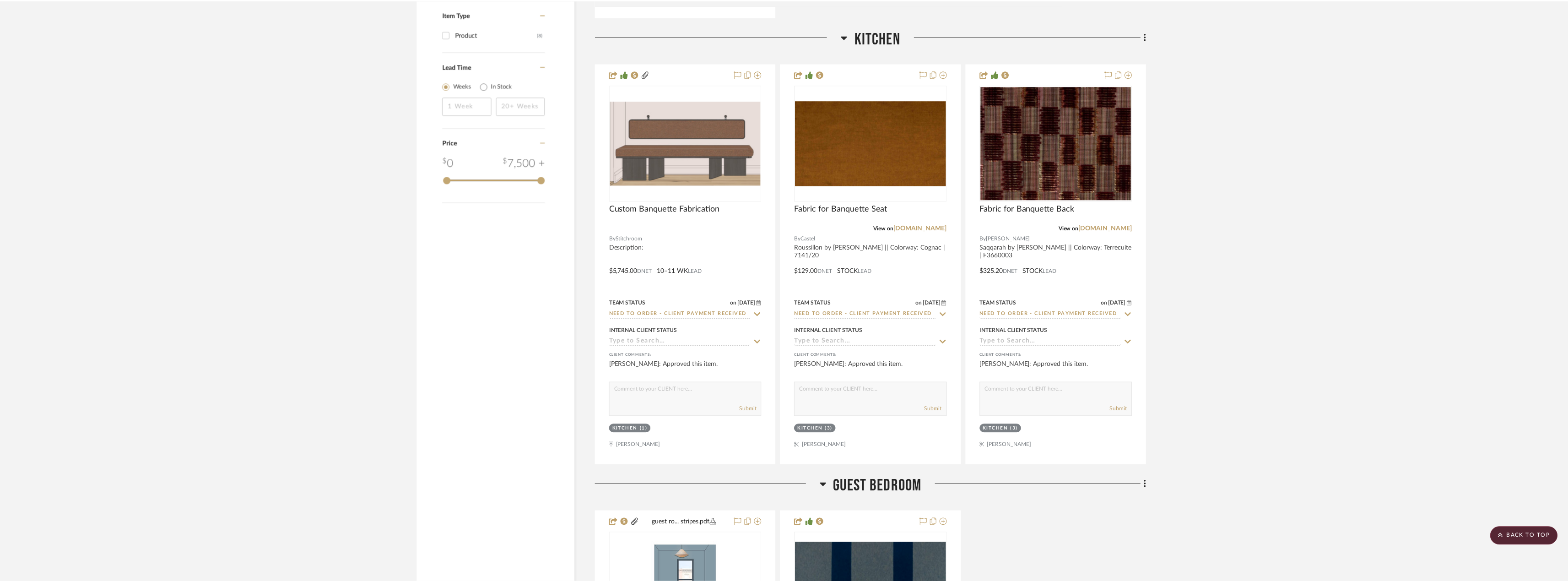
scroll to position [1099, 0]
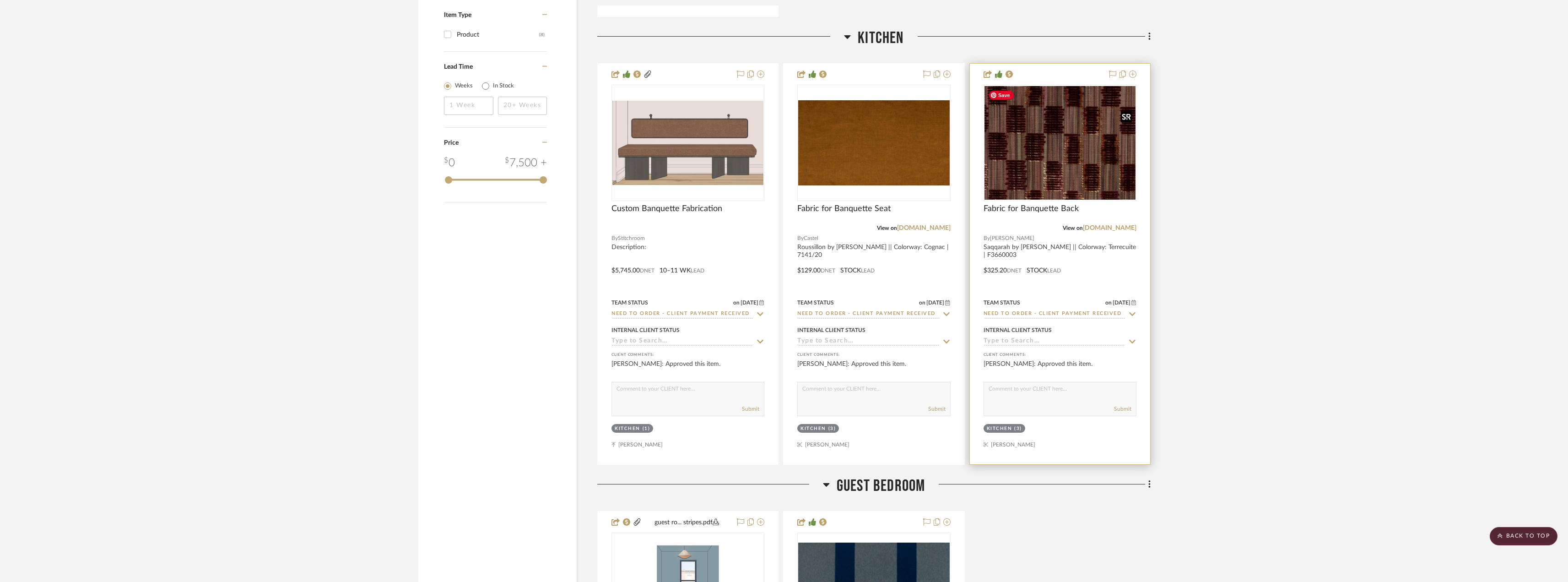
click at [1063, 163] on img "0" at bounding box center [1060, 143] width 151 height 114
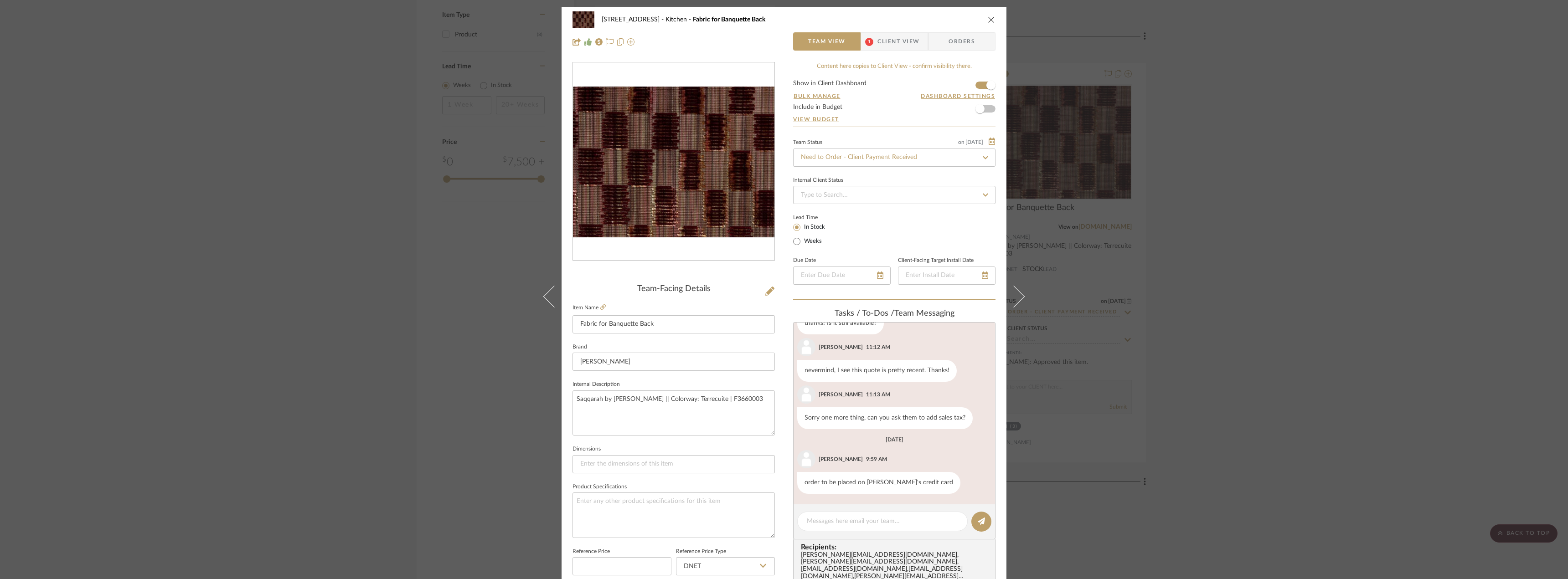
scroll to position [299, 0]
click at [1205, 261] on div "24080 - 323 Pacific Avenue Kitchen Fabric for Banquette Back Team View 1 Client…" at bounding box center [784, 290] width 1568 height 579
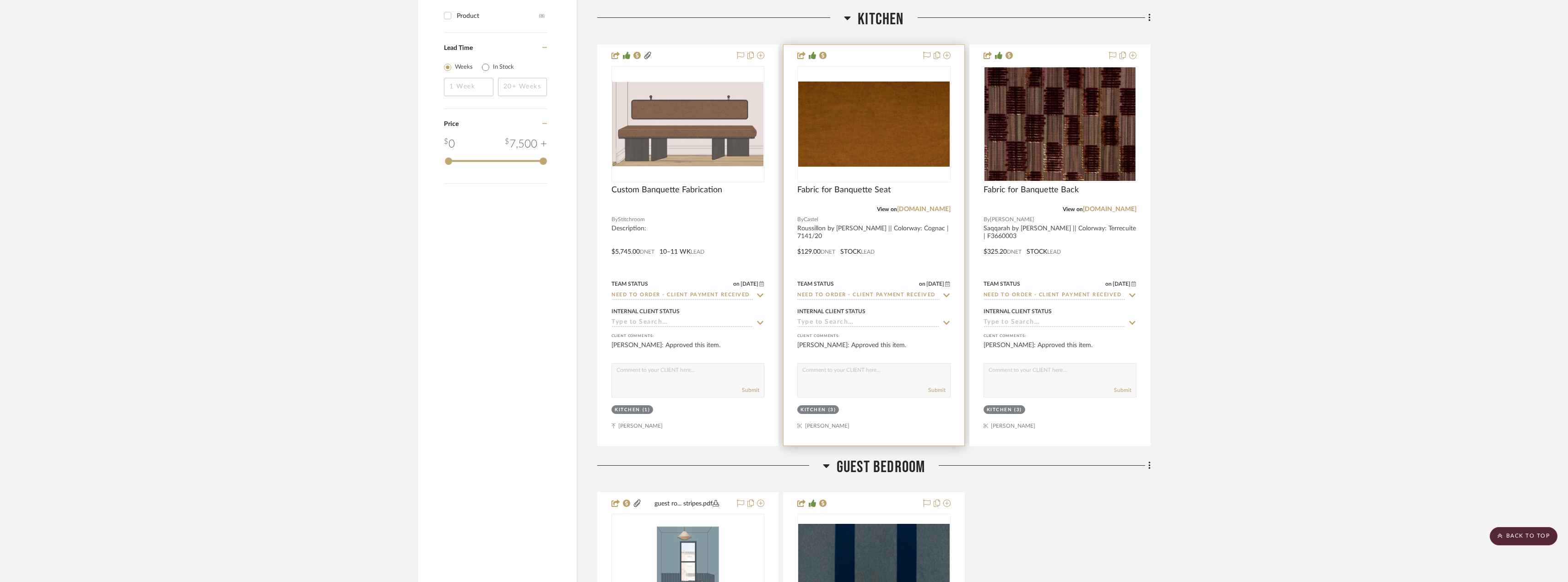
scroll to position [1022, 0]
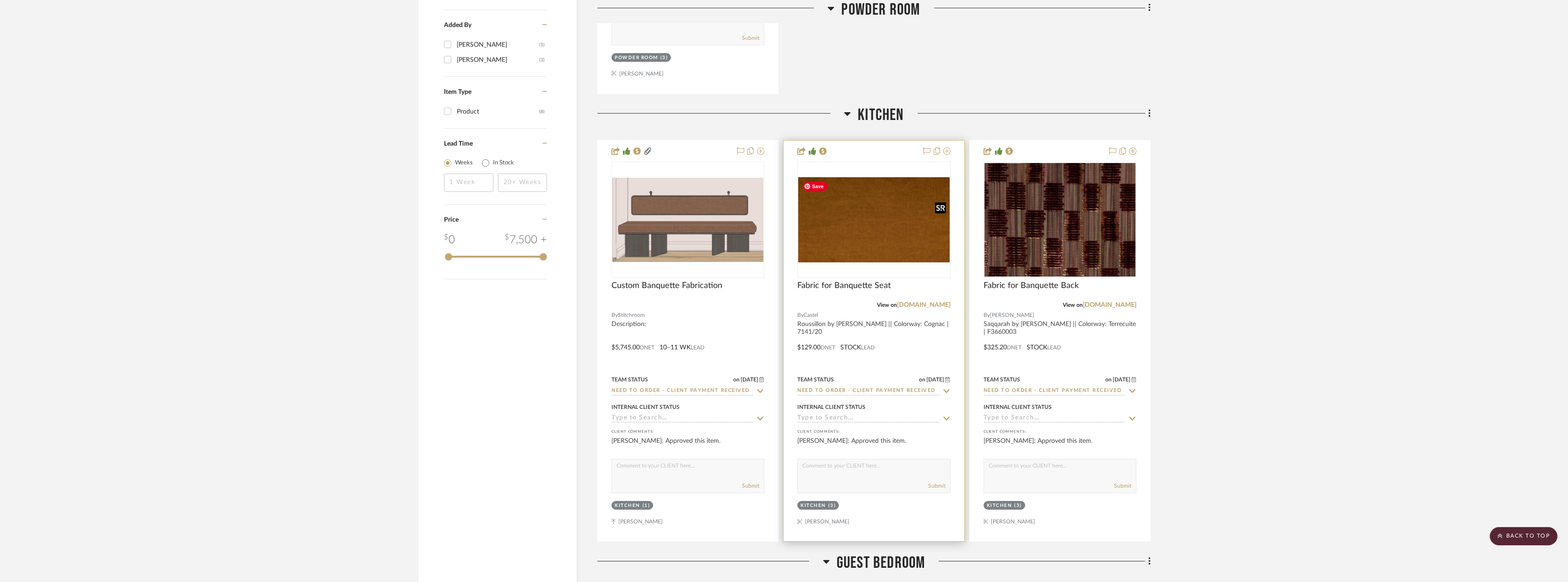
click at [928, 232] on img "0" at bounding box center [873, 219] width 151 height 85
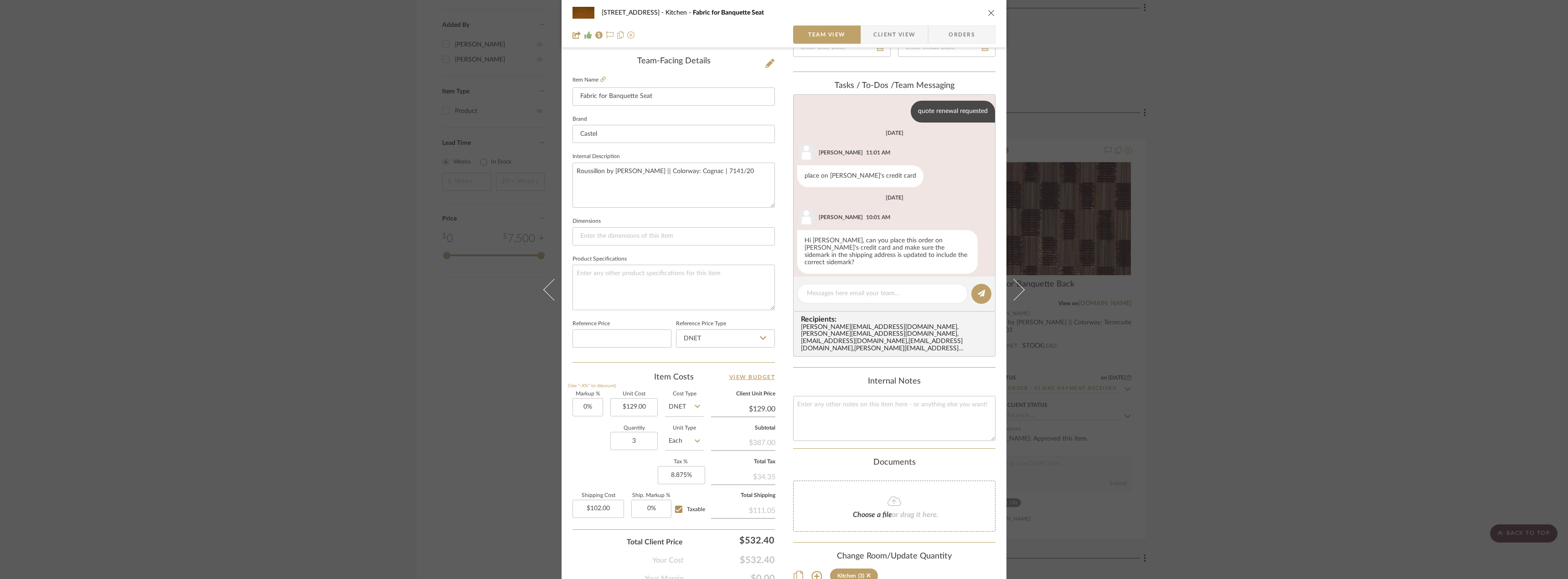
scroll to position [220, 0]
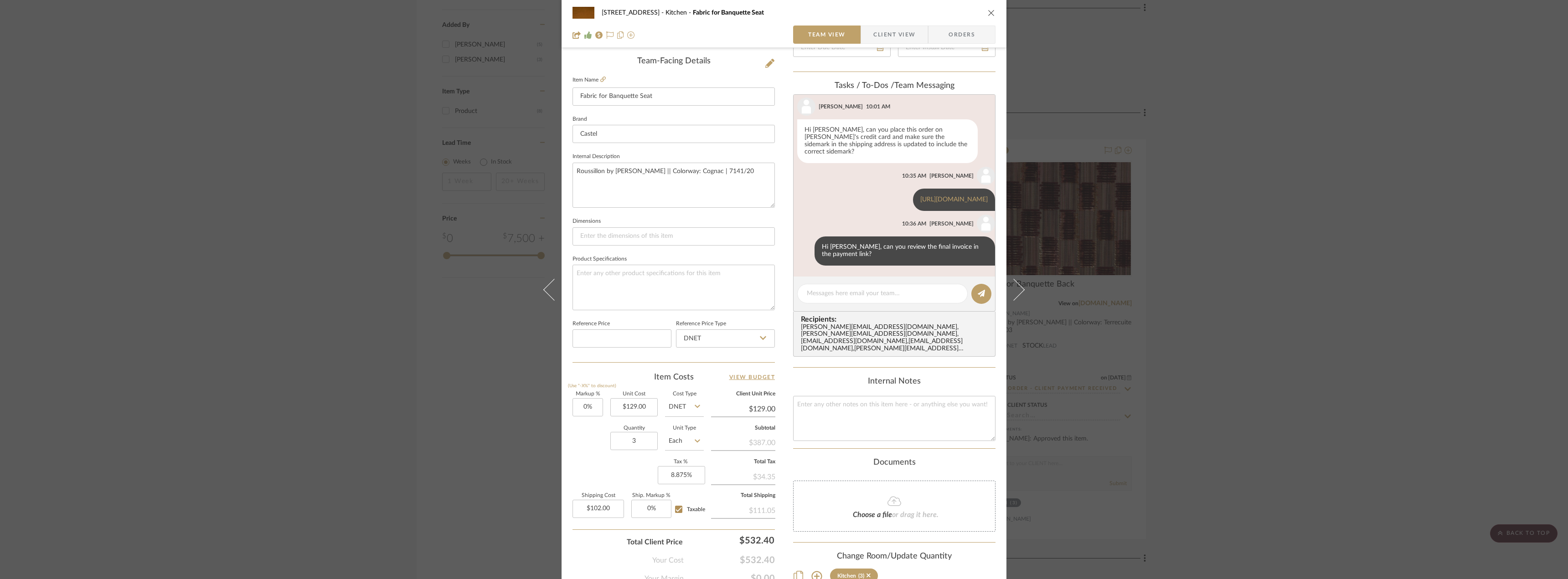
drag, startPoint x: 1228, startPoint y: 139, endPoint x: 859, endPoint y: 90, distance: 372.2
click at [1228, 139] on div "24080 - 323 Pacific Avenue Kitchen Fabric for Banquette Seat Team View Client V…" at bounding box center [784, 290] width 1568 height 579
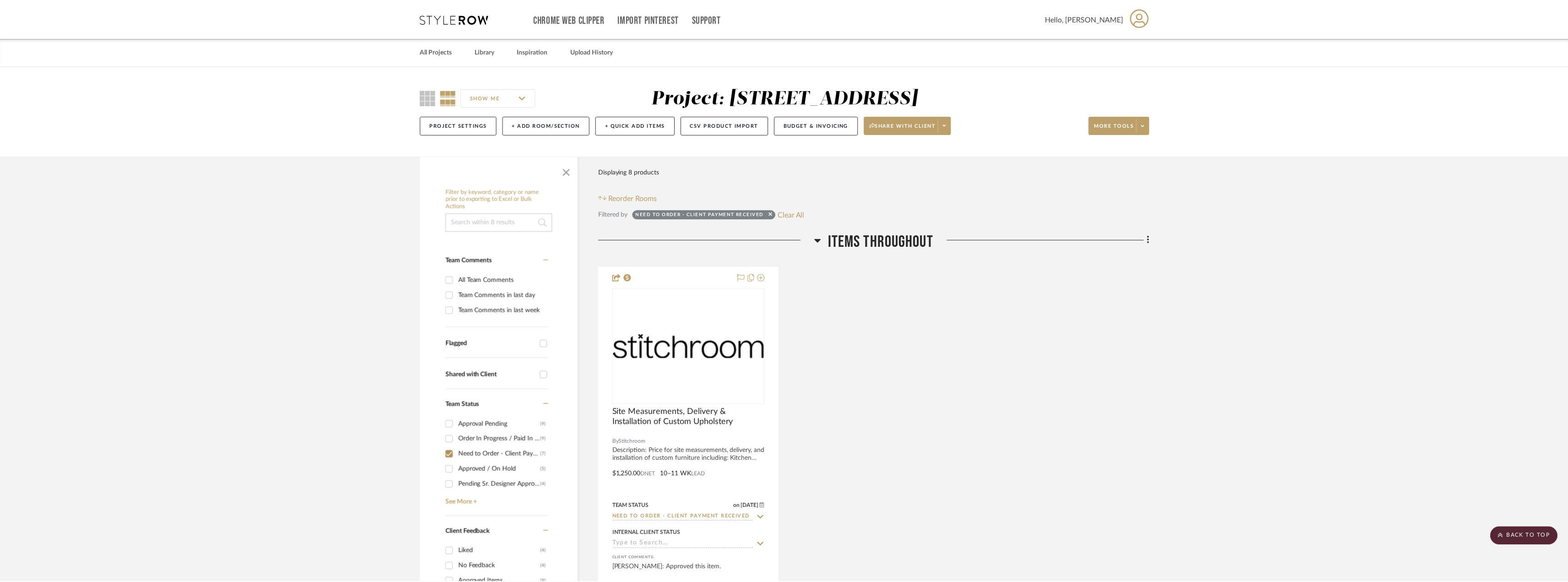
scroll to position [1022, 0]
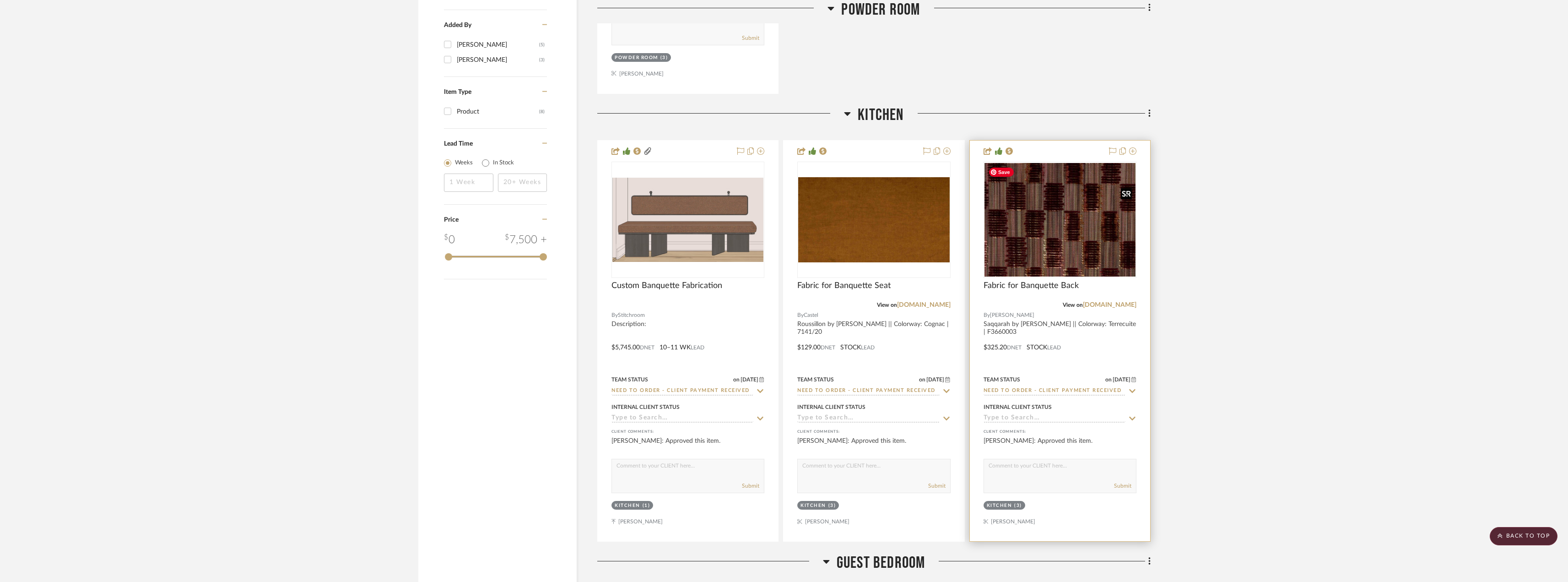
click at [1028, 248] on img "0" at bounding box center [1060, 220] width 151 height 114
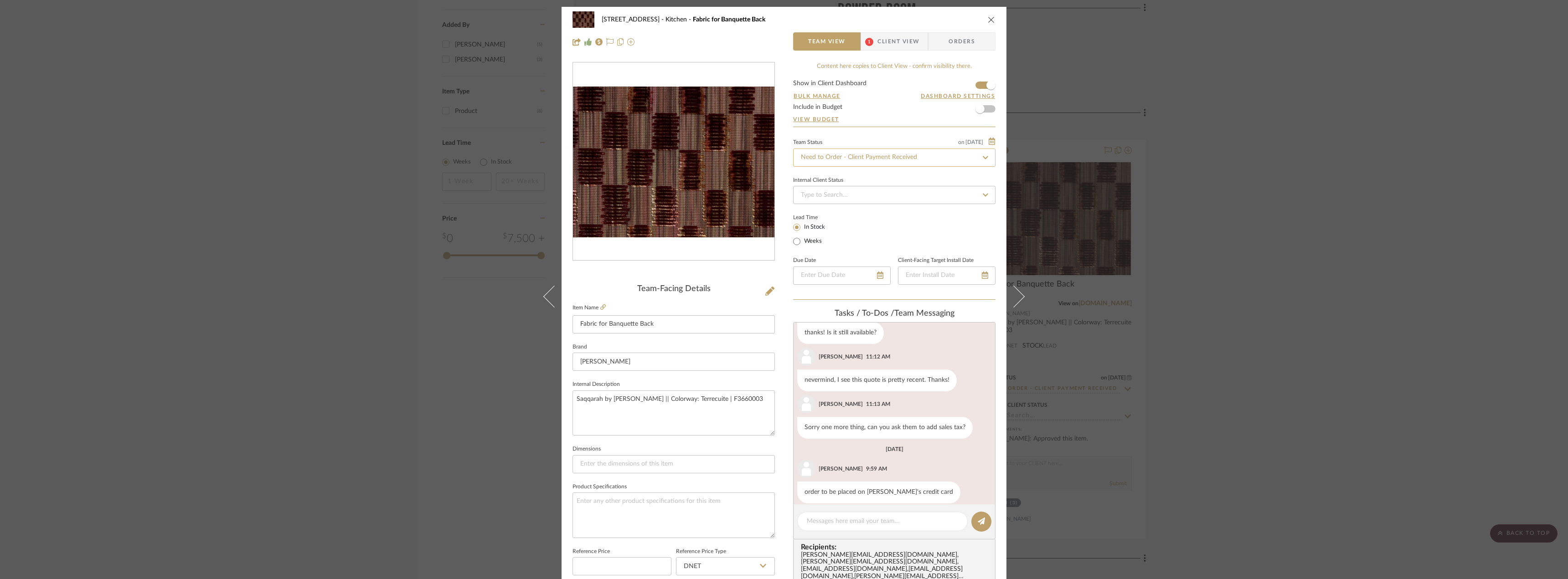
scroll to position [299, 0]
click at [1299, 190] on div "24080 - 323 Pacific Avenue Kitchen Fabric for Banquette Back Team View 1 Client…" at bounding box center [784, 290] width 1568 height 579
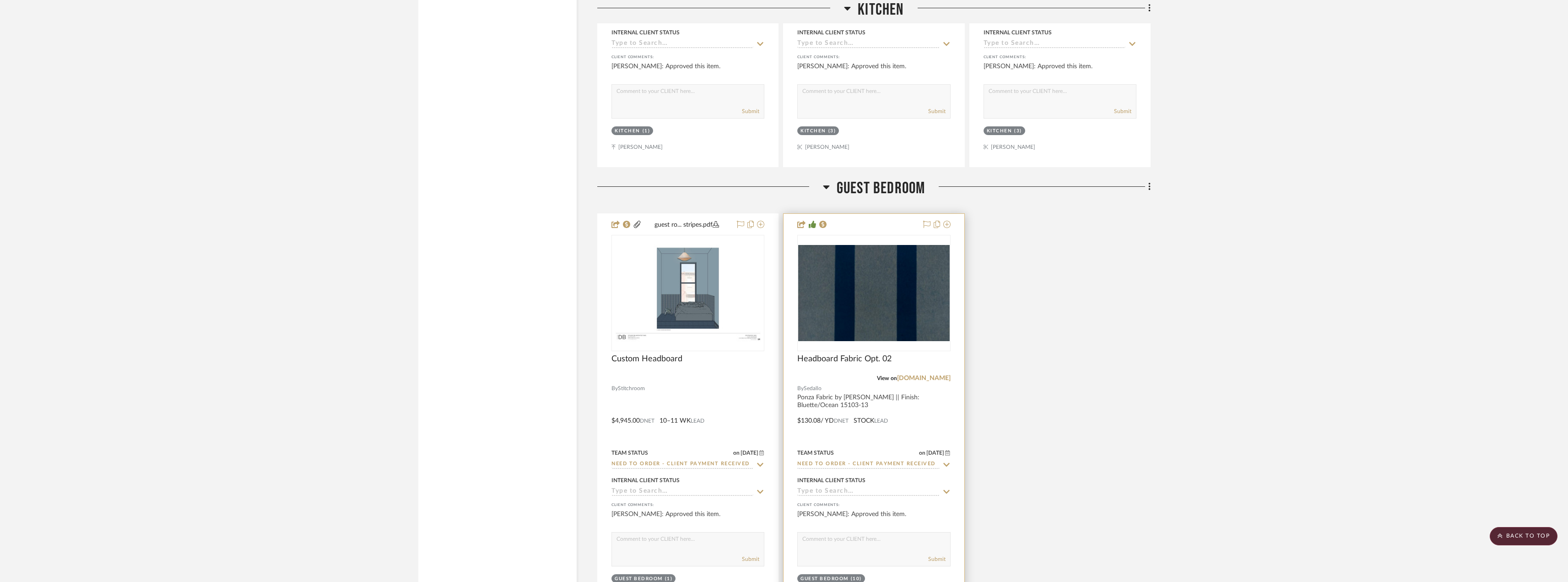
scroll to position [1479, 0]
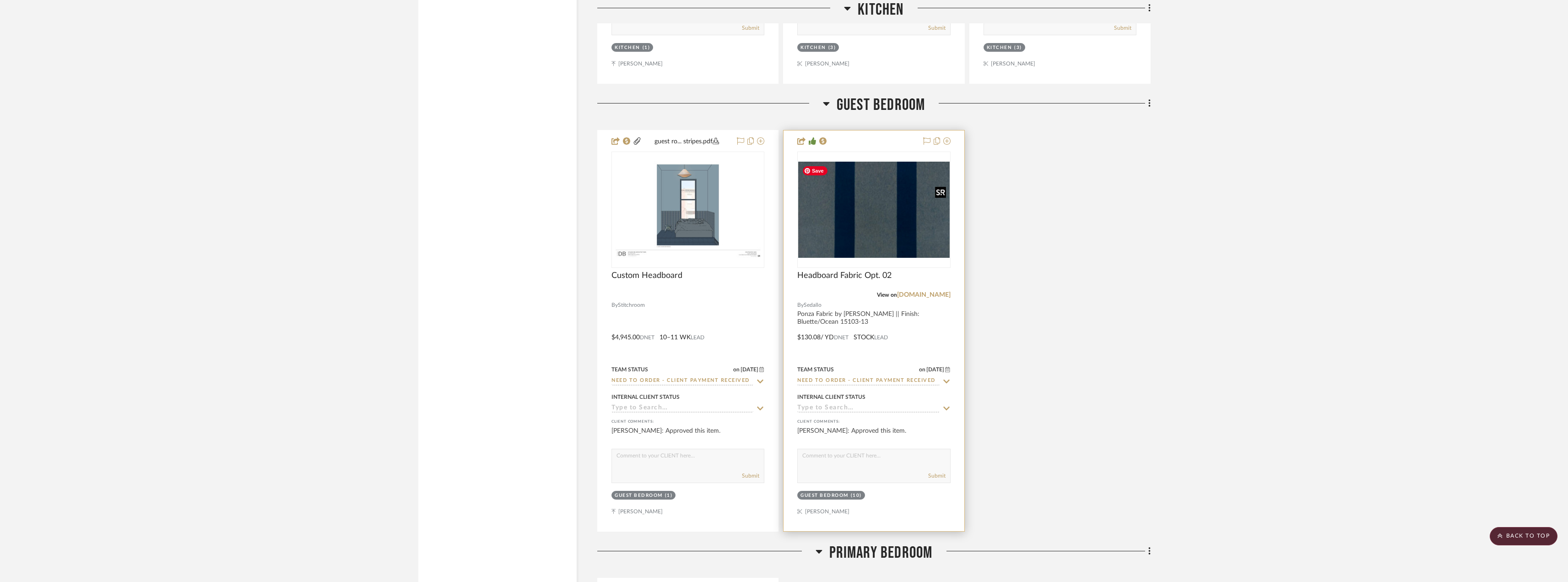
click at [863, 230] on img "0" at bounding box center [873, 209] width 151 height 96
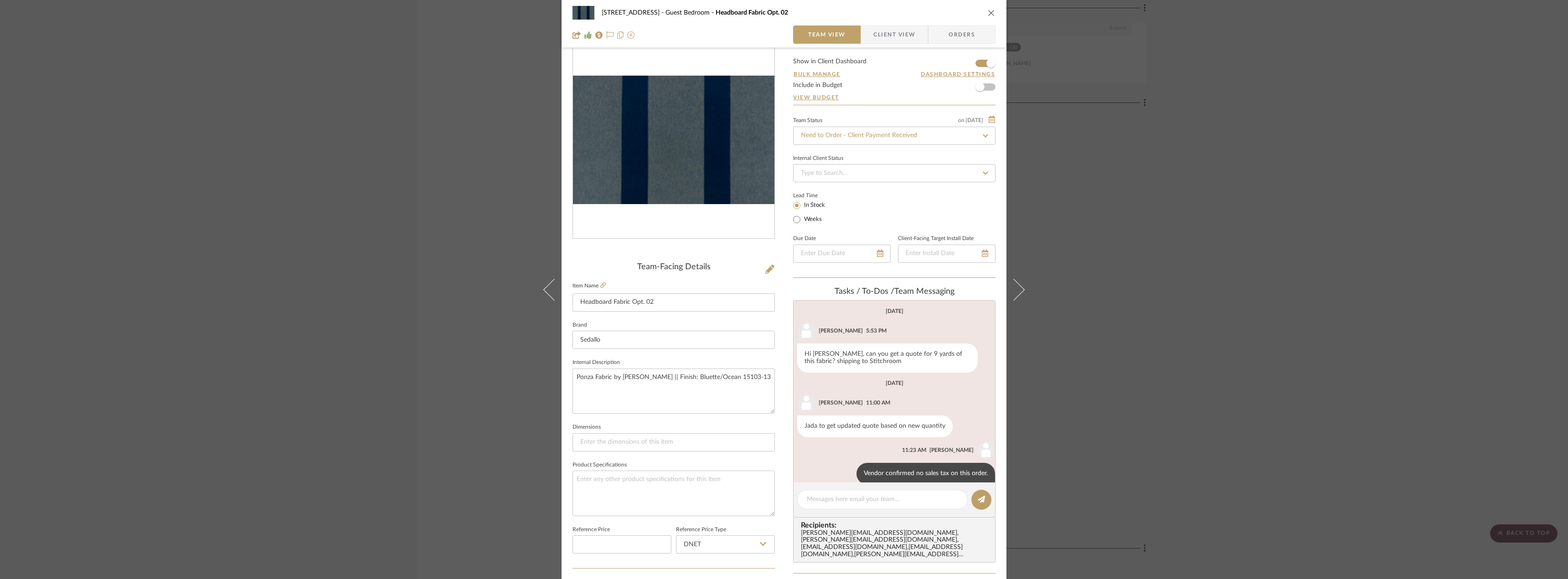
scroll to position [0, 0]
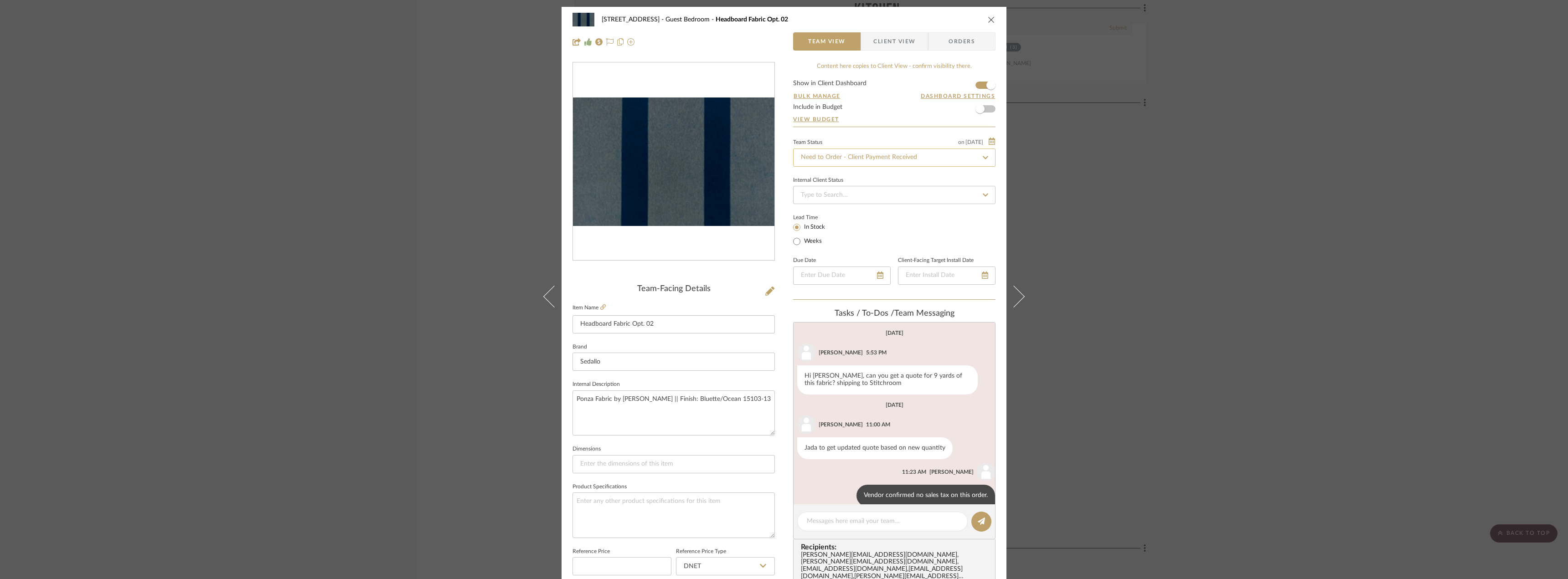
click at [846, 153] on input "Need to Order - Client Payment Received" at bounding box center [894, 158] width 202 height 18
click at [898, 282] on div "Order In Progress / Paid In Full w/ Freight, No Balance due" at bounding box center [891, 276] width 201 height 23
type input "Order In Progress / Paid In Full w/ Freight, No Balance due"
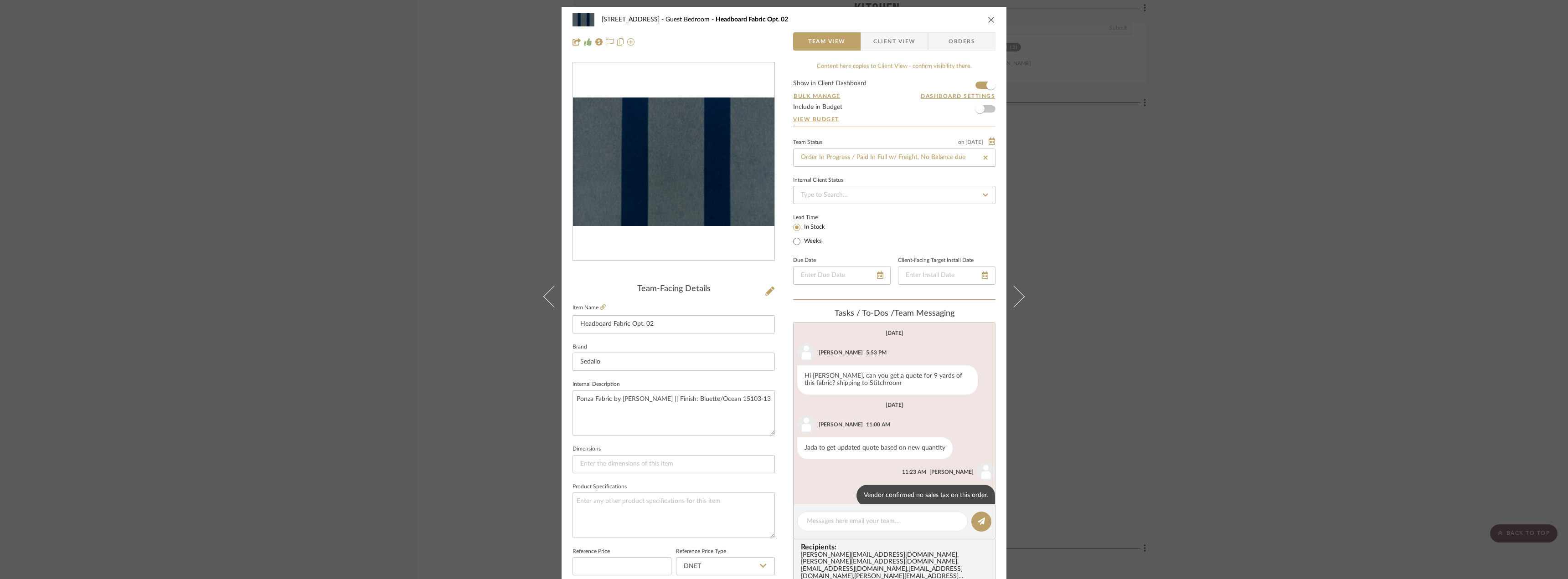
click at [315, 192] on div "24080 - 323 Pacific Avenue Guest Bedroom Headboard Fabric Opt. 02 Team View Cli…" at bounding box center [784, 290] width 1568 height 579
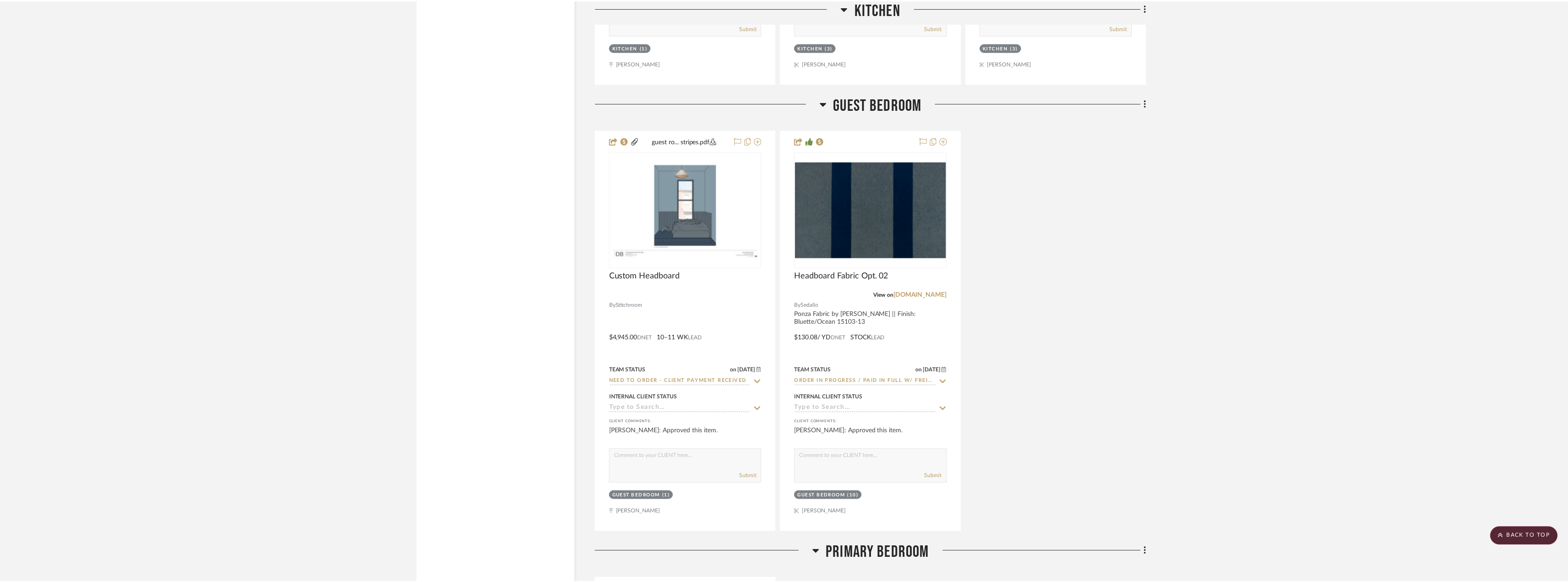
scroll to position [1479, 0]
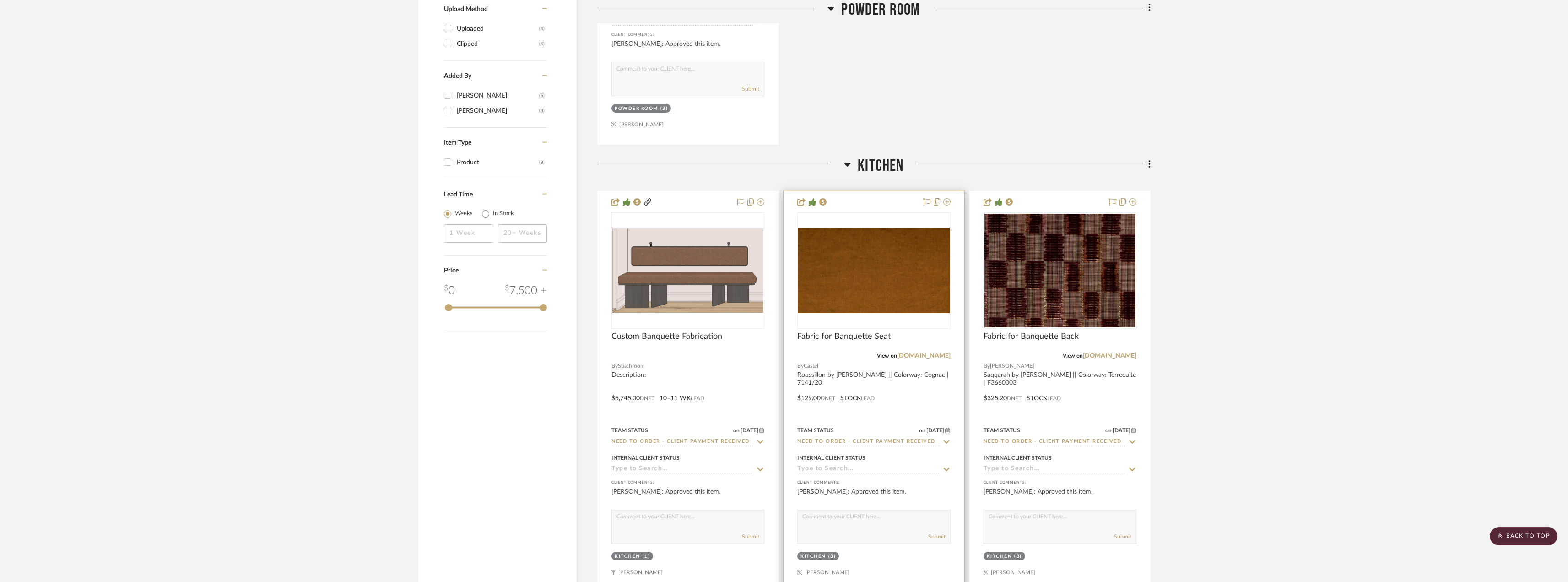
scroll to position [885, 0]
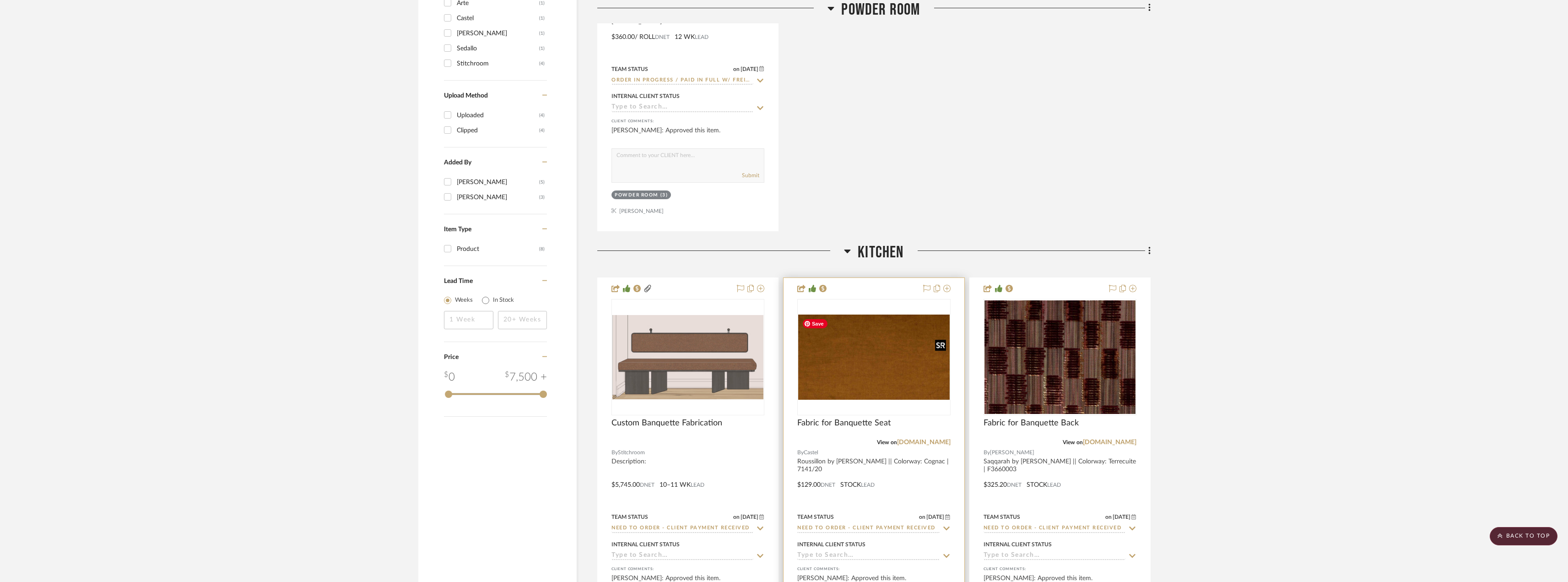
click at [884, 353] on img "0" at bounding box center [873, 356] width 151 height 85
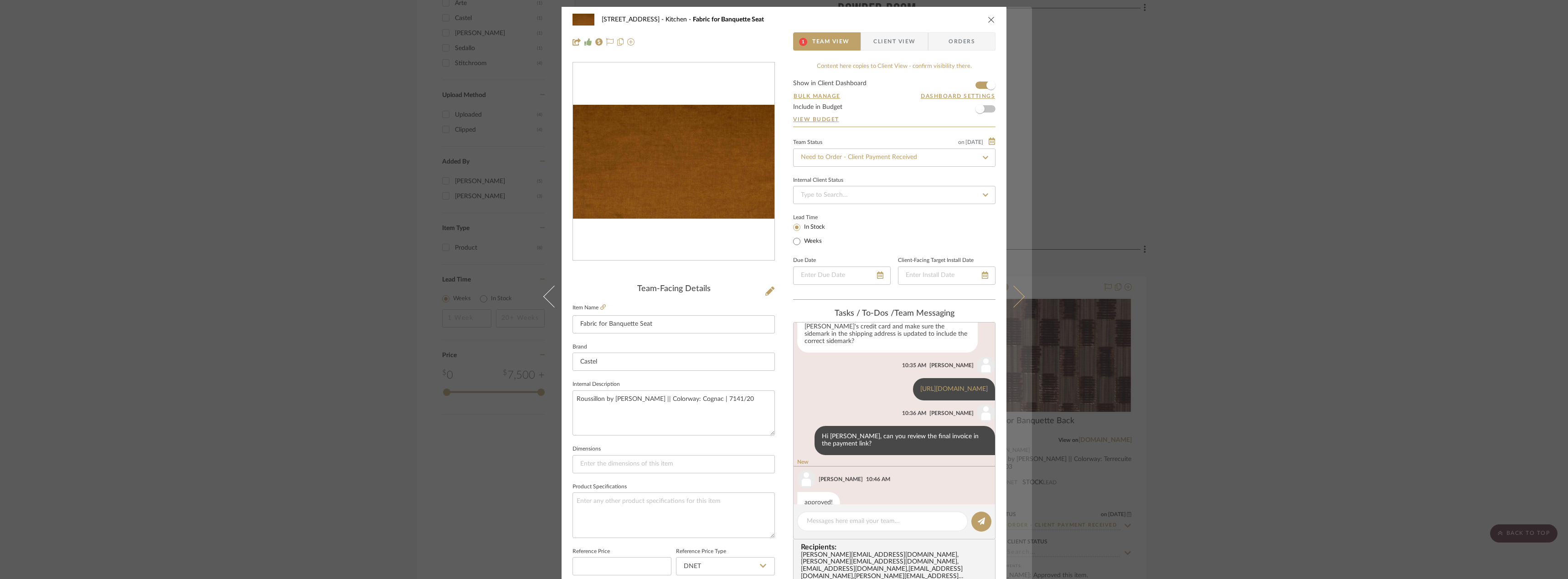
scroll to position [279, 0]
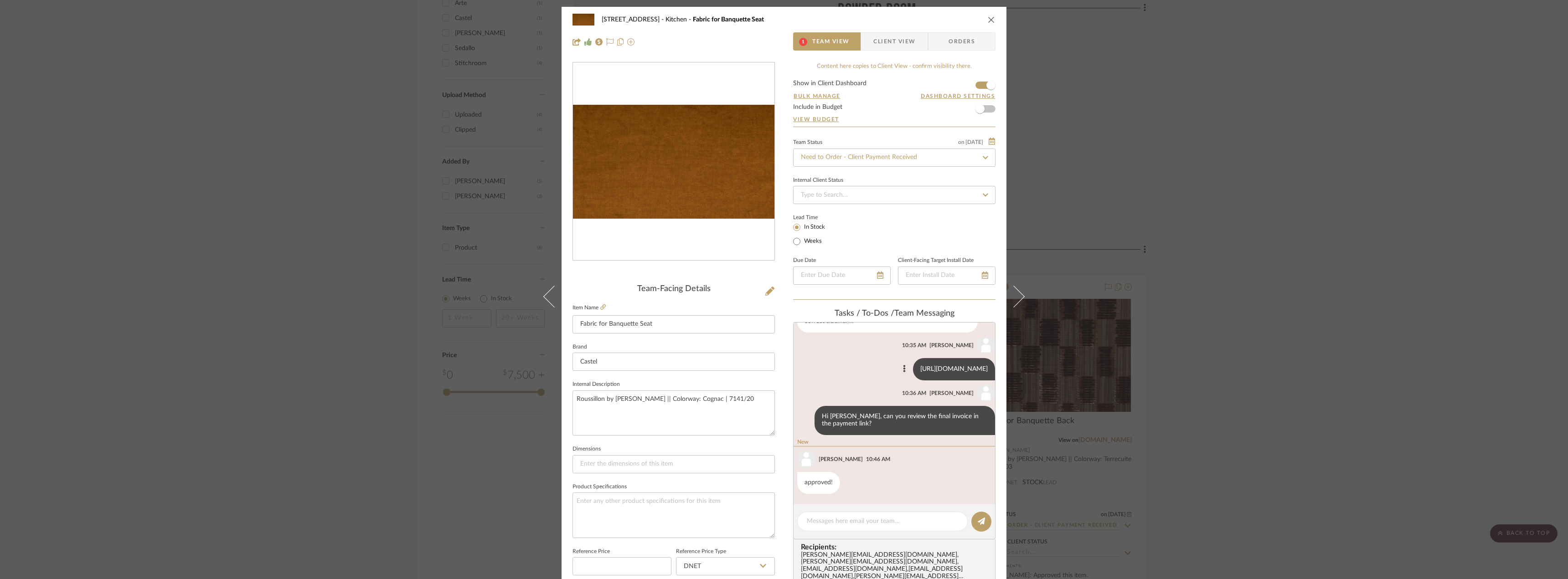
click at [920, 366] on link "https://secure.castelmaison.com/paymentgateway/index.php/pay/25100018" at bounding box center [954, 369] width 68 height 6
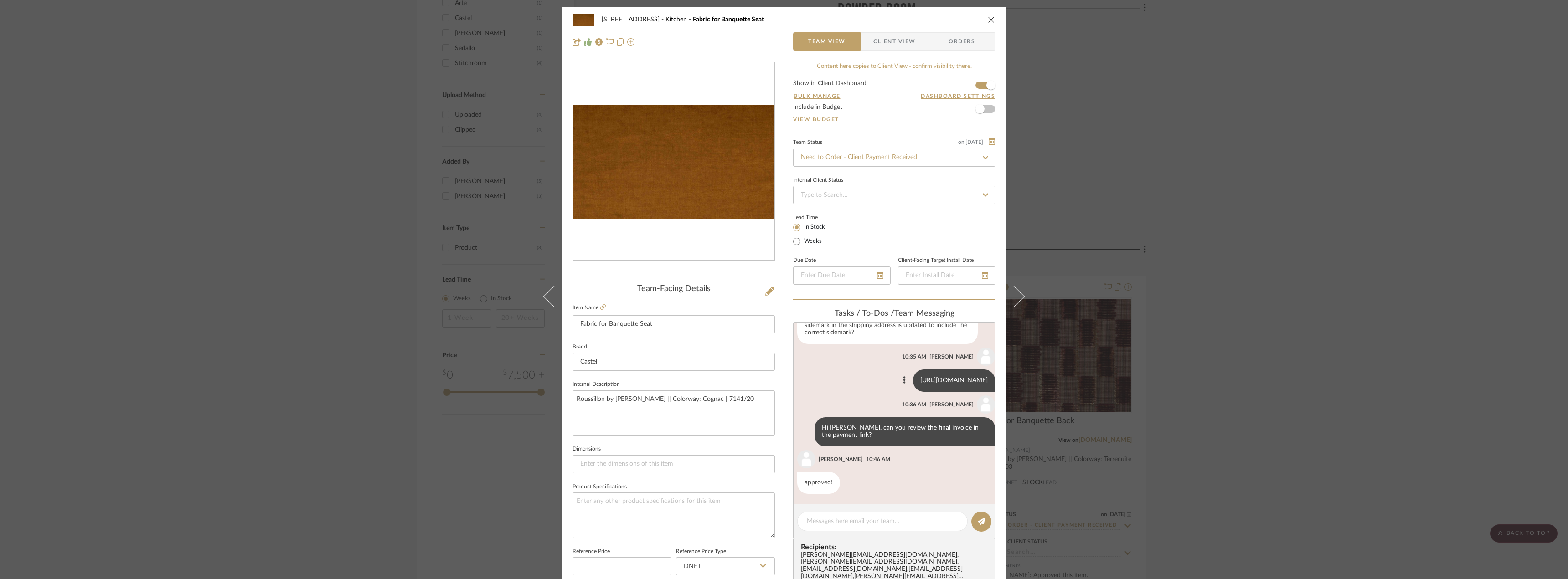
scroll to position [268, 0]
click at [857, 165] on input "Need to Order - Client Payment Received" at bounding box center [894, 158] width 202 height 18
type input "order"
click at [891, 277] on span "Order In Progress / Paid In Full w/ Freight, No Balance due" at bounding box center [881, 276] width 164 height 6
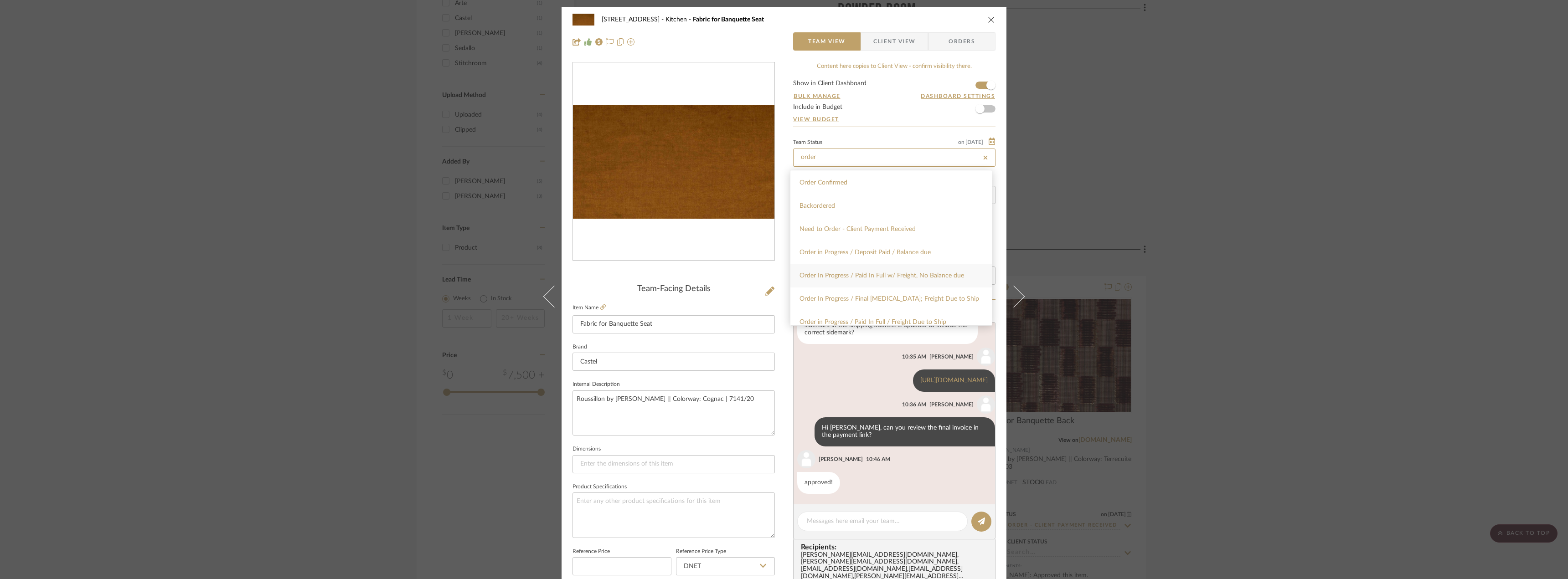
type input "10/15/2025"
type input "Order In Progress / Paid In Full w/ Freight, No Balance due"
type input "10/15/2025"
type input "Order In Progress / Paid In Full w/ Freight, No Balance due"
click at [1194, 157] on div "24080 - 323 Pacific Avenue Kitchen Fabric for Banquette Seat Team View Client V…" at bounding box center [784, 290] width 1568 height 579
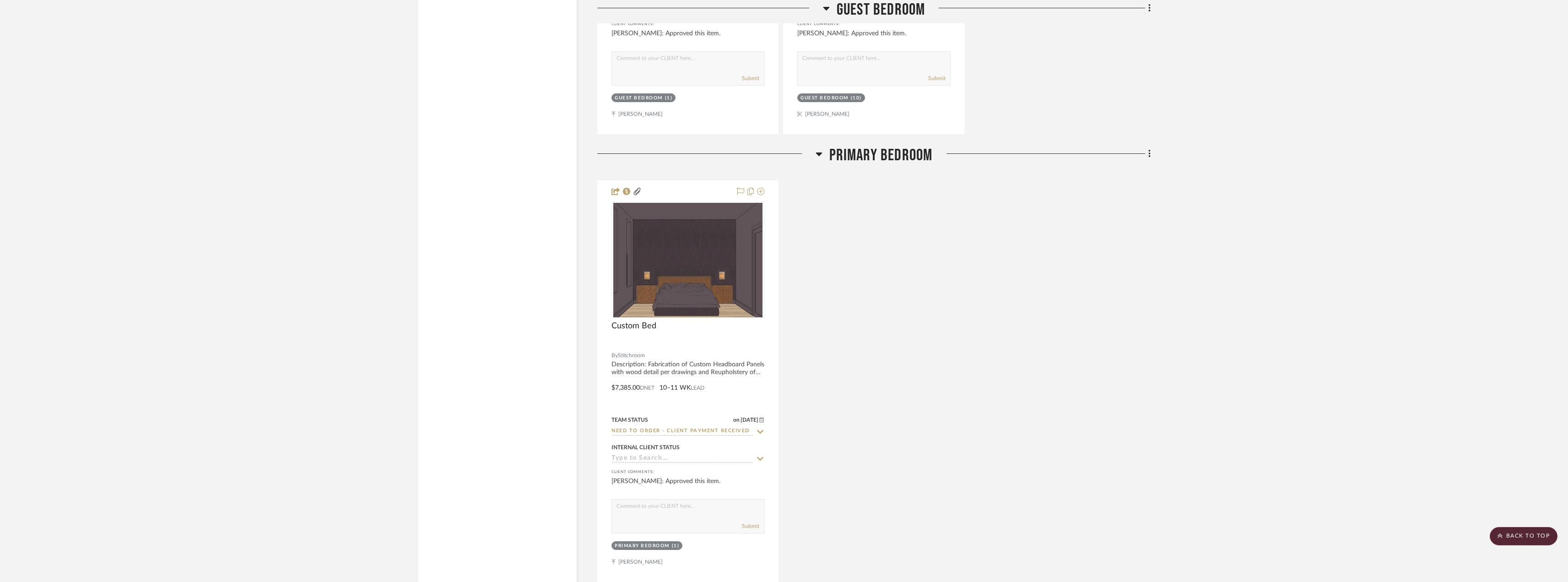
scroll to position [1937, 0]
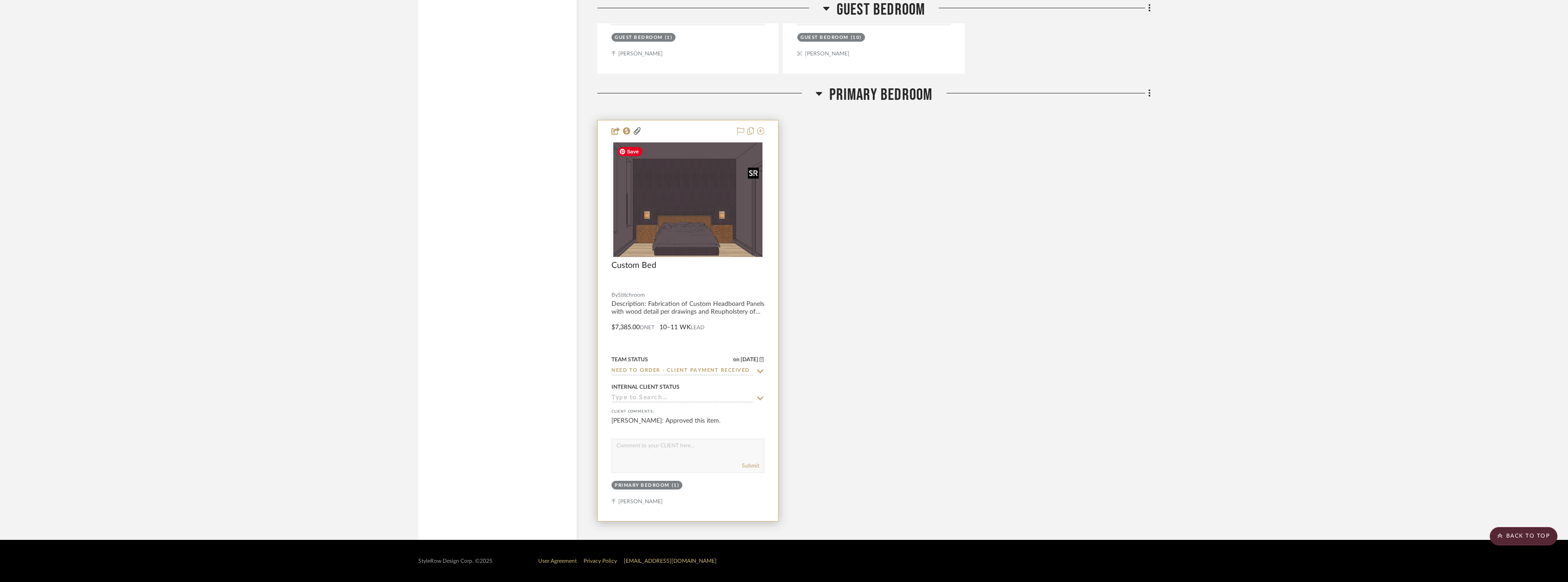
click at [739, 213] on img "0" at bounding box center [687, 199] width 149 height 114
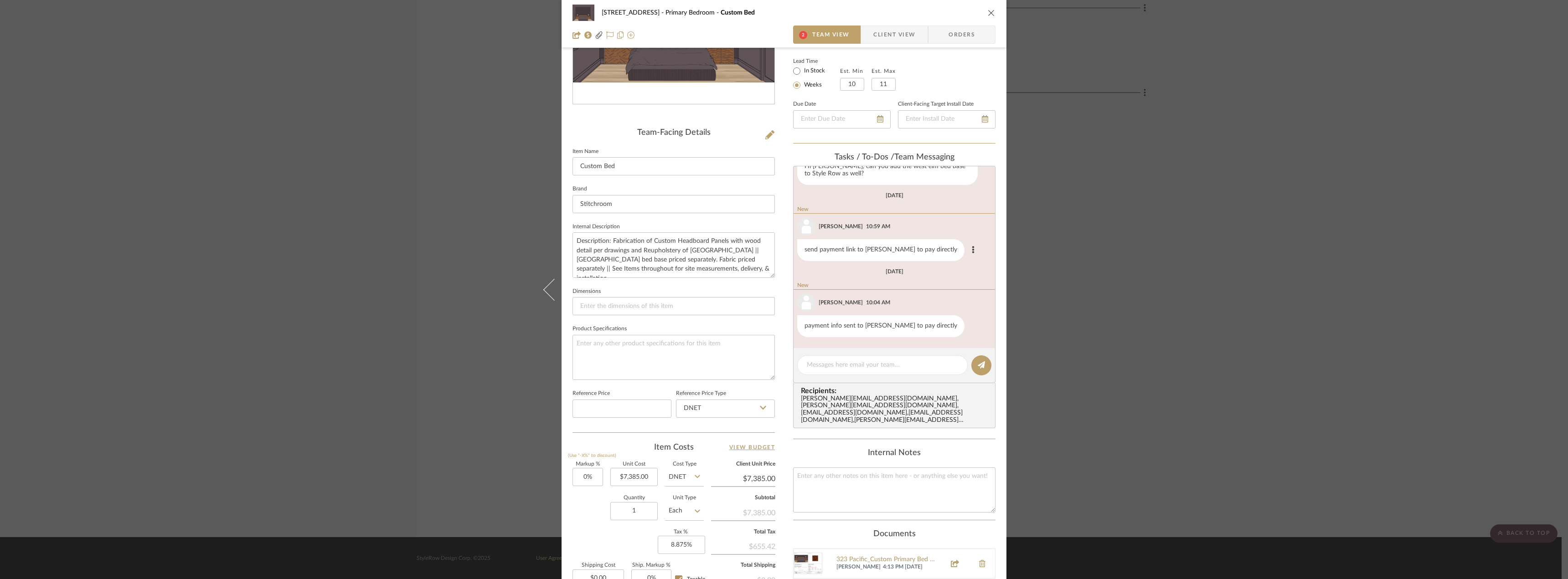
scroll to position [111, 0]
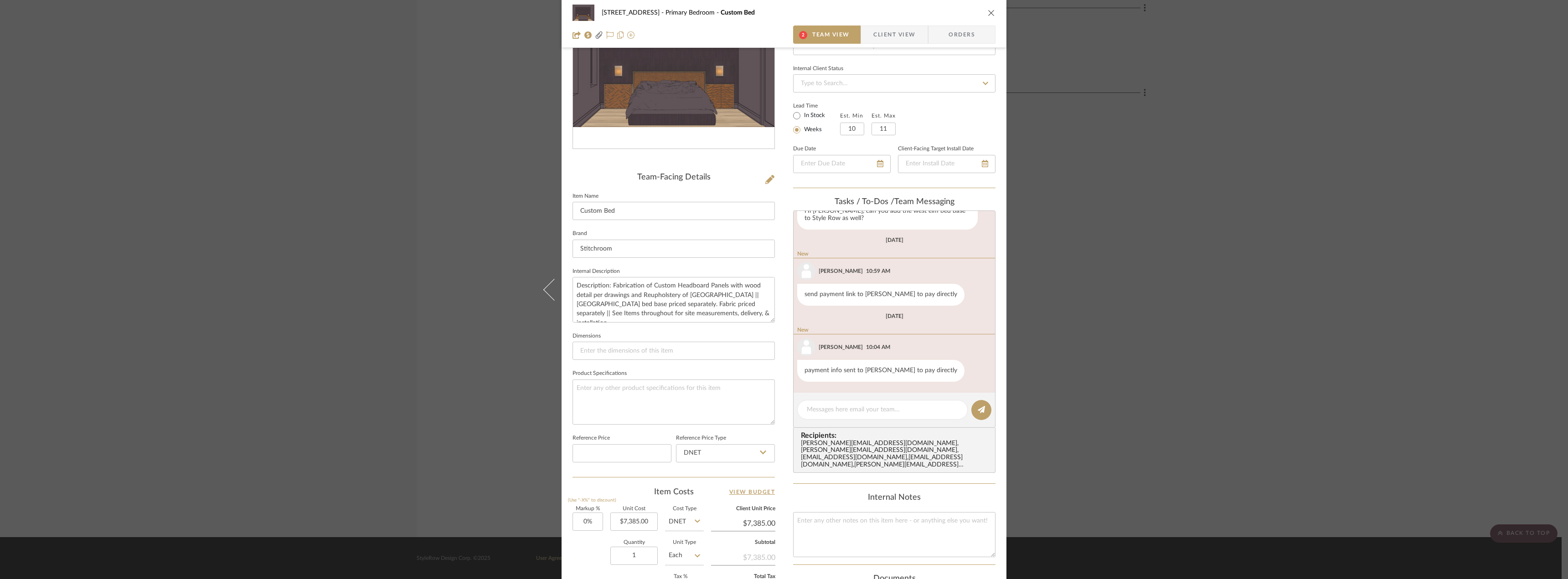
drag, startPoint x: 816, startPoint y: 30, endPoint x: 827, endPoint y: 30, distance: 11.0
click at [816, 30] on span "Team View" at bounding box center [830, 35] width 37 height 18
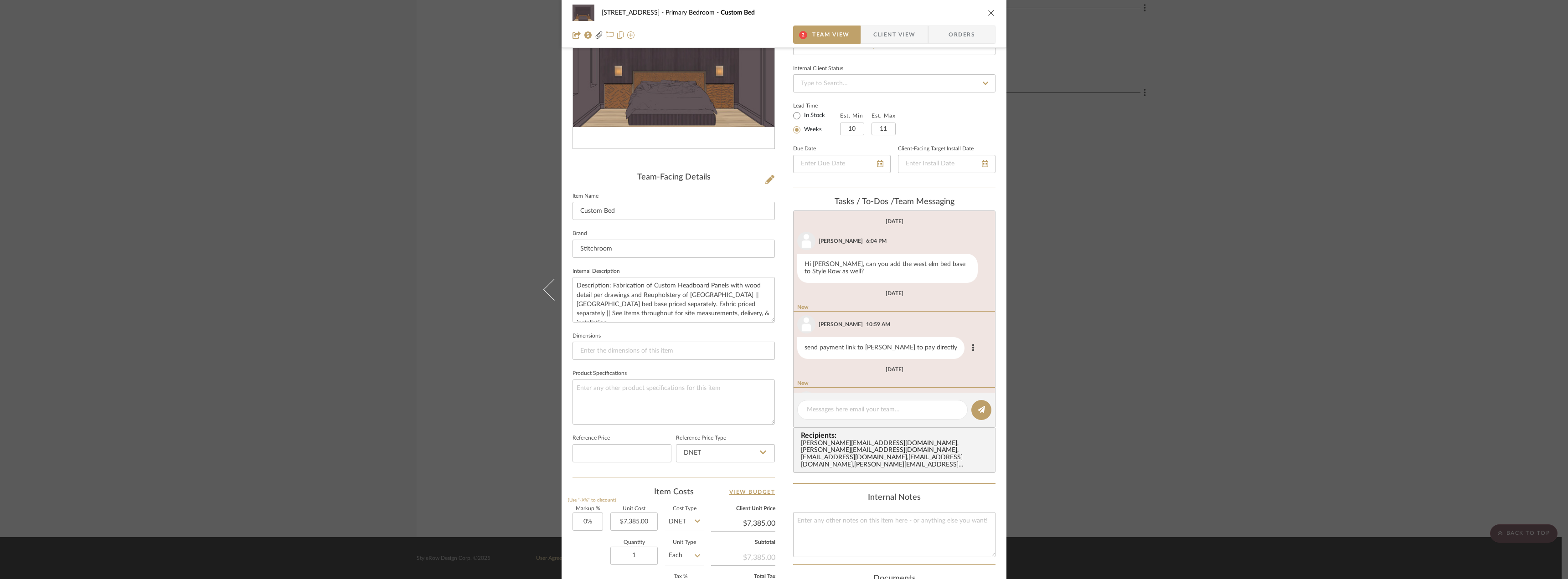
scroll to position [54, 0]
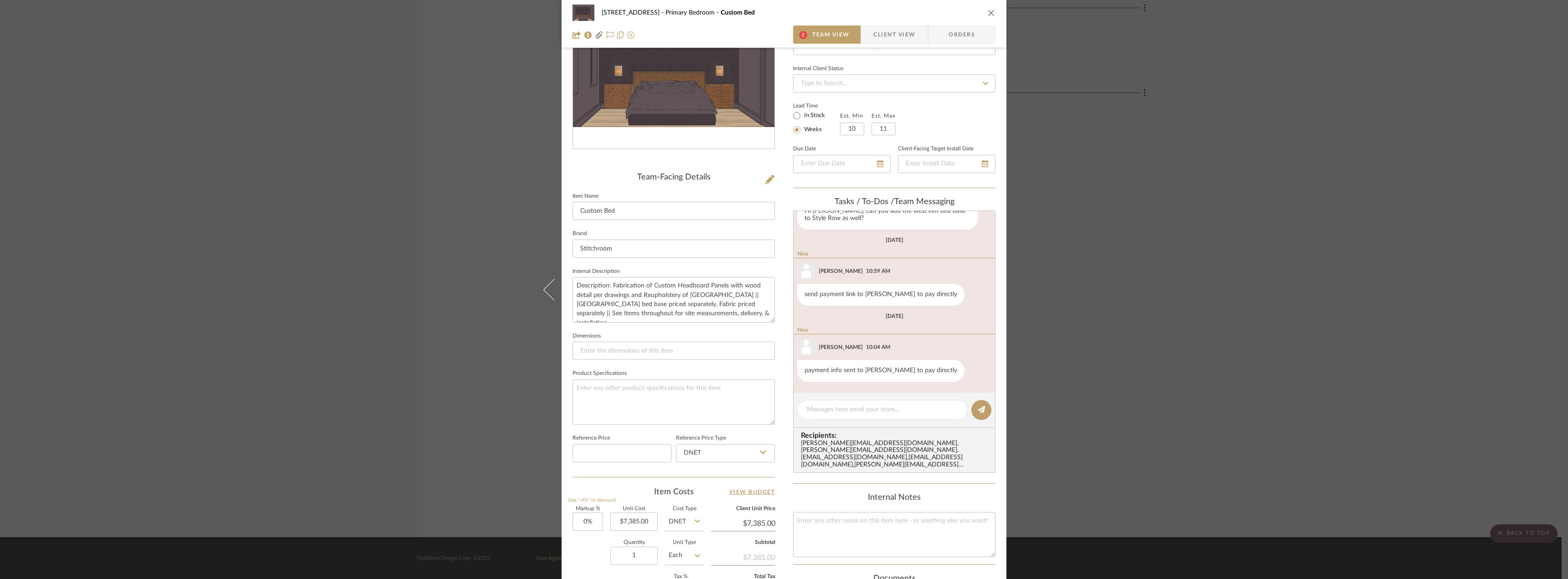
click at [1193, 291] on div "24080 - 323 Pacific Avenue Primary Bedroom Custom Bed 2 Team View Client View O…" at bounding box center [784, 290] width 1568 height 579
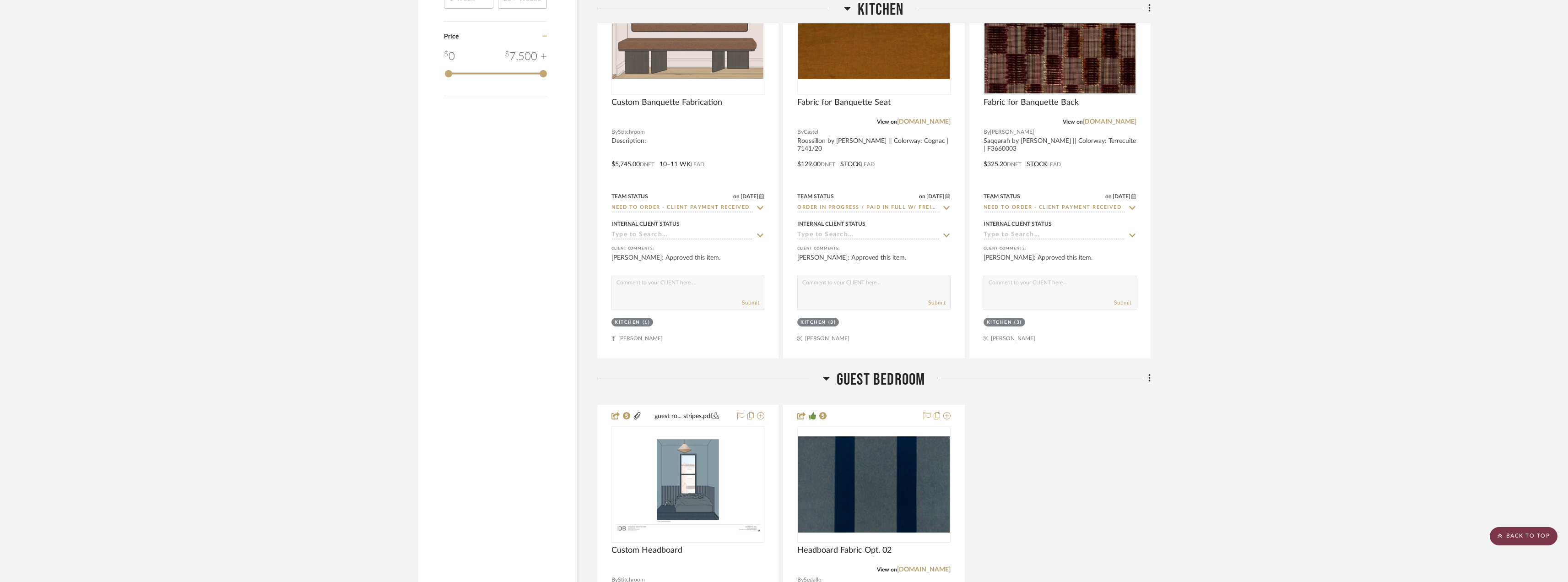
click at [1508, 531] on scroll-to-top-button "BACK TO TOP" at bounding box center [1523, 536] width 68 height 18
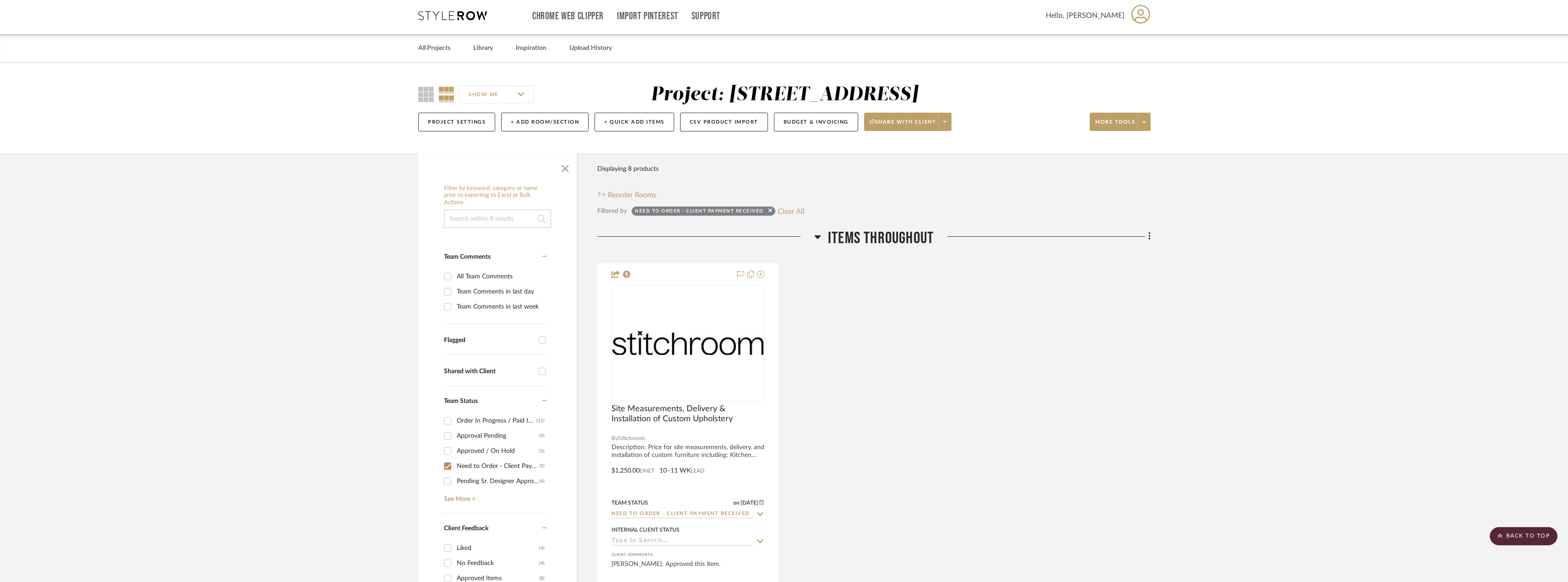
scroll to position [0, 0]
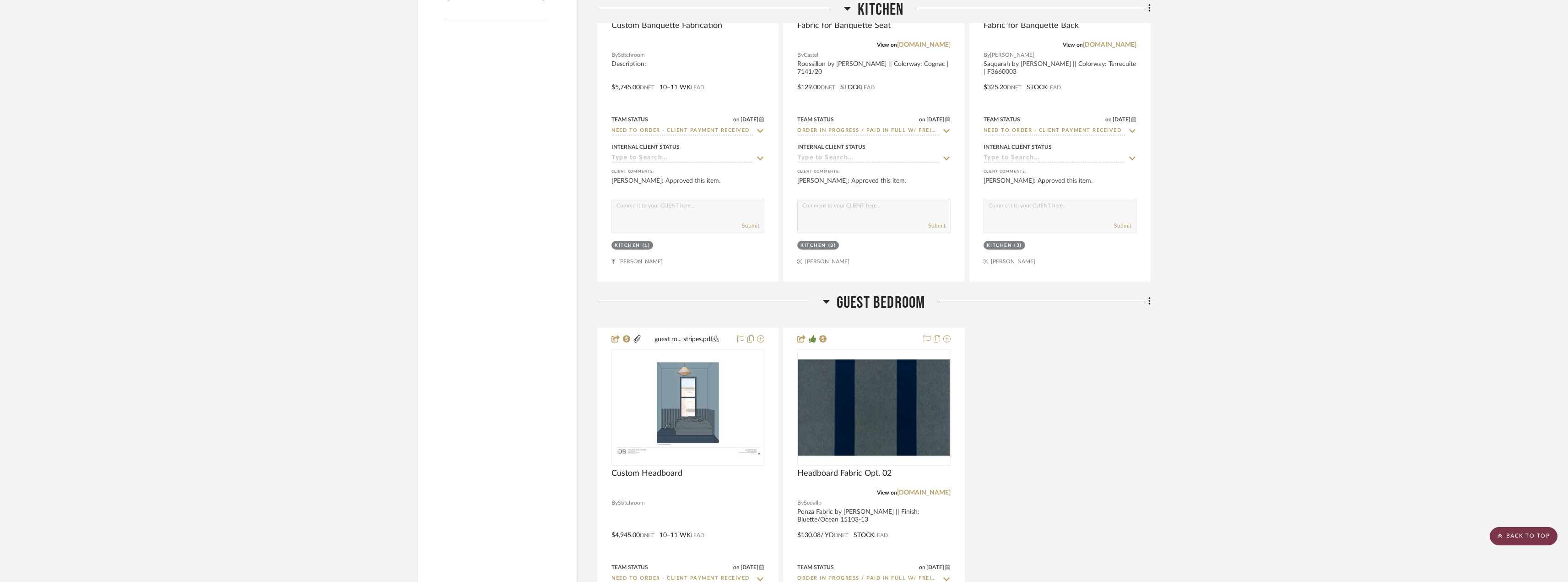
drag, startPoint x: 1513, startPoint y: 539, endPoint x: 1467, endPoint y: 513, distance: 52.8
click at [1513, 539] on scroll-to-top-button "BACK TO TOP" at bounding box center [1523, 536] width 68 height 18
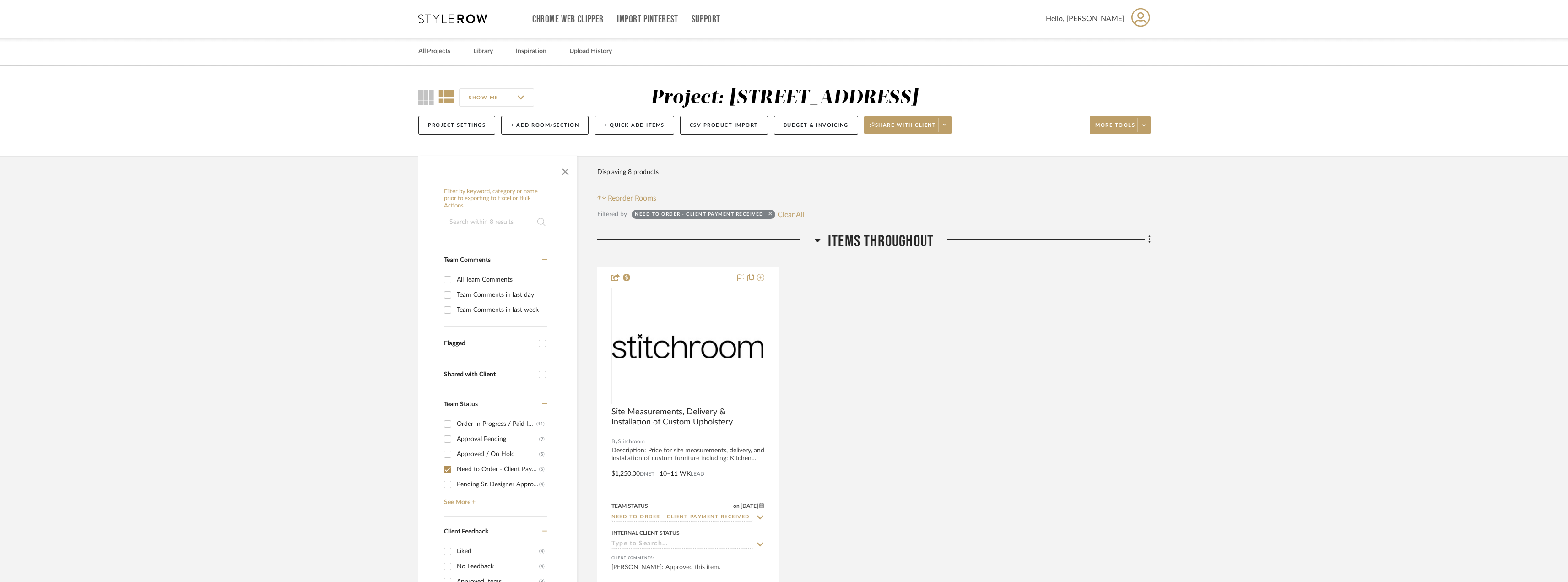
click at [769, 214] on icon at bounding box center [770, 214] width 4 height 4
checkbox input "false"
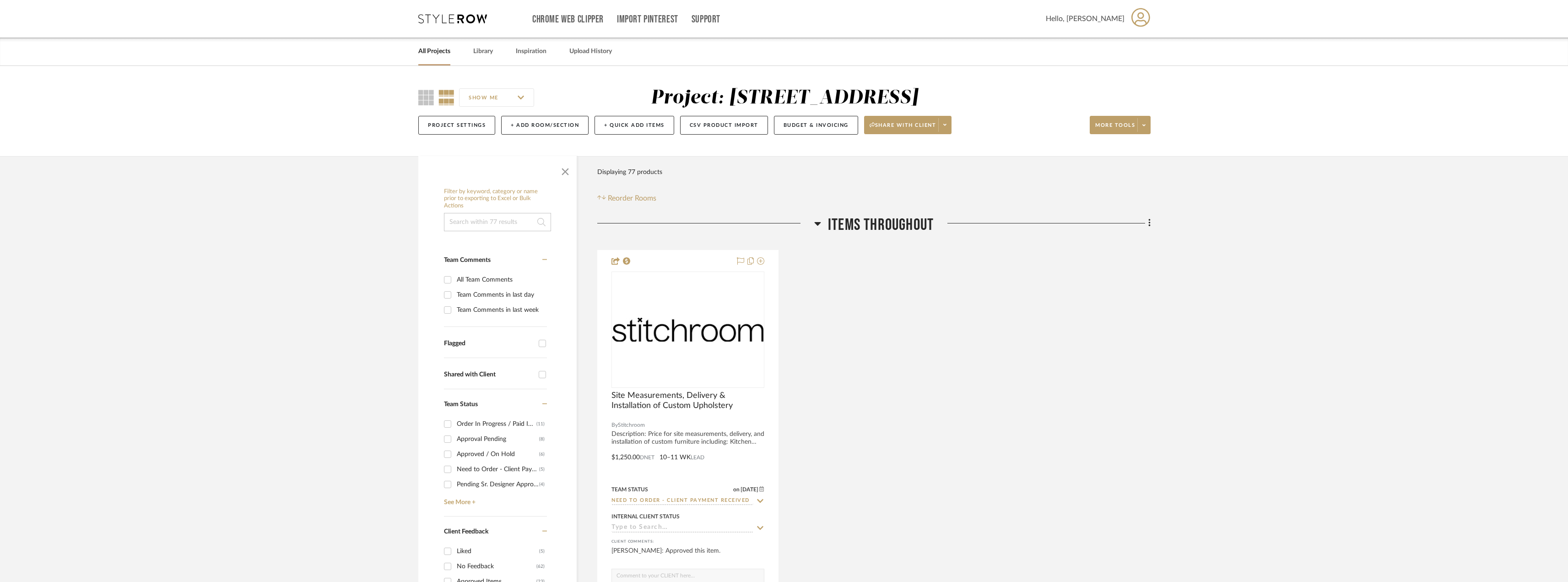
click at [451, 296] on input "Team Comments in last day" at bounding box center [447, 295] width 15 height 15
checkbox input "true"
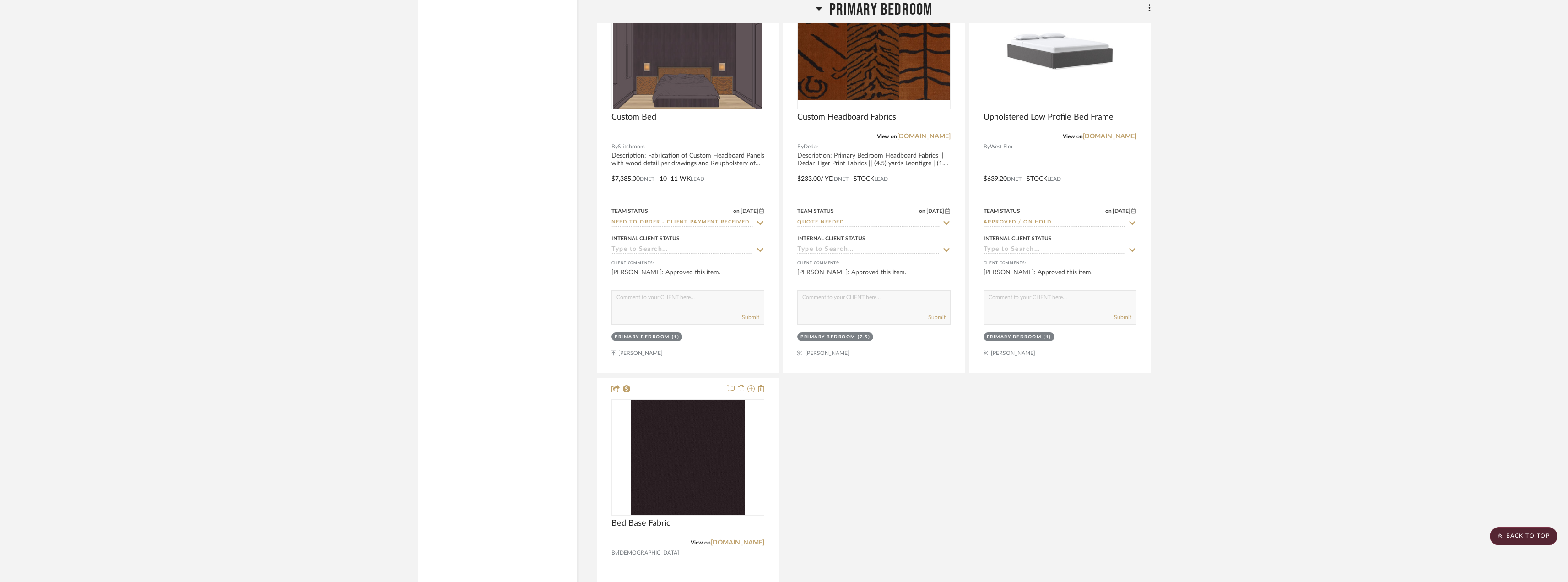
scroll to position [1877, 0]
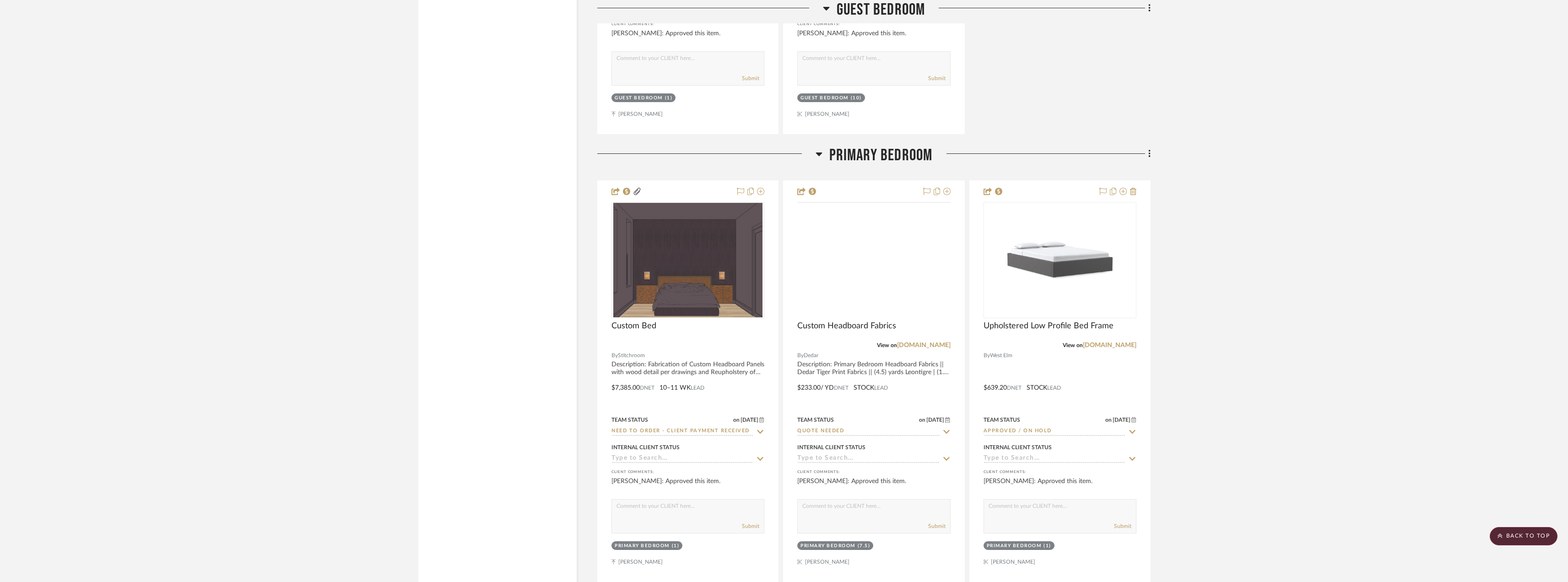
click at [0, 0] on img at bounding box center [0, 0] width 0 height 0
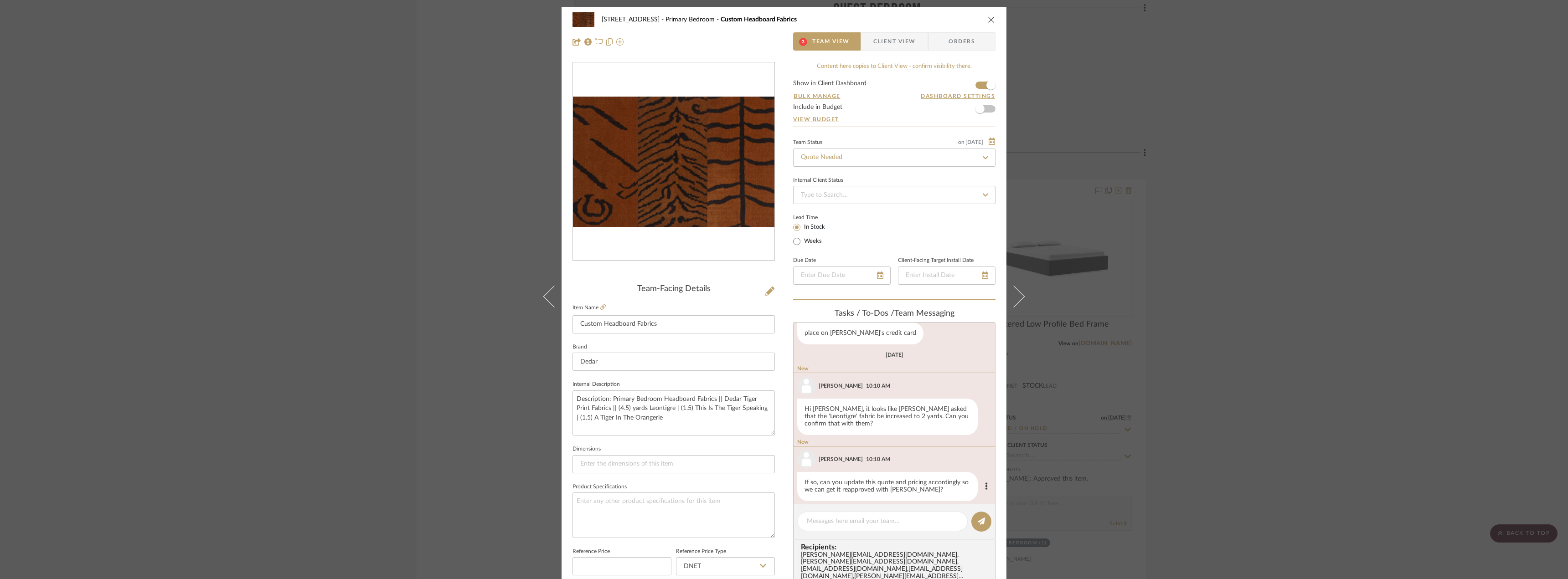
scroll to position [100, 0]
click at [601, 307] on icon at bounding box center [603, 307] width 5 height 5
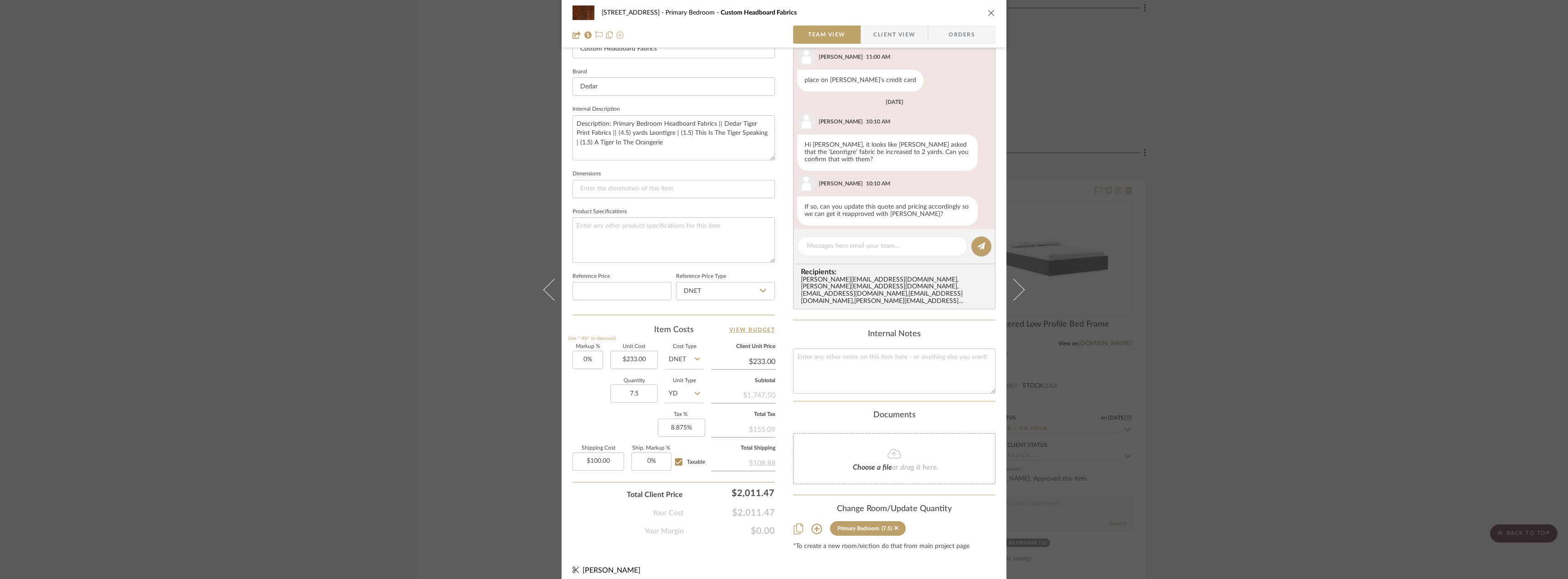
scroll to position [276, 0]
click at [1223, 189] on div "24080 - 323 Pacific Avenue Primary Bedroom Custom Headboard Fabrics Team View C…" at bounding box center [784, 290] width 1568 height 579
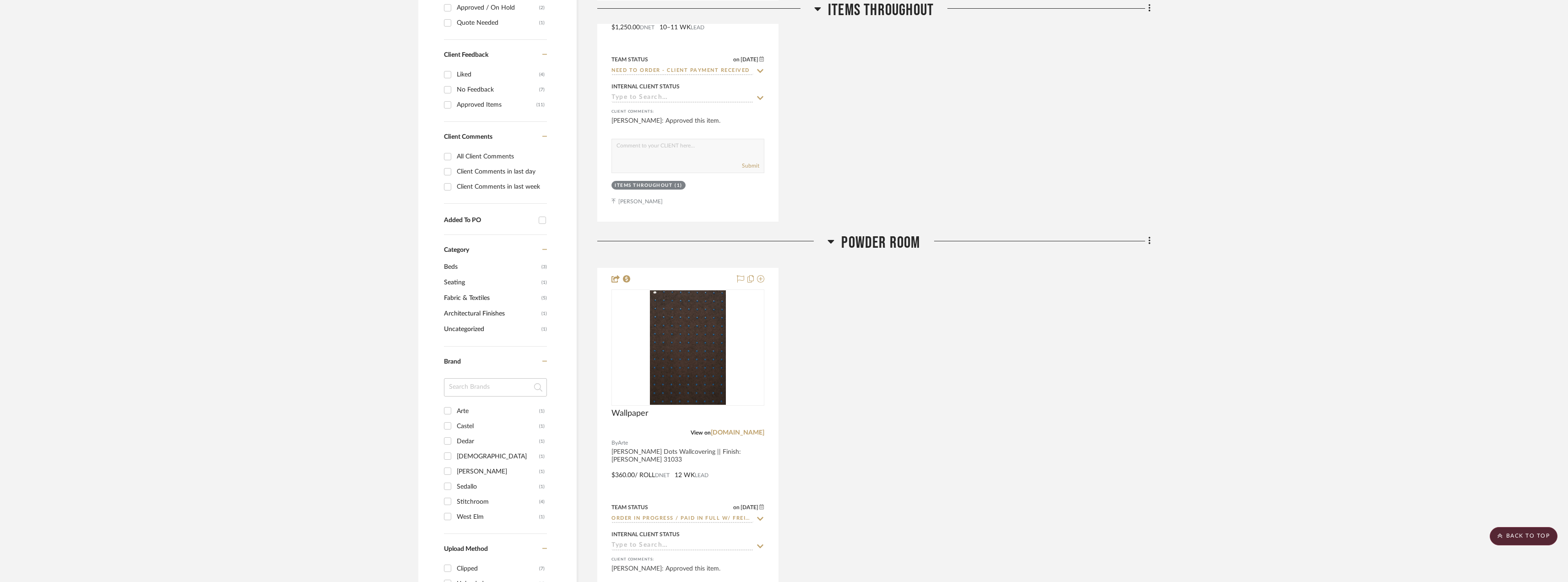
scroll to position [192, 0]
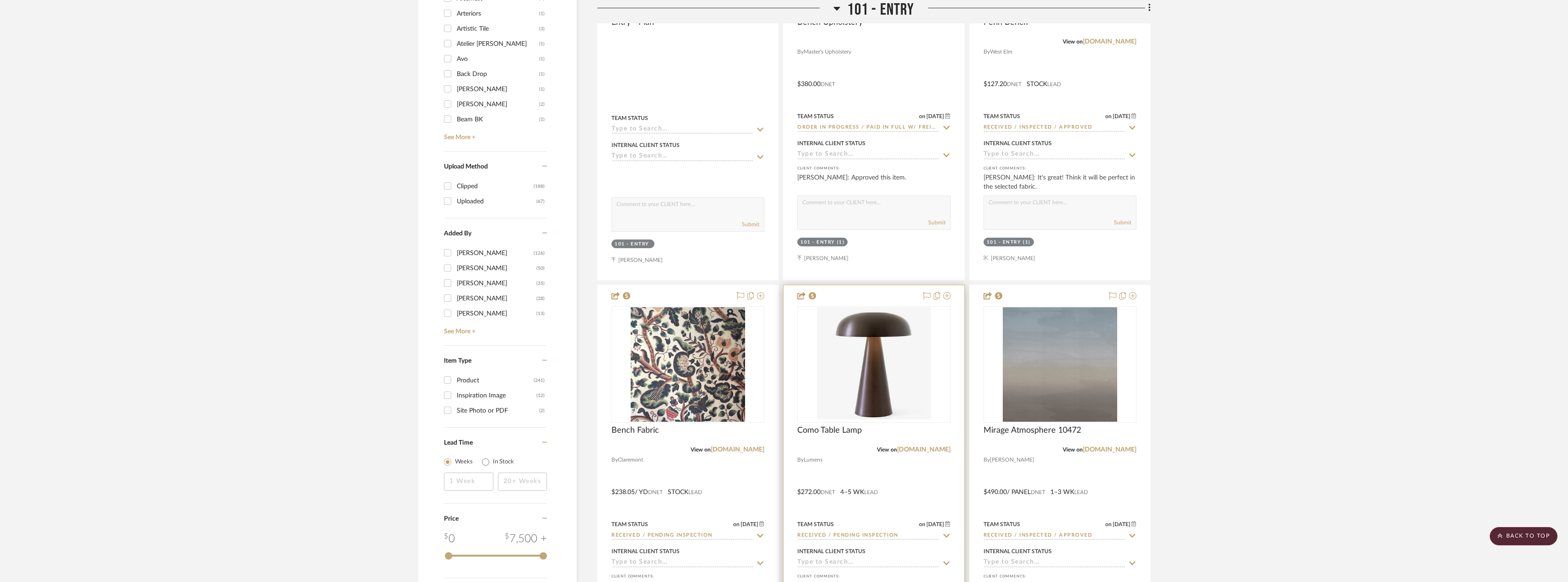
scroll to position [1419, 0]
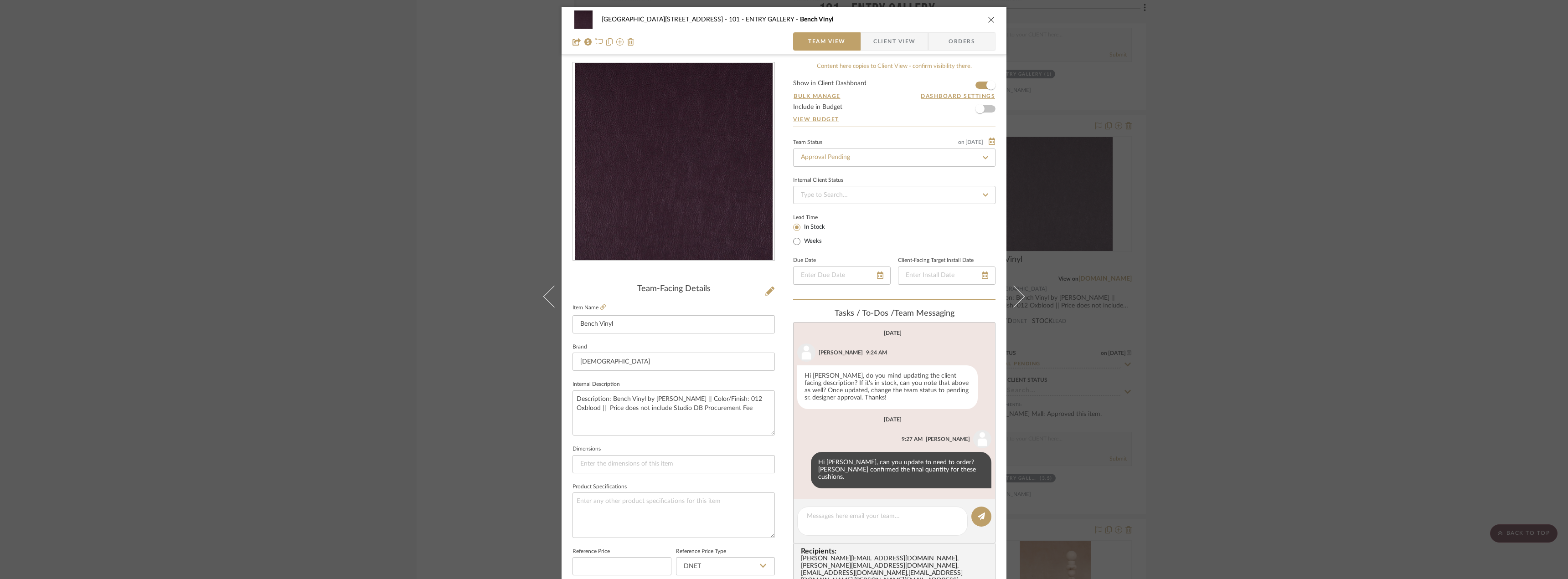
click at [1245, 168] on div "24100 - [STREET_ADDRESS] - Mall 101 - ENTRY GALLERY Bench Vinyl Team View Clien…" at bounding box center [784, 290] width 1568 height 579
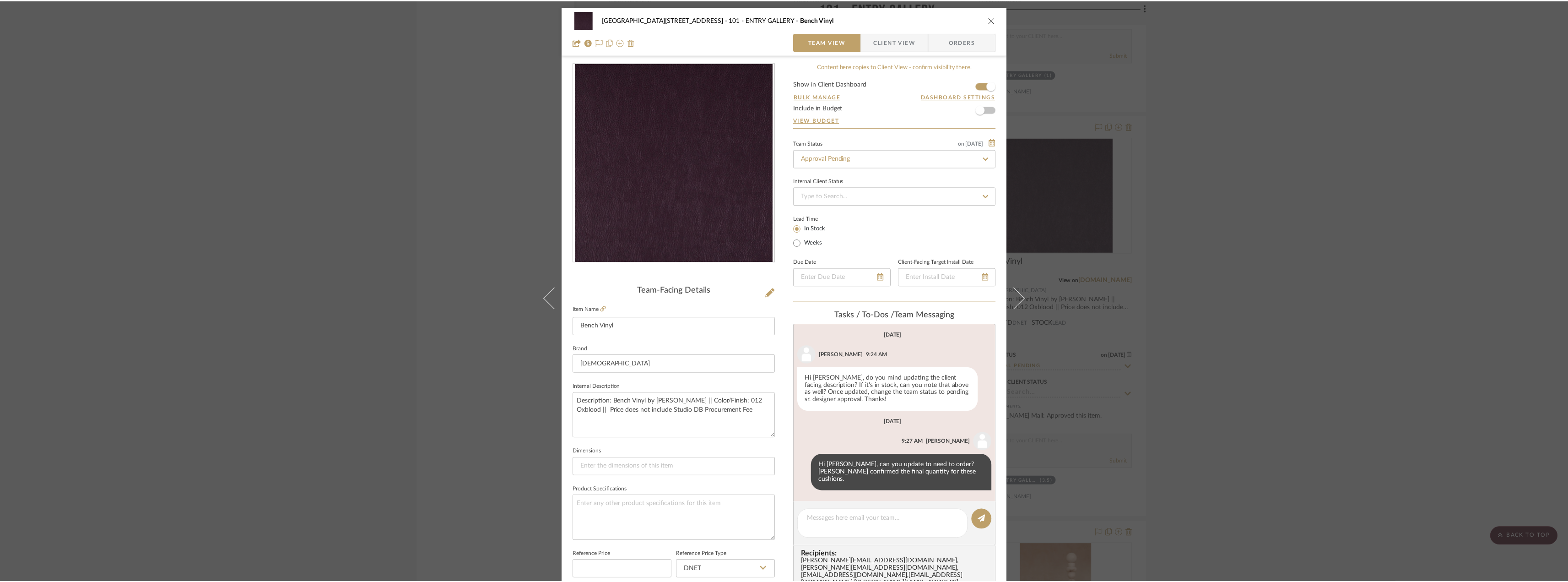
scroll to position [2243, 0]
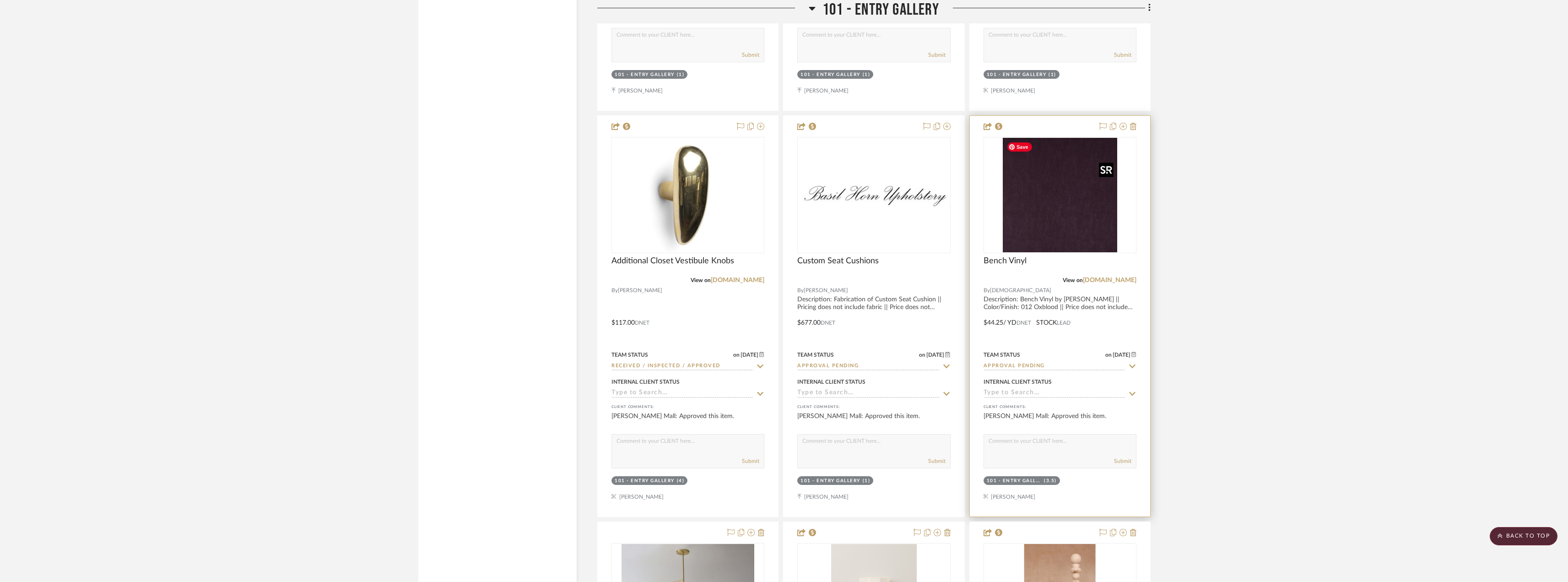
click at [1074, 232] on img "0" at bounding box center [1060, 194] width 114 height 114
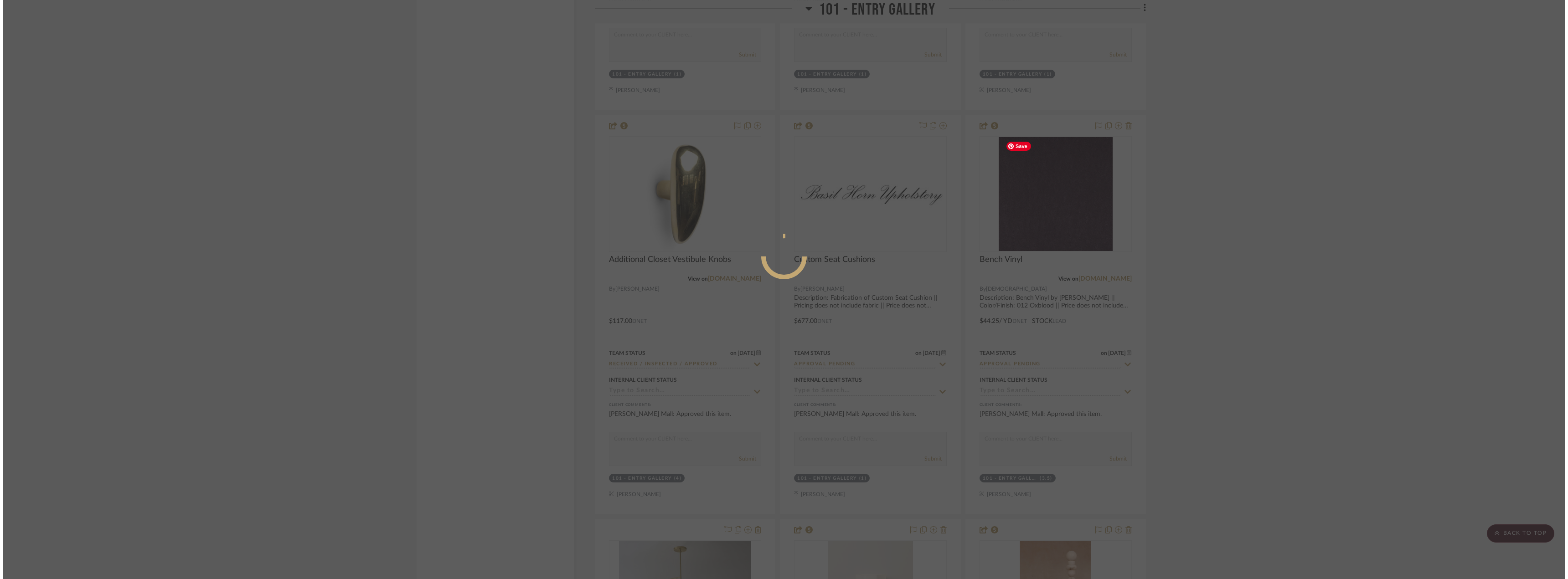
scroll to position [0, 0]
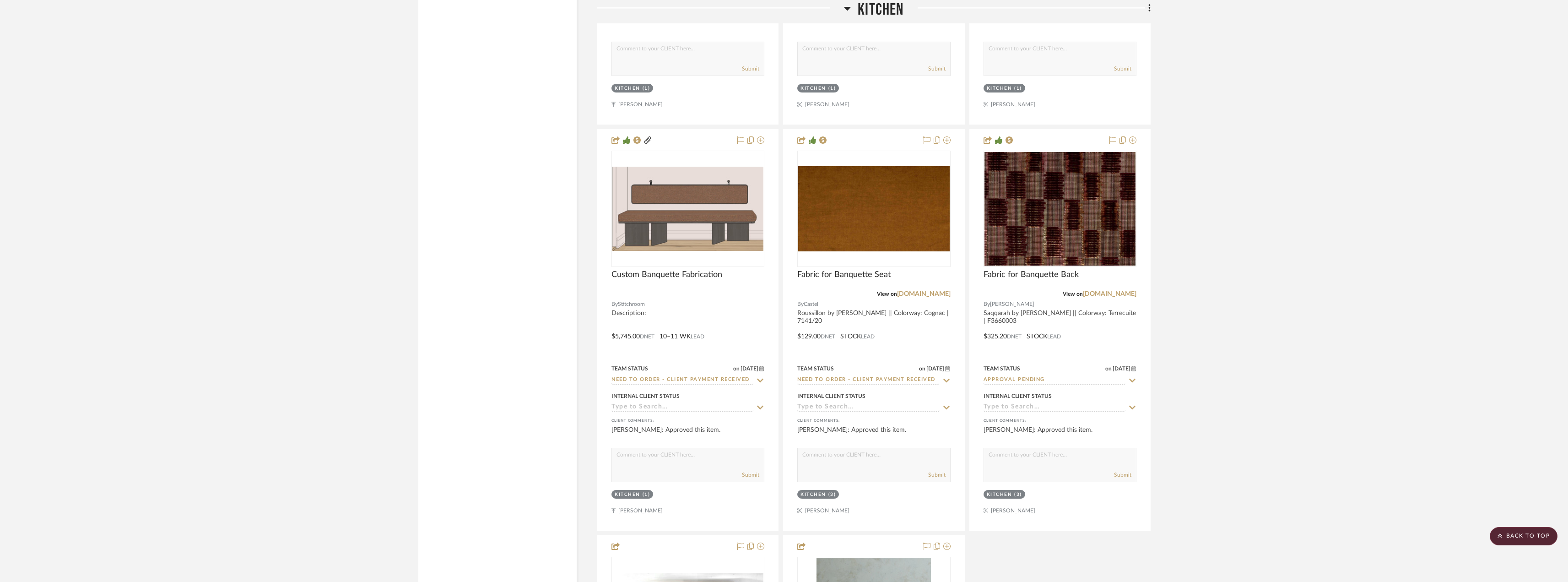
scroll to position [2884, 0]
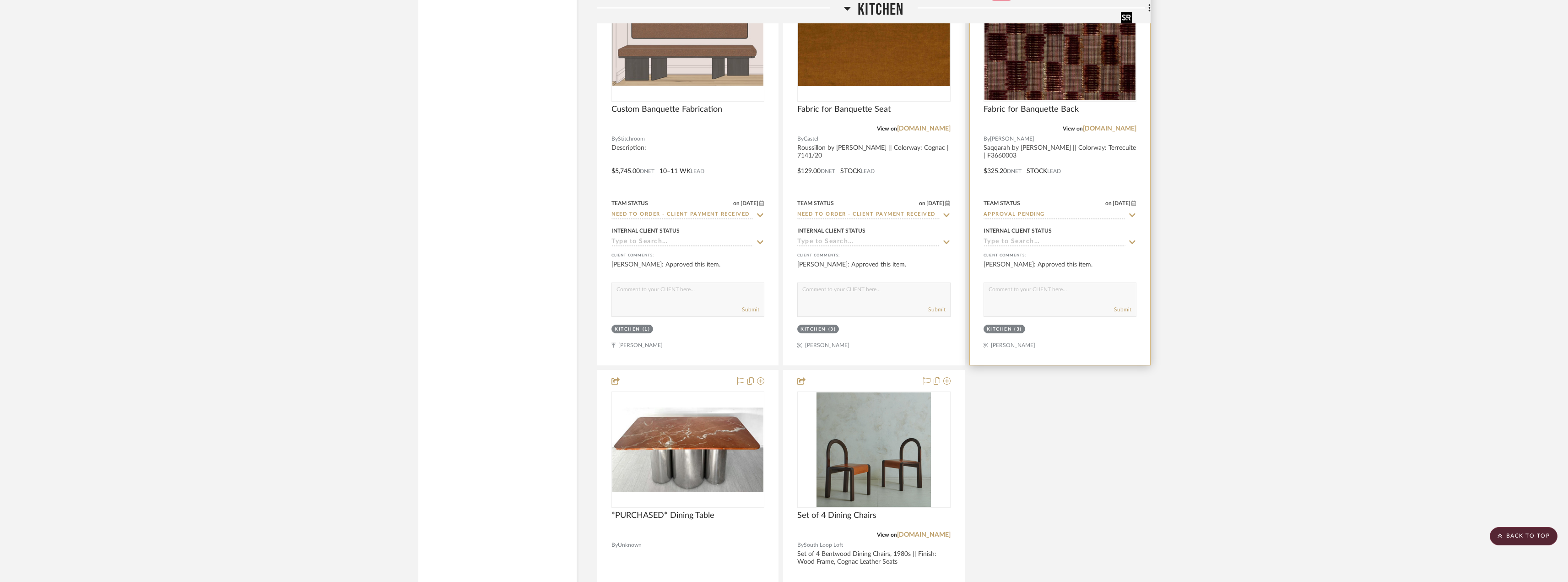
click at [0, 0] on img at bounding box center [0, 0] width 0 height 0
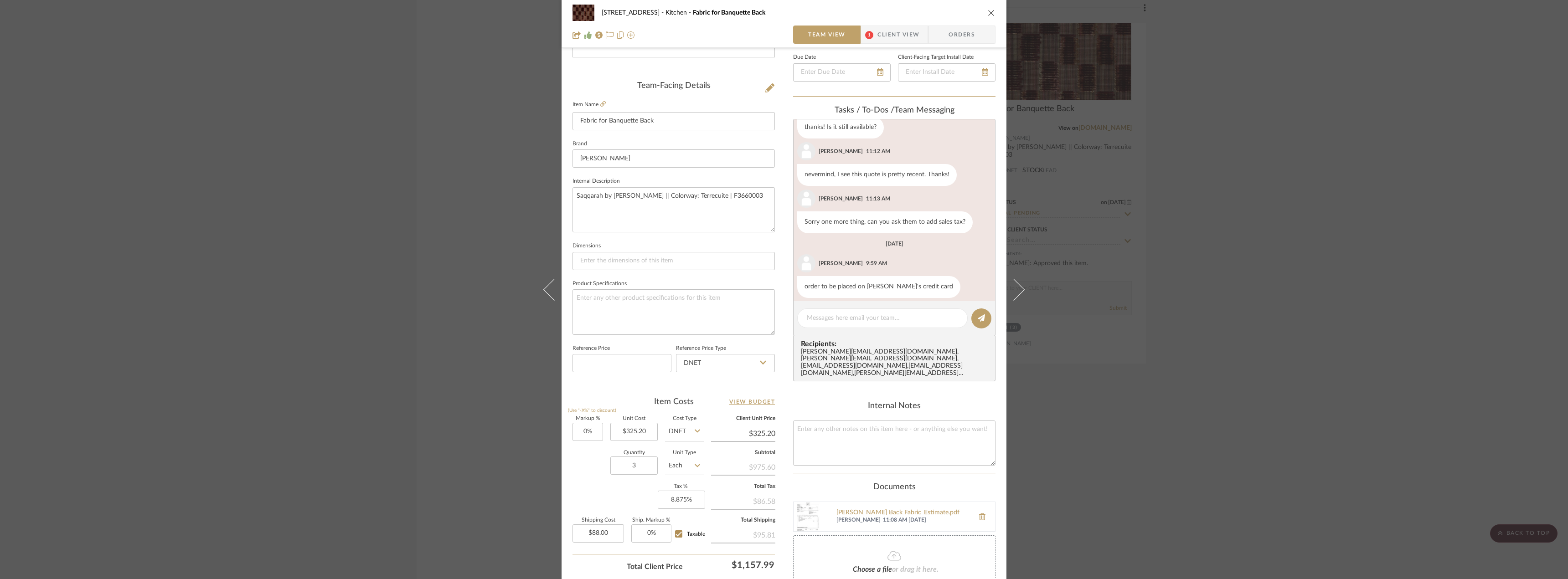
scroll to position [273, 0]
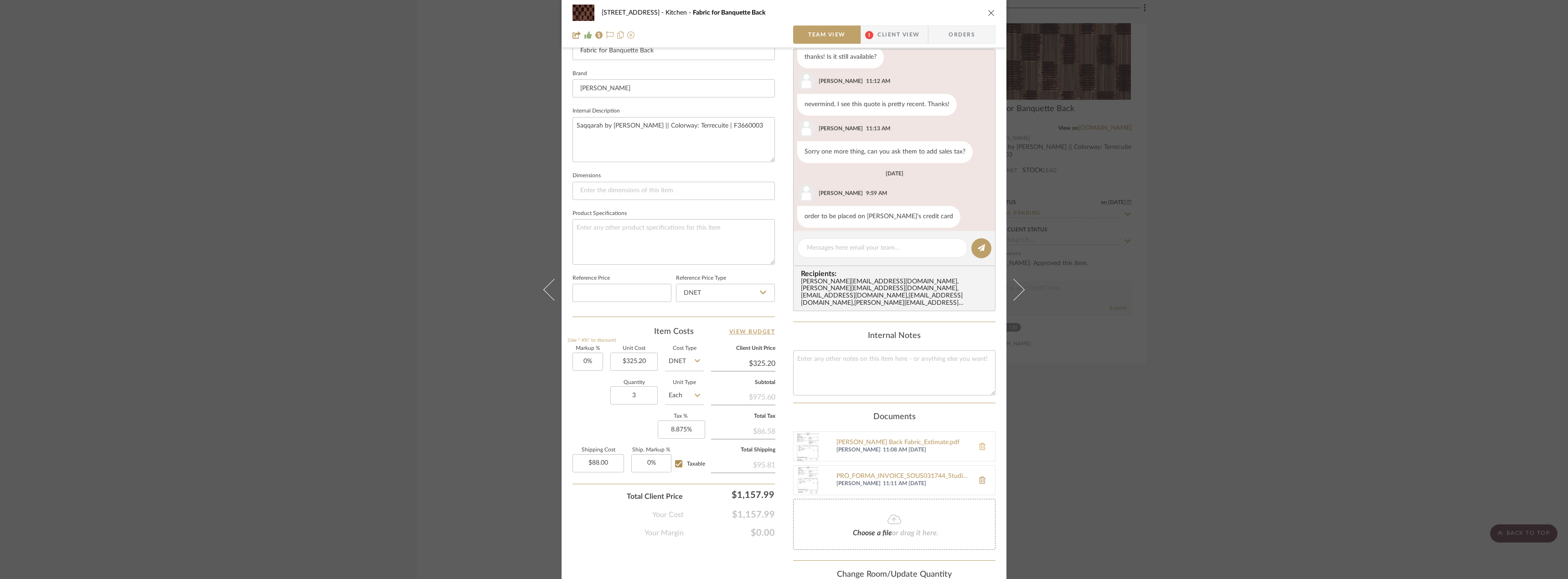
click at [979, 443] on icon at bounding box center [982, 446] width 6 height 7
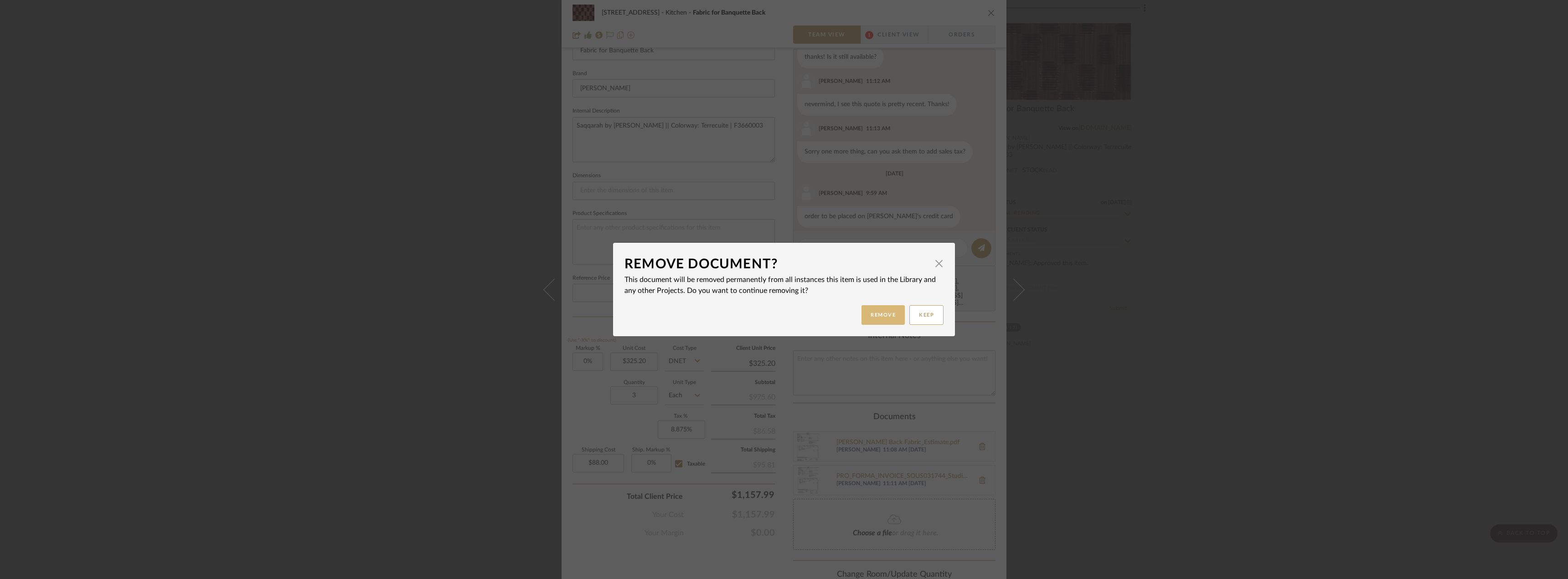
click at [887, 315] on button "Remove" at bounding box center [883, 315] width 43 height 19
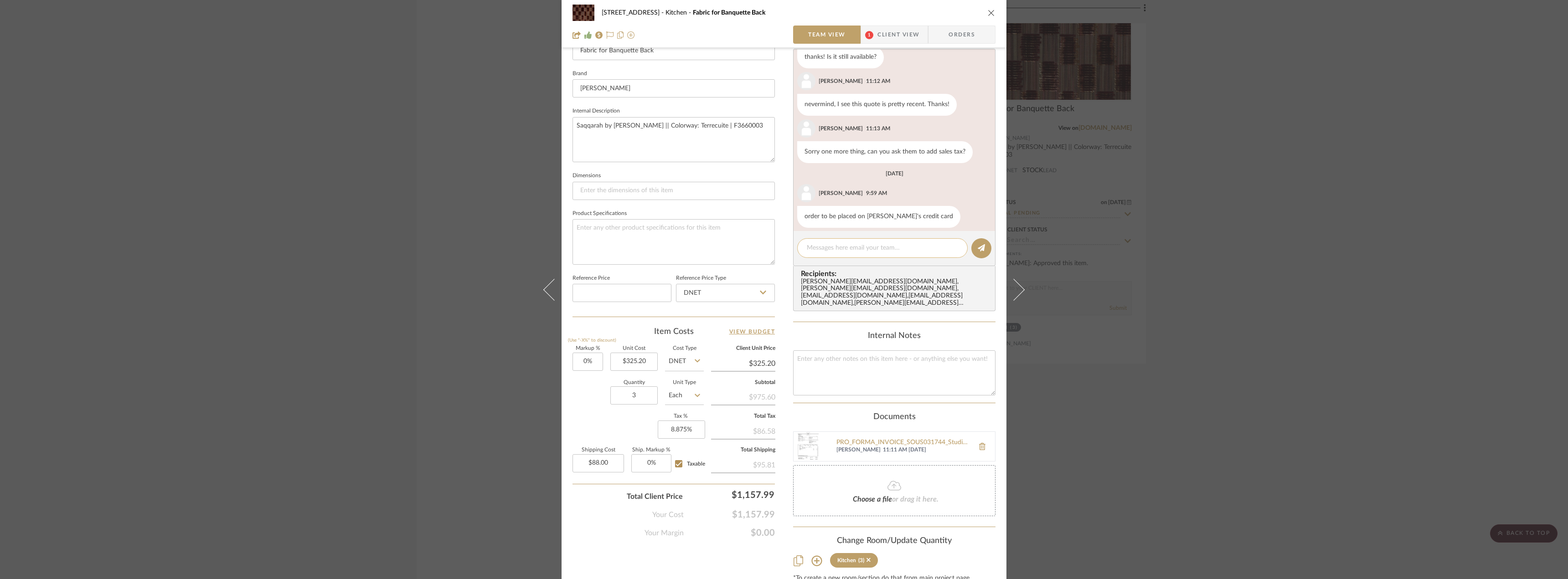
click at [881, 246] on textarea at bounding box center [882, 248] width 152 height 10
click at [850, 250] on textarea "Updated invoice to reflect tax" at bounding box center [882, 248] width 152 height 10
type textarea "Updated invoice in document section to reflect tax"
click at [978, 248] on icon at bounding box center [981, 248] width 7 height 7
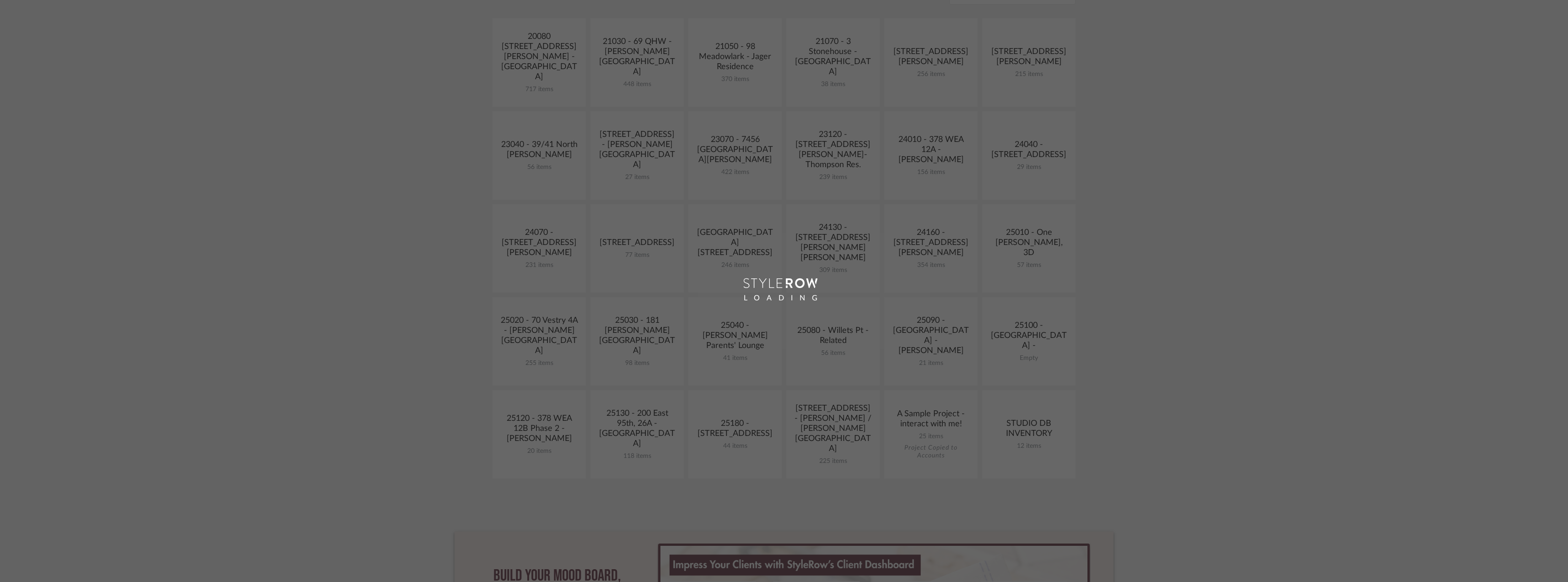
scroll to position [229, 0]
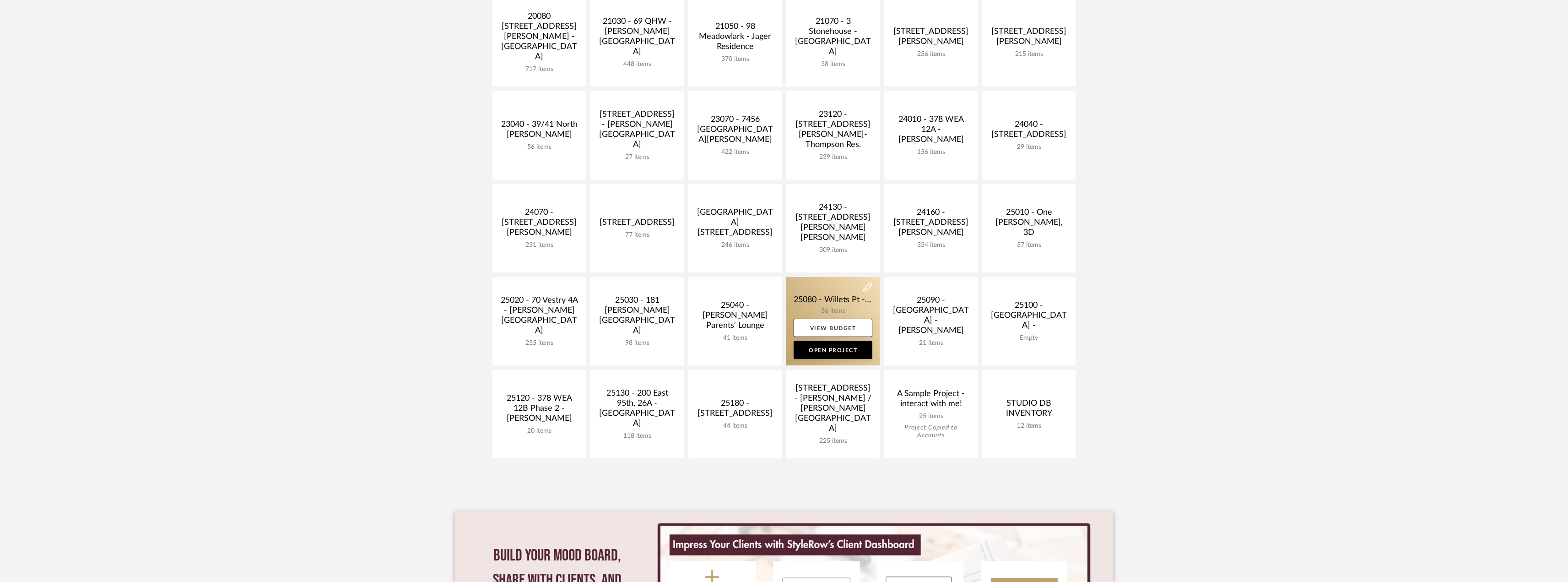
click at [848, 298] on link at bounding box center [833, 321] width 93 height 89
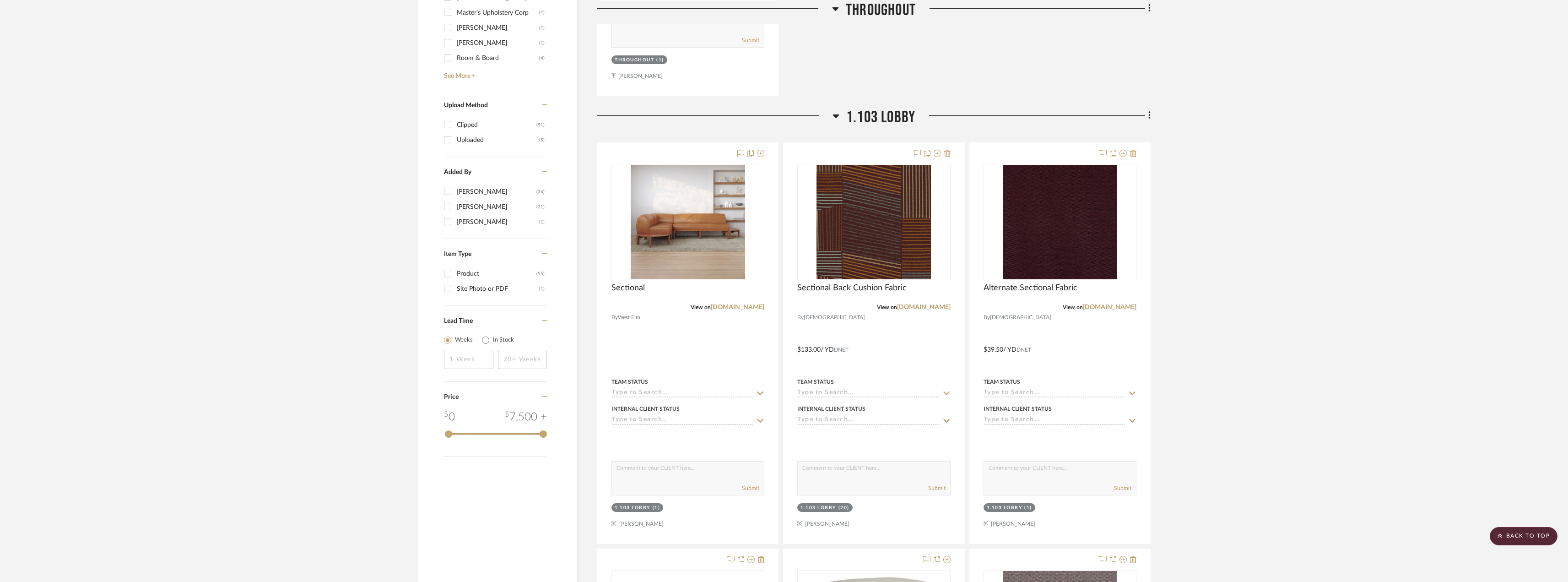
scroll to position [732, 0]
